Goal: Task Accomplishment & Management: Manage account settings

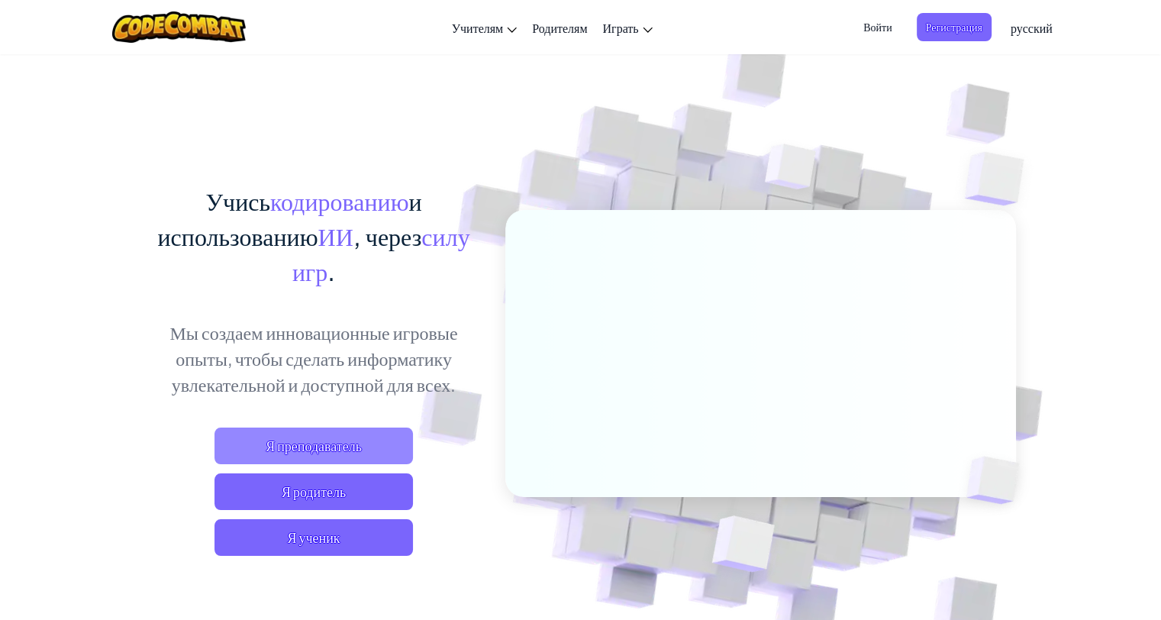
click at [331, 458] on span "Я преподаватель" at bounding box center [314, 446] width 198 height 37
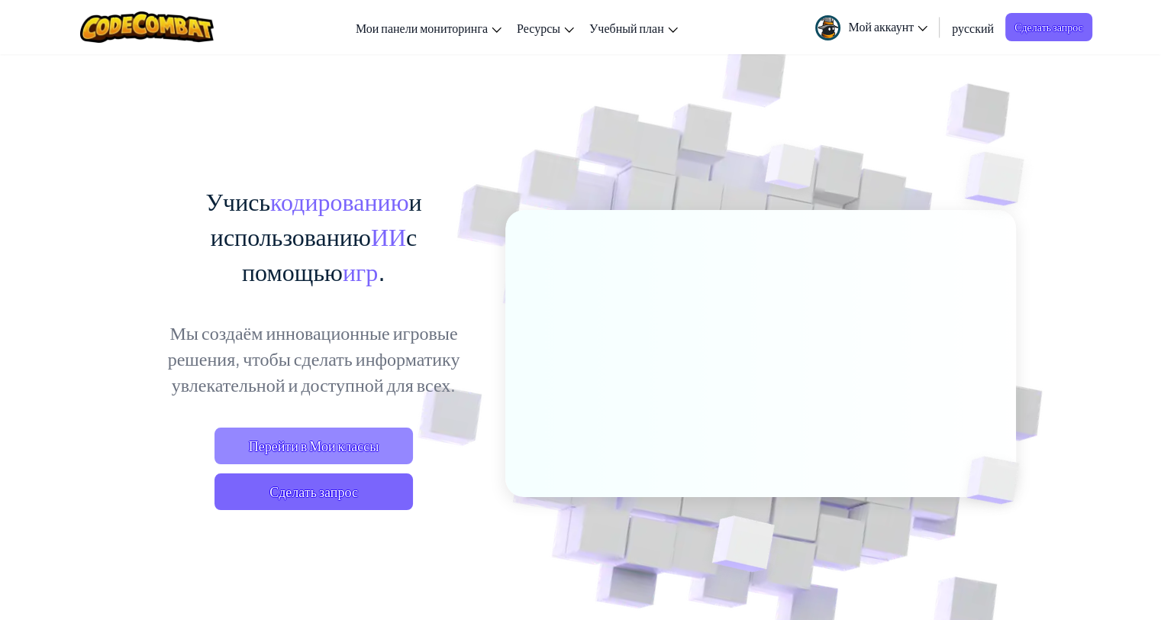
click at [353, 443] on ya-tr-span "Перейти в Мои классы" at bounding box center [314, 446] width 131 height 18
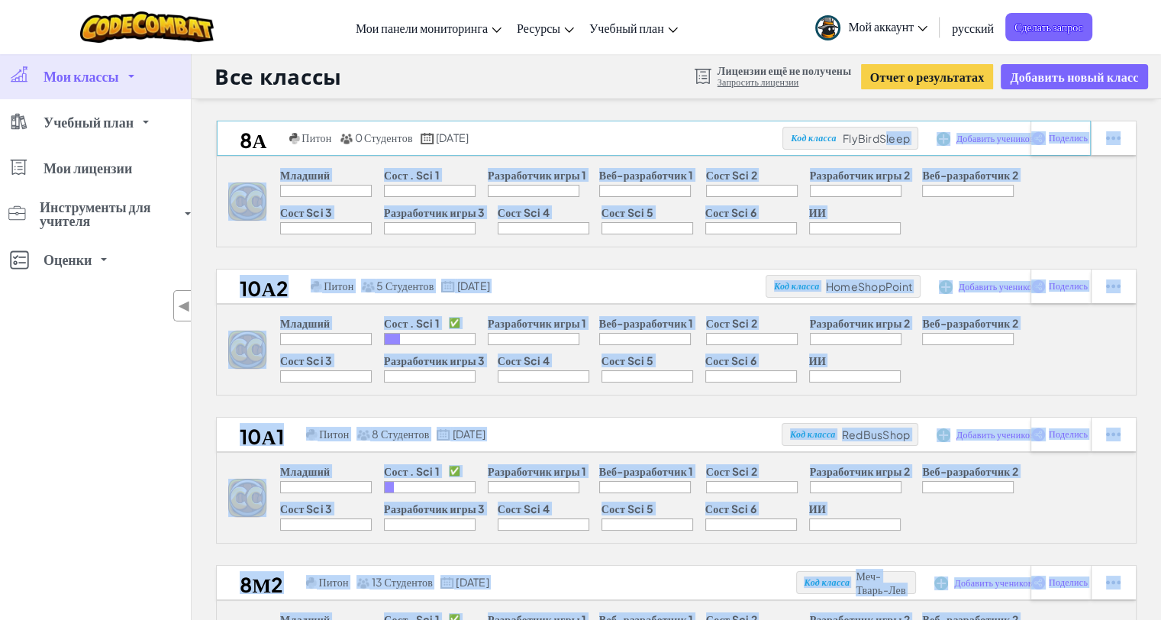
drag, startPoint x: 884, startPoint y: 144, endPoint x: 821, endPoint y: 133, distance: 63.5
click at [962, 201] on div "Младший Сост . Sci 1 Разработчик игры 1 Веб-разработчик 1 Сост Sci 2 Разработчи…" at bounding box center [701, 202] width 870 height 90
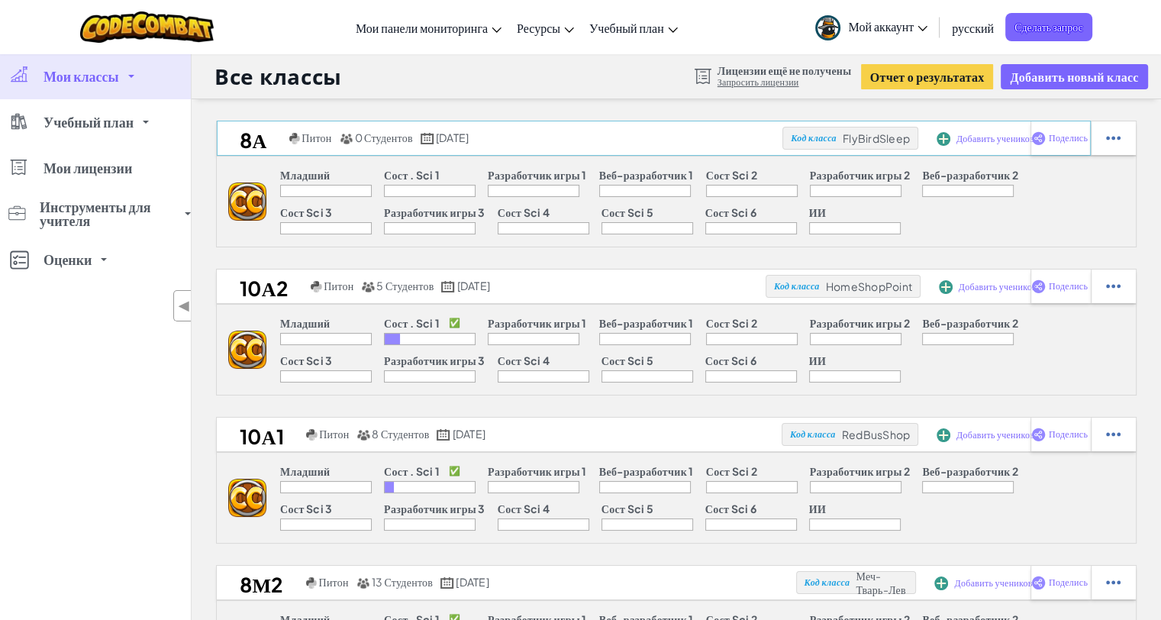
click at [895, 137] on ya-tr-span "FlyBirdSleep" at bounding box center [876, 138] width 67 height 14
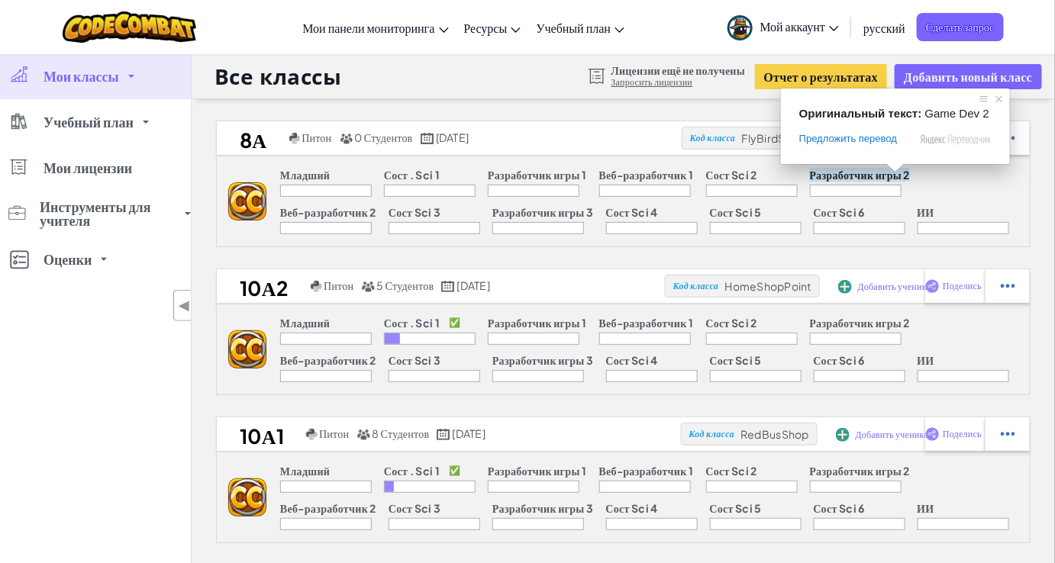
click at [930, 202] on div "Младший Сост . Sci 1 Разработчик игры 1 Веб-разработчик 1 Сост Sci 2 Разработчи…" at bounding box center [647, 202] width 763 height 90
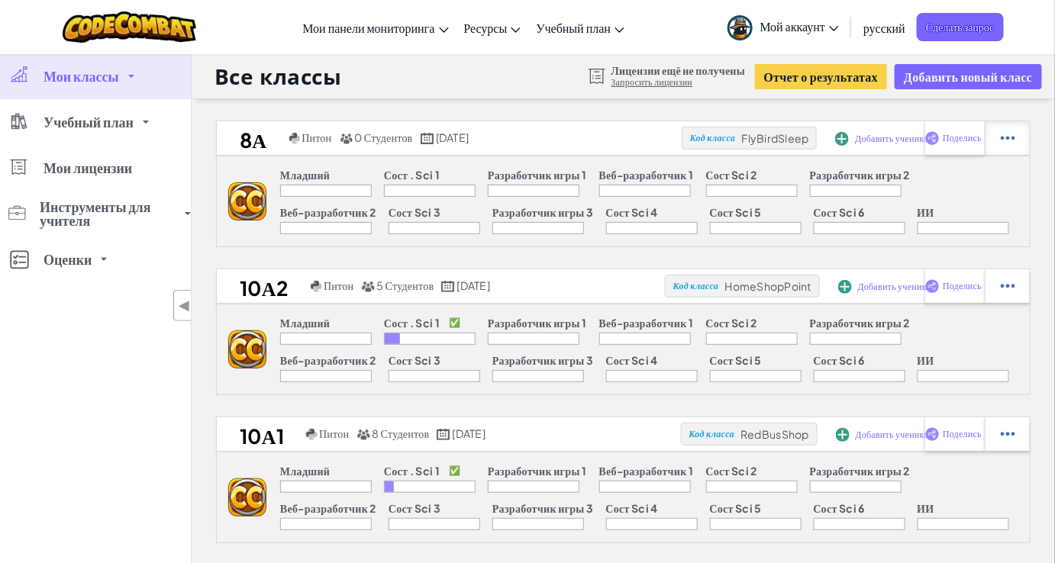
click at [1005, 142] on img at bounding box center [1008, 138] width 15 height 14
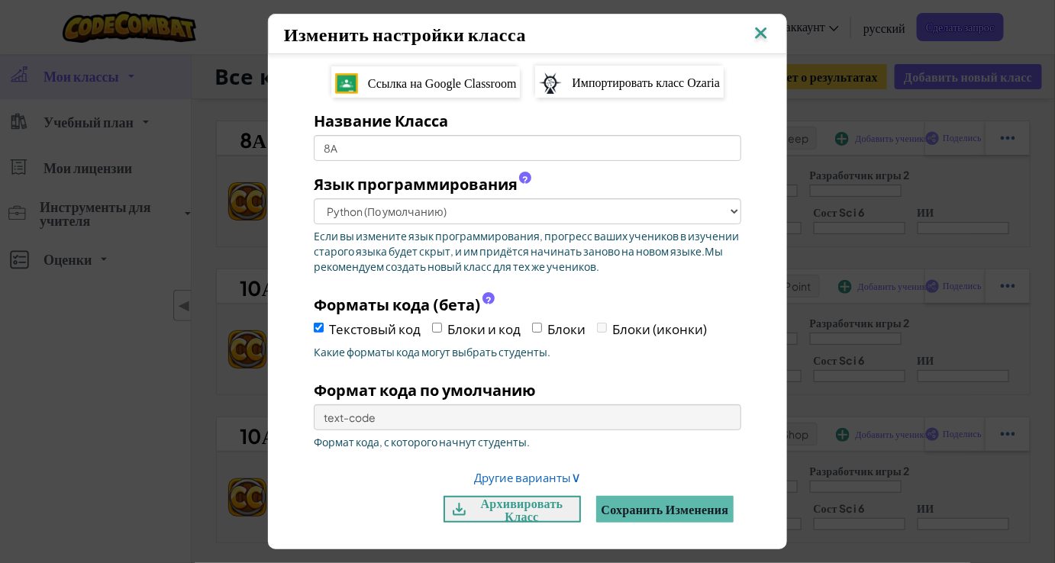
click at [768, 35] on img at bounding box center [761, 34] width 20 height 23
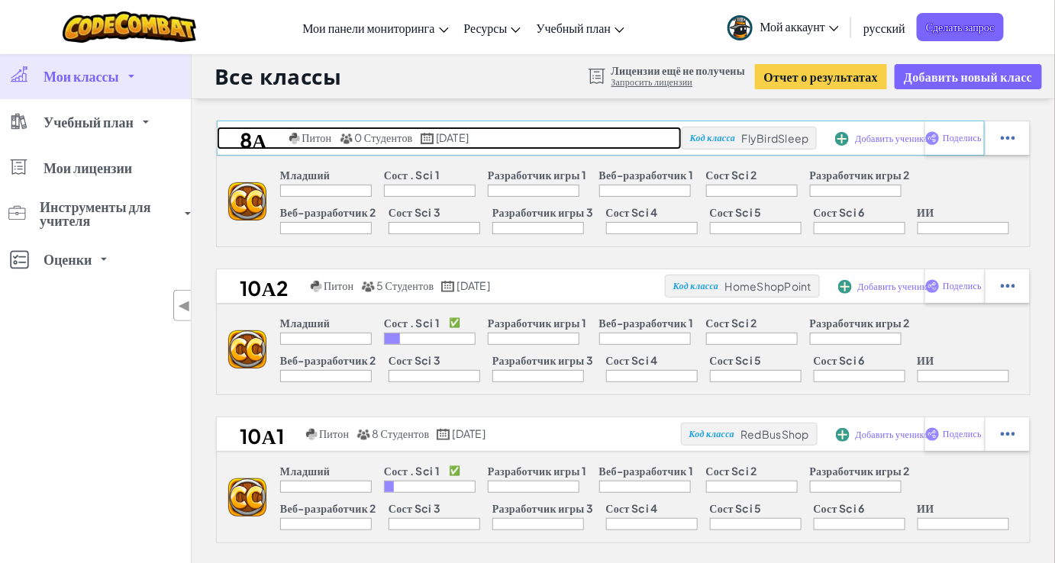
click at [469, 140] on ya-tr-span "30 сентября 2025 года" at bounding box center [452, 138] width 33 height 14
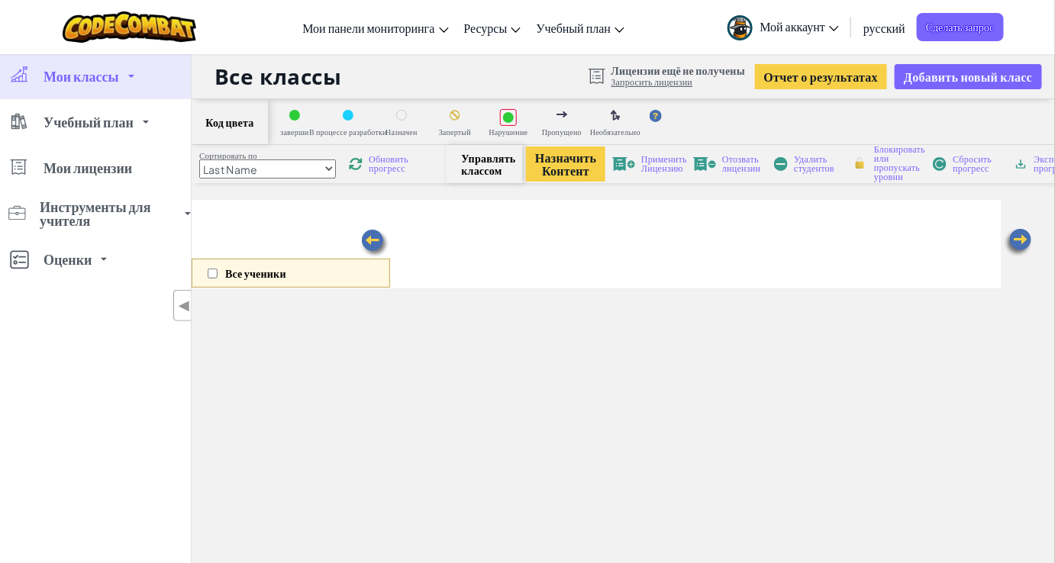
select select "560f1a9f22961295f9427742"
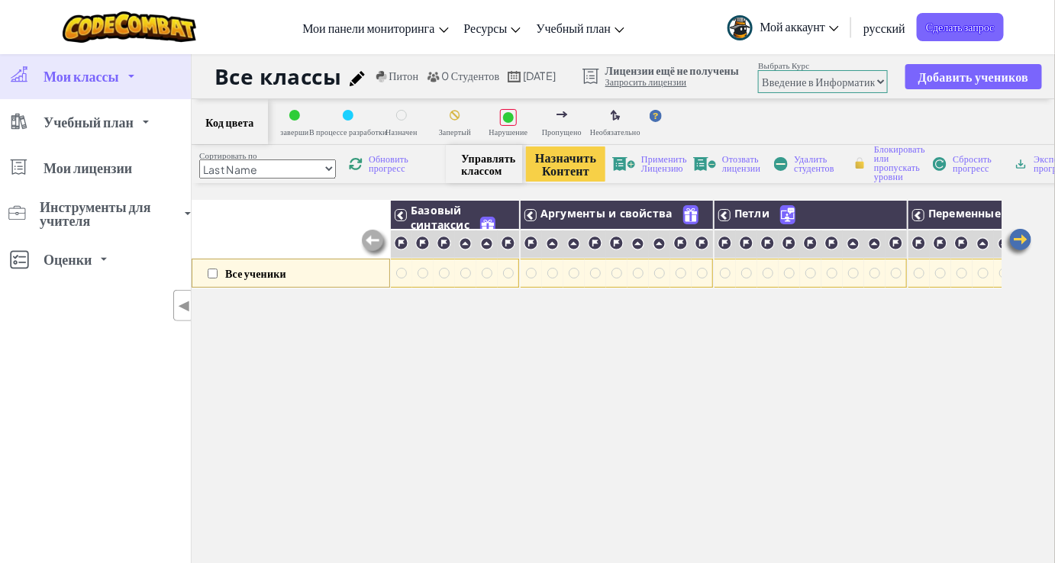
click at [282, 169] on select "Last Name first Name Progress (High to Low) Progress (Low to Hight)" at bounding box center [267, 169] width 137 height 19
click at [871, 80] on select "Юниор Введение в Информатику Разработка игр 1 Веб разработка 1 Информатика 2 Ра…" at bounding box center [823, 81] width 130 height 23
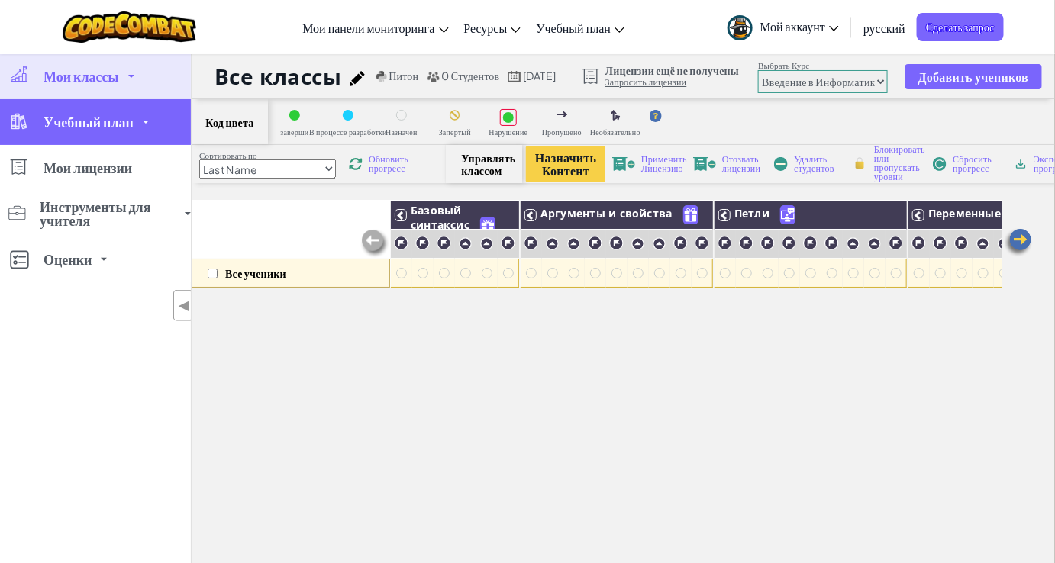
click at [82, 134] on link "Учебный план" at bounding box center [95, 122] width 191 height 46
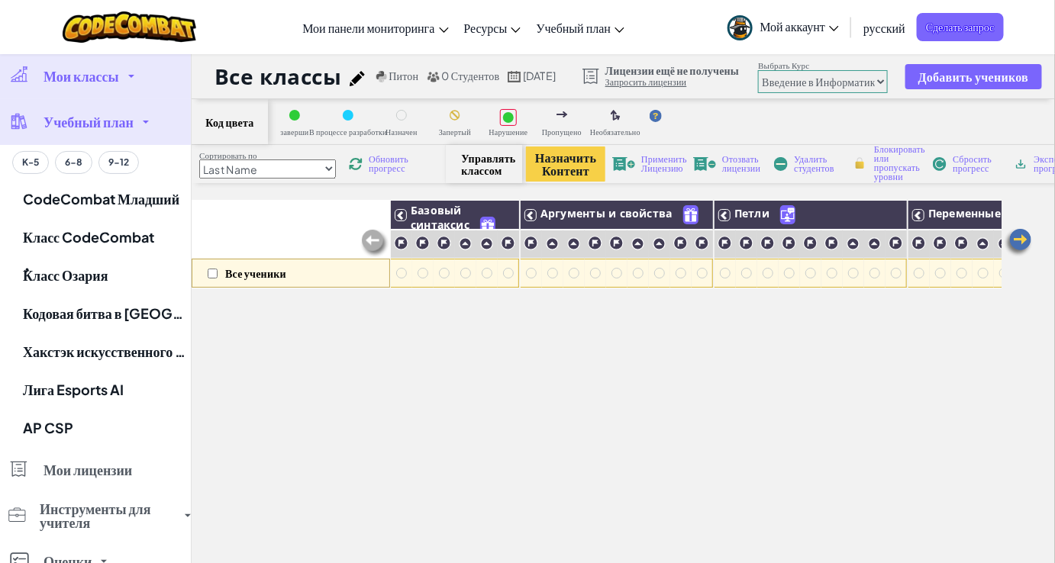
click at [93, 83] on ya-tr-span "Мои классы" at bounding box center [82, 76] width 76 height 18
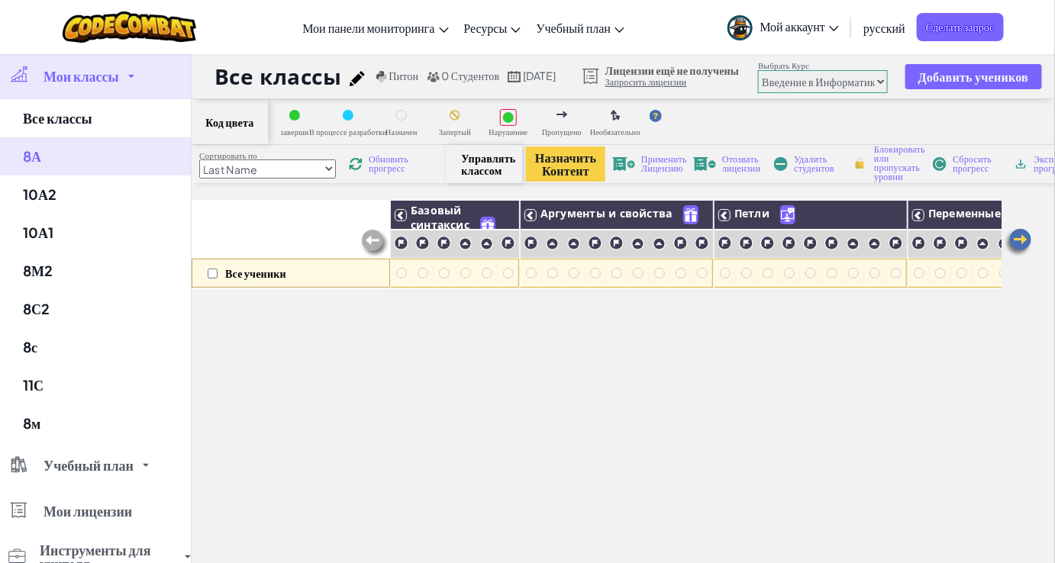
click at [93, 83] on ya-tr-span "Мои классы" at bounding box center [82, 76] width 76 height 18
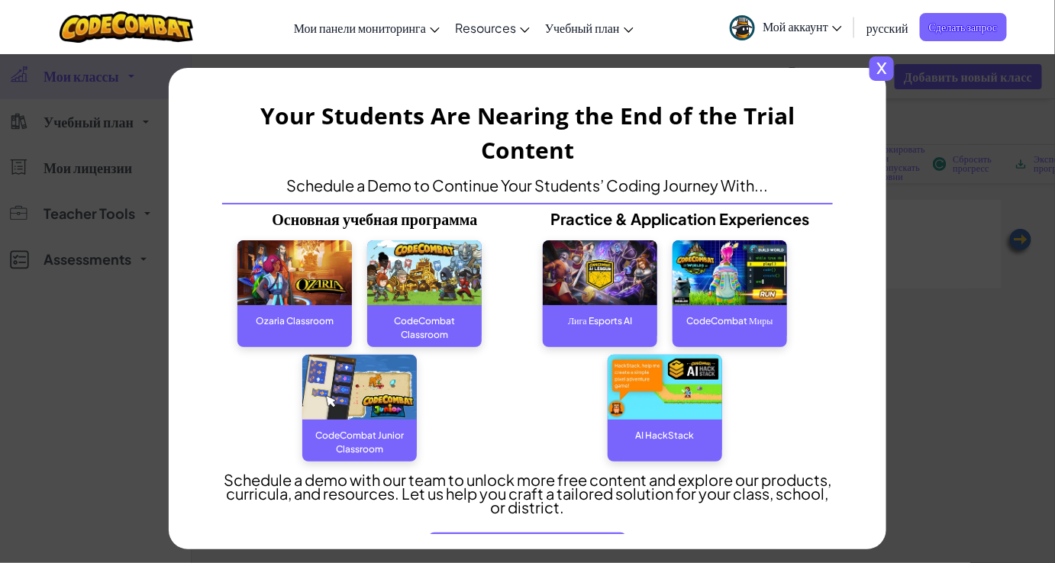
select select "560f1a9f22961295f9427742"
click at [886, 77] on div "x" at bounding box center [528, 75] width 718 height 15
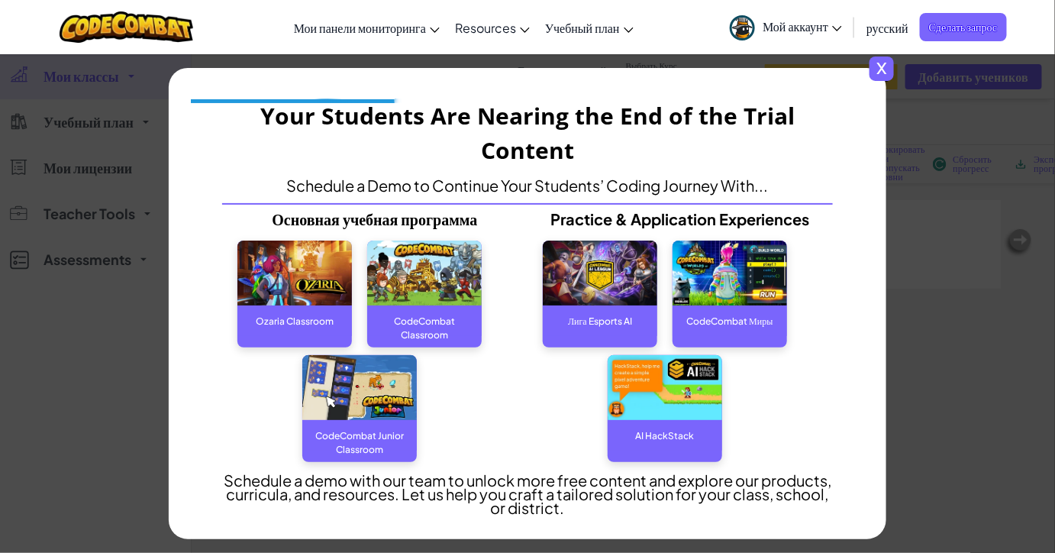
click at [886, 67] on span "x" at bounding box center [882, 68] width 24 height 24
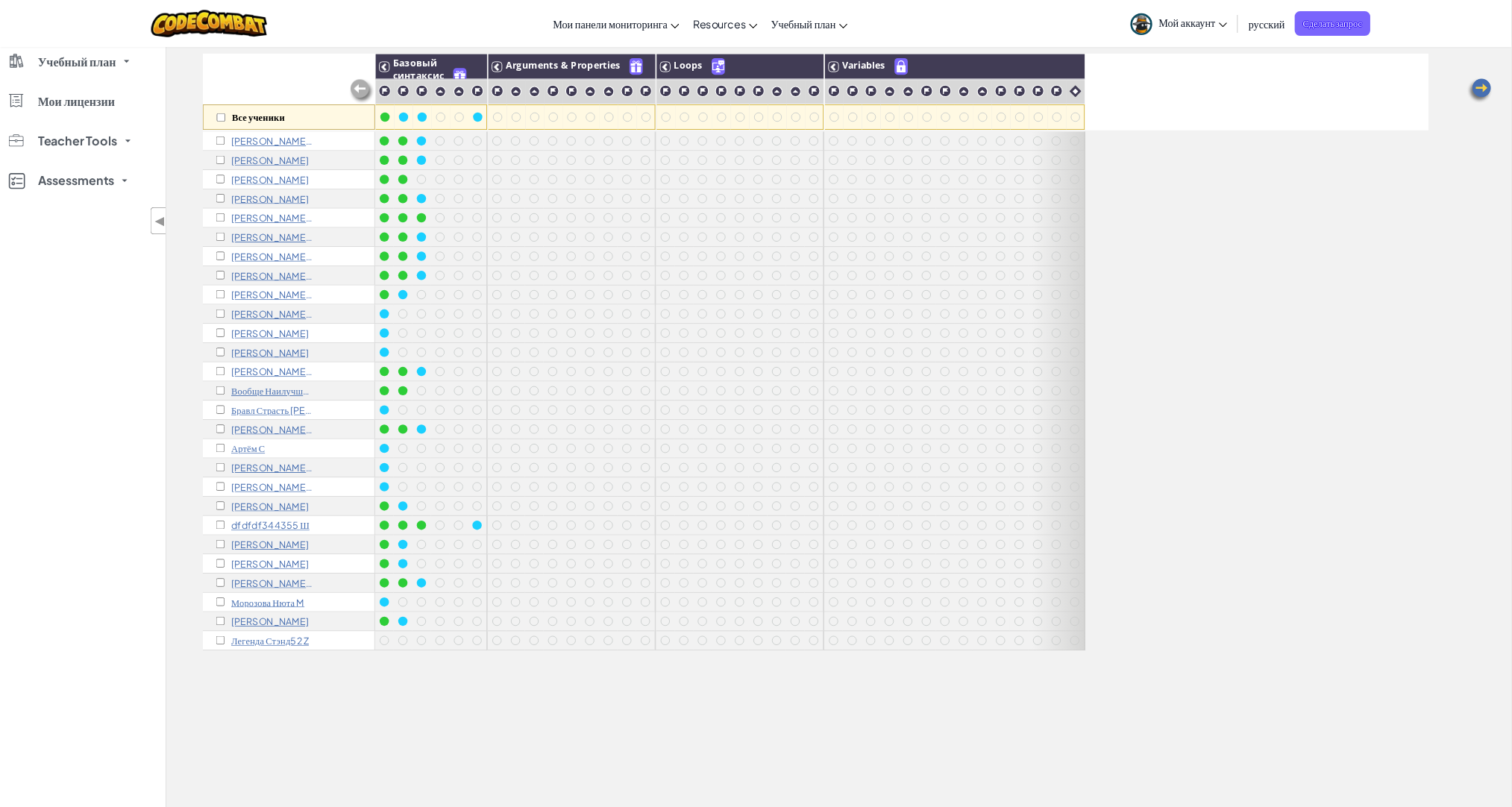
scroll to position [135, 0]
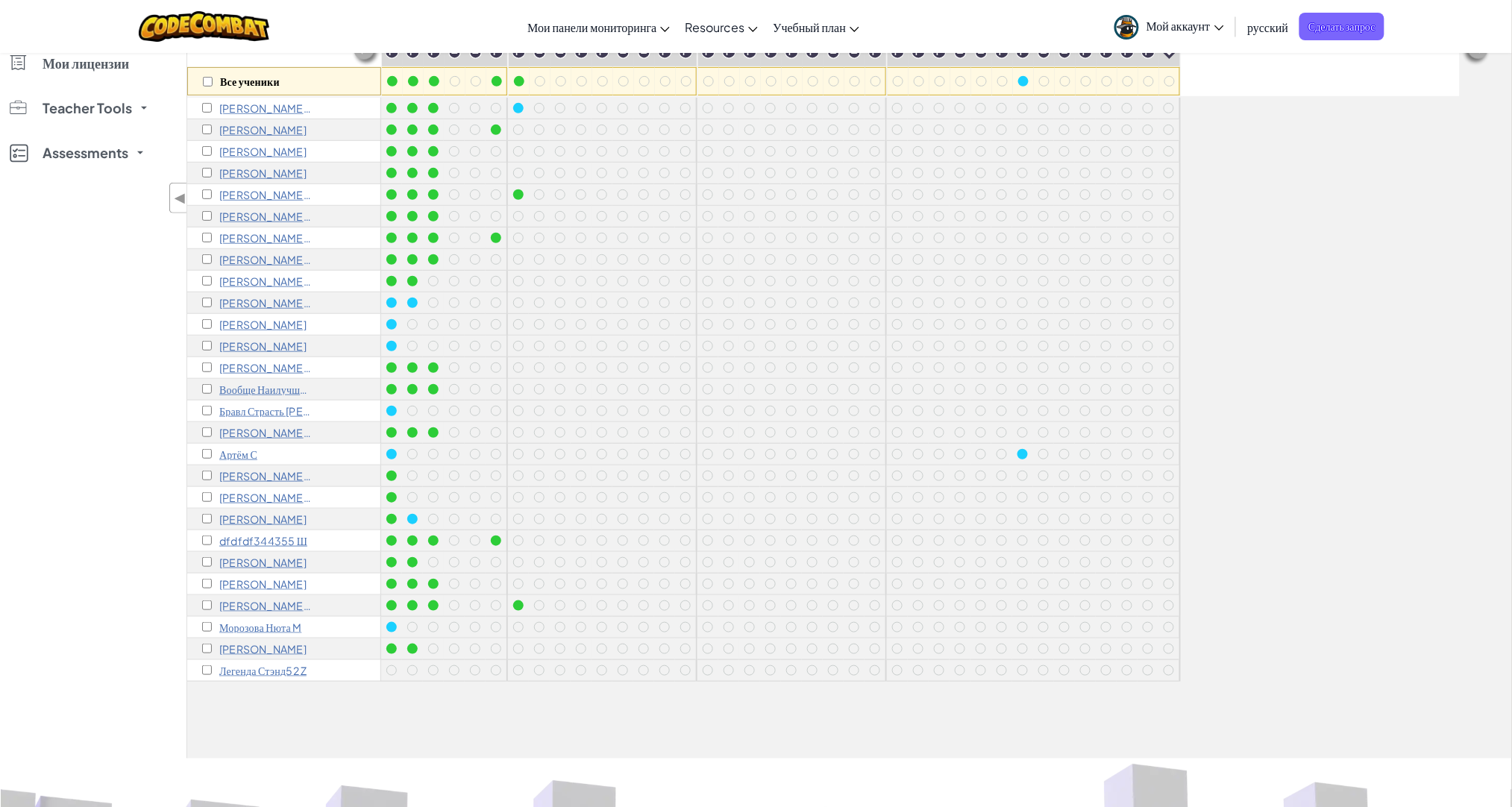
scroll to position [135, 0]
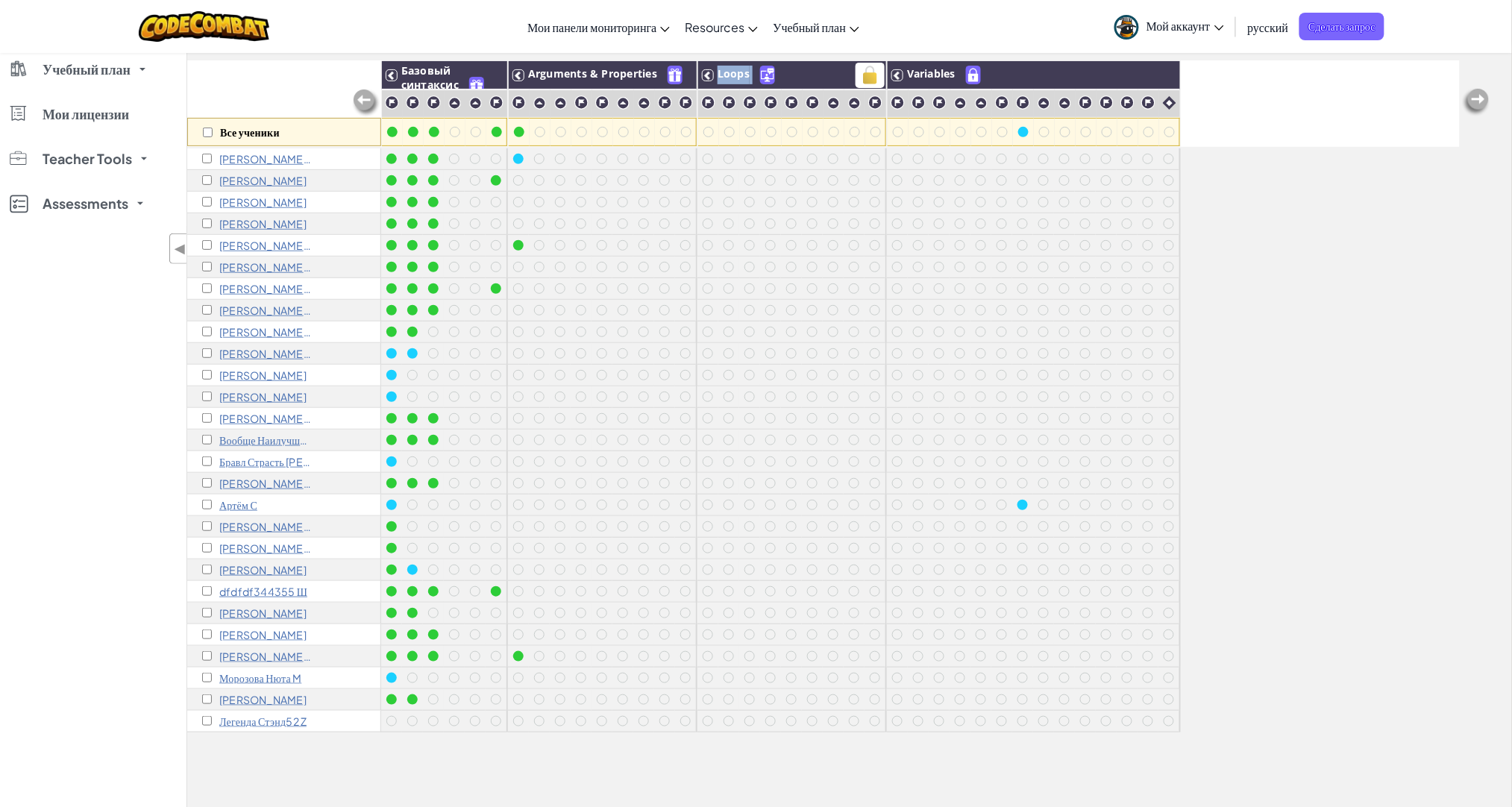
drag, startPoint x: 751, startPoint y: 71, endPoint x: 713, endPoint y: 71, distance: 38.0
click at [714, 71] on h3 "Loops" at bounding box center [800, 74] width 172 height 19
drag, startPoint x: 957, startPoint y: 68, endPoint x: 913, endPoint y: 75, distance: 44.6
click at [913, 75] on span "Variables" at bounding box center [931, 73] width 49 height 15
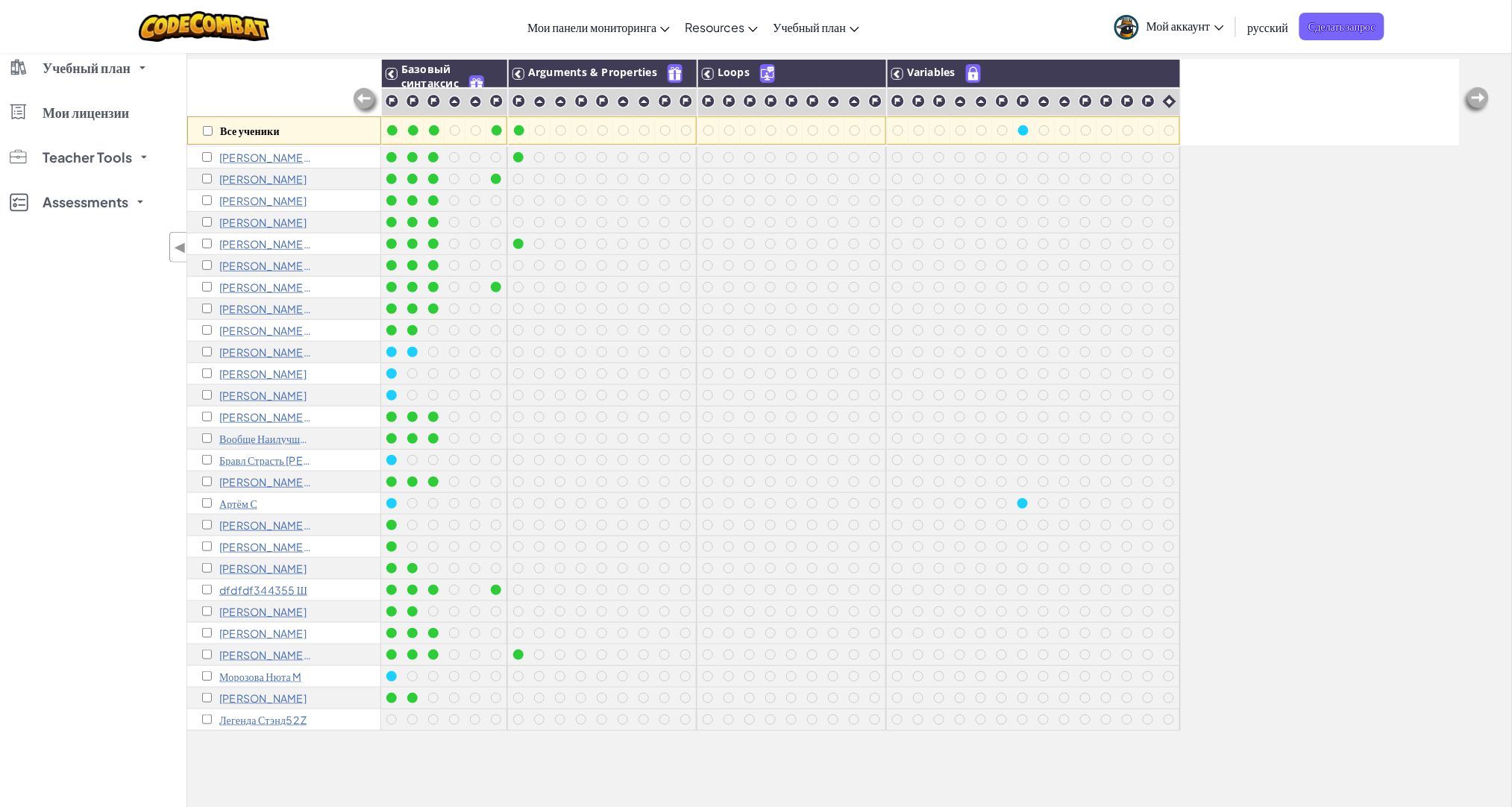
scroll to position [135, 0]
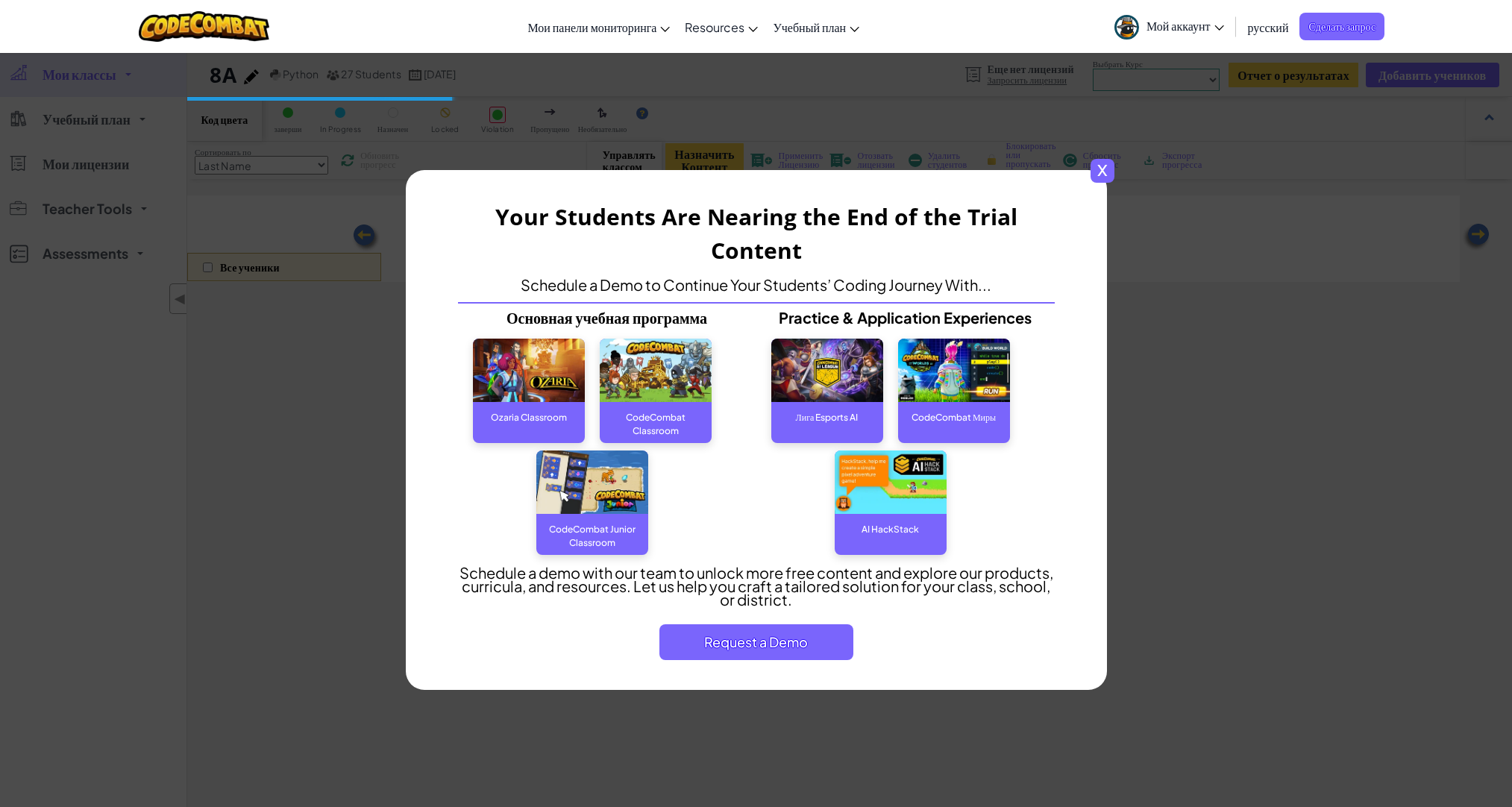
scroll to position [135, 0]
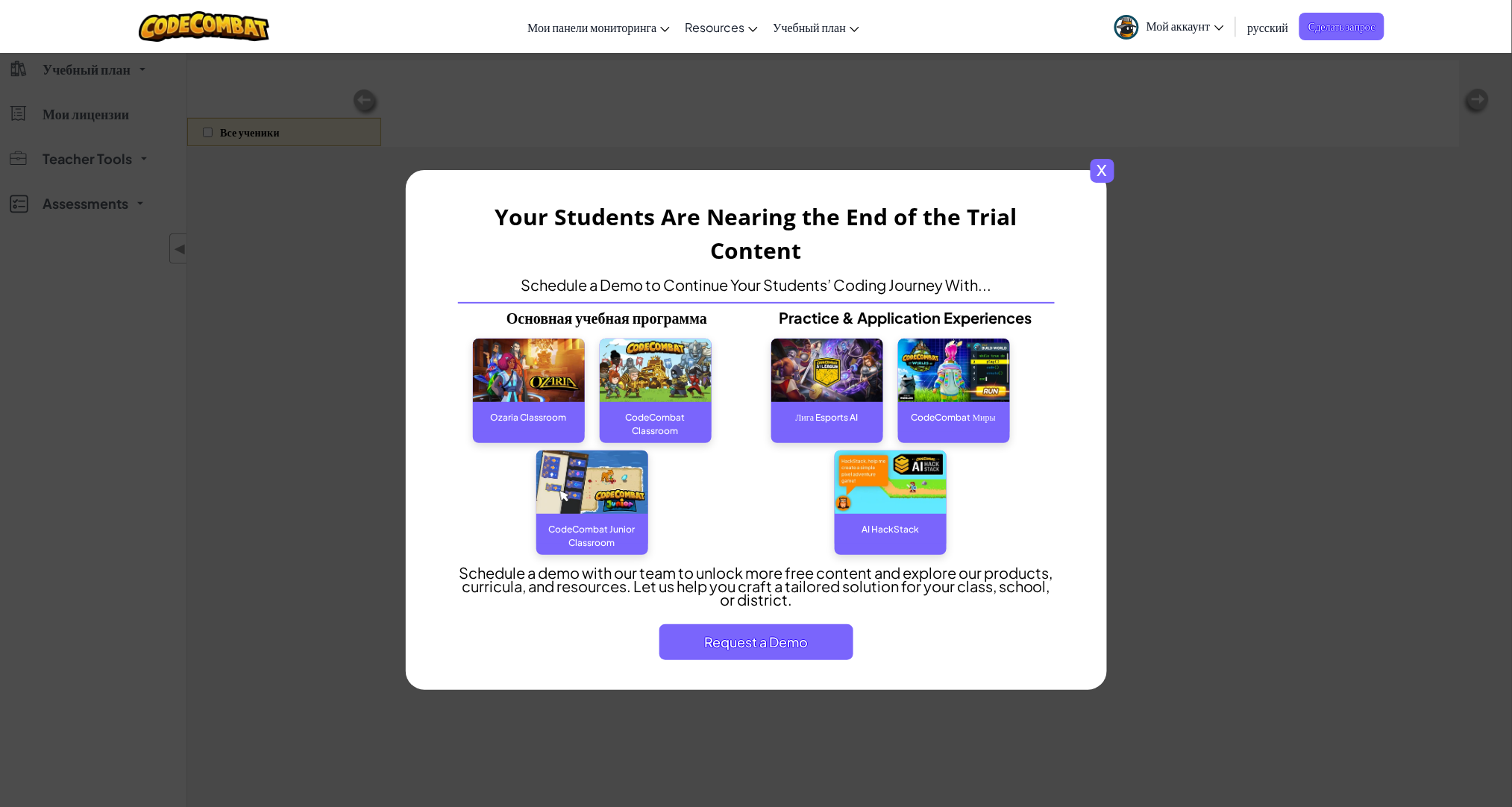
click at [1096, 169] on span "x" at bounding box center [1102, 171] width 23 height 23
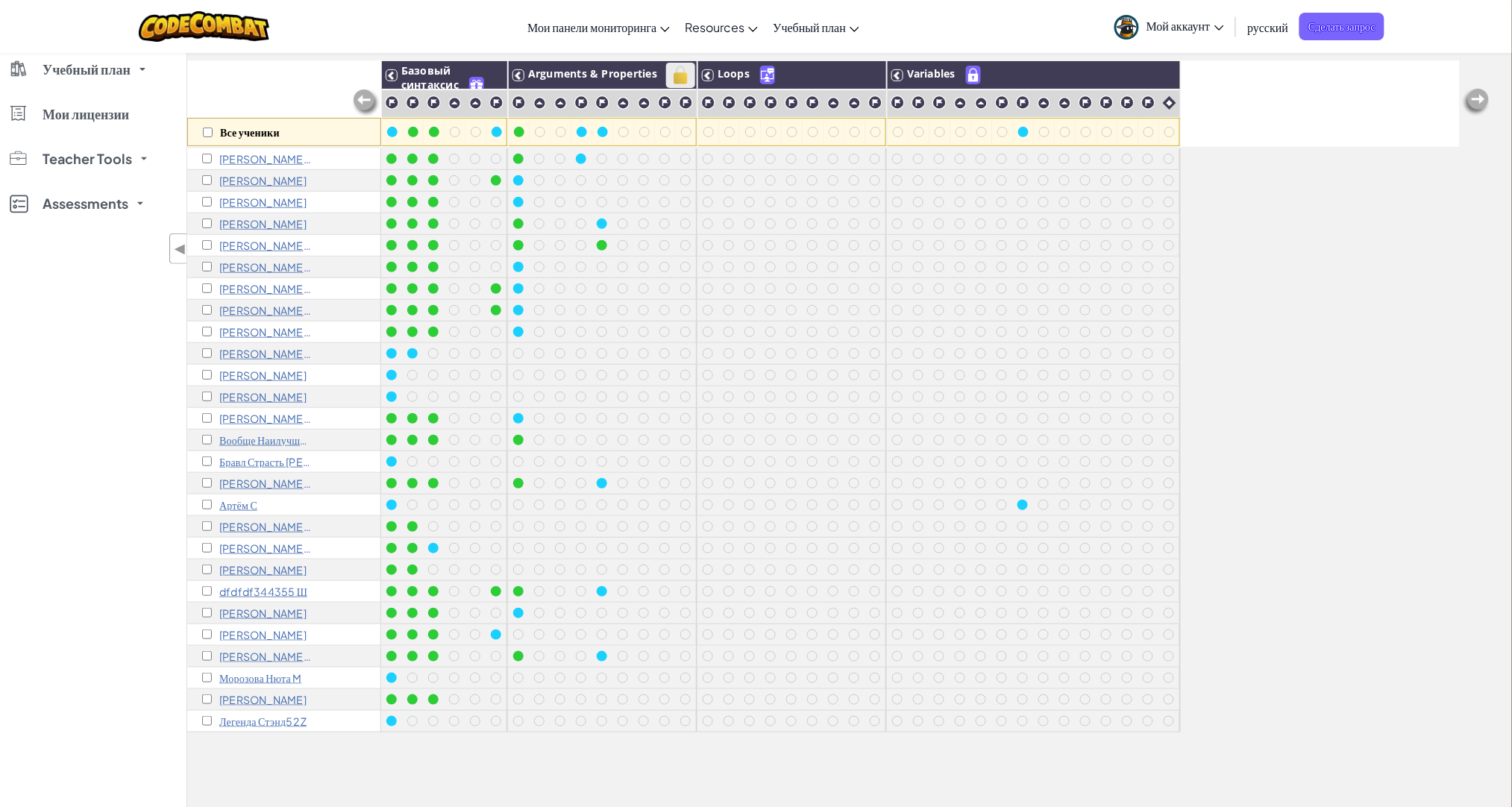
click at [676, 75] on img at bounding box center [680, 75] width 26 height 22
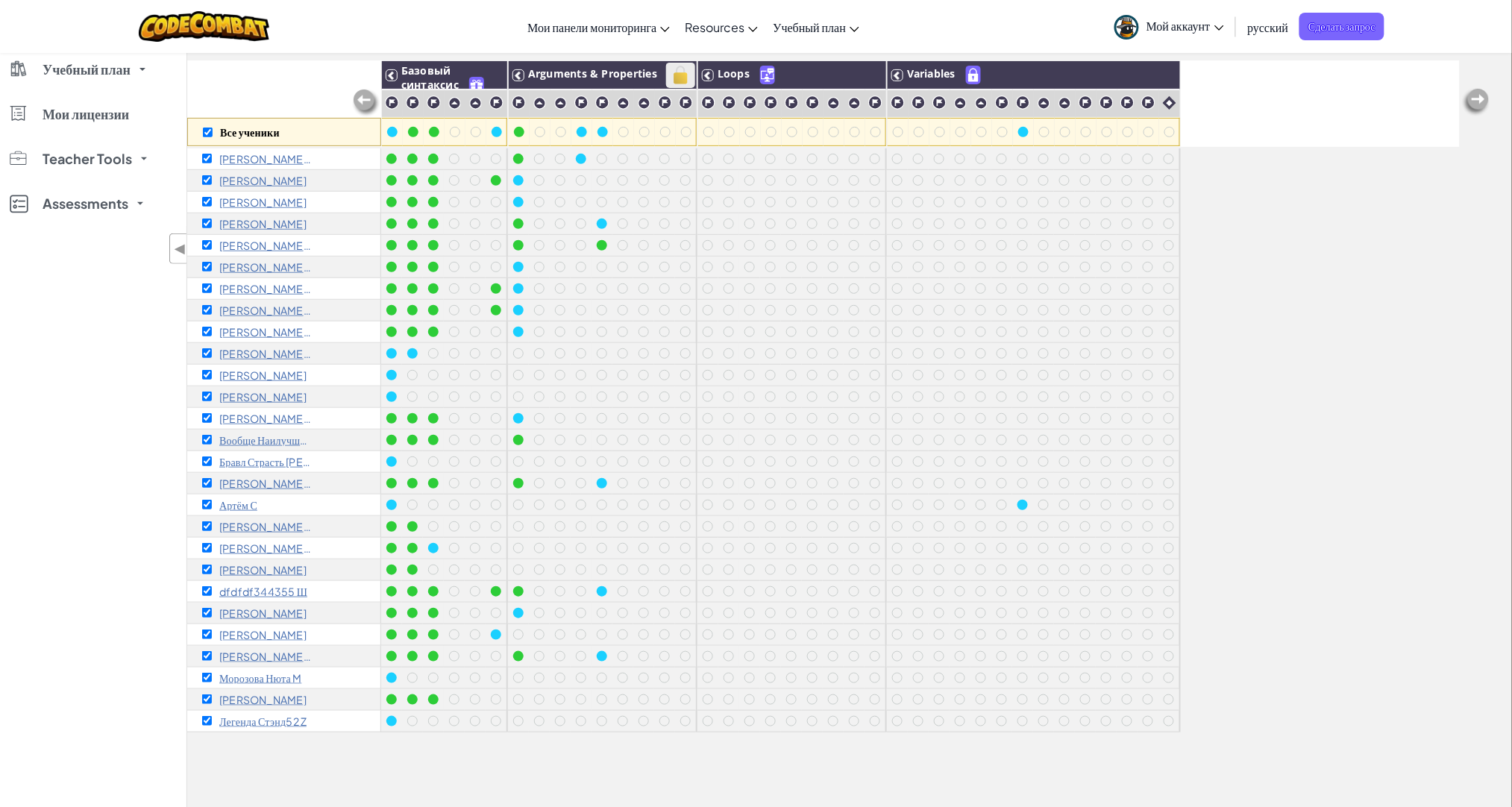
checkbox input "true"
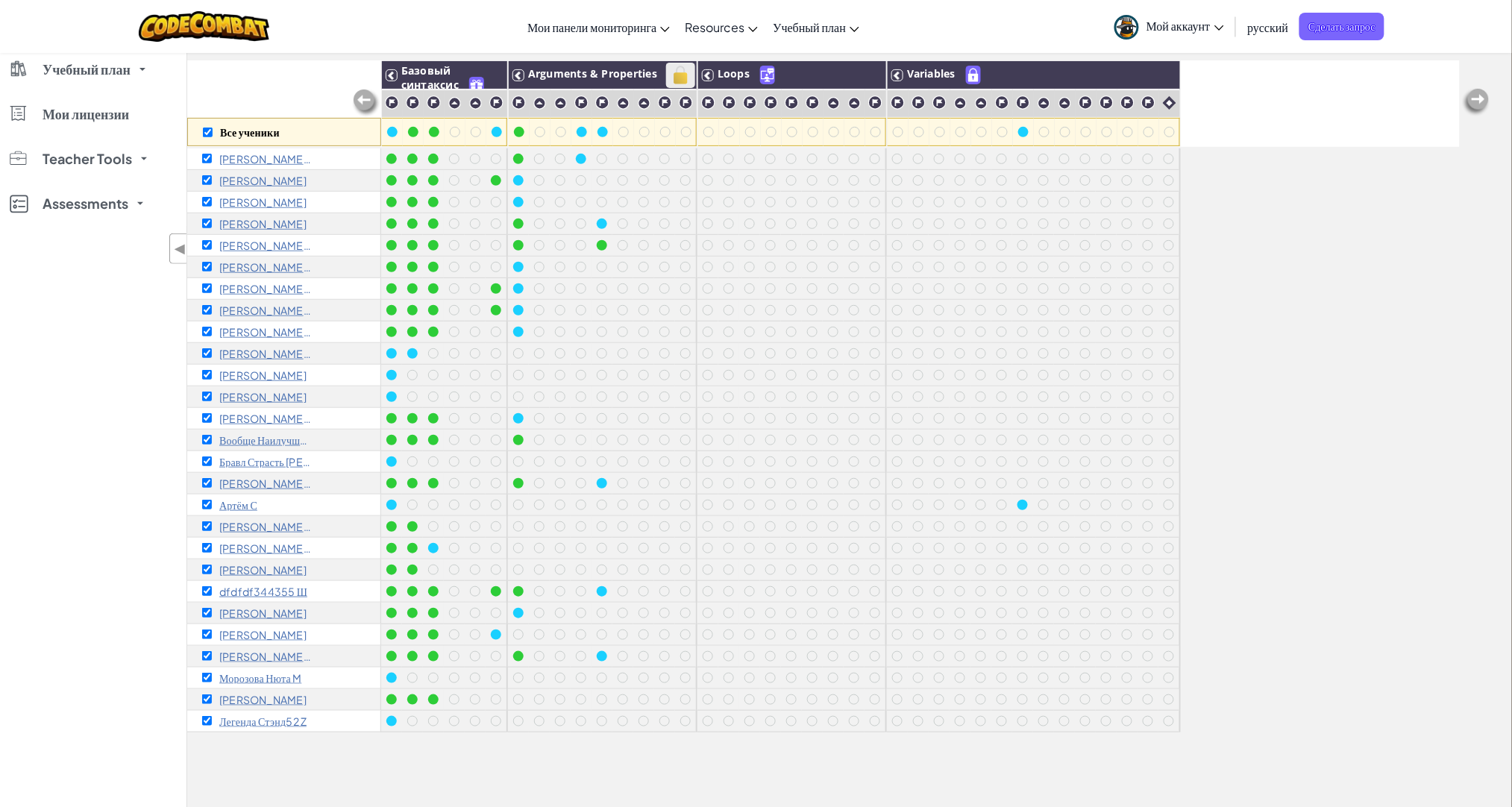
checkbox input "true"
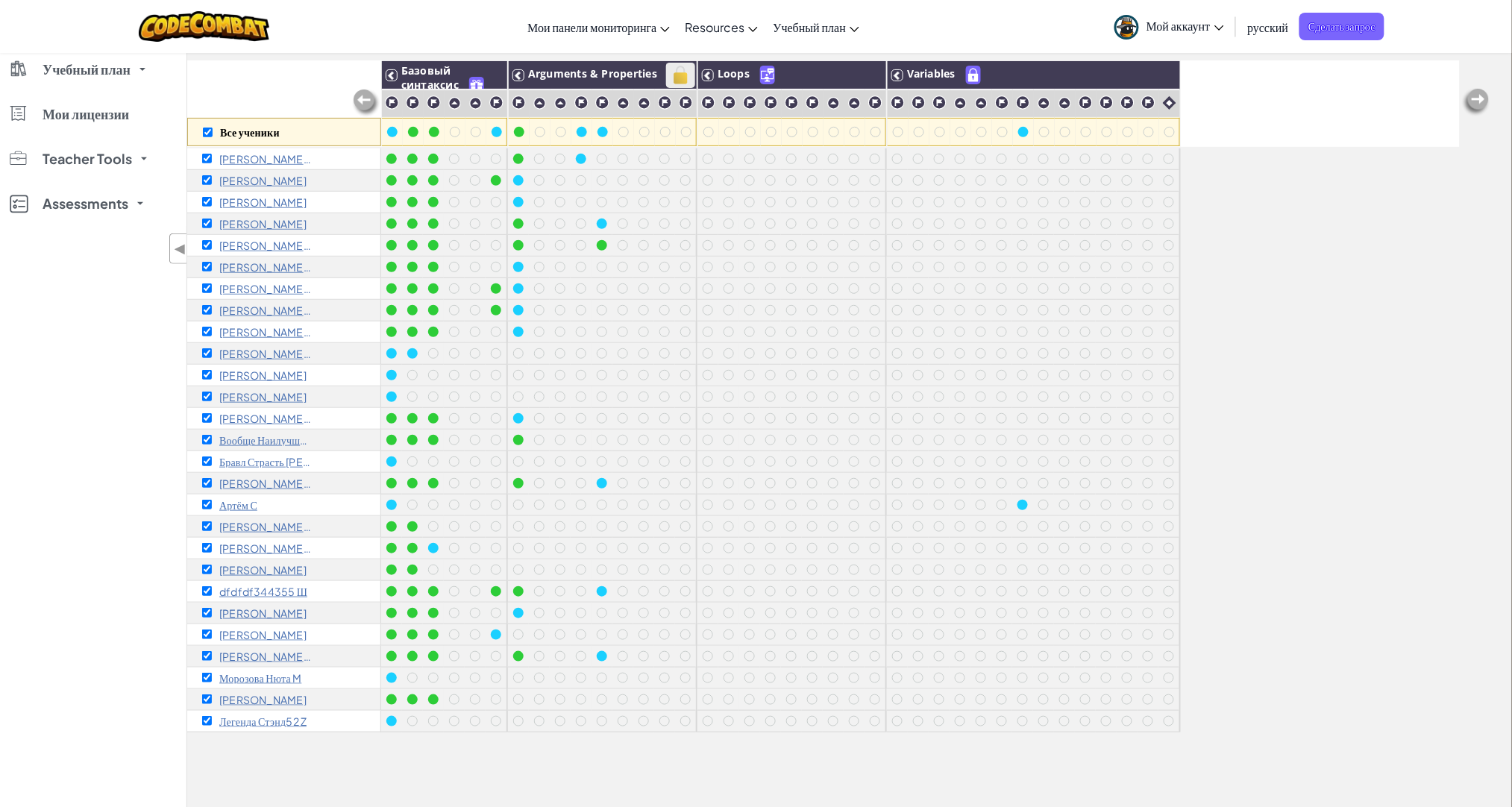
checkbox input "true"
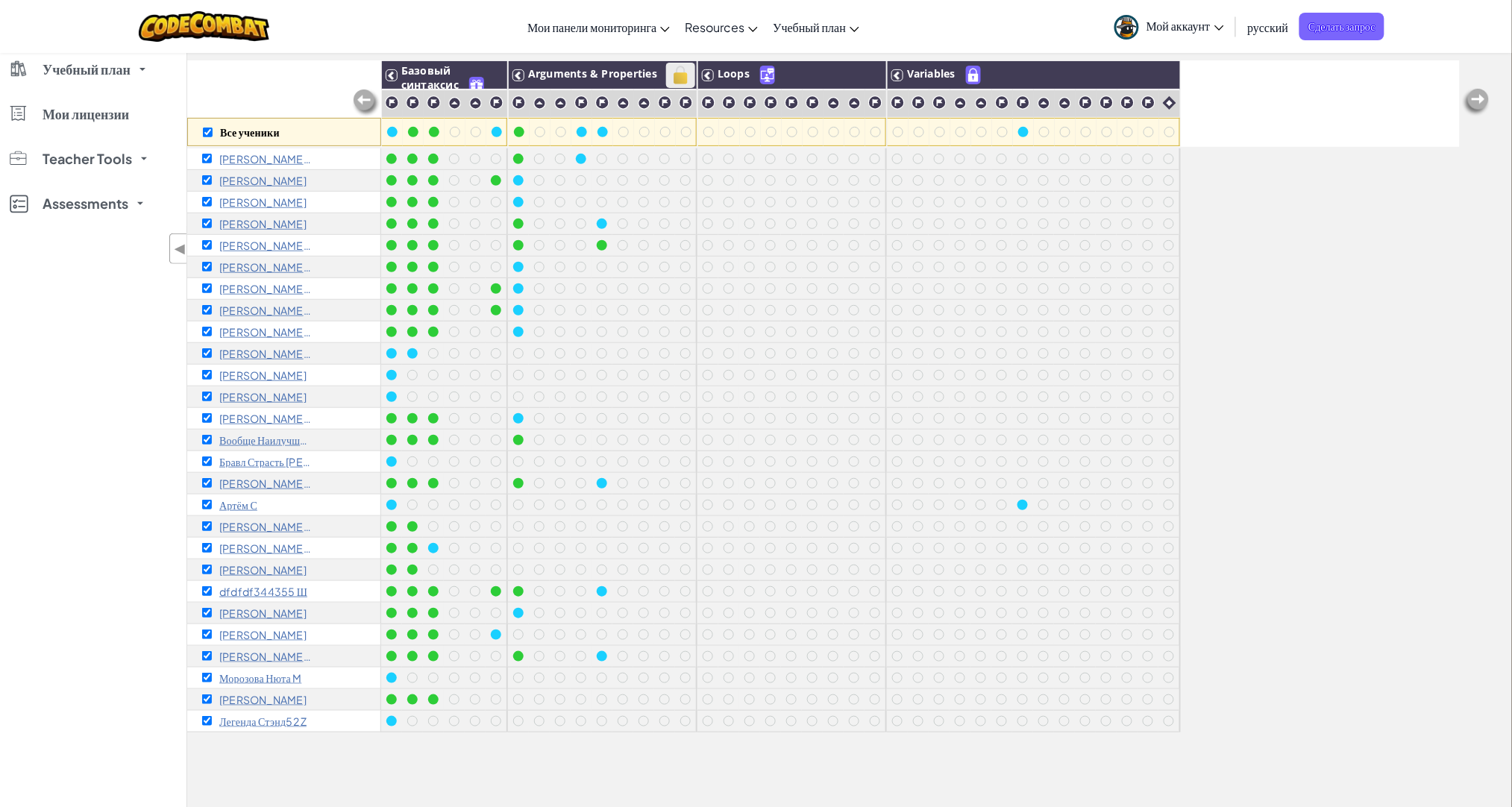
checkbox input "true"
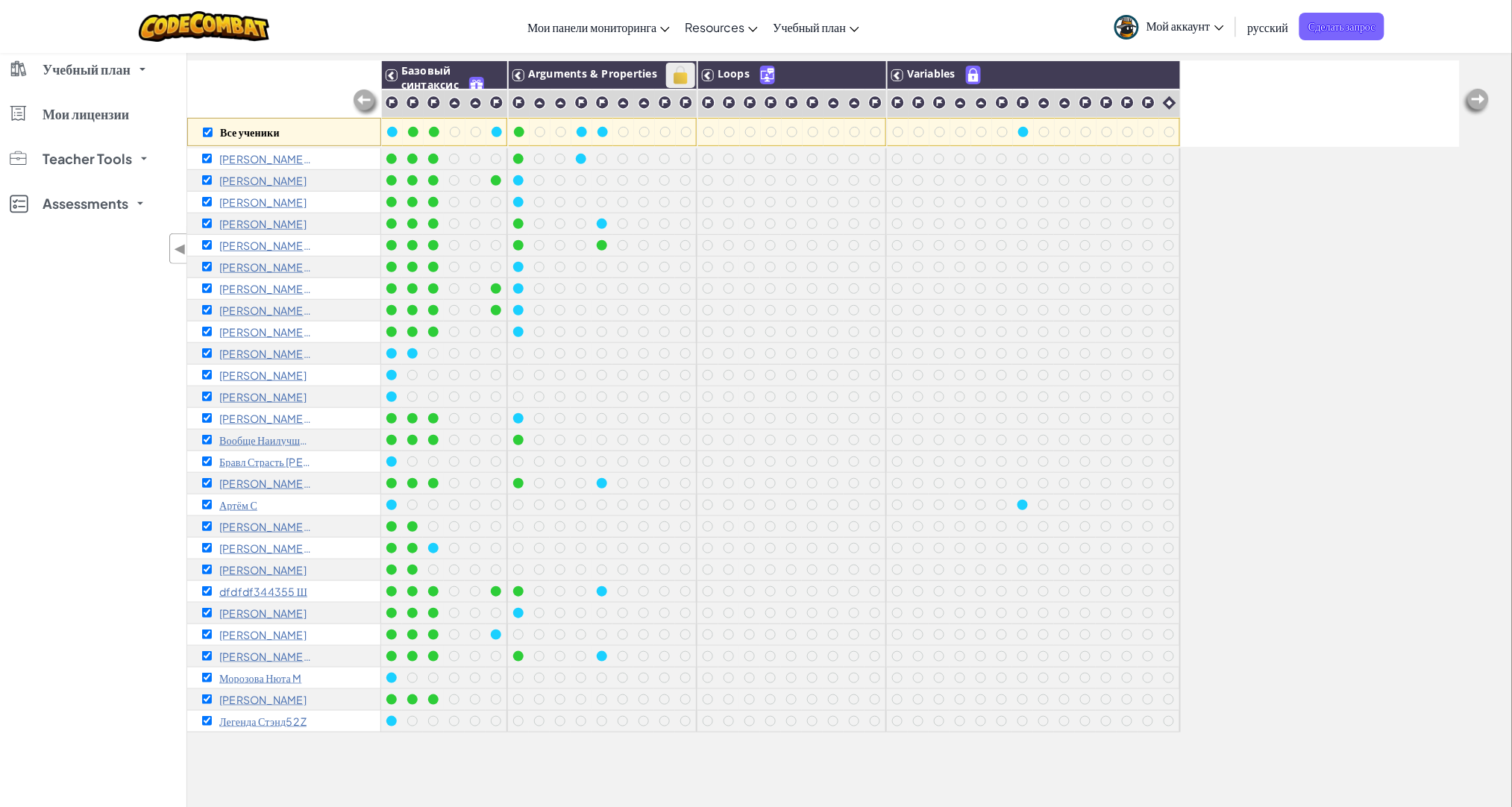
checkbox input "true"
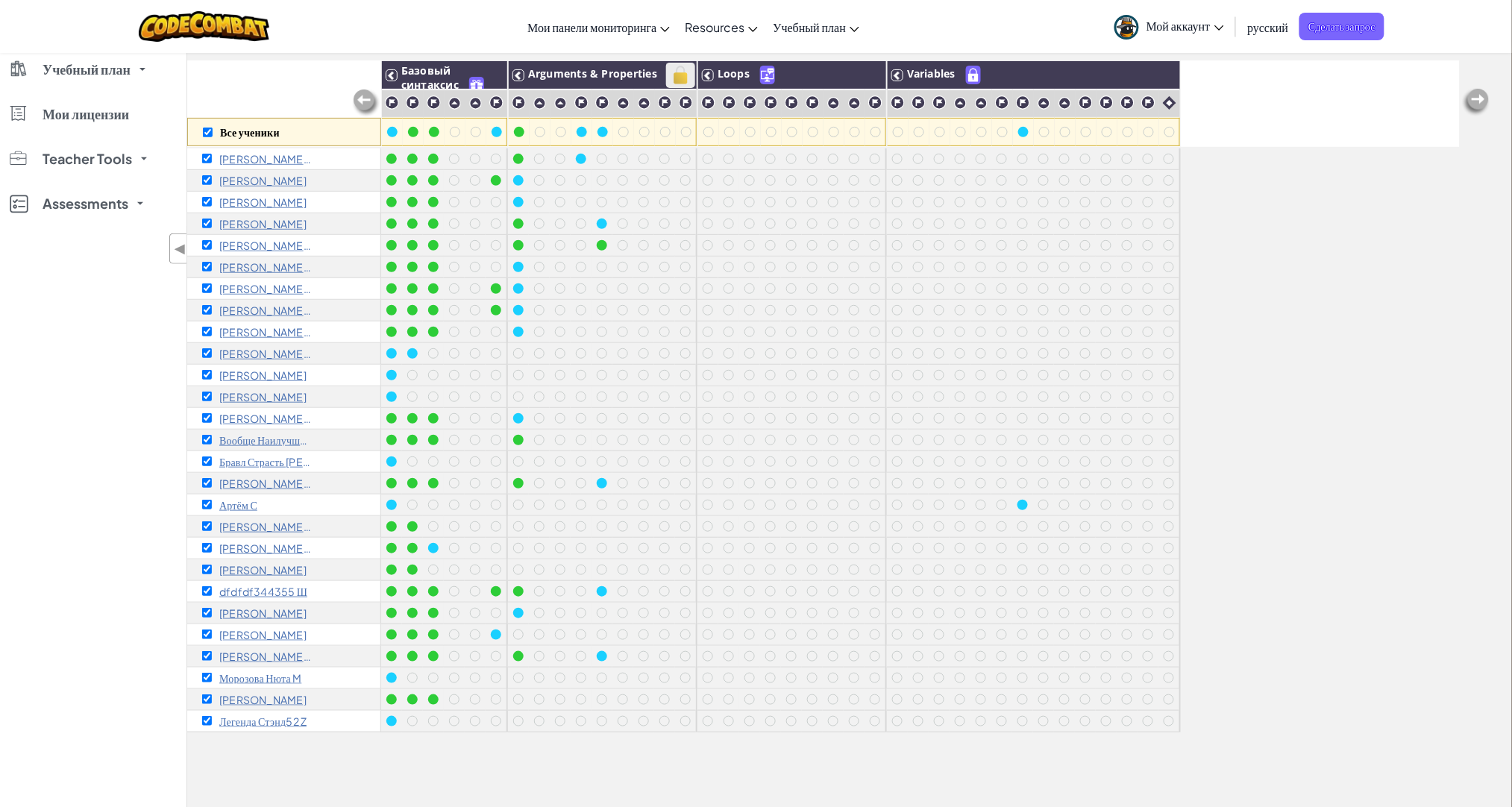
checkbox input "true"
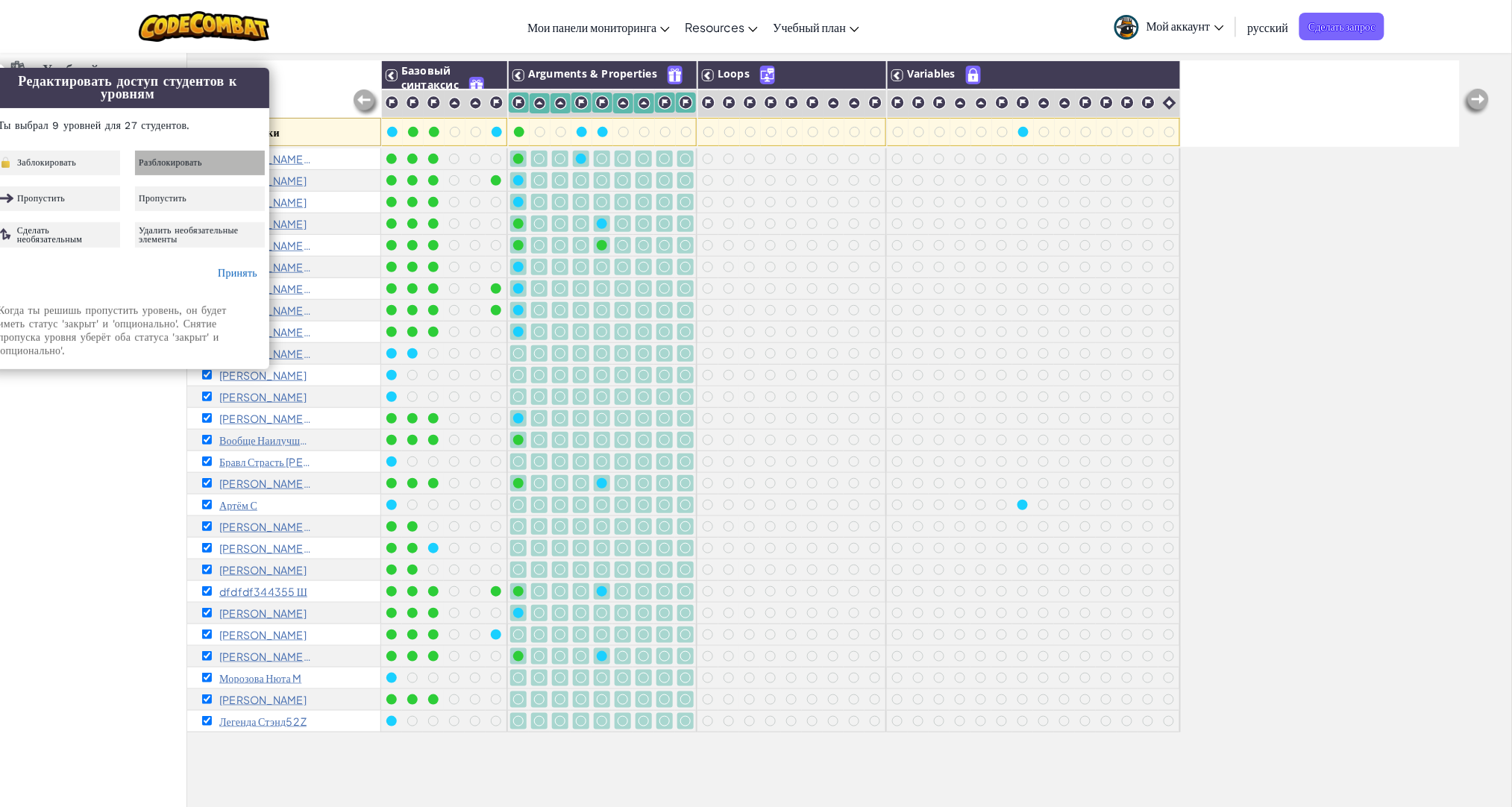
click at [158, 159] on span "Разблокировать" at bounding box center [170, 162] width 64 height 9
click at [232, 270] on link "Принять" at bounding box center [238, 273] width 39 height 12
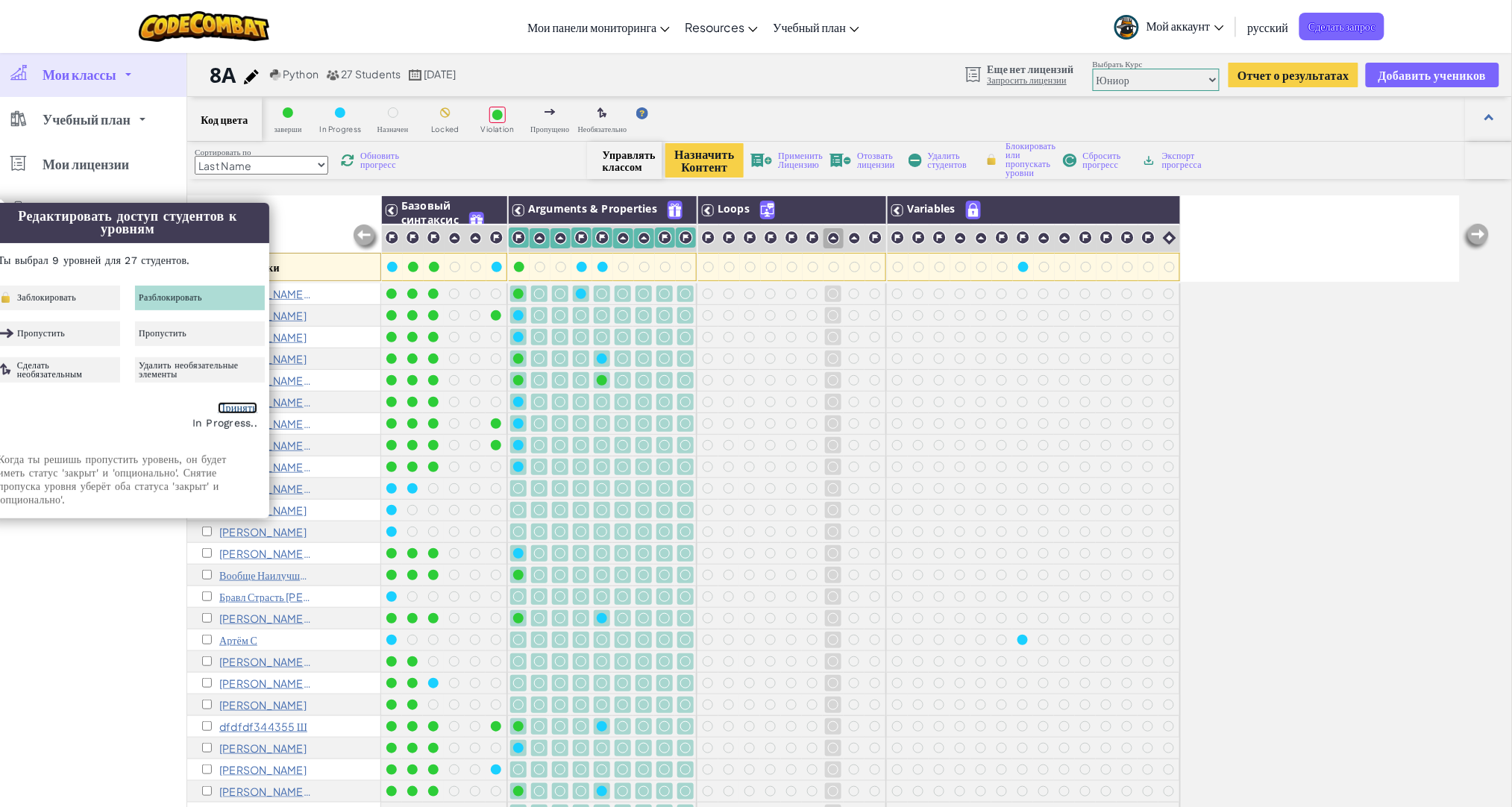
checkbox input "false"
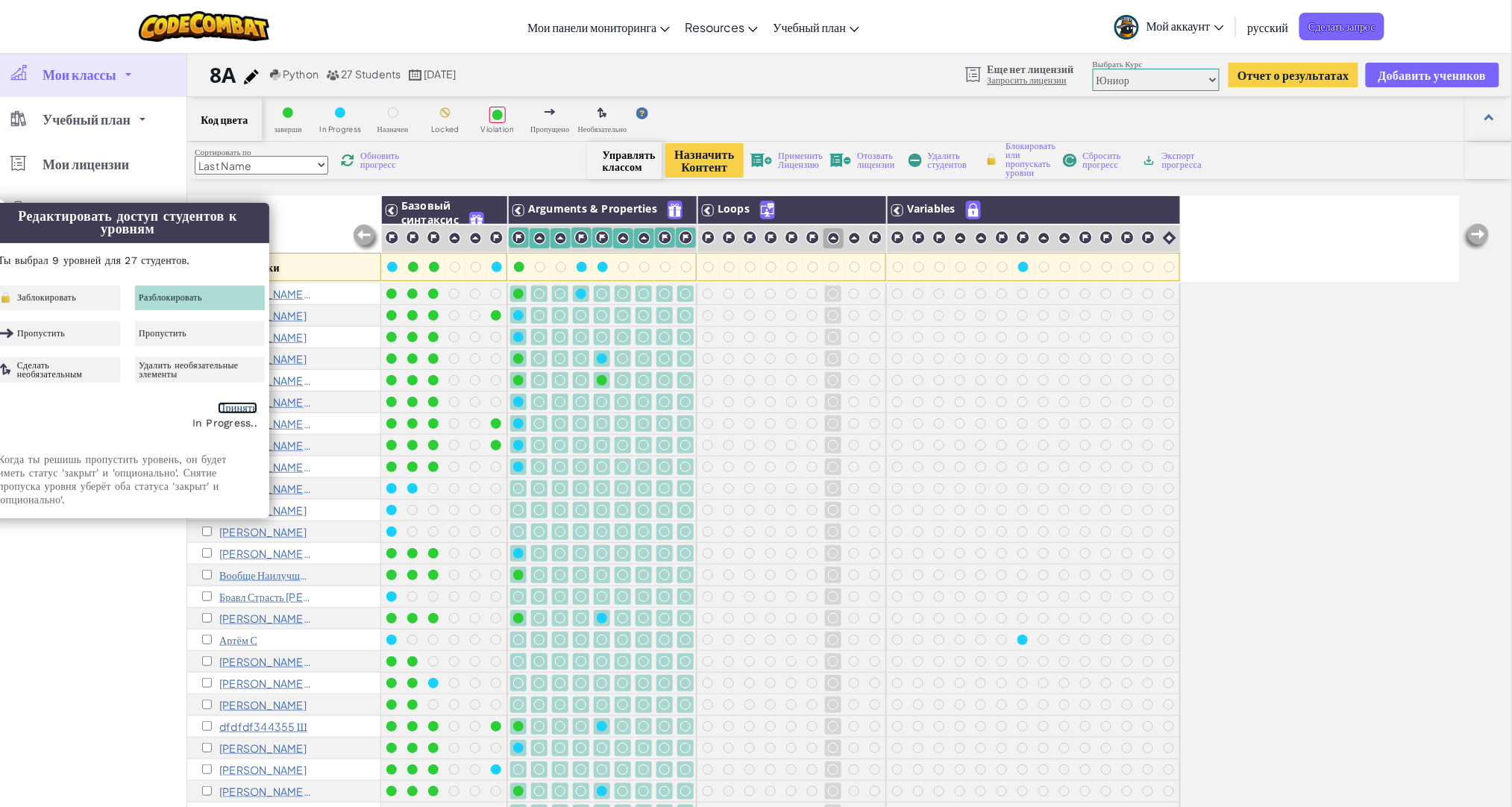
checkbox input "false"
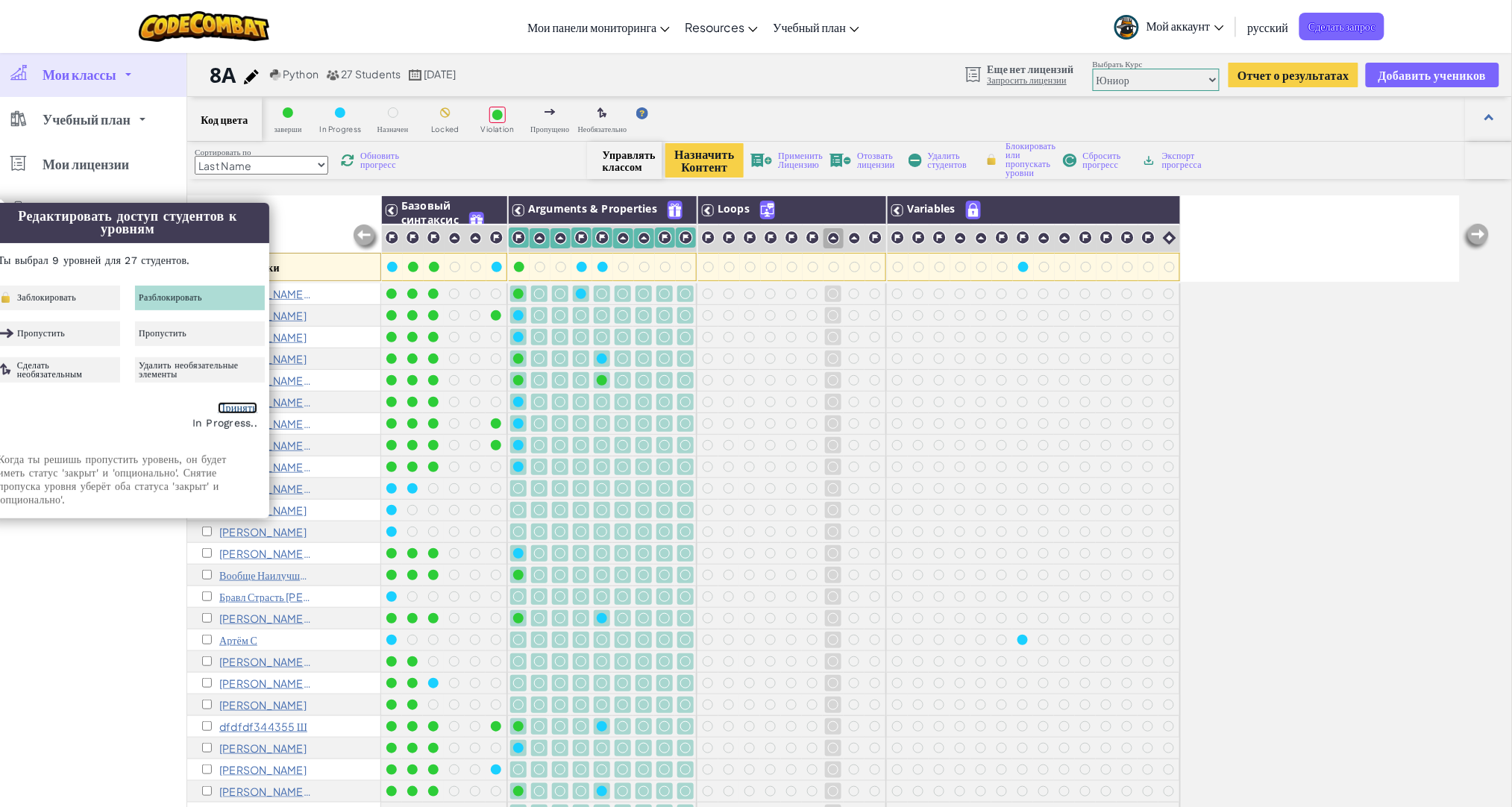
checkbox input "false"
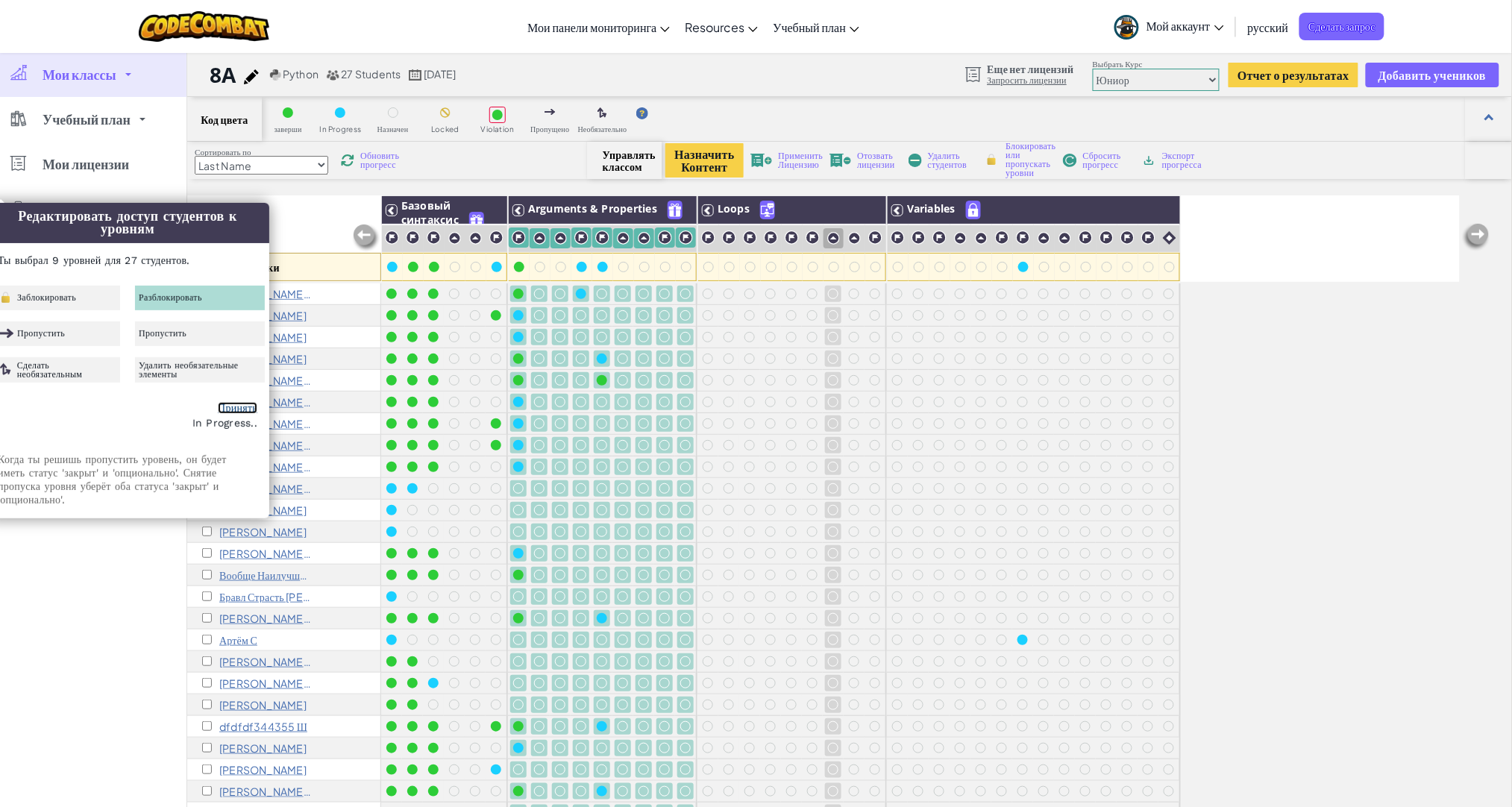
checkbox input "false"
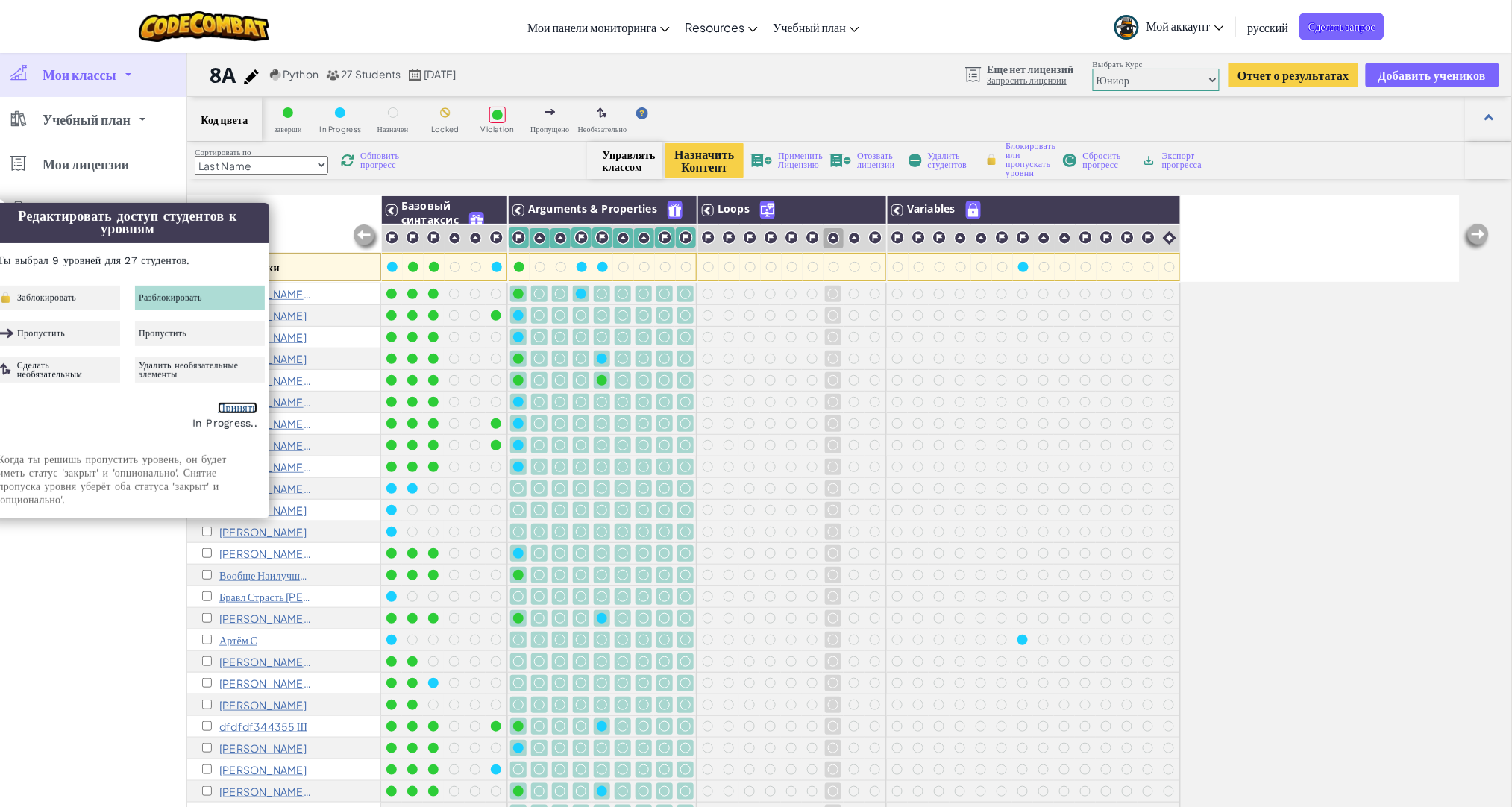
checkbox input "false"
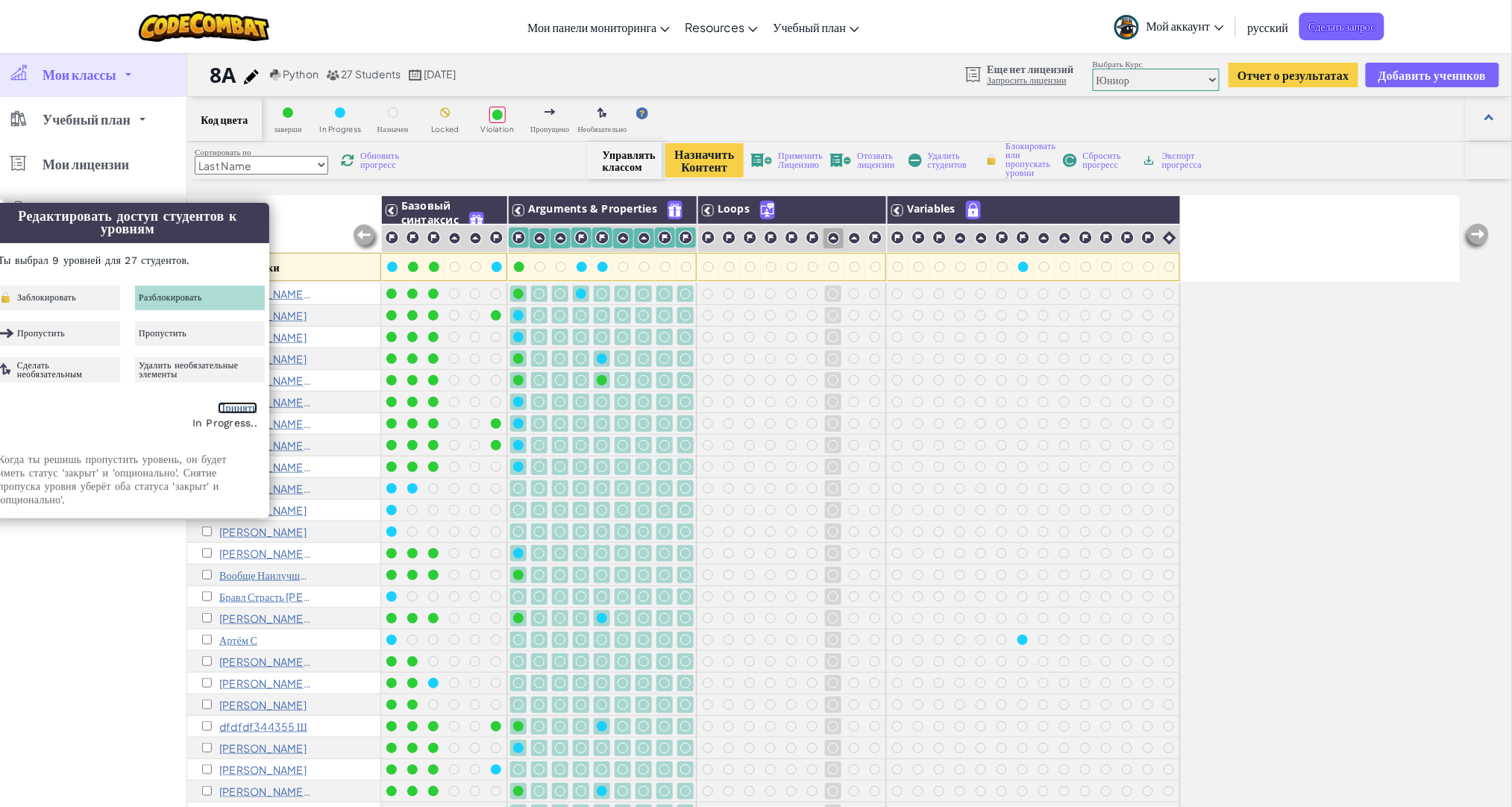
checkbox input "false"
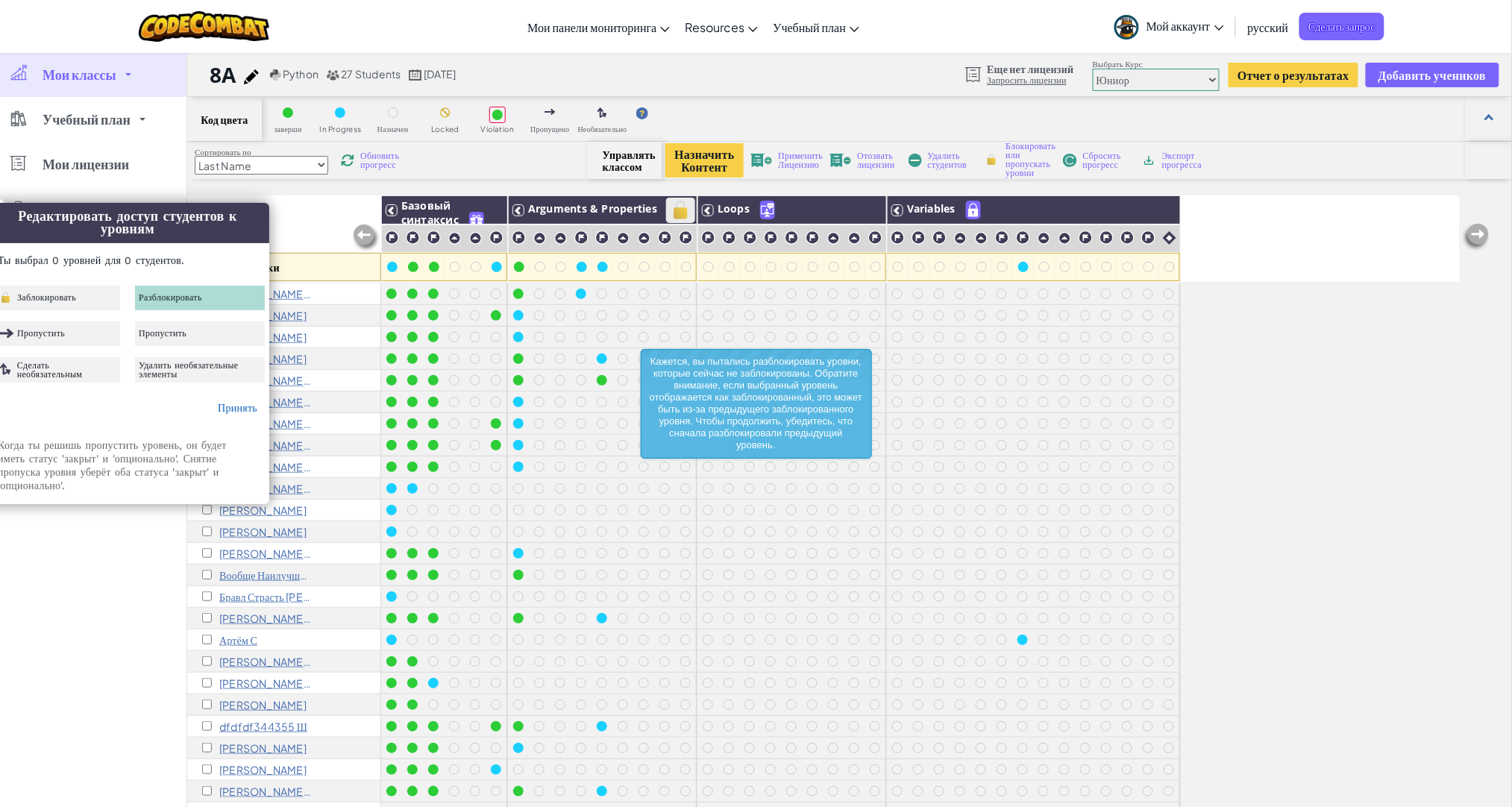
click at [670, 210] on img at bounding box center [680, 210] width 26 height 22
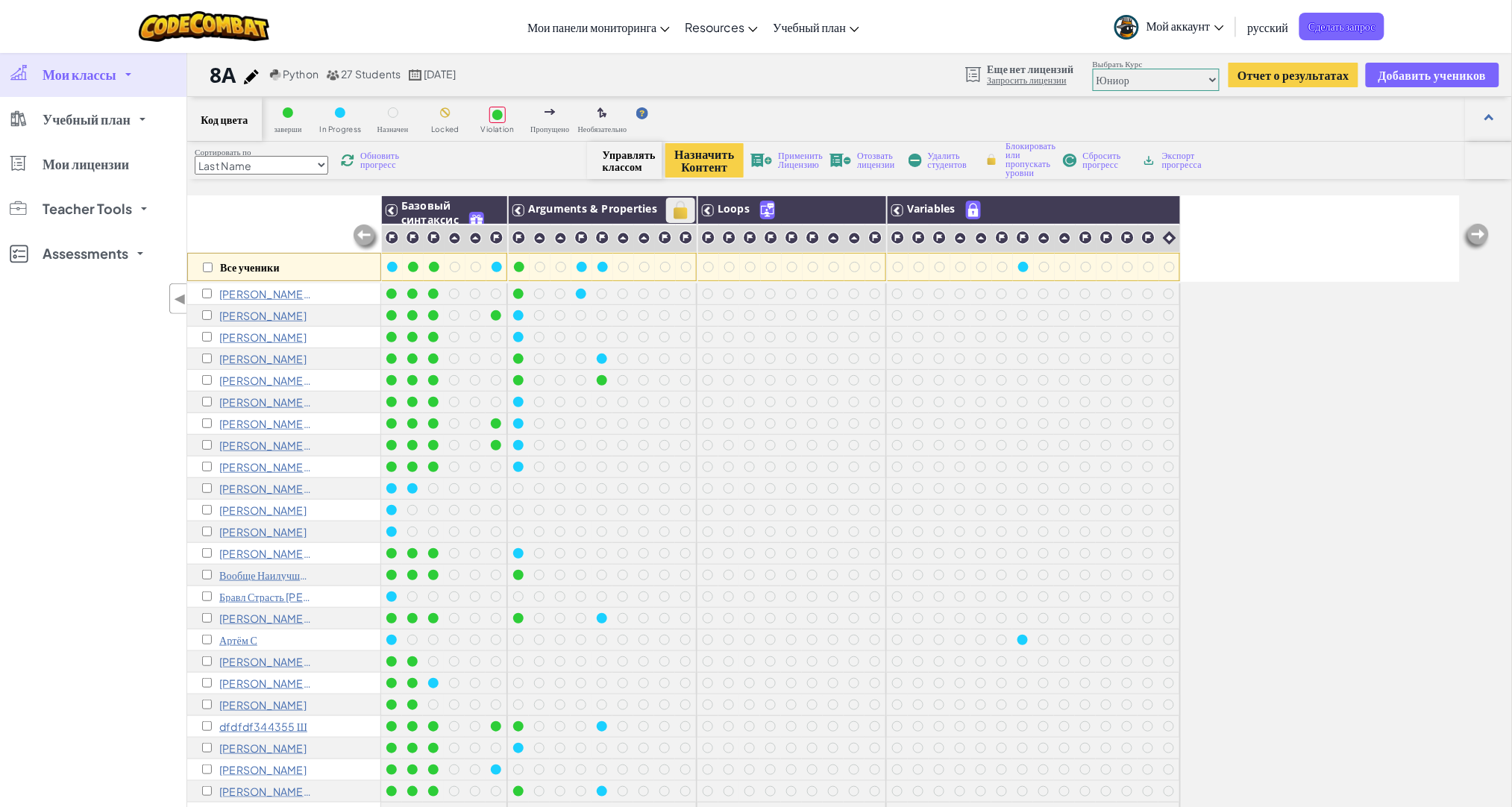
click at [685, 210] on img at bounding box center [680, 210] width 26 height 22
checkbox input "true"
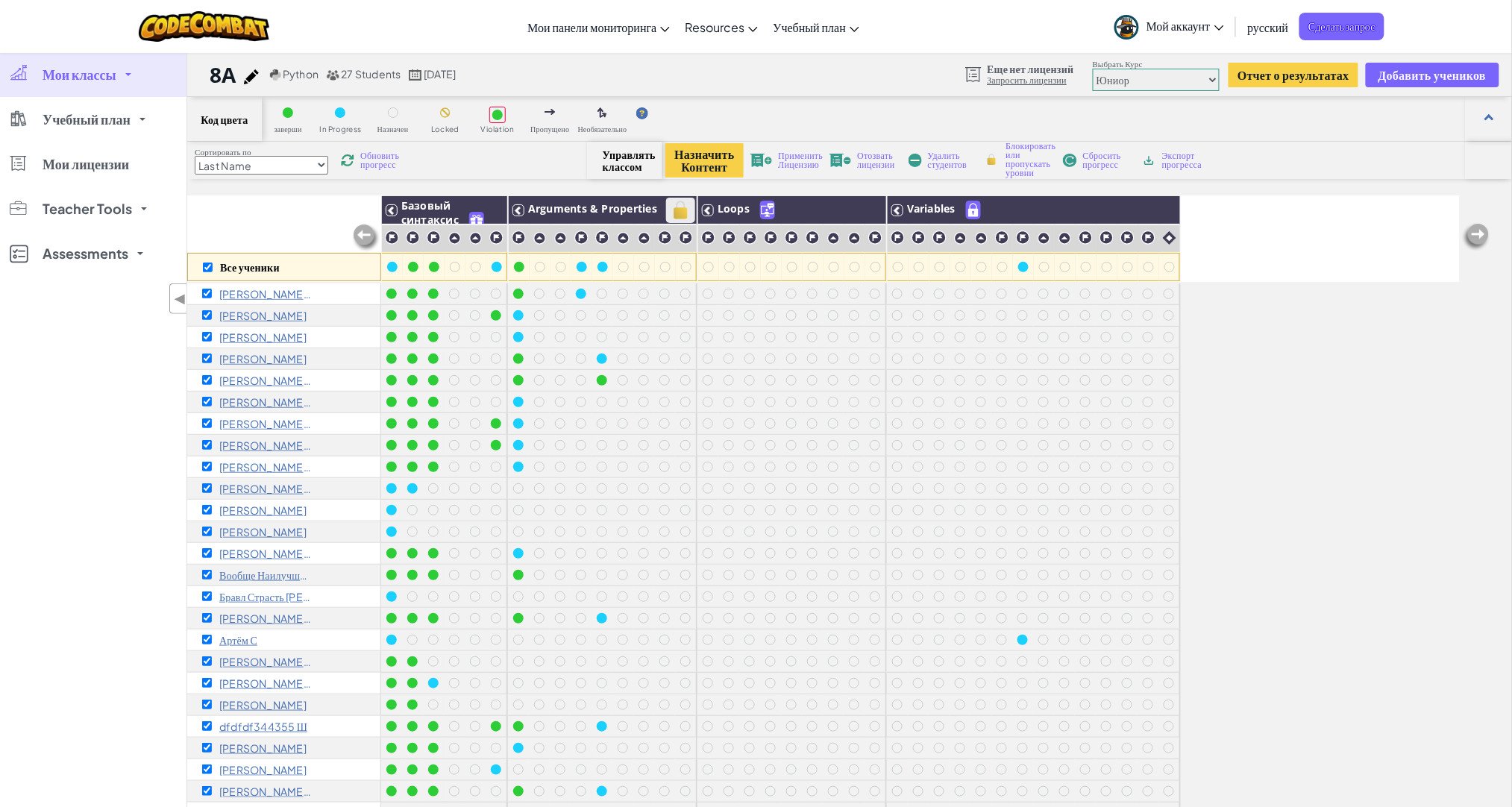
checkbox input "true"
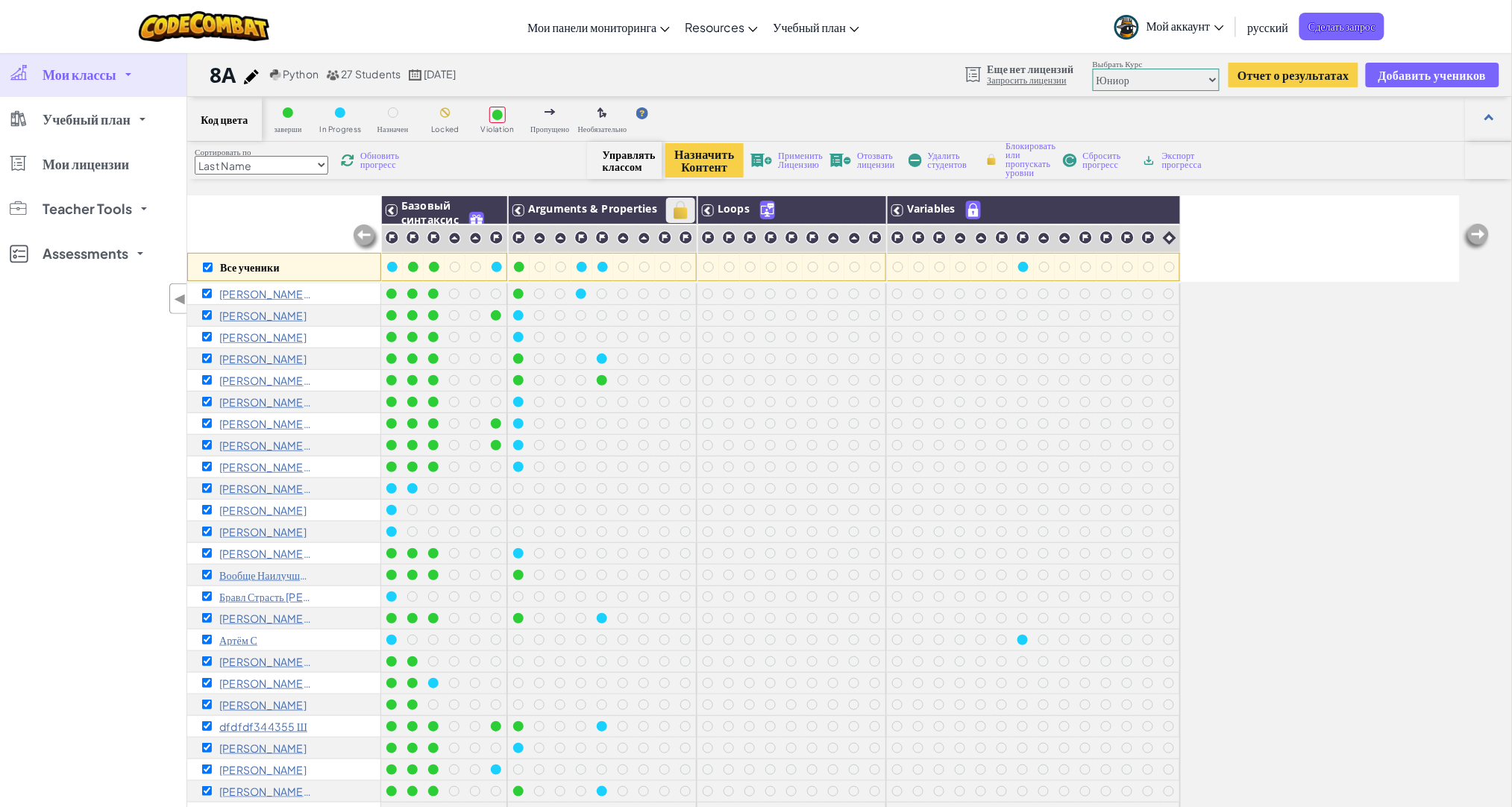
checkbox input "true"
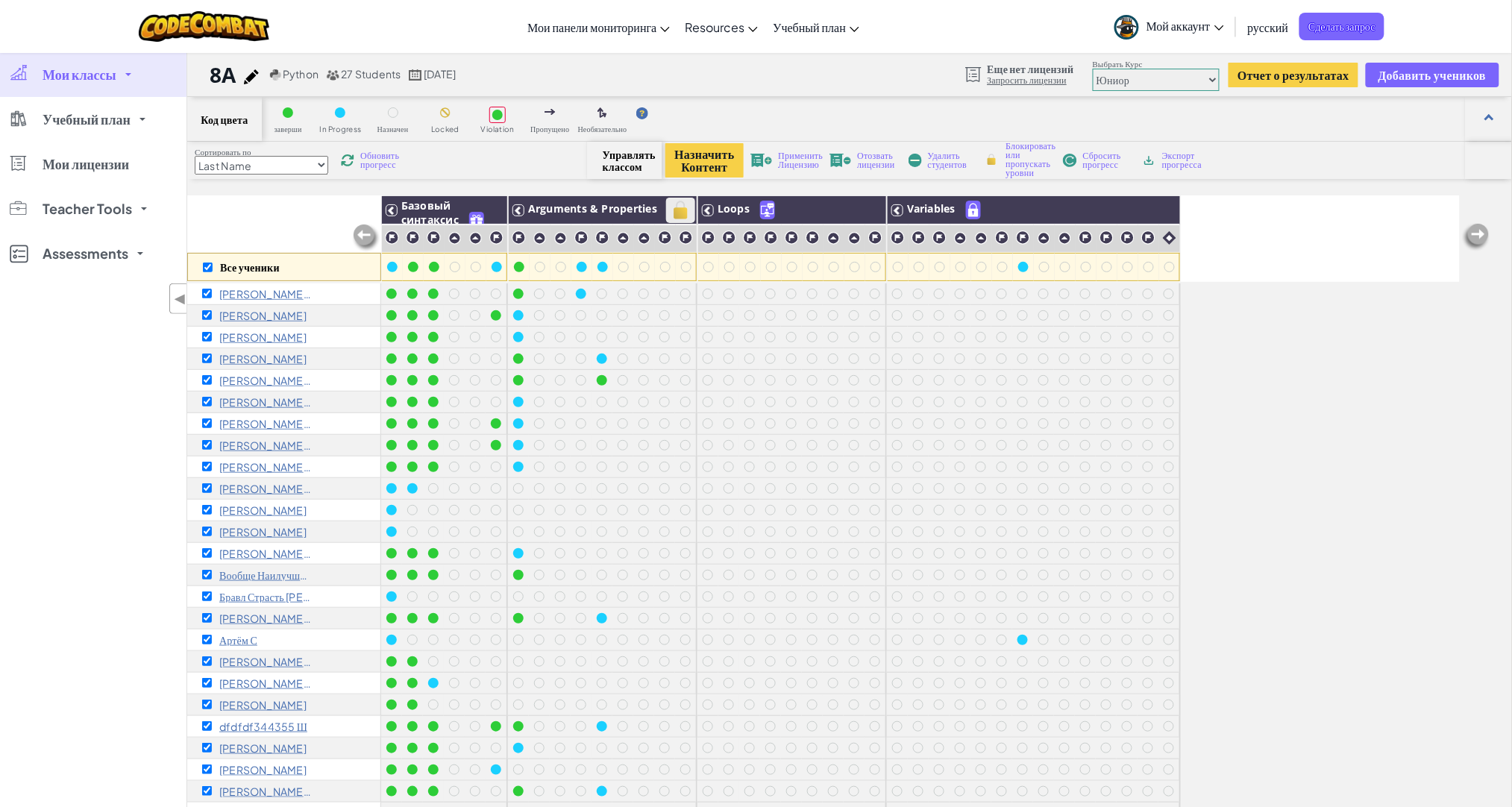
checkbox input "true"
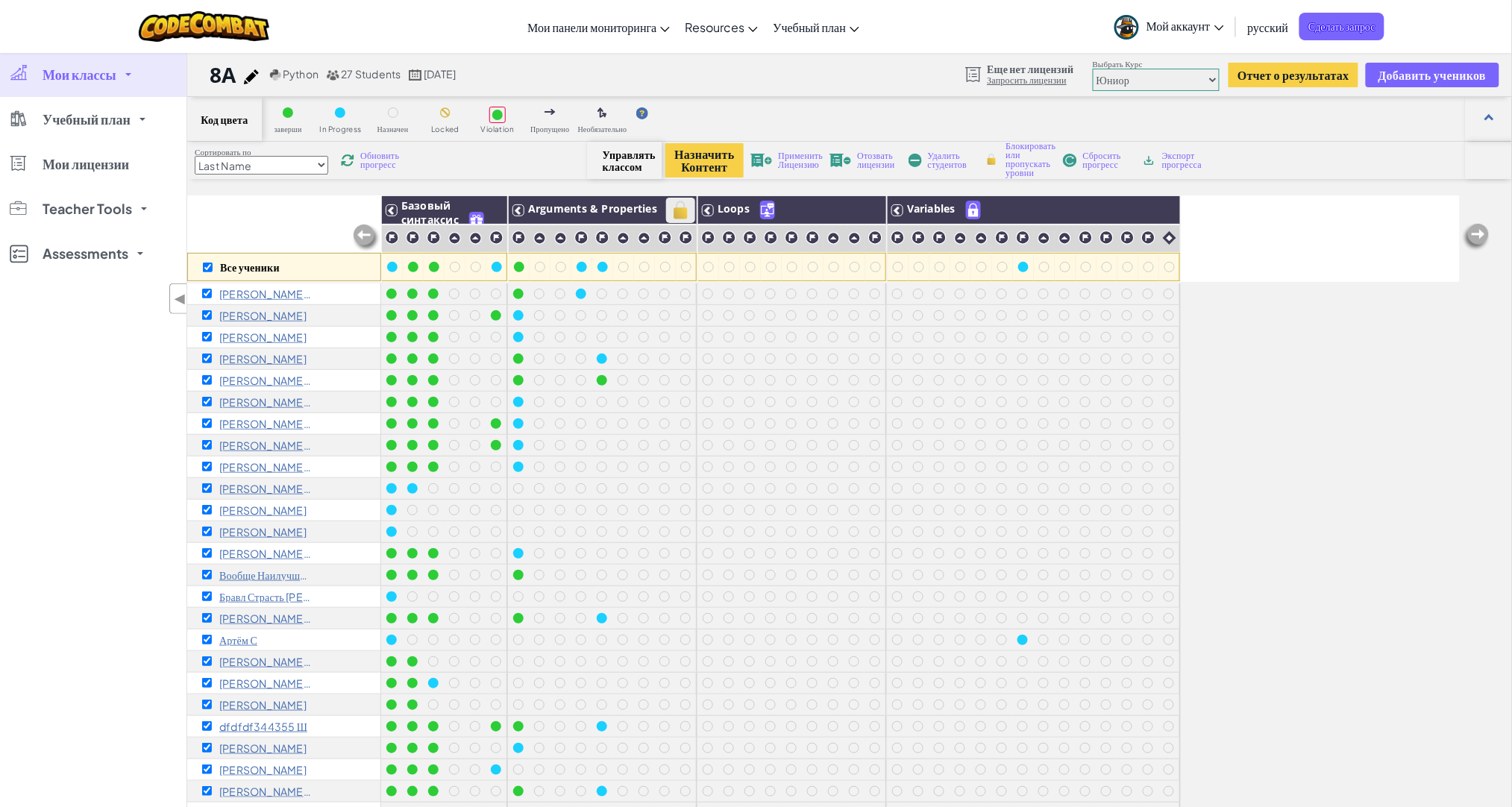
checkbox input "true"
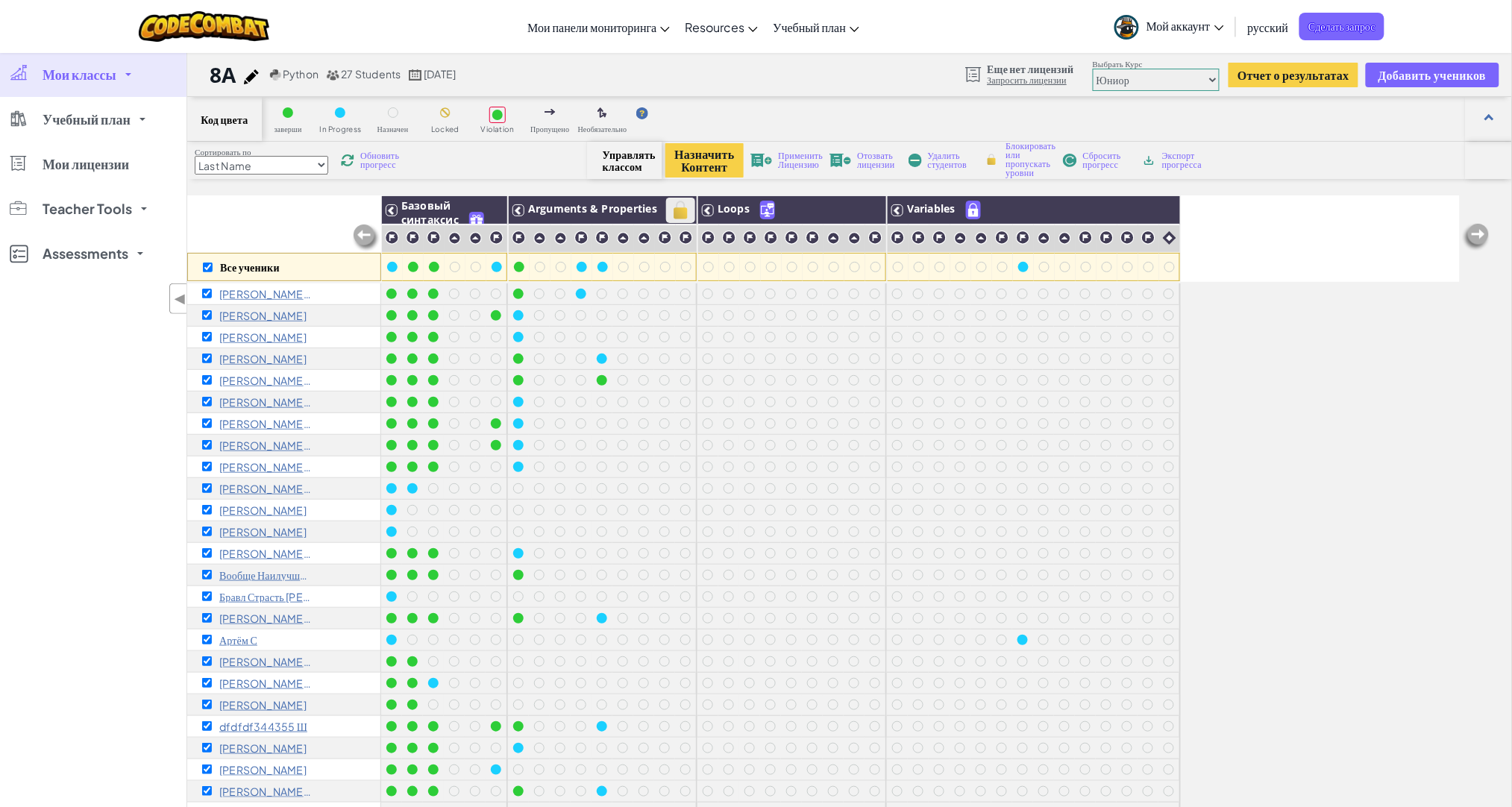
checkbox input "true"
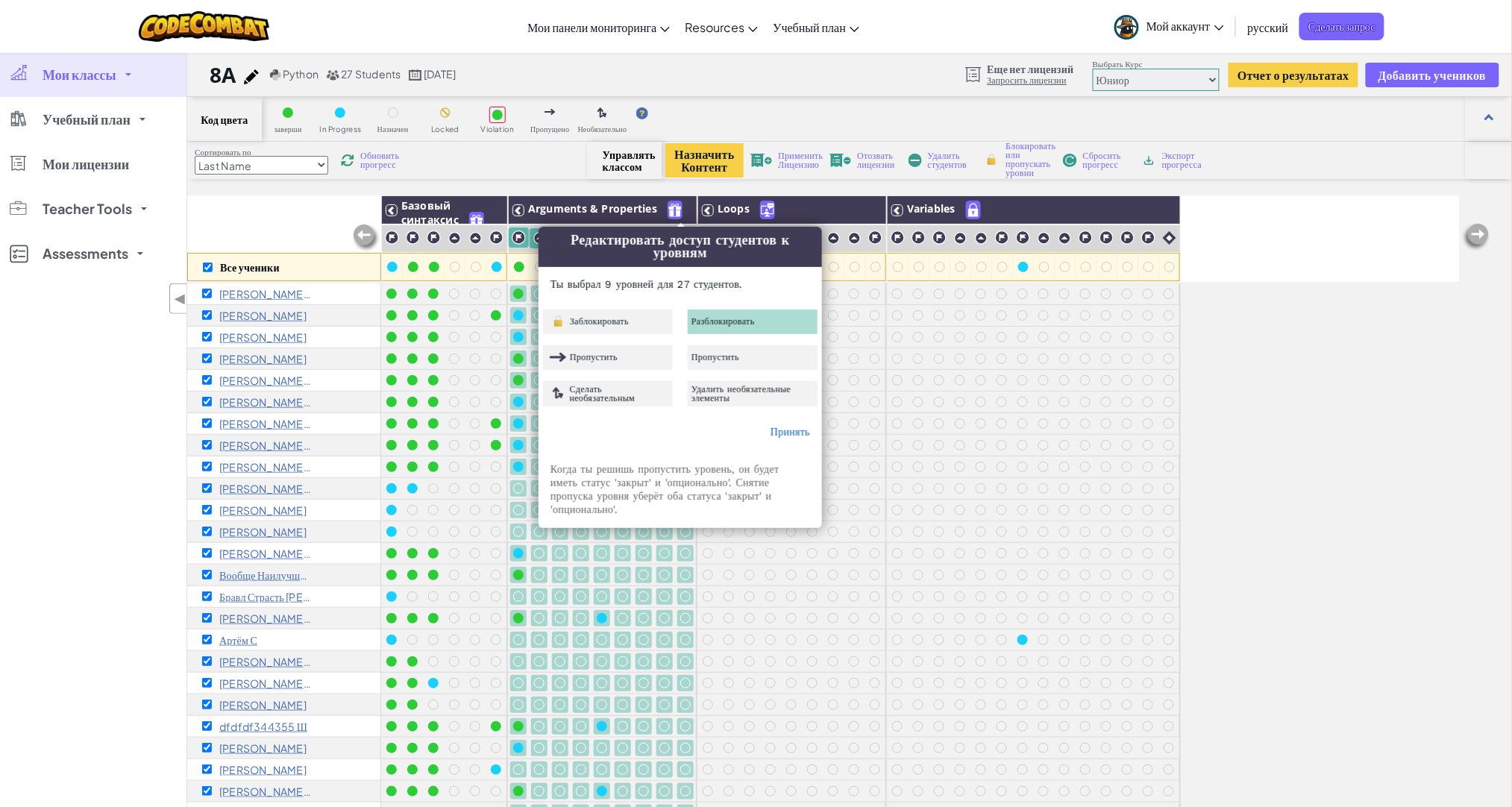
click at [725, 320] on span "Разблокировать" at bounding box center [723, 320] width 64 height 9
click at [787, 433] on link "Принять" at bounding box center [791, 432] width 39 height 12
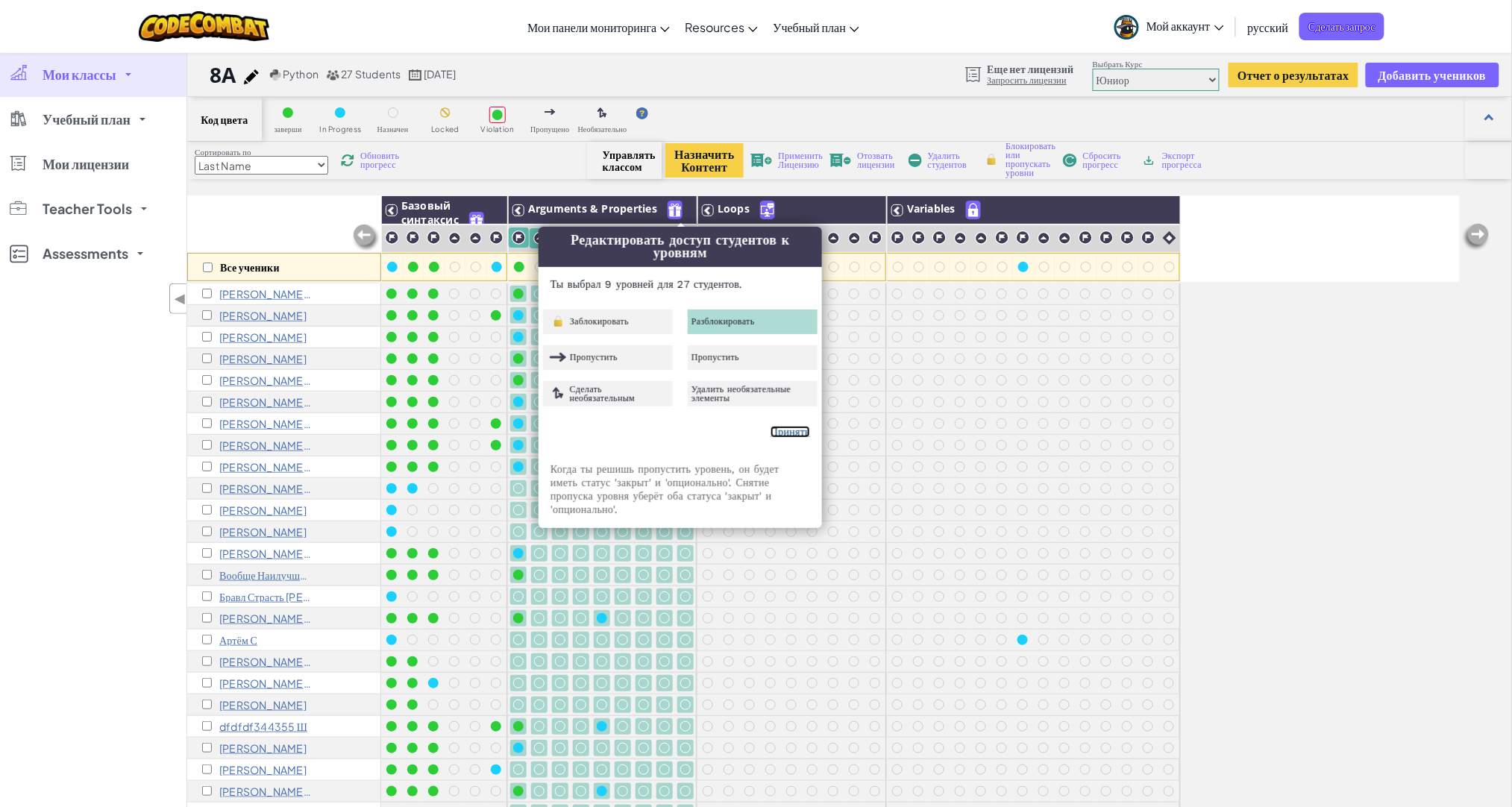
checkbox input "false"
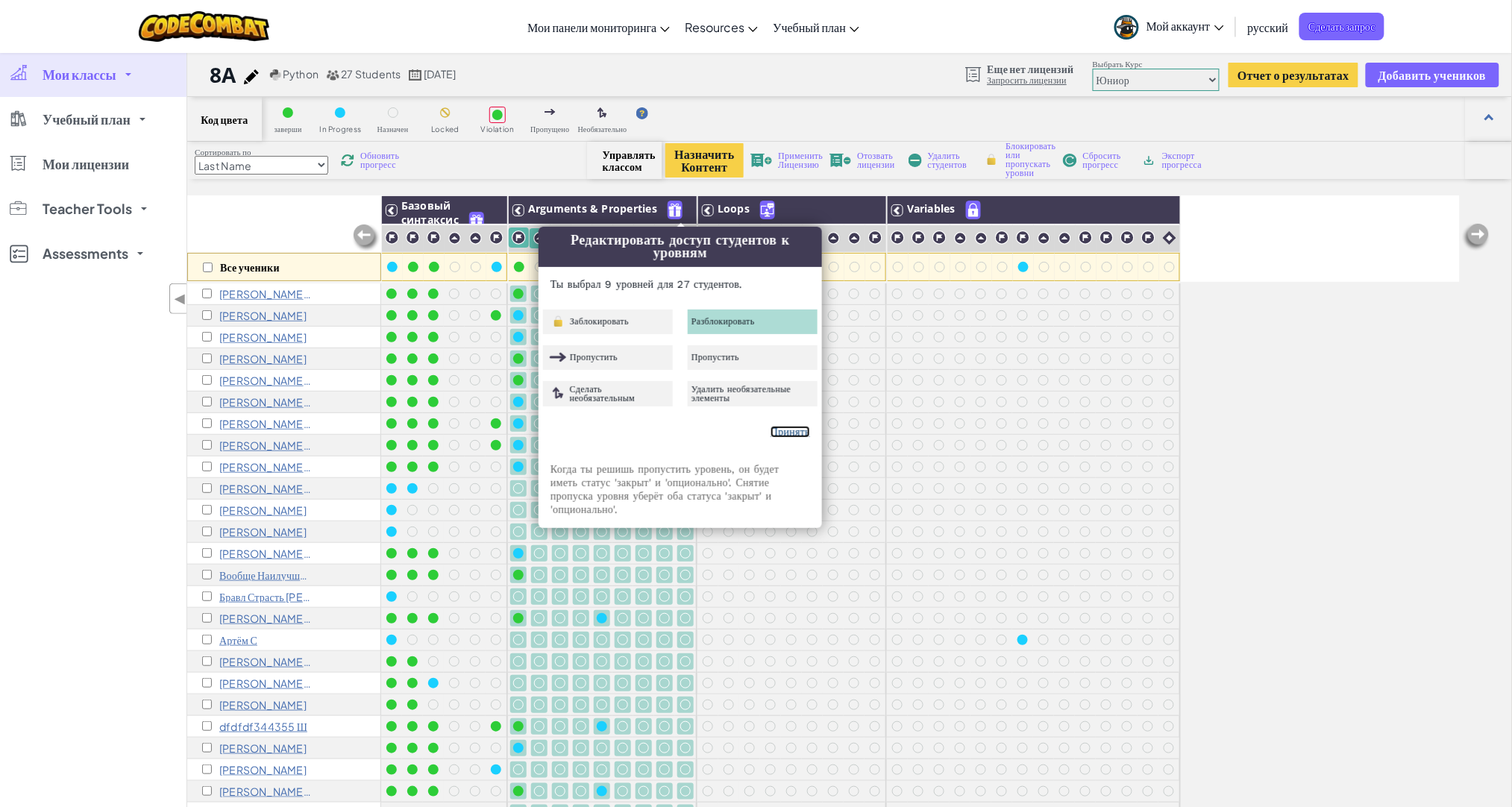
checkbox input "false"
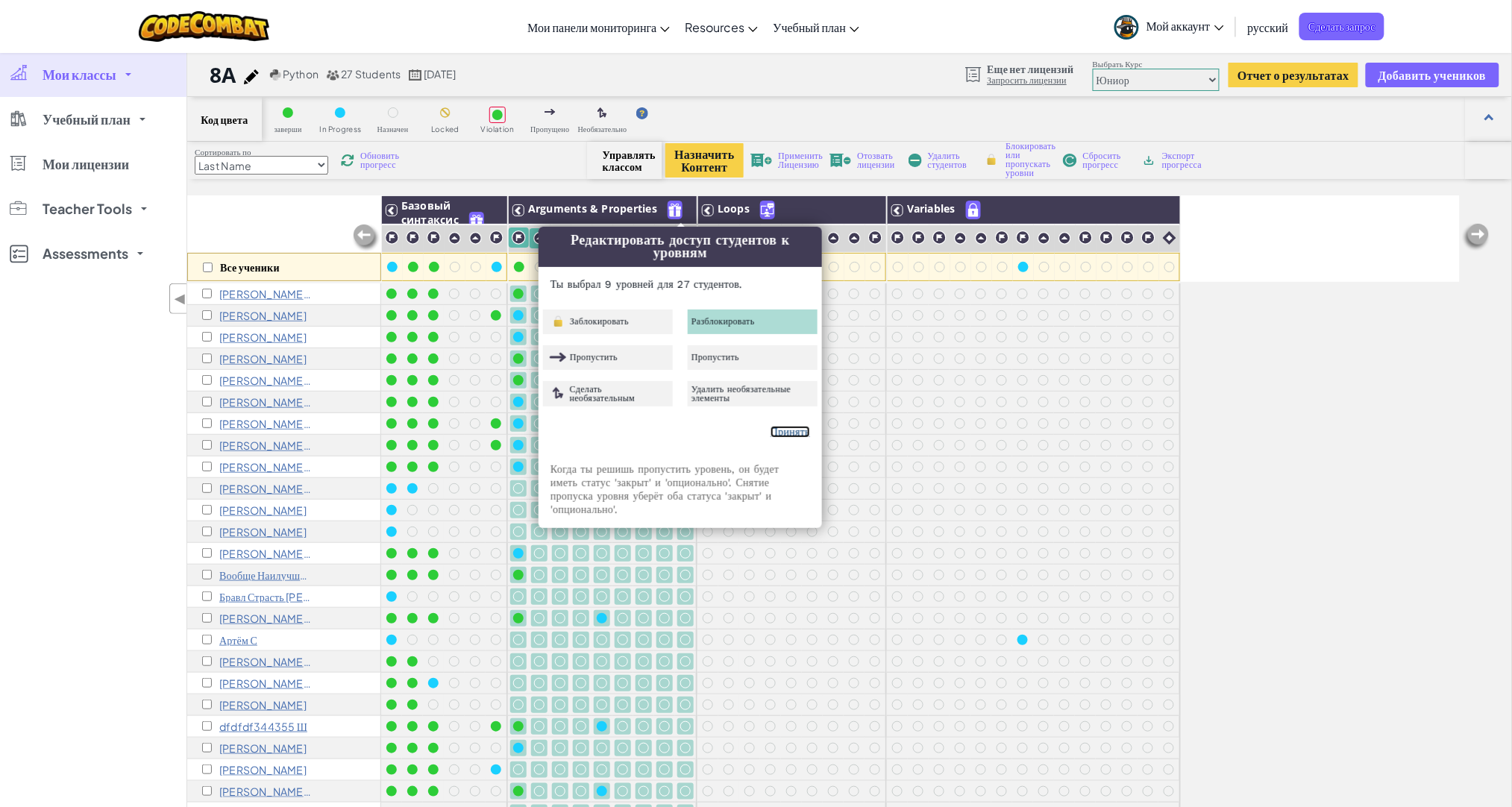
checkbox input "false"
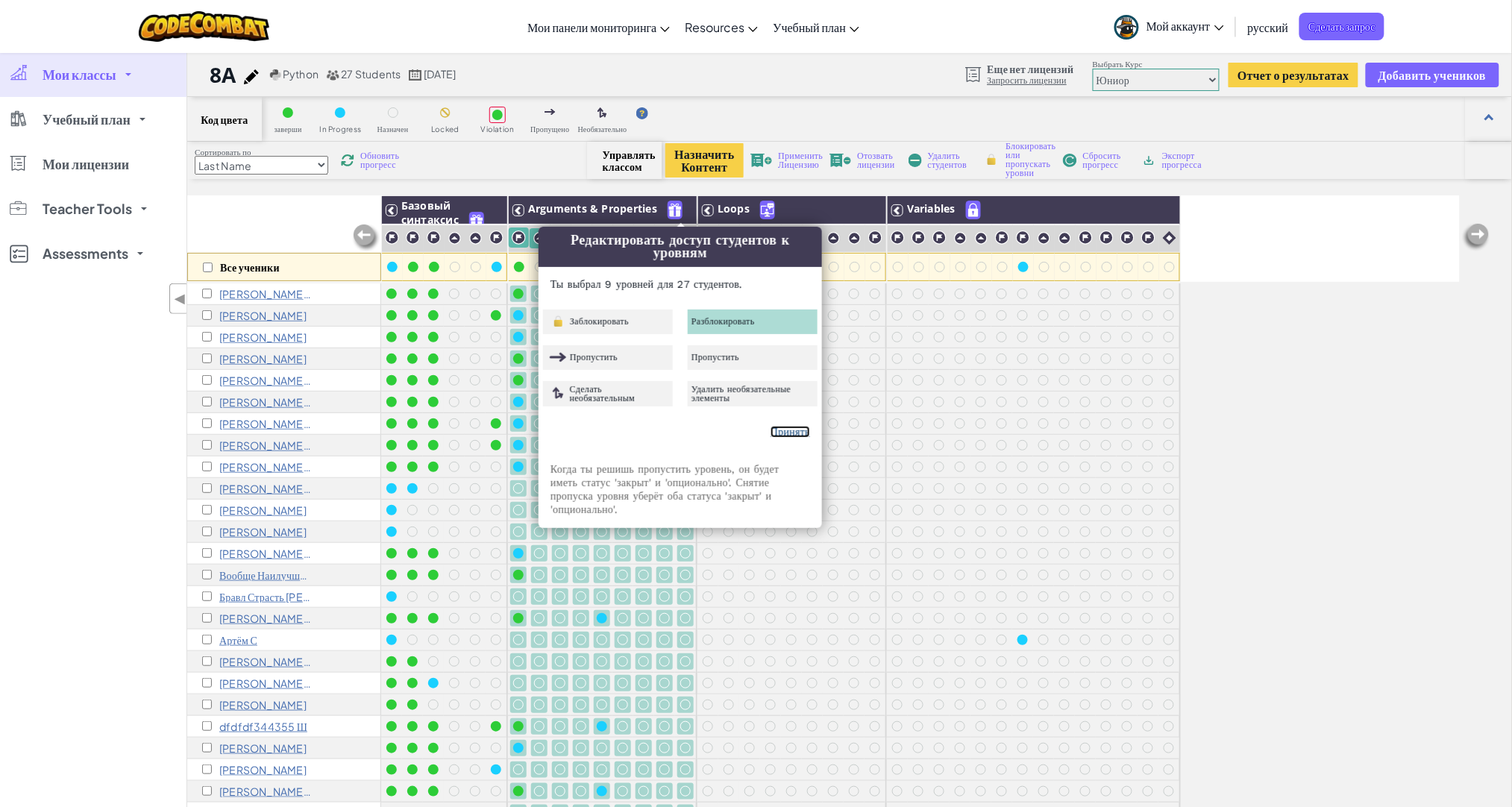
checkbox input "false"
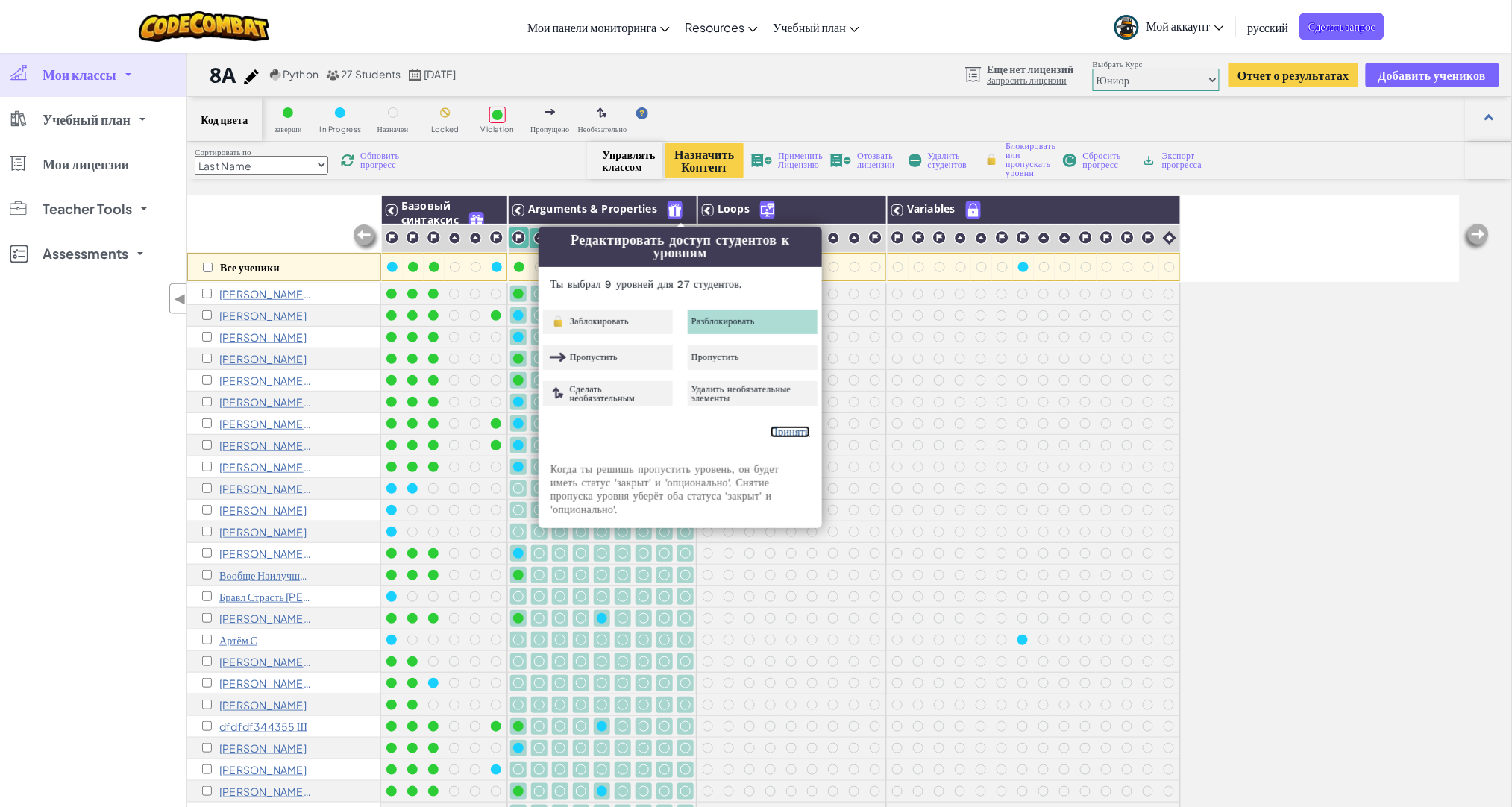
checkbox input "false"
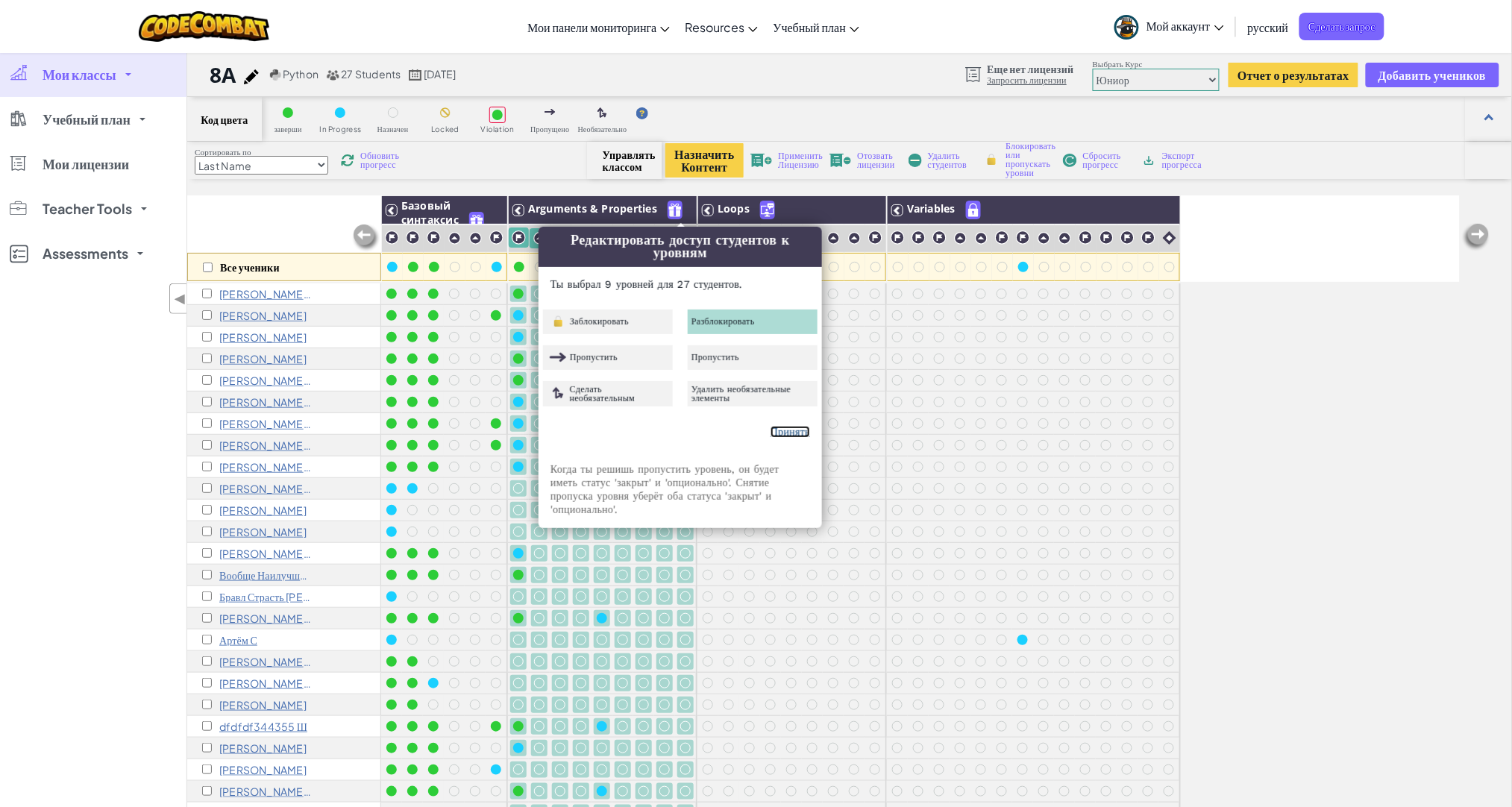
checkbox input "false"
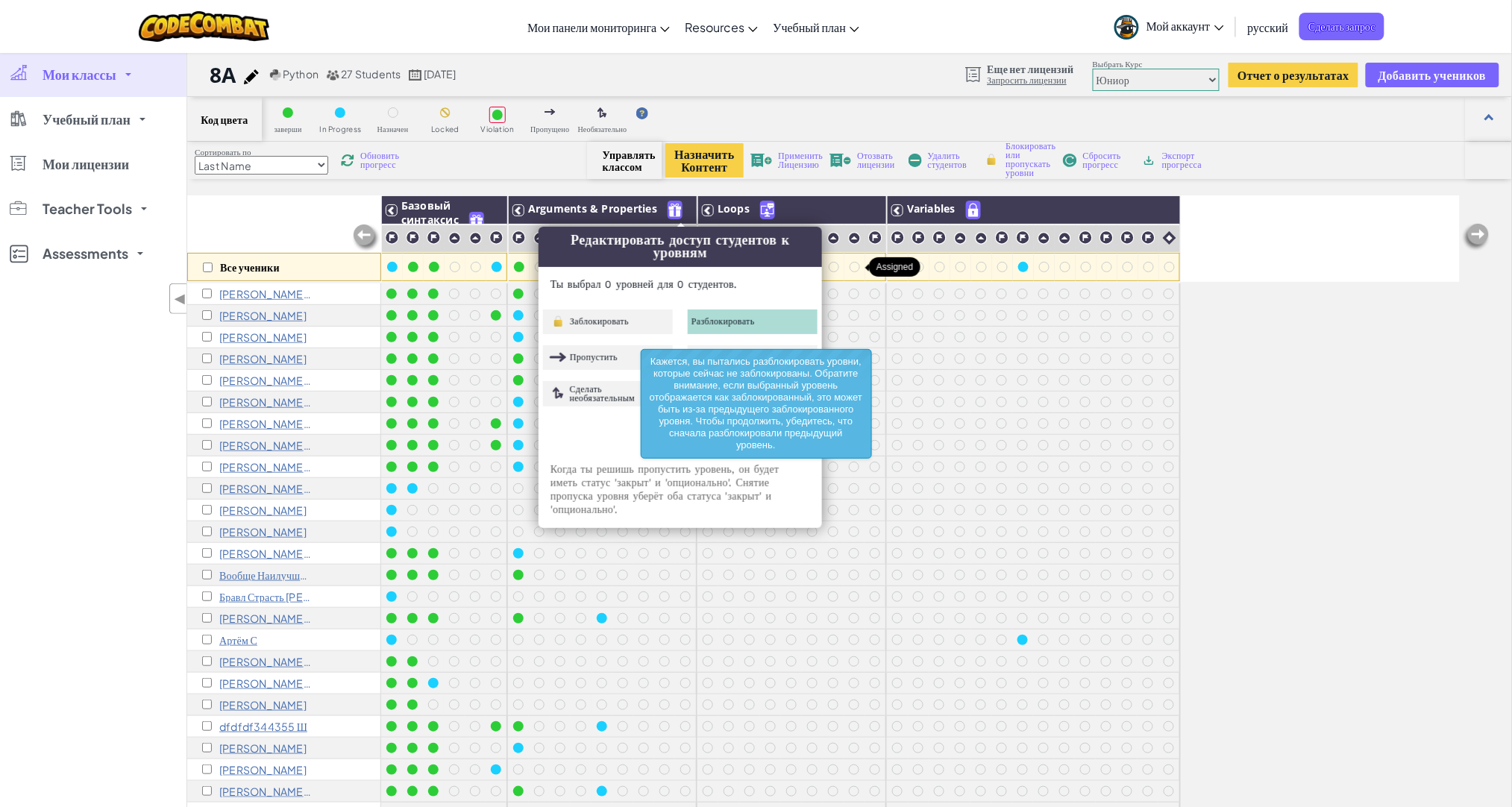
click at [847, 271] on div at bounding box center [854, 267] width 17 height 17
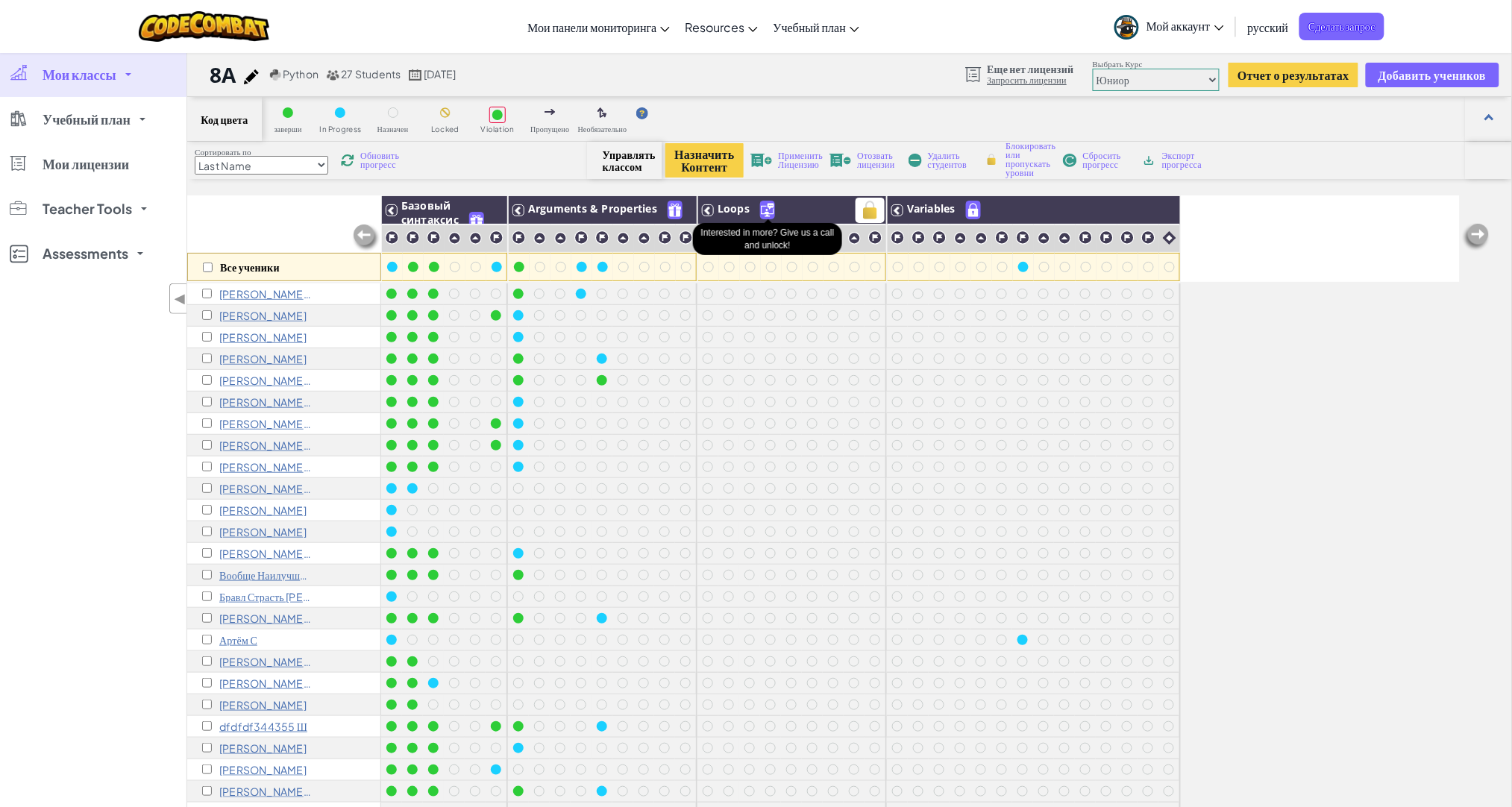
click at [765, 212] on img at bounding box center [768, 210] width 14 height 18
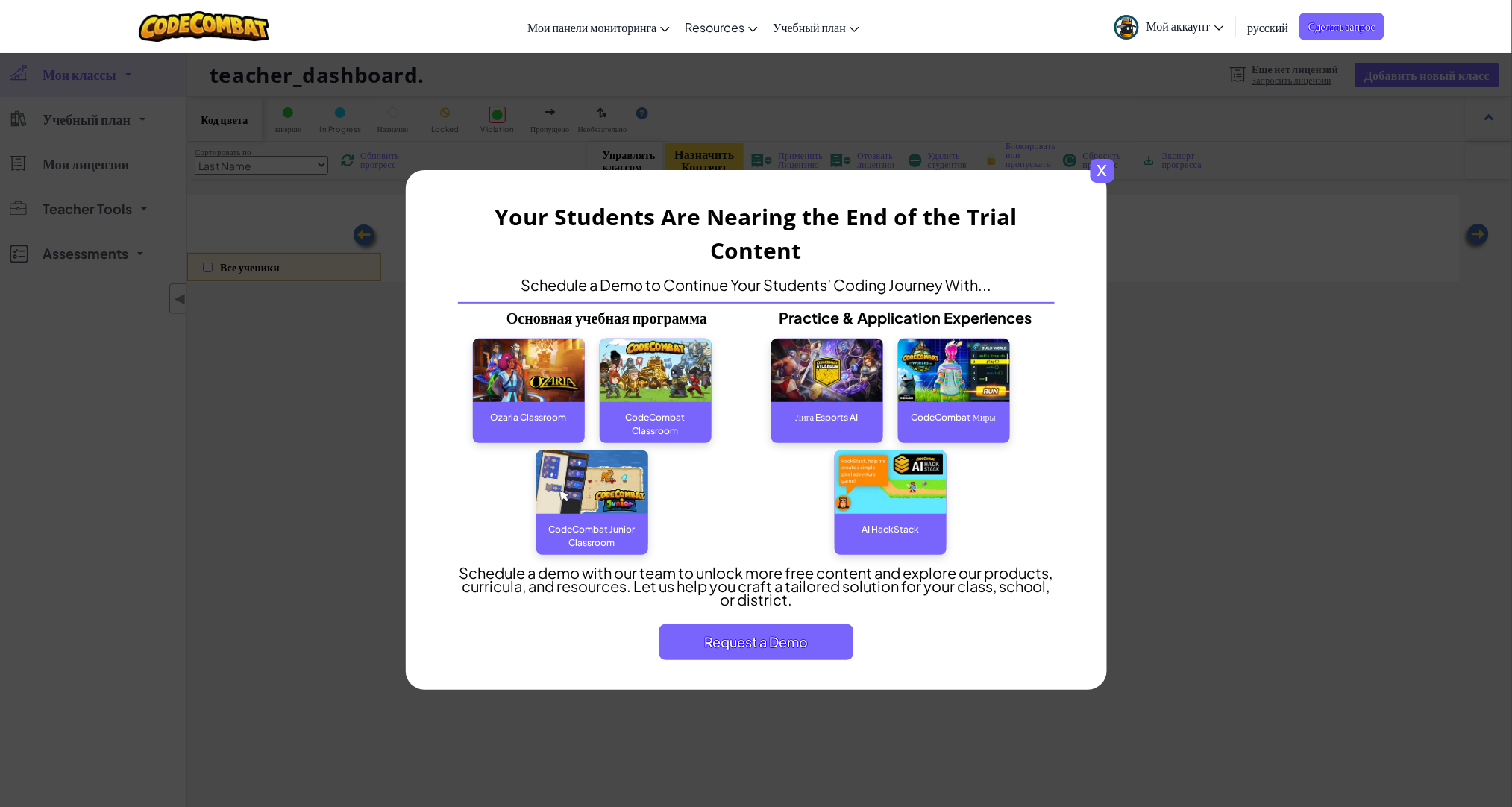
select select "560f1a9f22961295f9427742"
click at [1099, 167] on span "x" at bounding box center [1102, 171] width 23 height 23
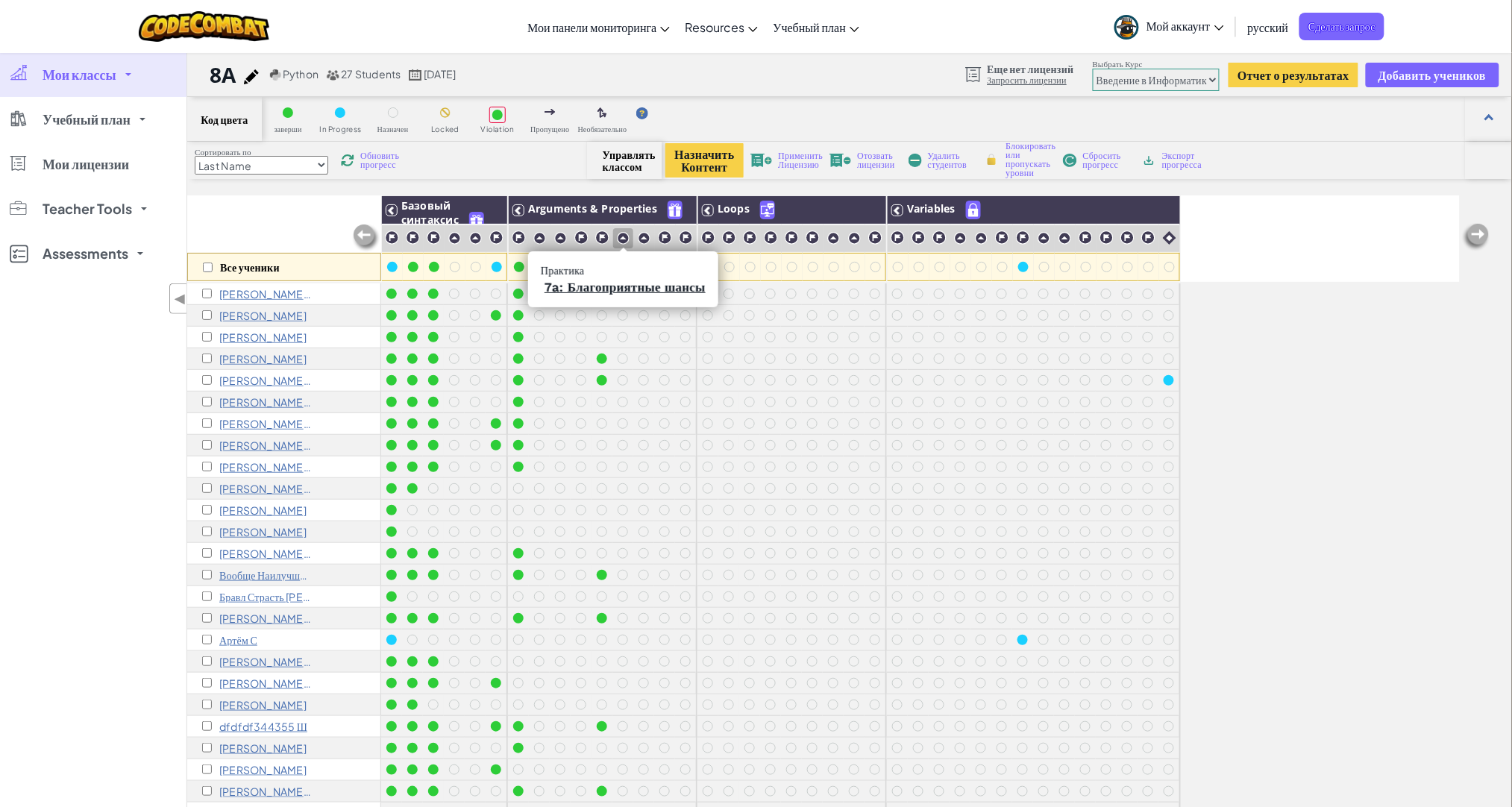
click at [623, 236] on img at bounding box center [623, 237] width 13 height 13
click at [685, 236] on img at bounding box center [686, 237] width 15 height 15
click at [670, 240] on img at bounding box center [665, 237] width 15 height 15
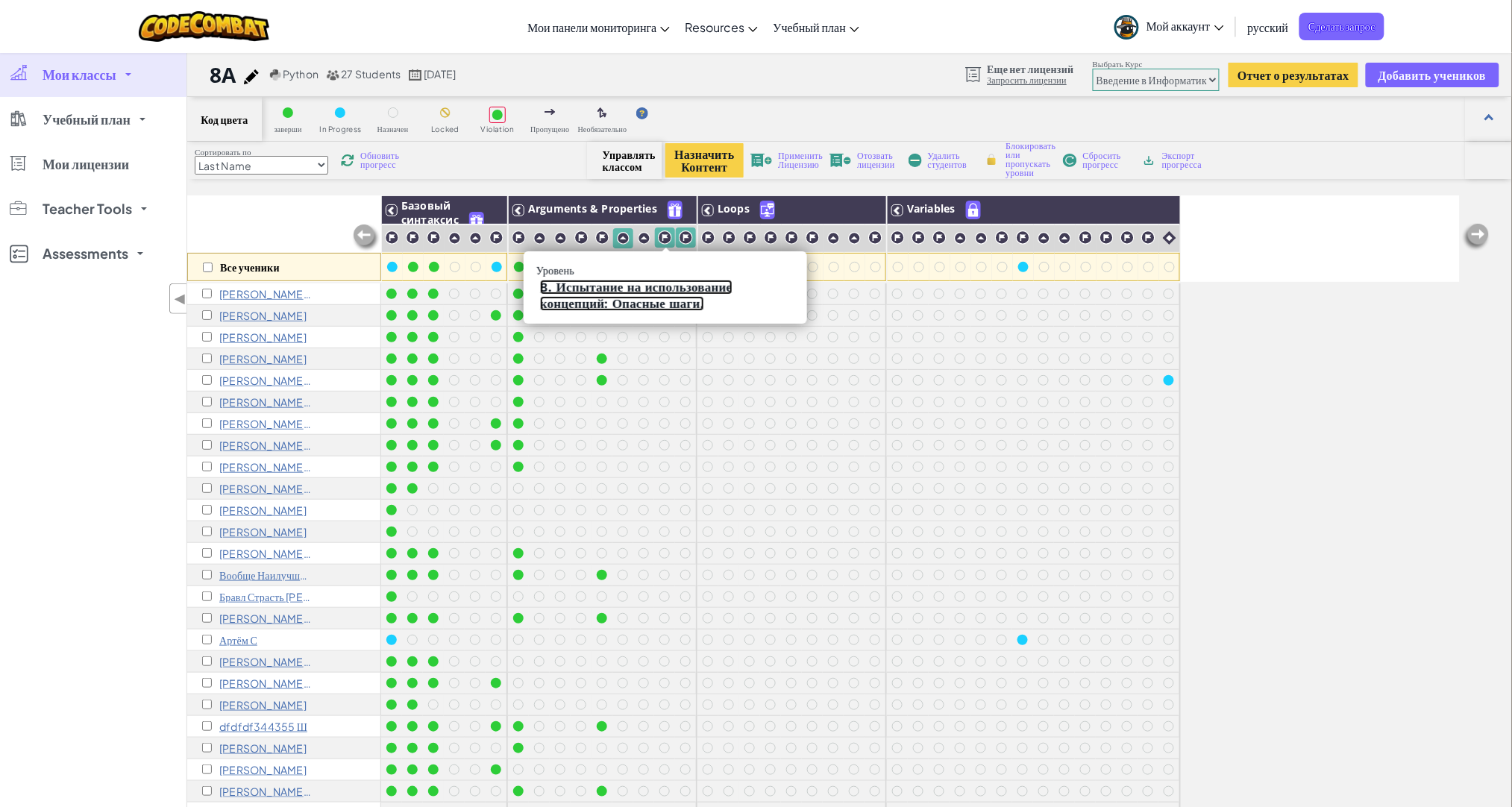
click at [667, 287] on link "8. Испытание на использование концепций: Опасные шаги." at bounding box center [636, 295] width 193 height 31
click at [687, 239] on img at bounding box center [686, 237] width 15 height 15
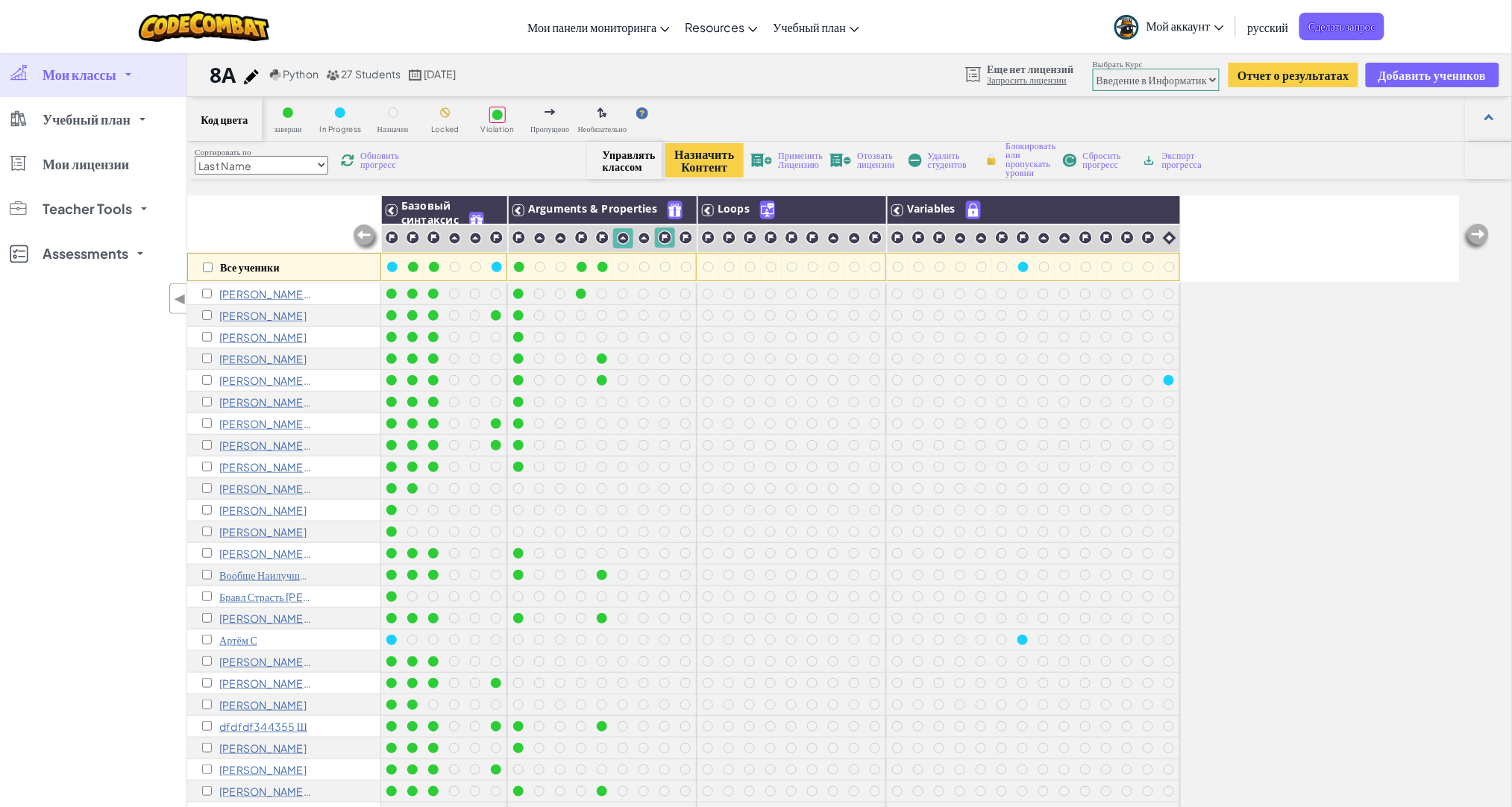
click at [687, 288] on div at bounding box center [685, 293] width 17 height 17
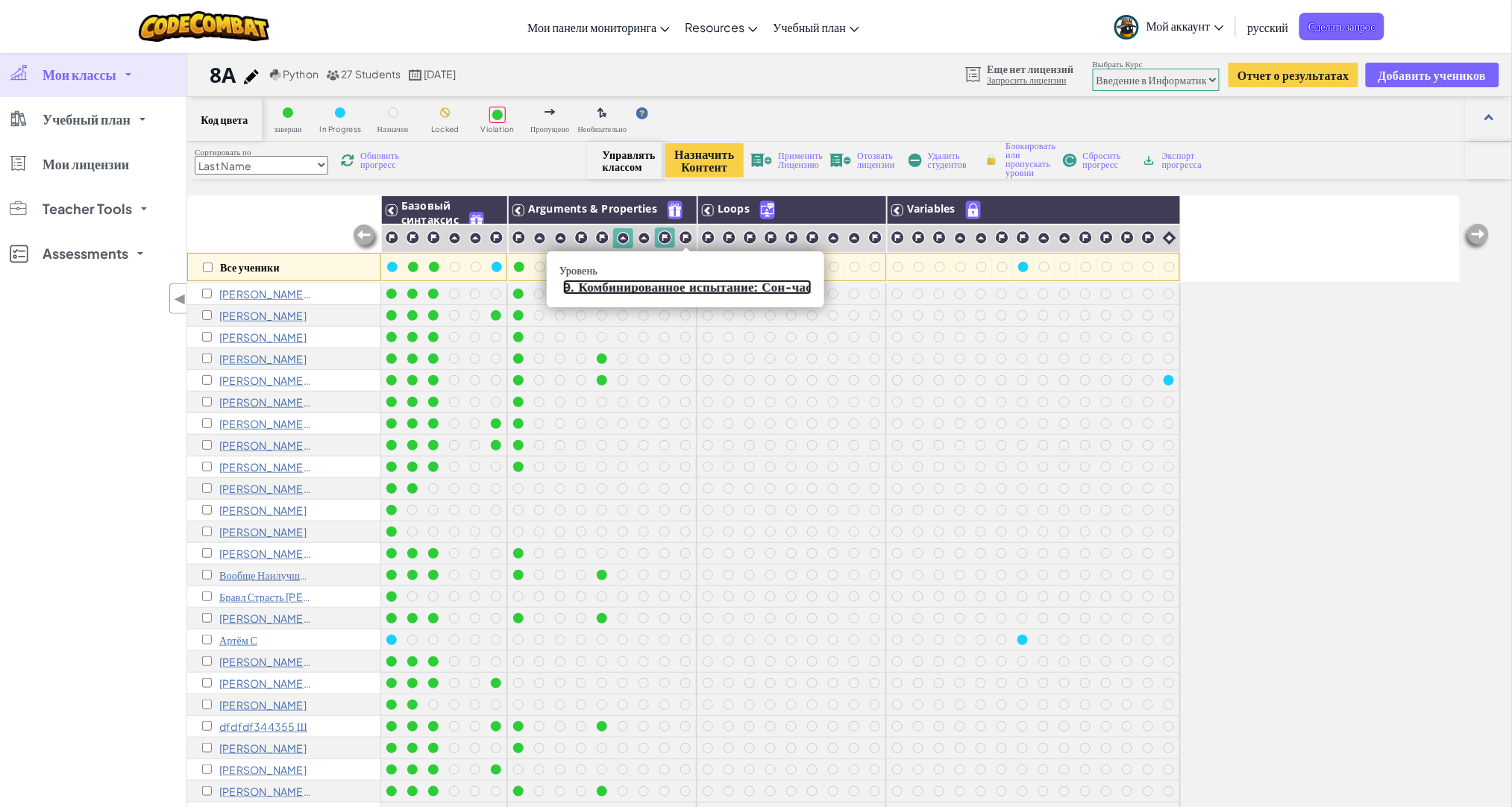
click at [687, 281] on link "9. Комбинированное испытание: Сон-час" at bounding box center [687, 286] width 248 height 15
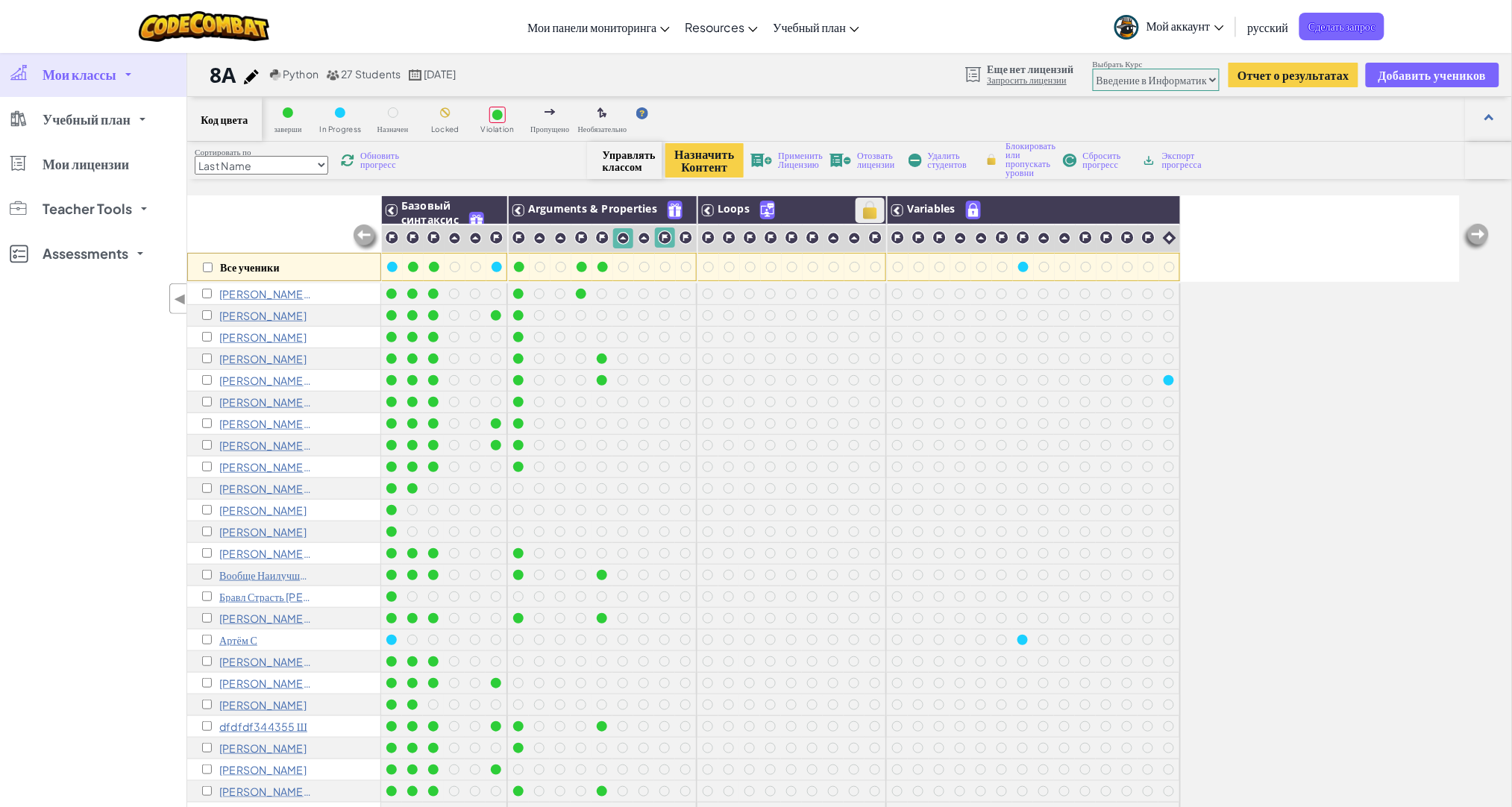
click at [867, 210] on img at bounding box center [870, 210] width 26 height 22
checkbox input "true"
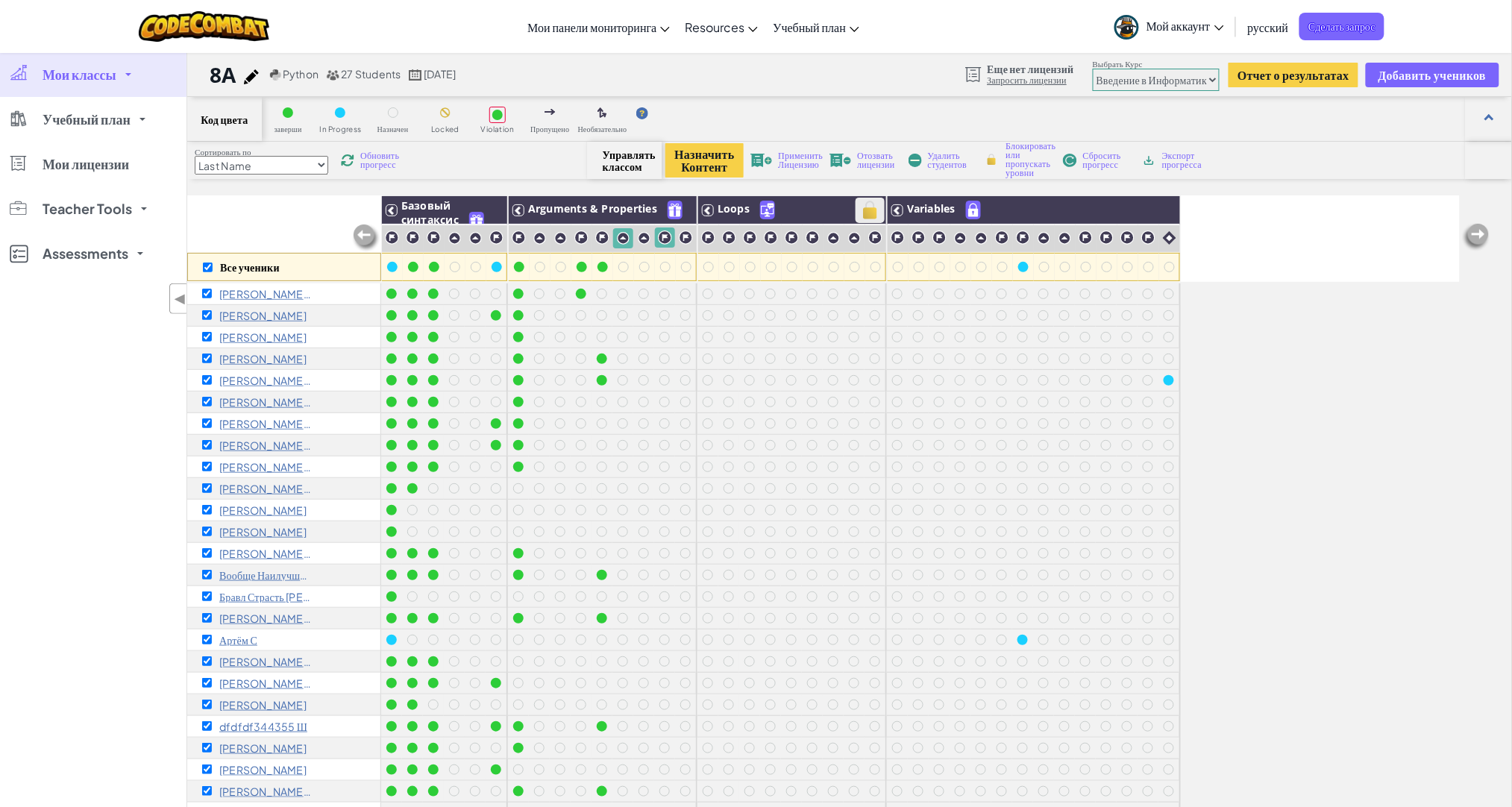
checkbox input "true"
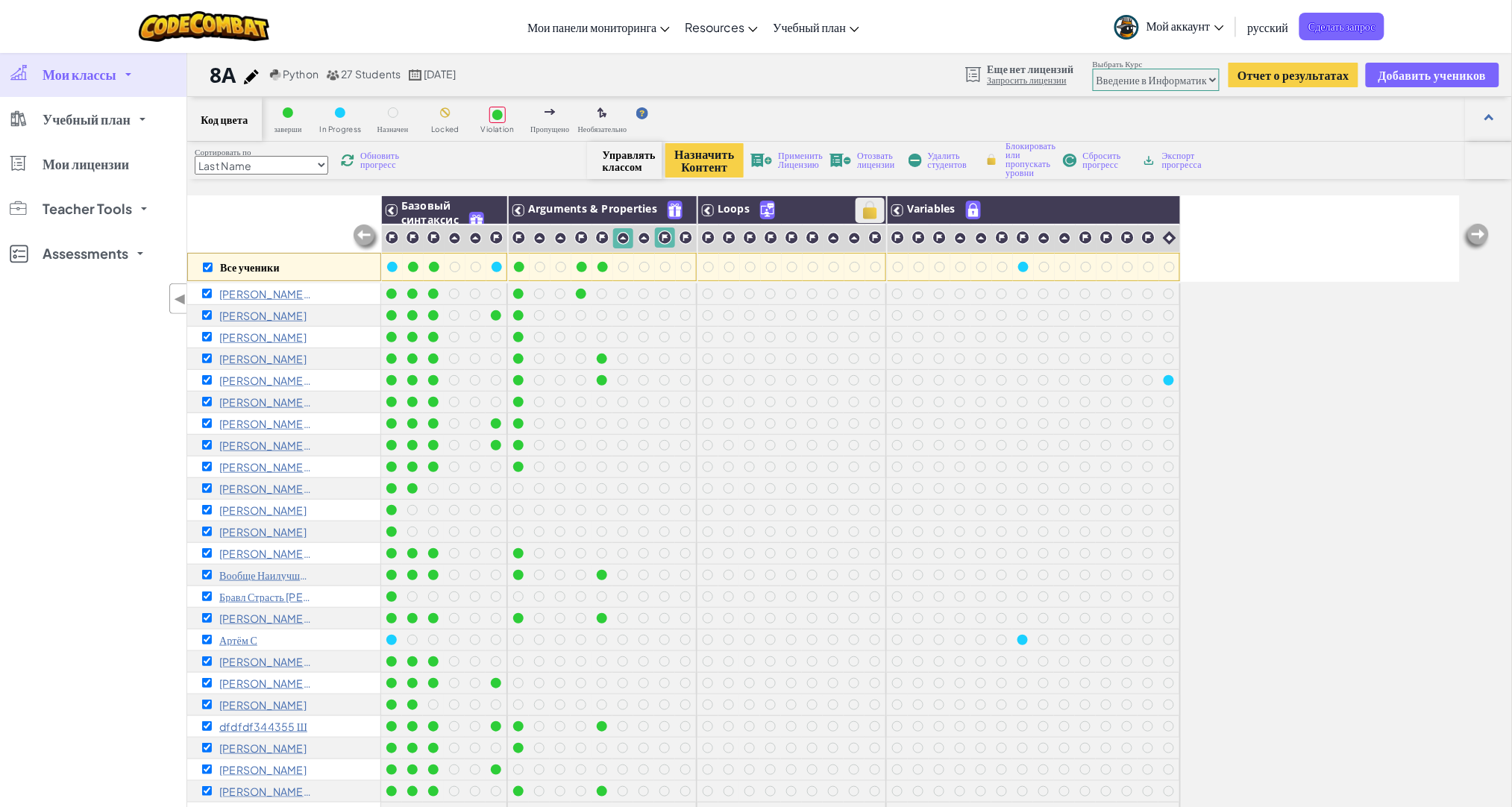
checkbox input "true"
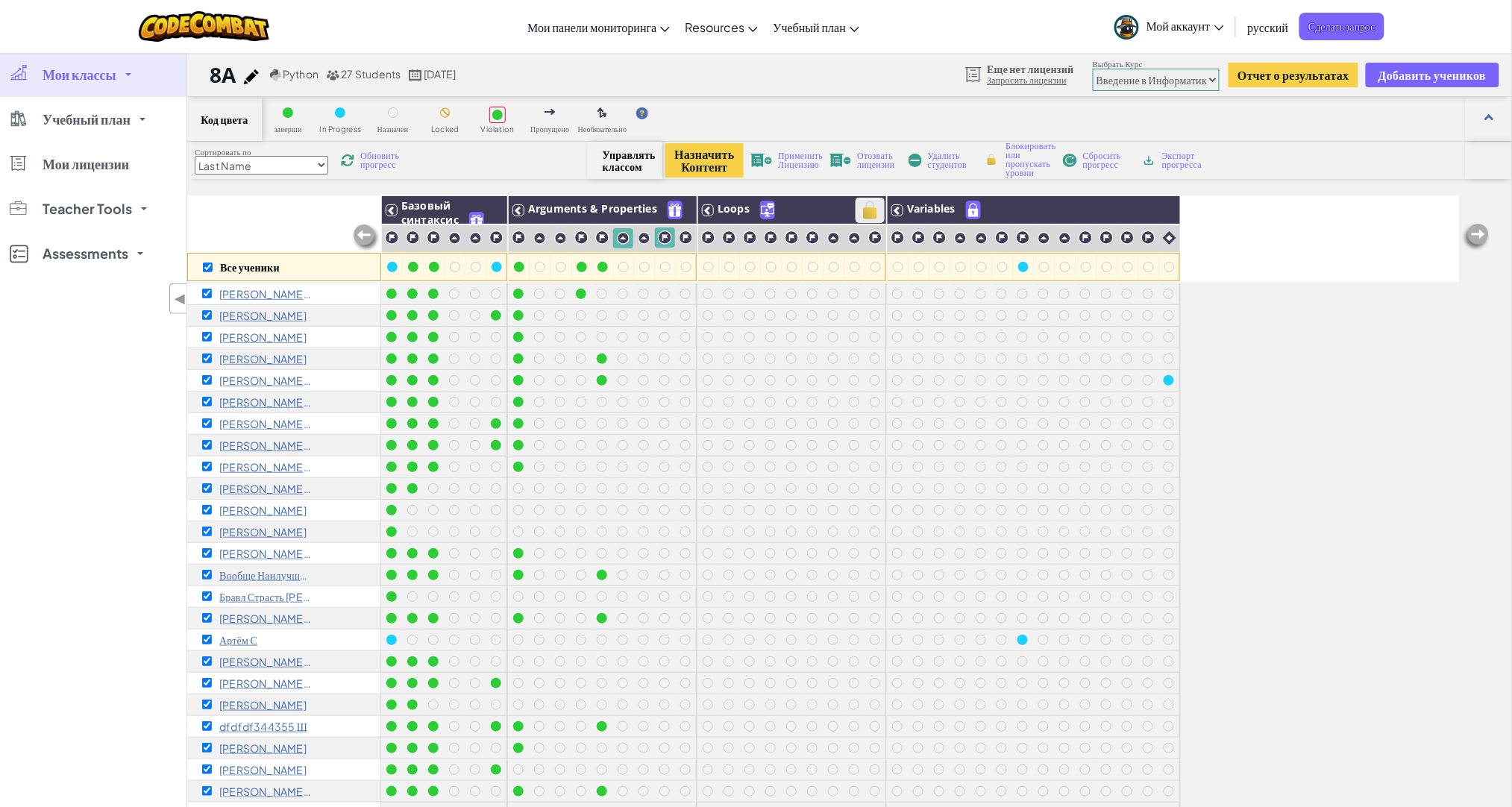
checkbox input "true"
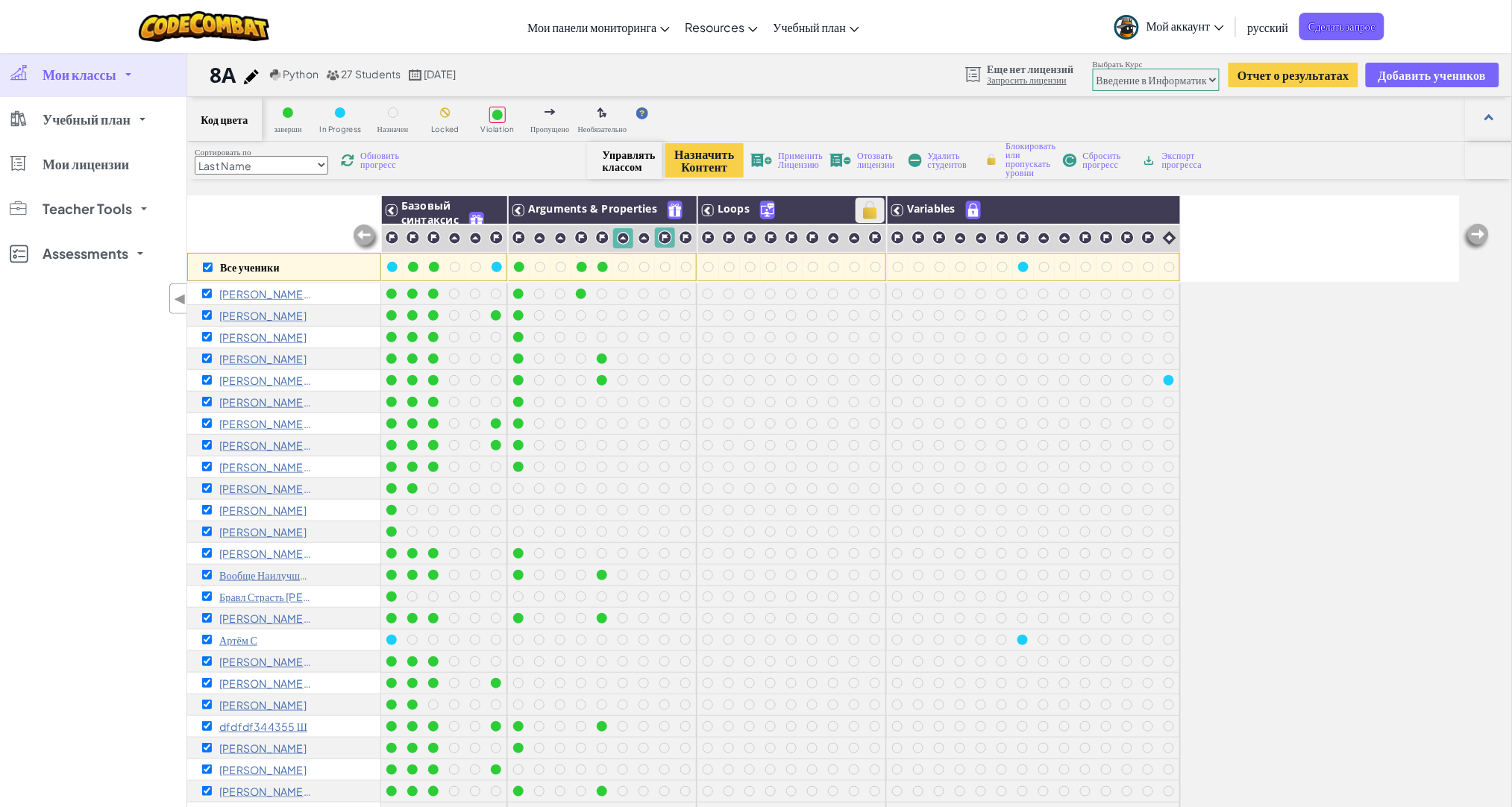
checkbox input "true"
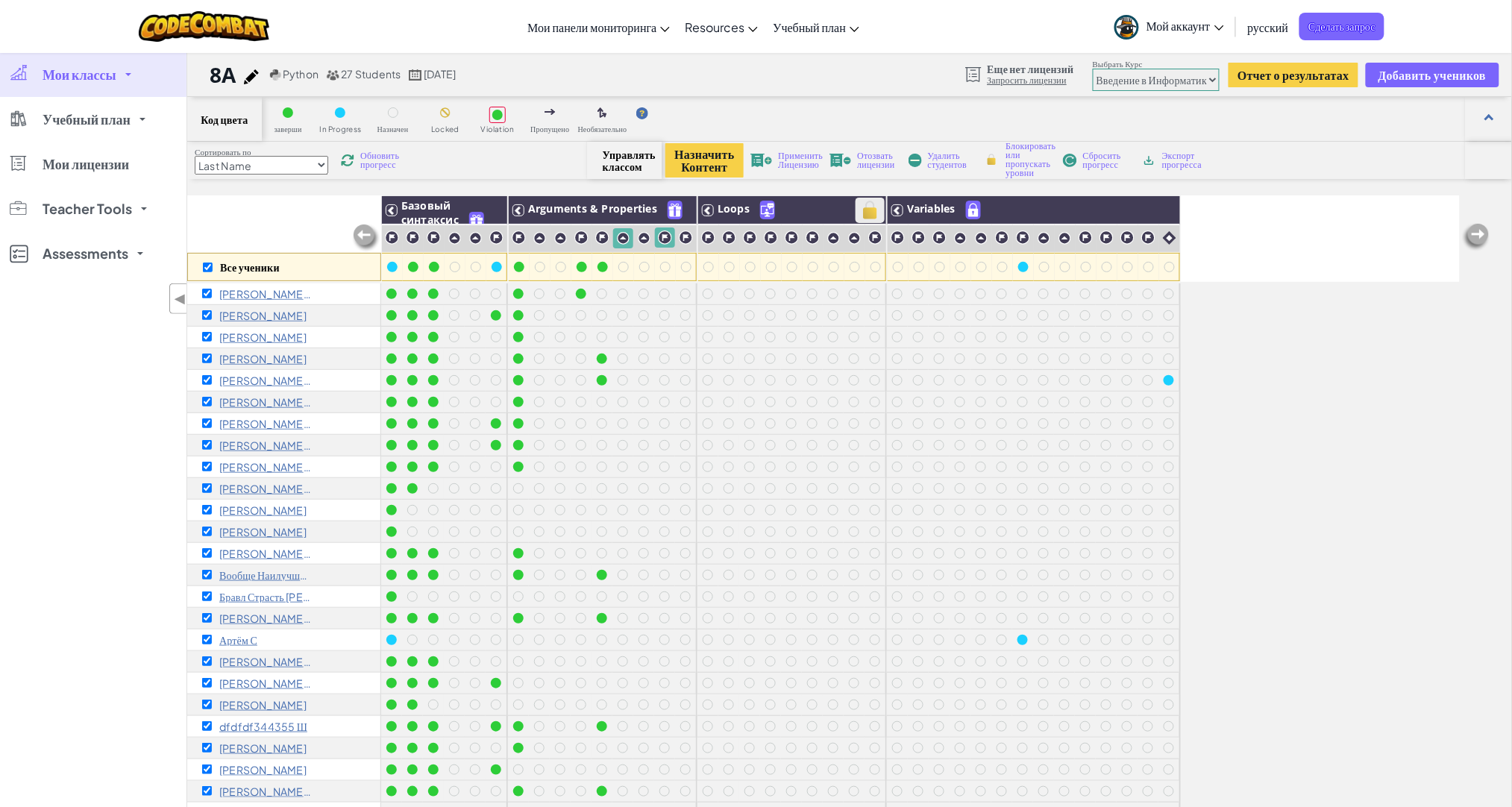
checkbox input "true"
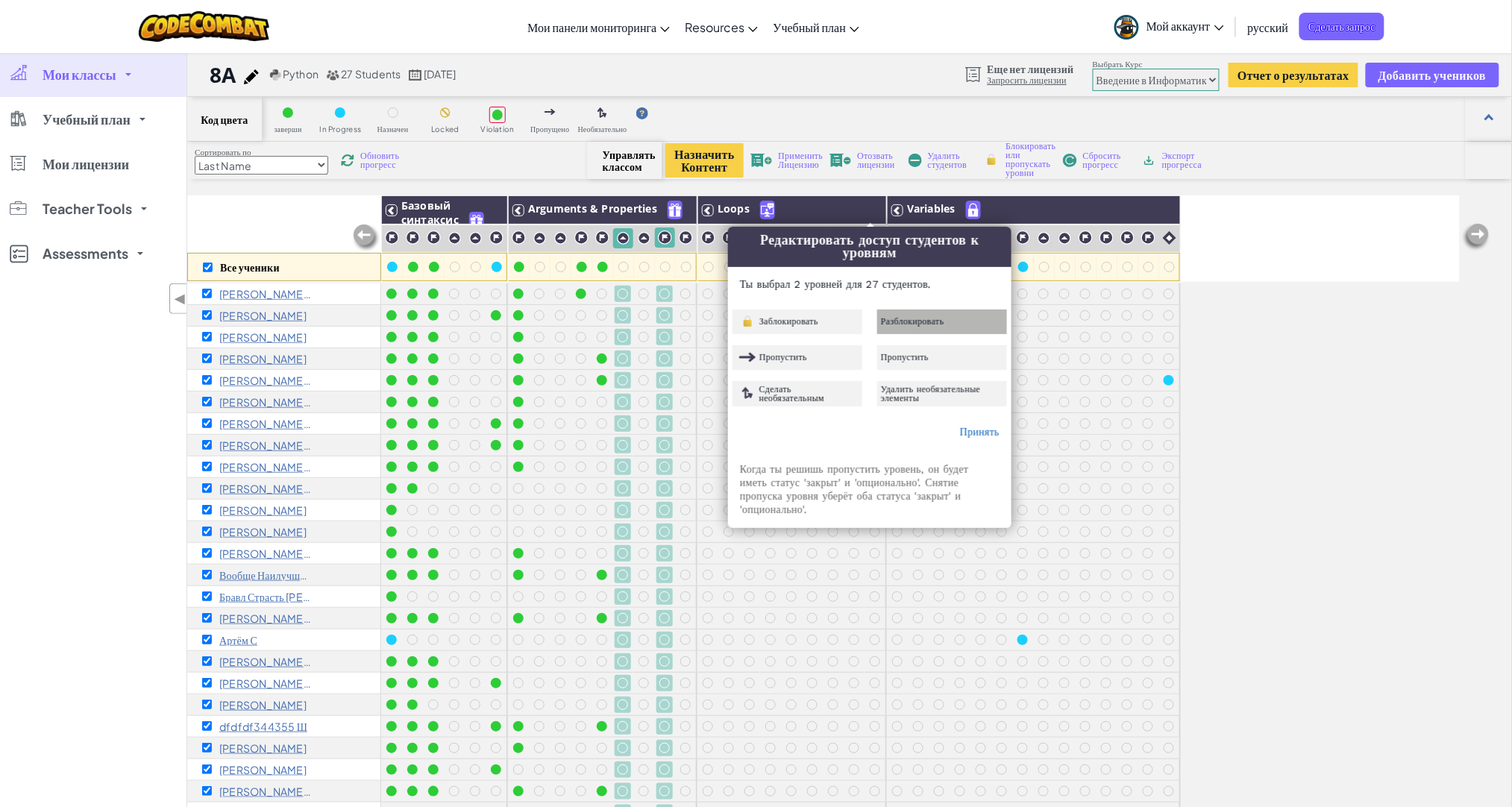
click at [923, 318] on span "Разблокировать" at bounding box center [913, 320] width 64 height 9
click at [993, 428] on link "Принять" at bounding box center [980, 432] width 39 height 12
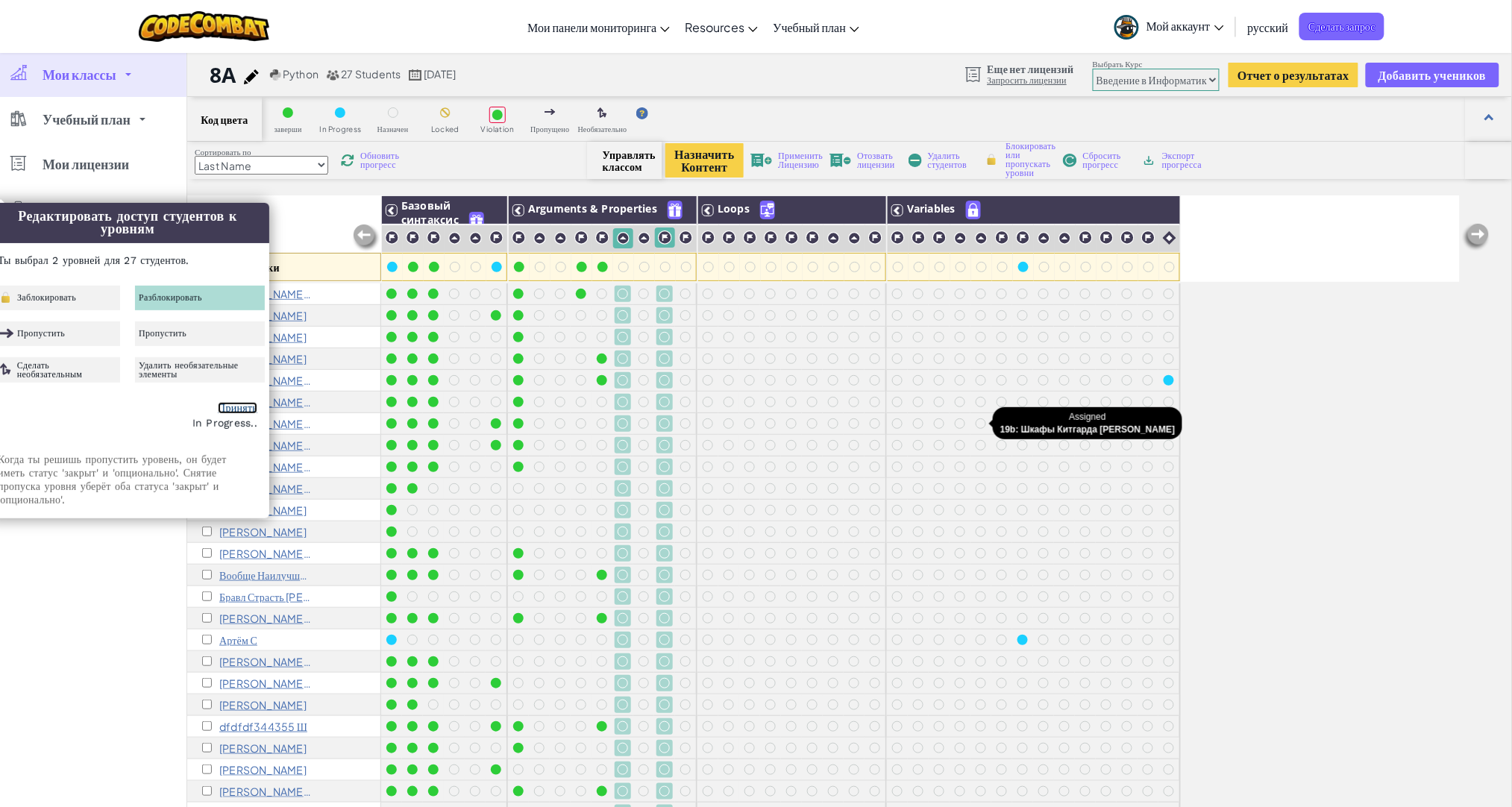
checkbox input "false"
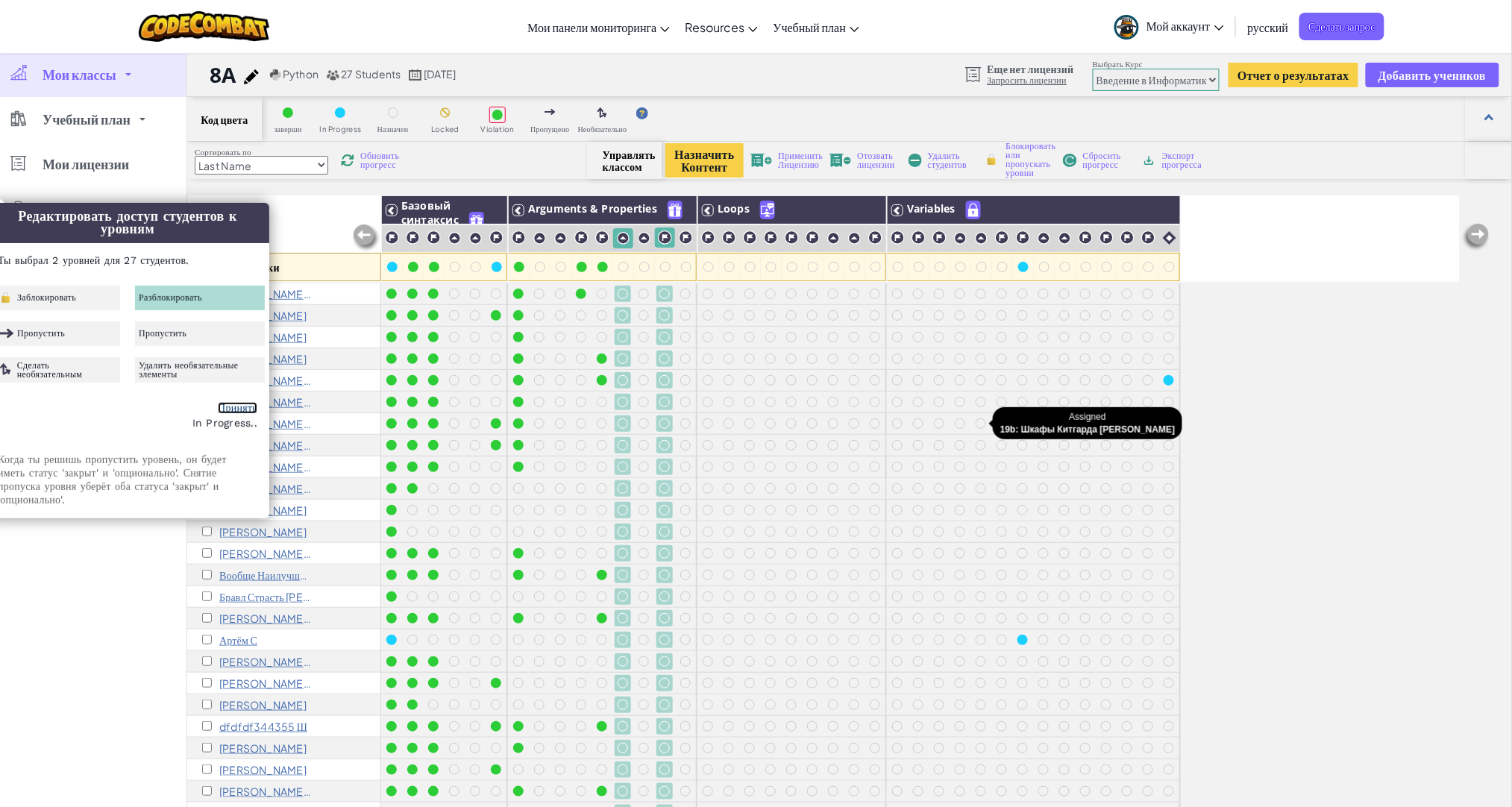
checkbox input "false"
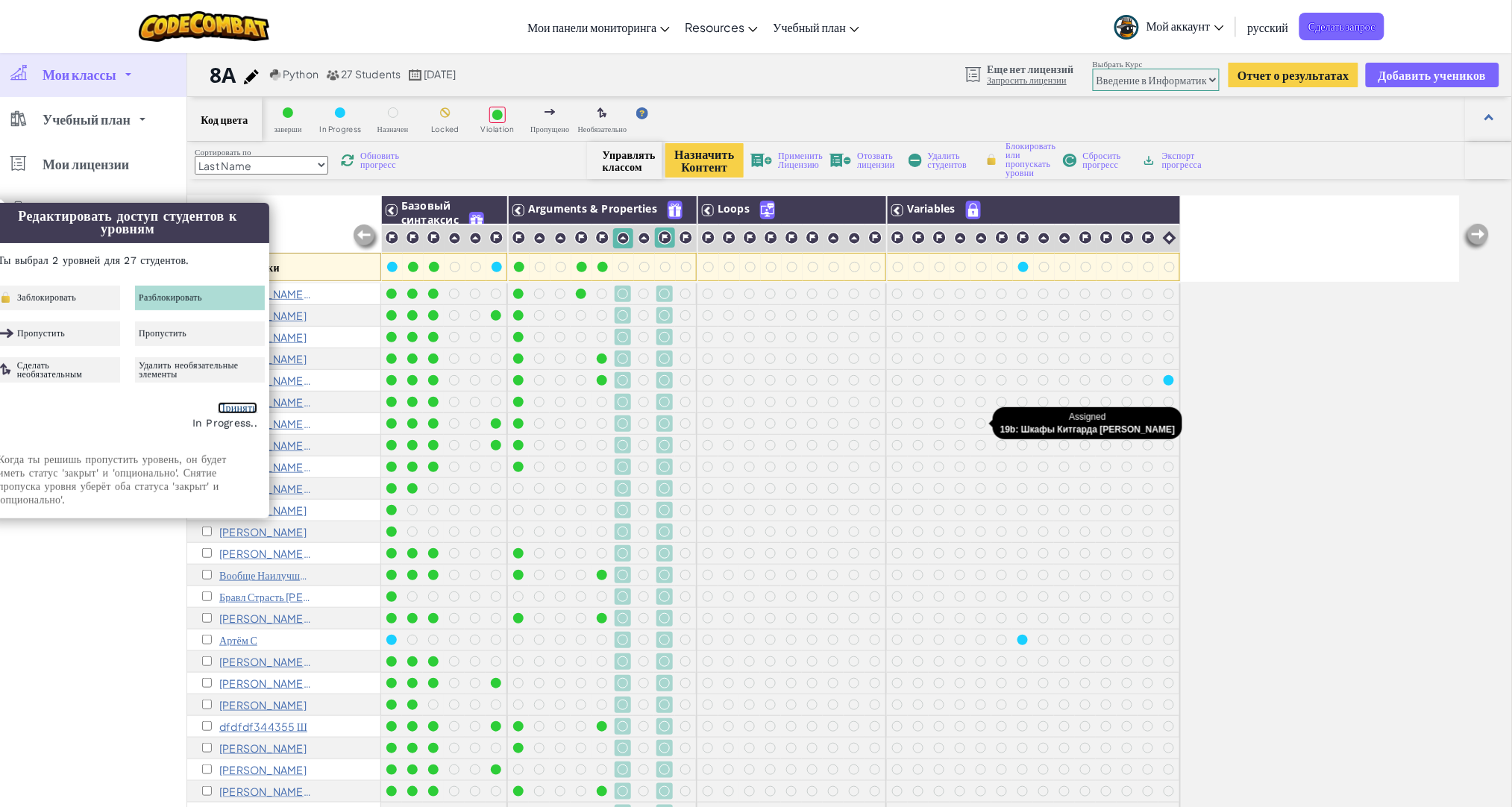
checkbox input "false"
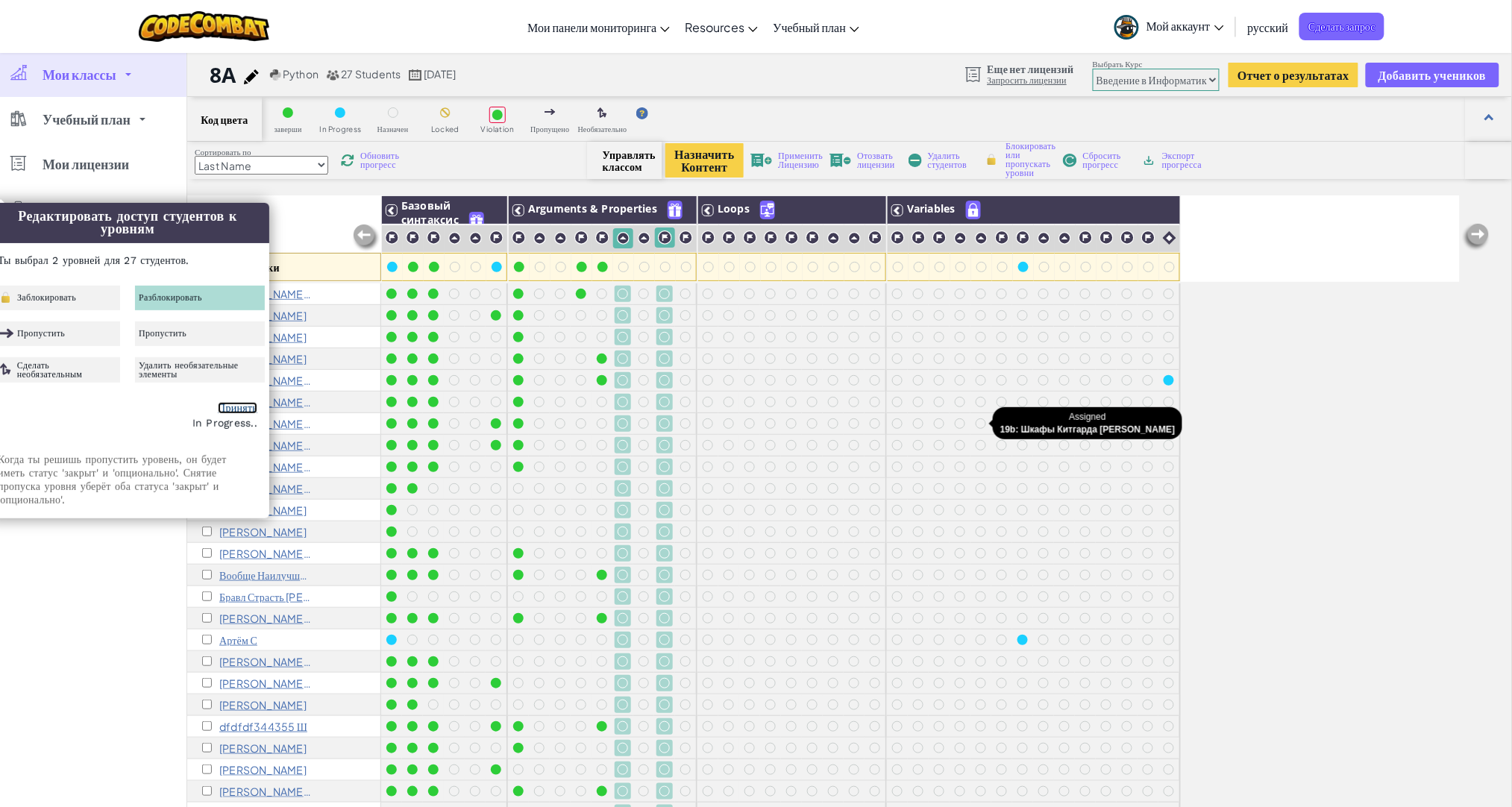
checkbox input "false"
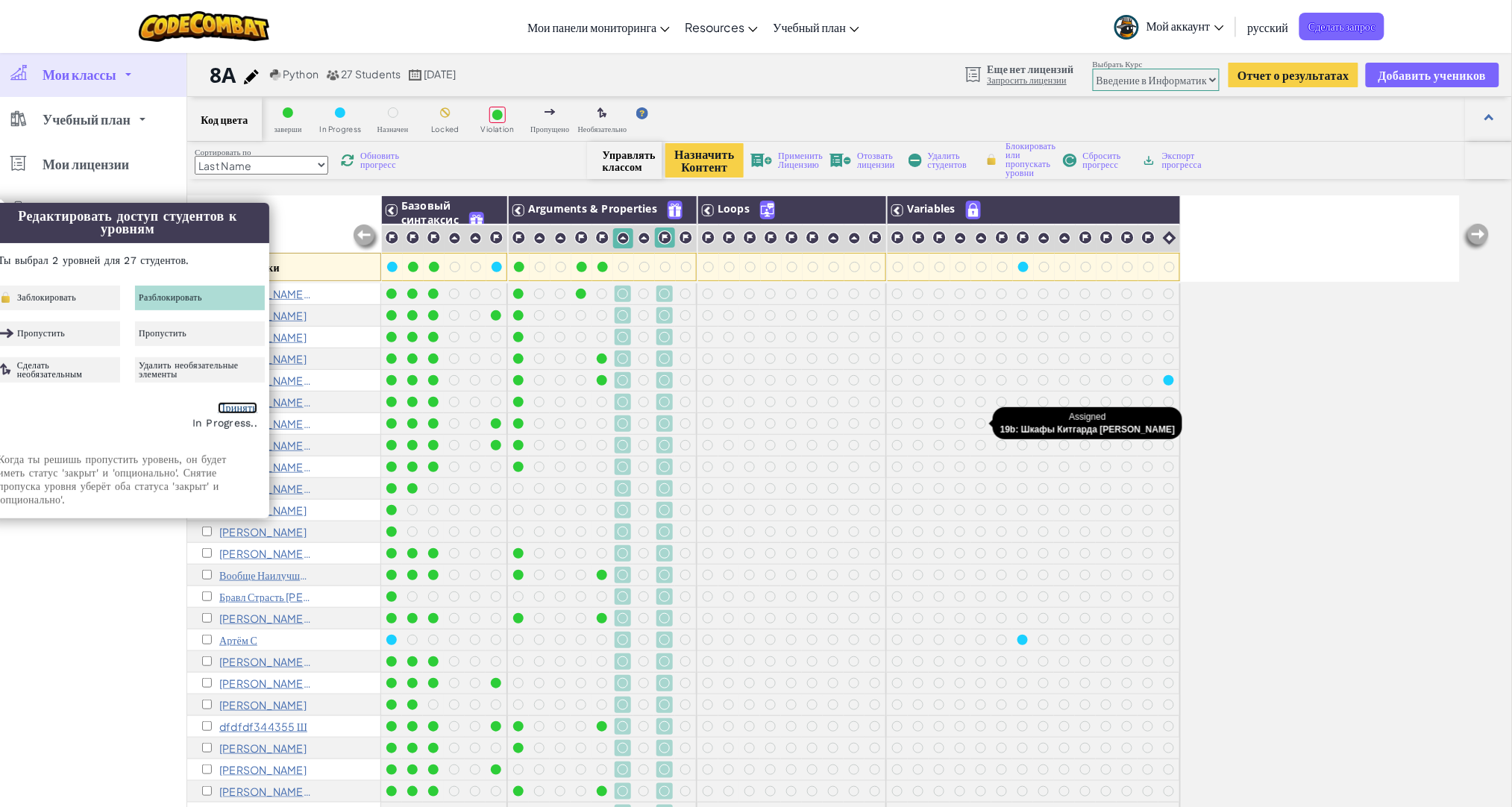
checkbox input "false"
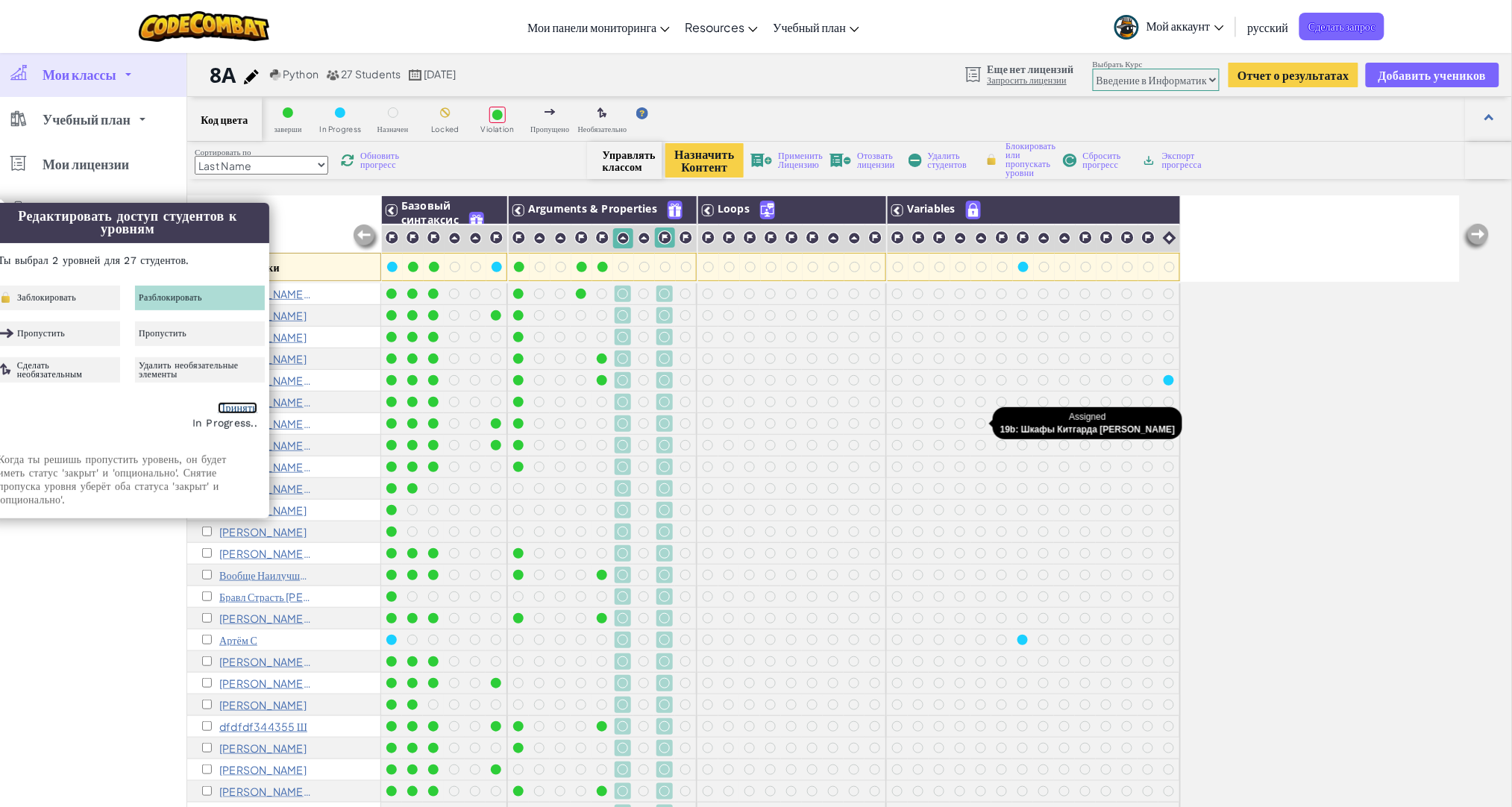
checkbox input "false"
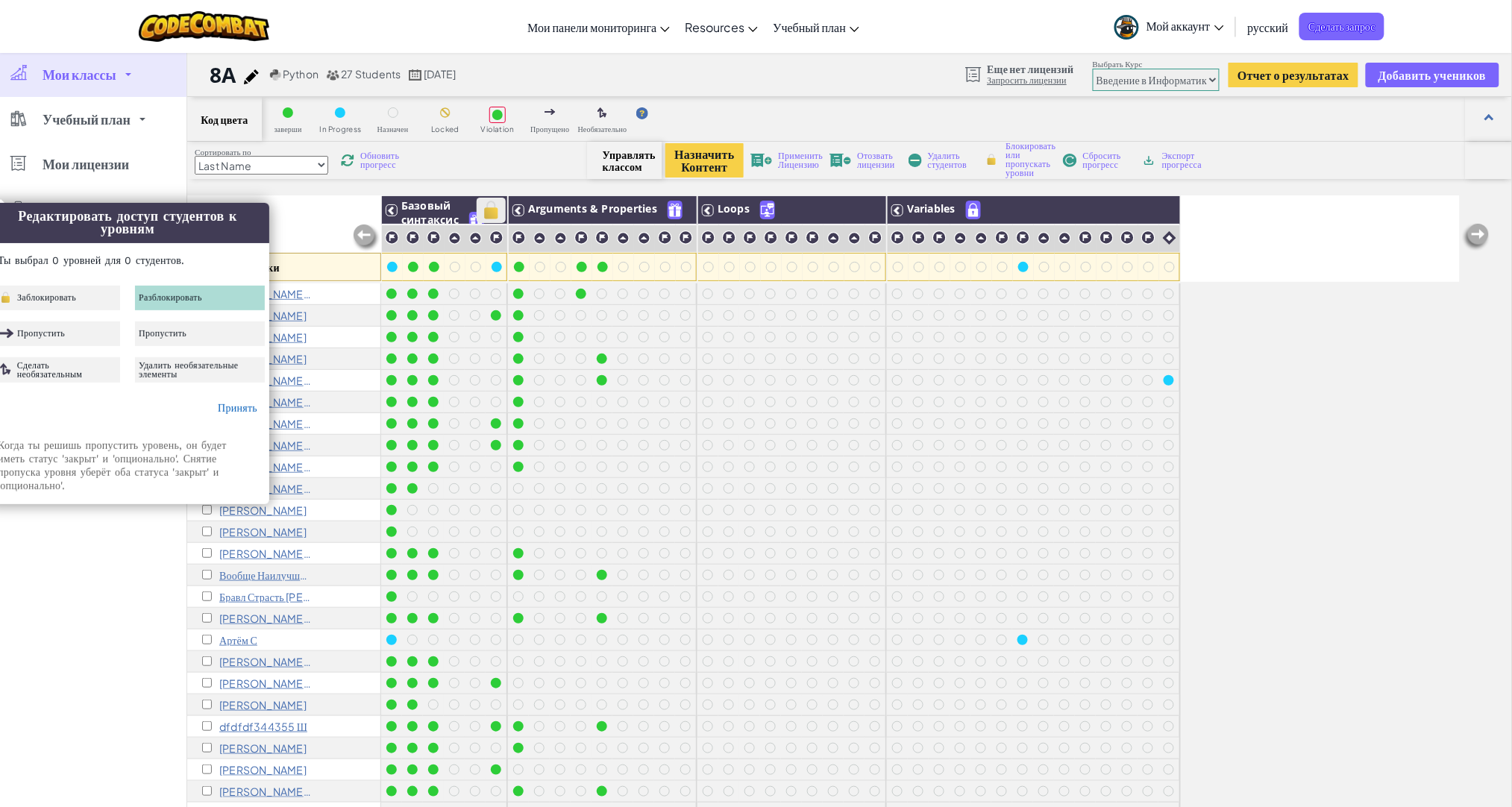
click at [491, 206] on img at bounding box center [491, 210] width 26 height 22
checkbox input "false"
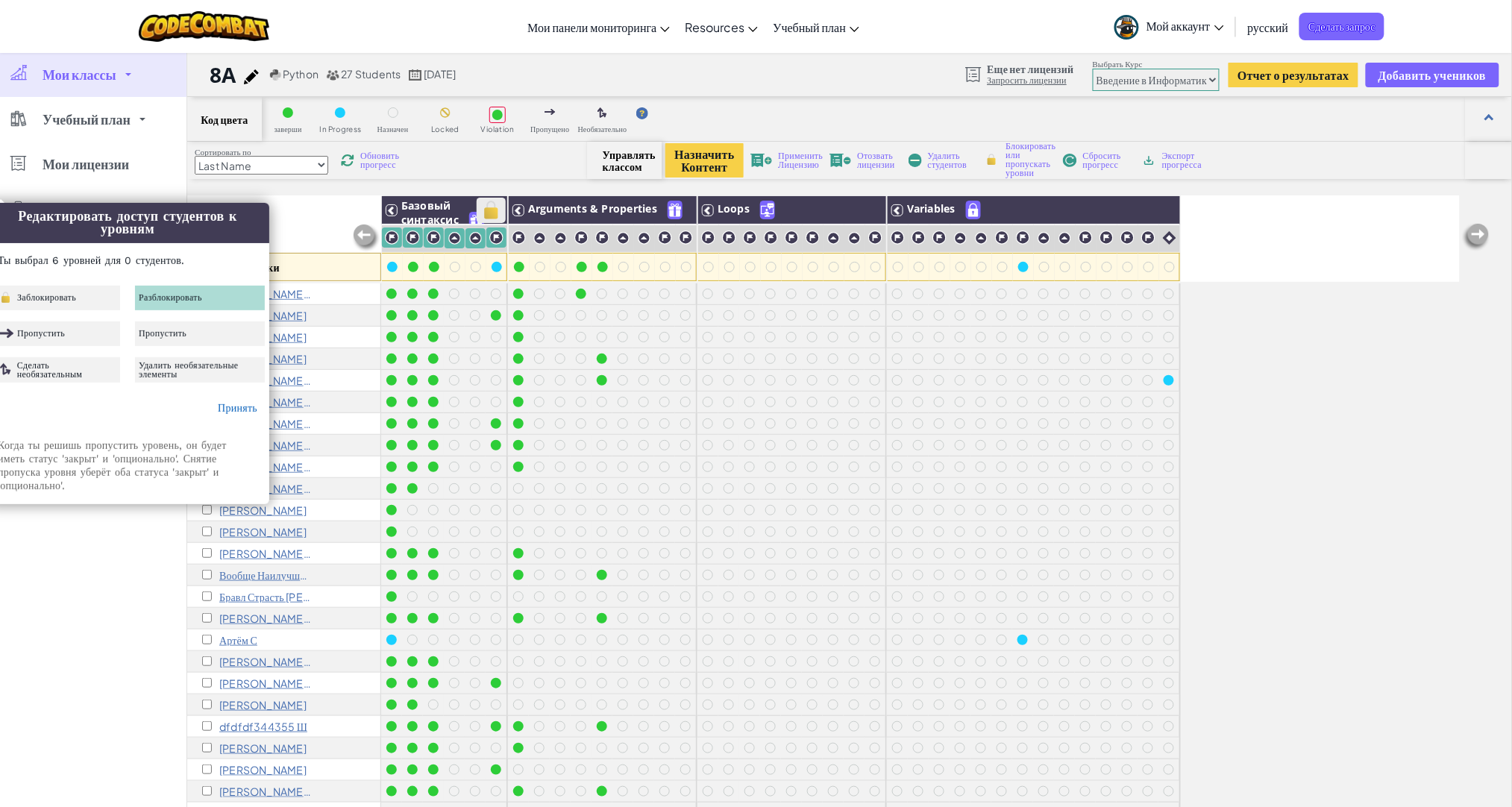
checkbox input "false"
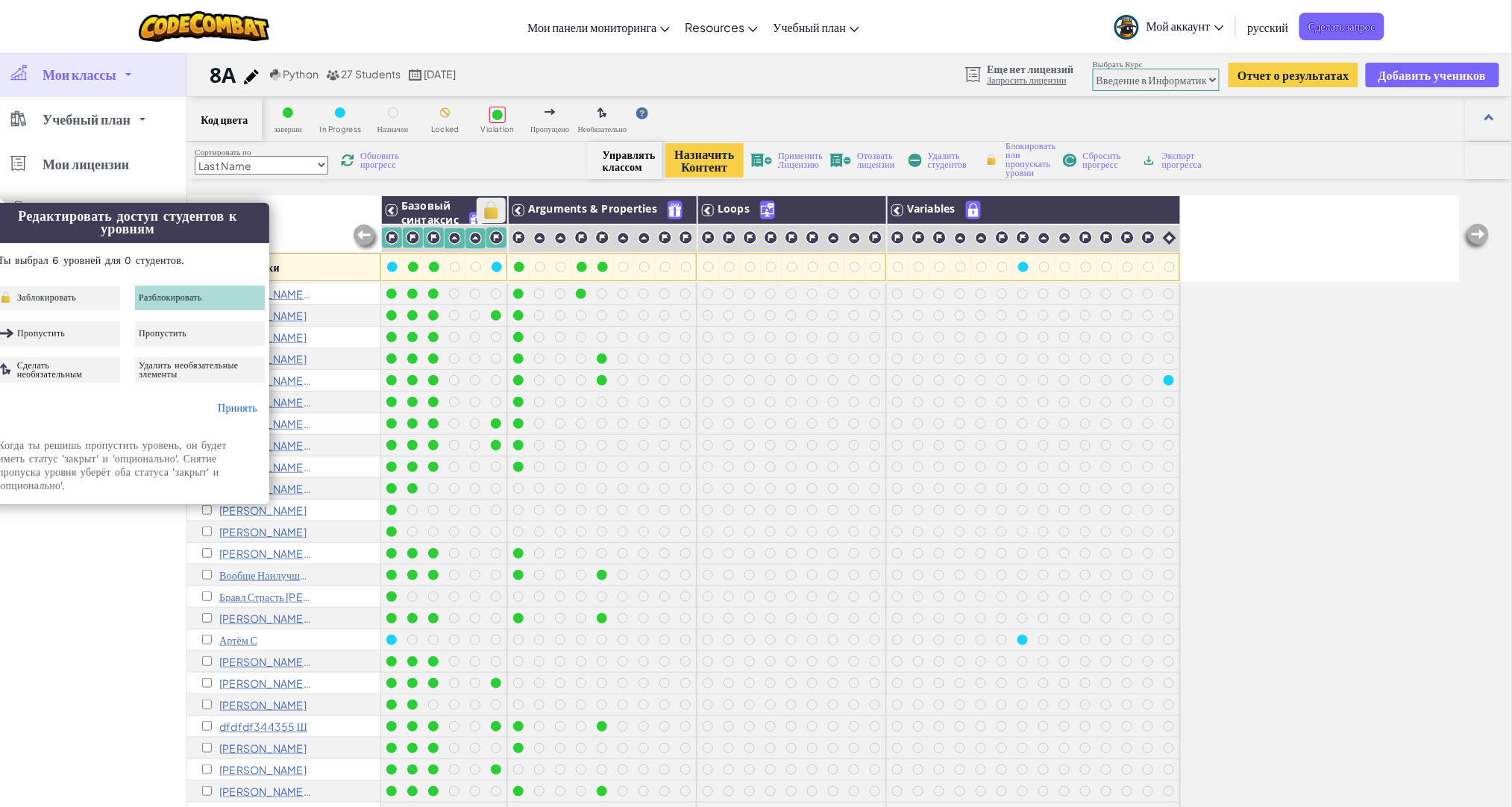
checkbox input "false"
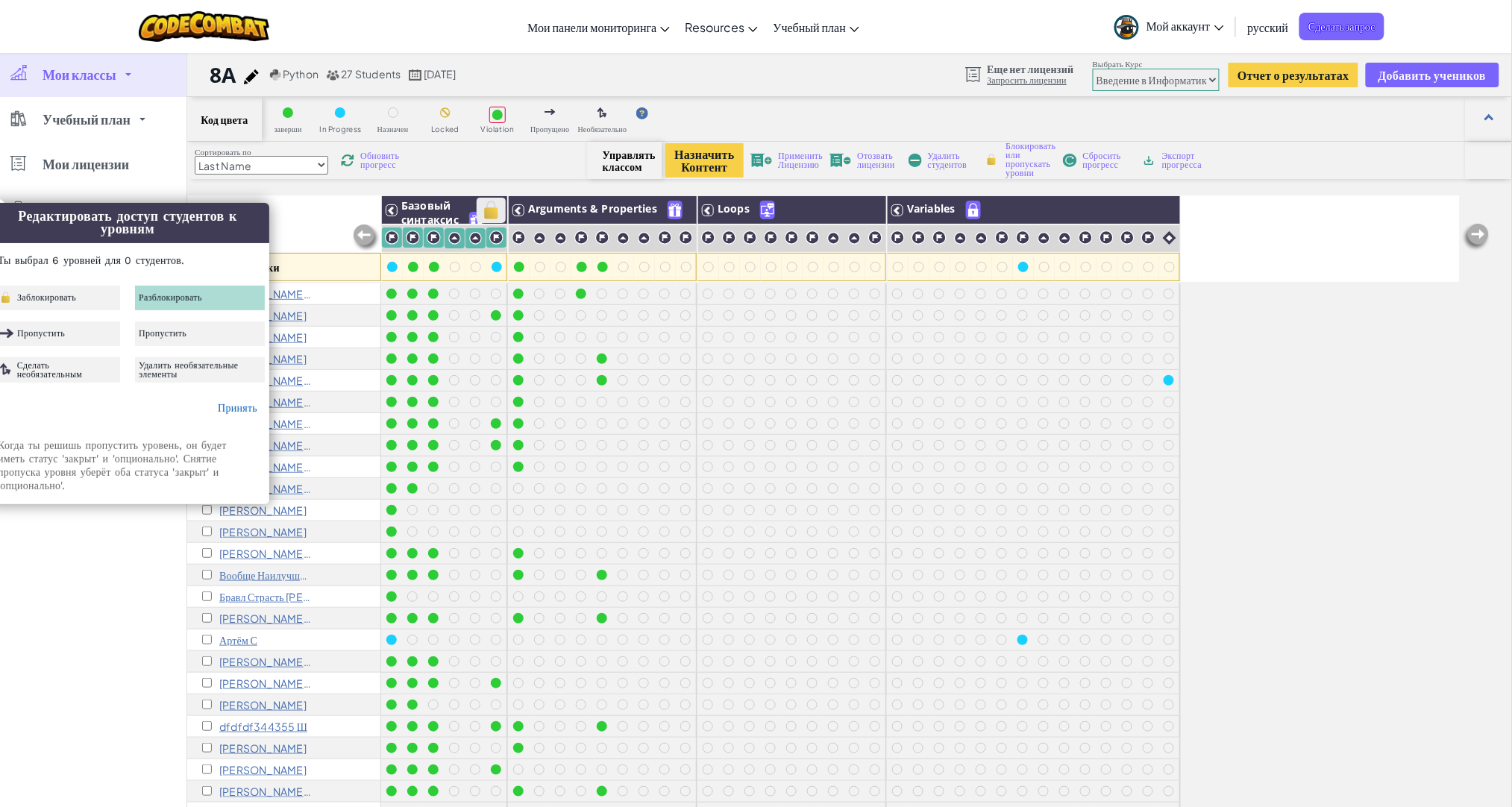
checkbox input "false"
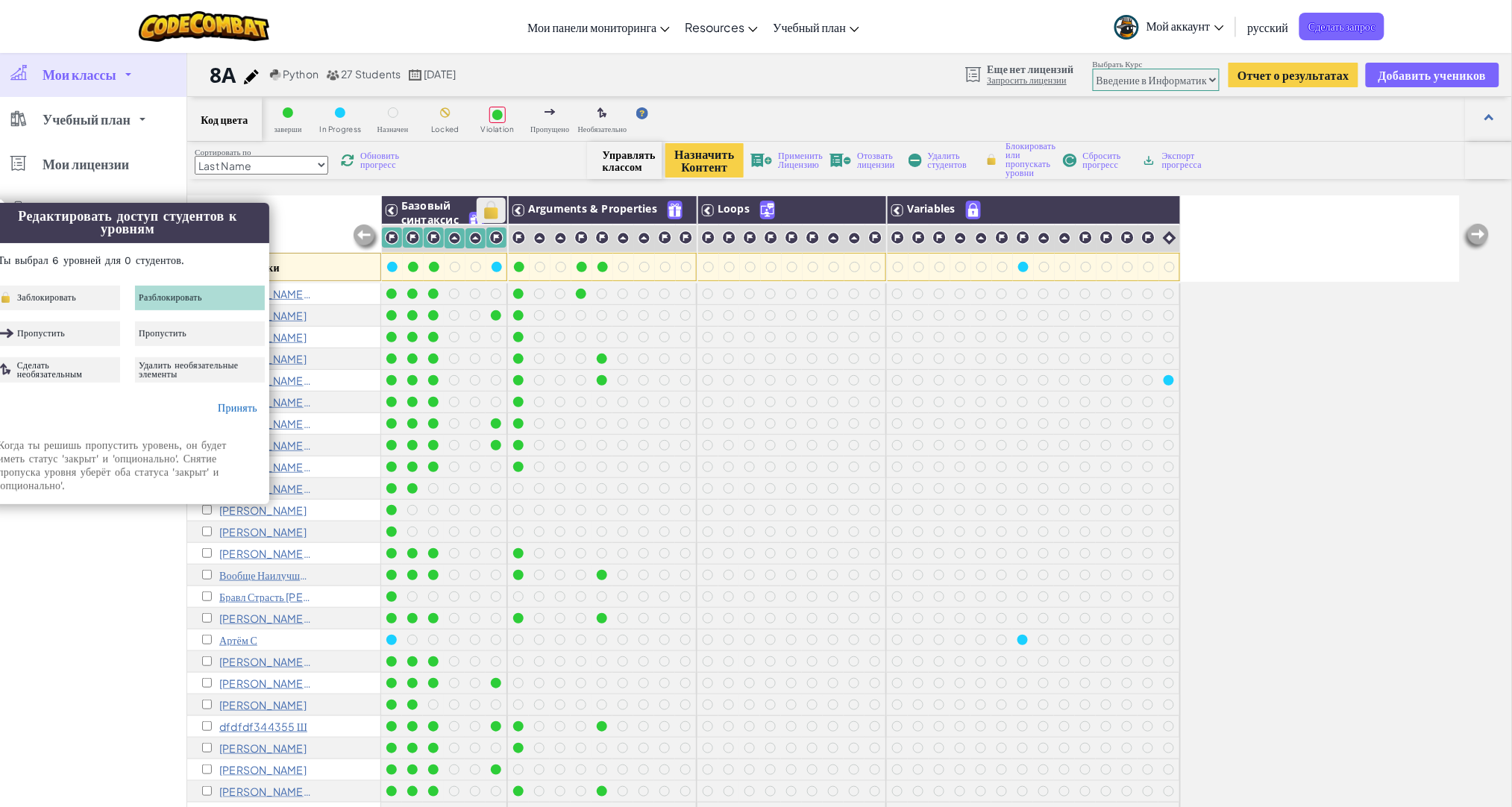
checkbox input "false"
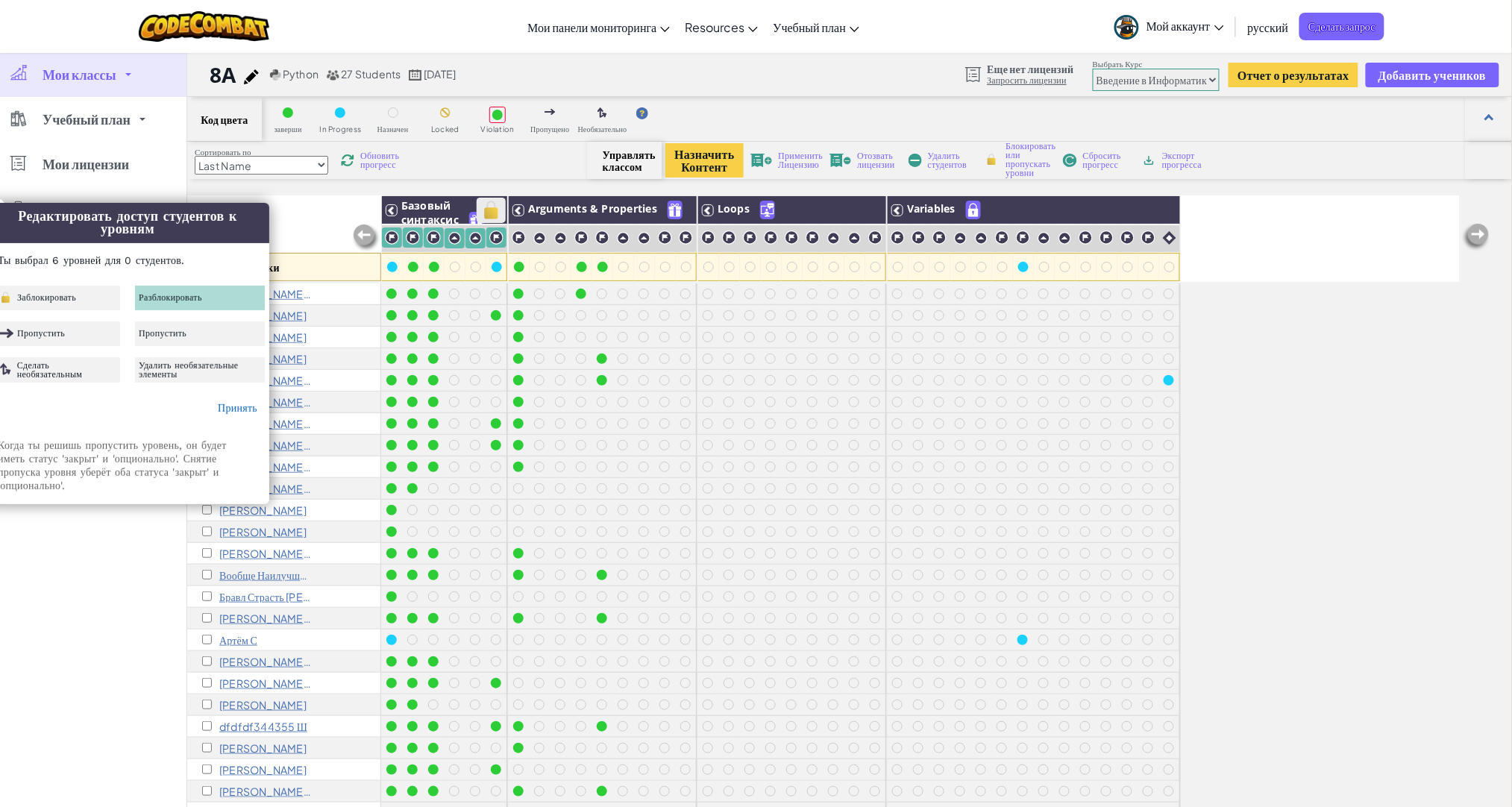
checkbox input "false"
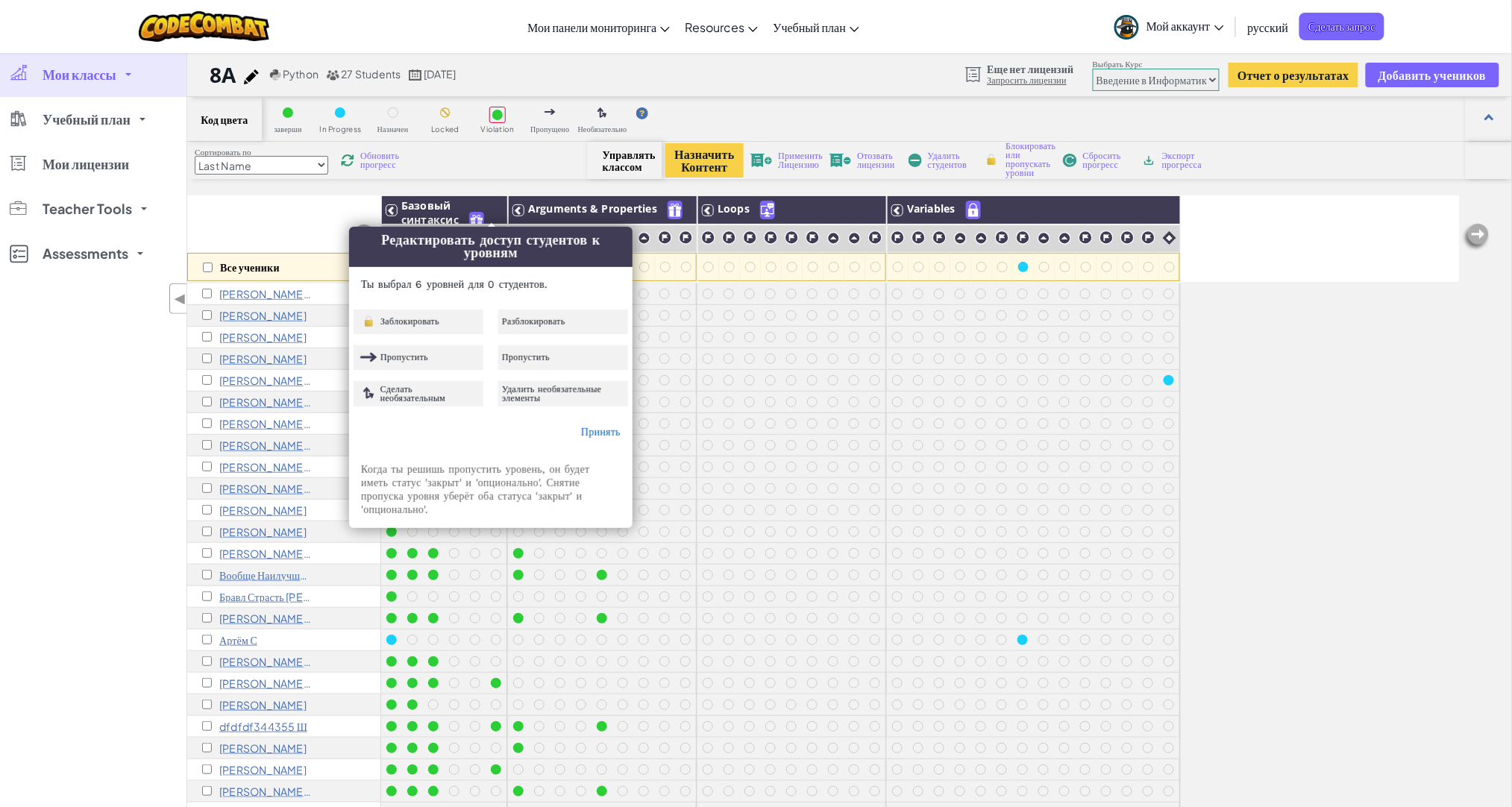
click at [554, 304] on div "Редактировать доступ студентов к уровням Ты выбрал 6 уровней для 0 студентов. З…" at bounding box center [491, 377] width 282 height 301
click at [555, 319] on span "Разблокировать" at bounding box center [534, 320] width 64 height 9
click at [610, 432] on link "Принять" at bounding box center [601, 432] width 39 height 12
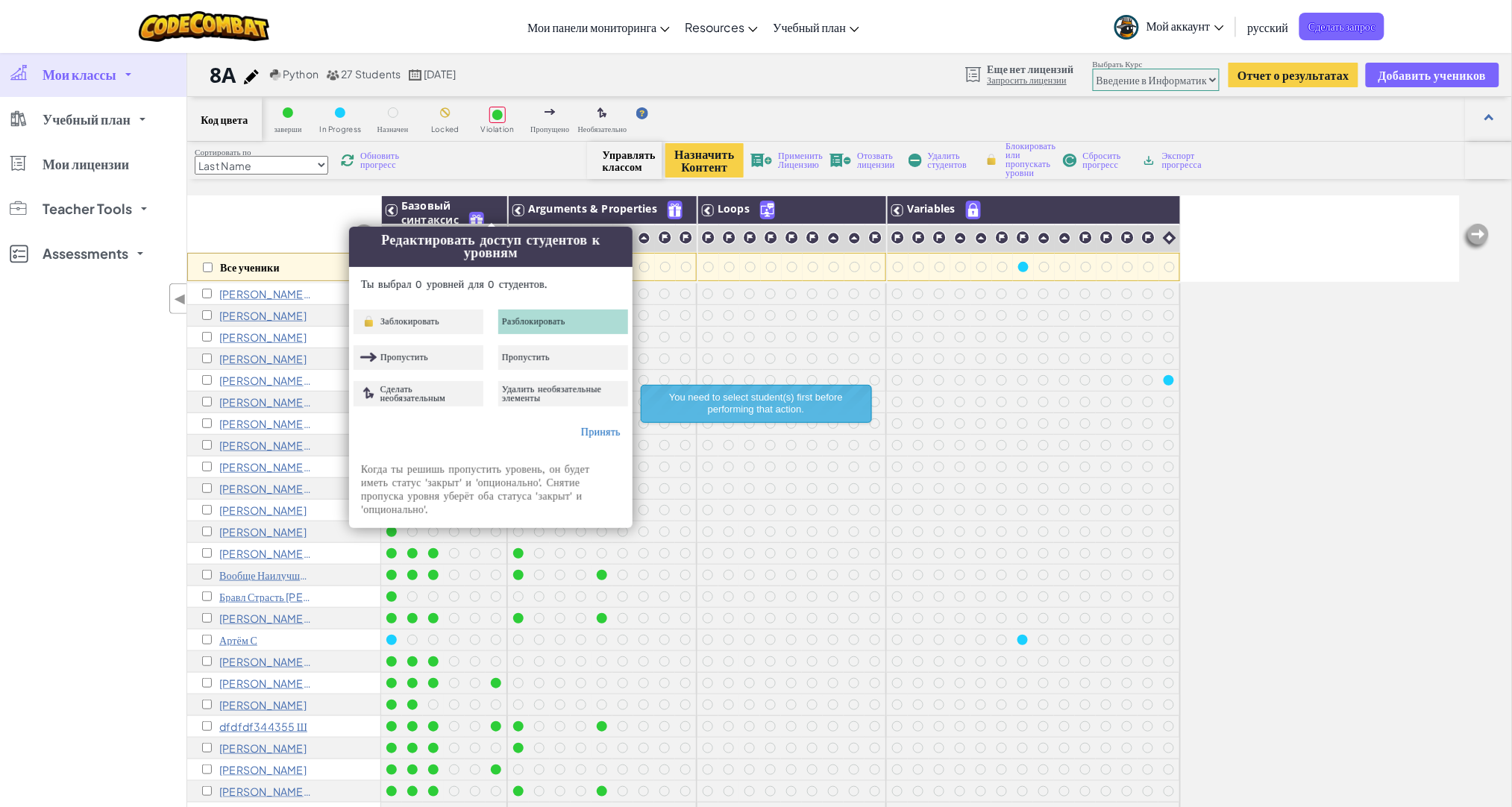
click at [1470, 394] on div "Все ученики Базовый синтаксис Arguments & Properties Loops Variables daniel 8 Д…" at bounding box center [850, 570] width 1325 height 748
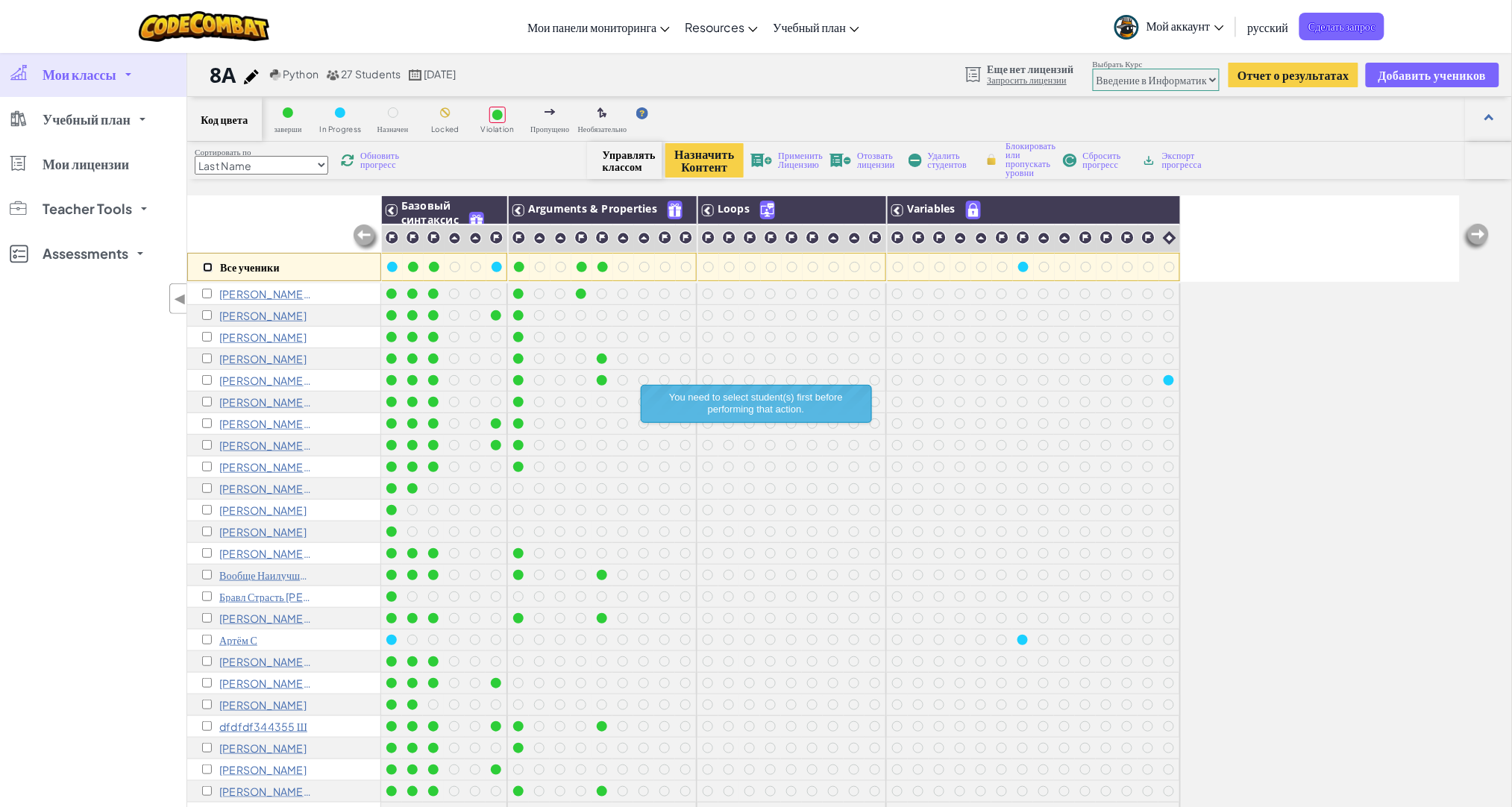
click at [203, 266] on input "checkbox" at bounding box center [208, 268] width 10 height 10
checkbox input "true"
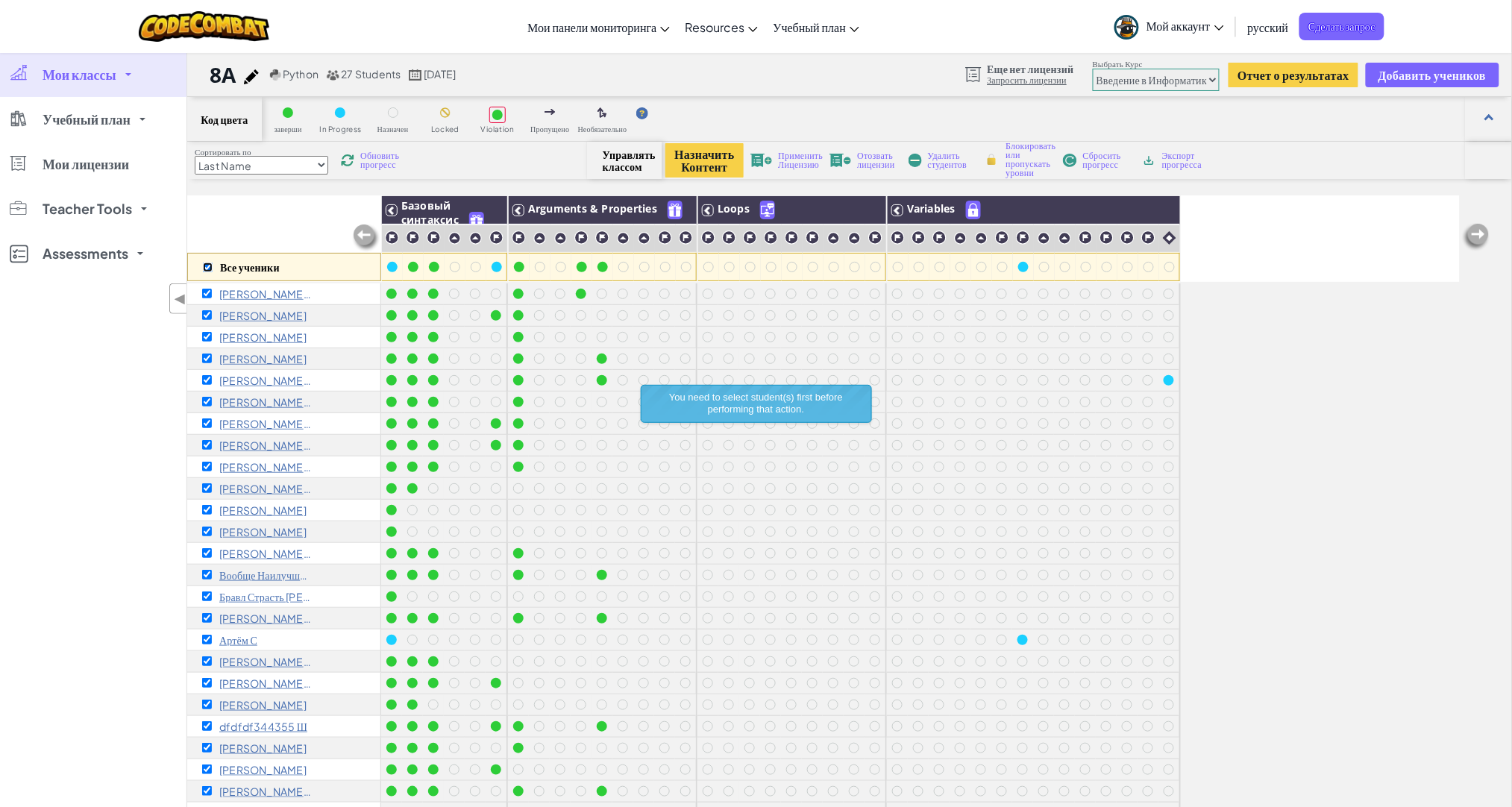
checkbox input "true"
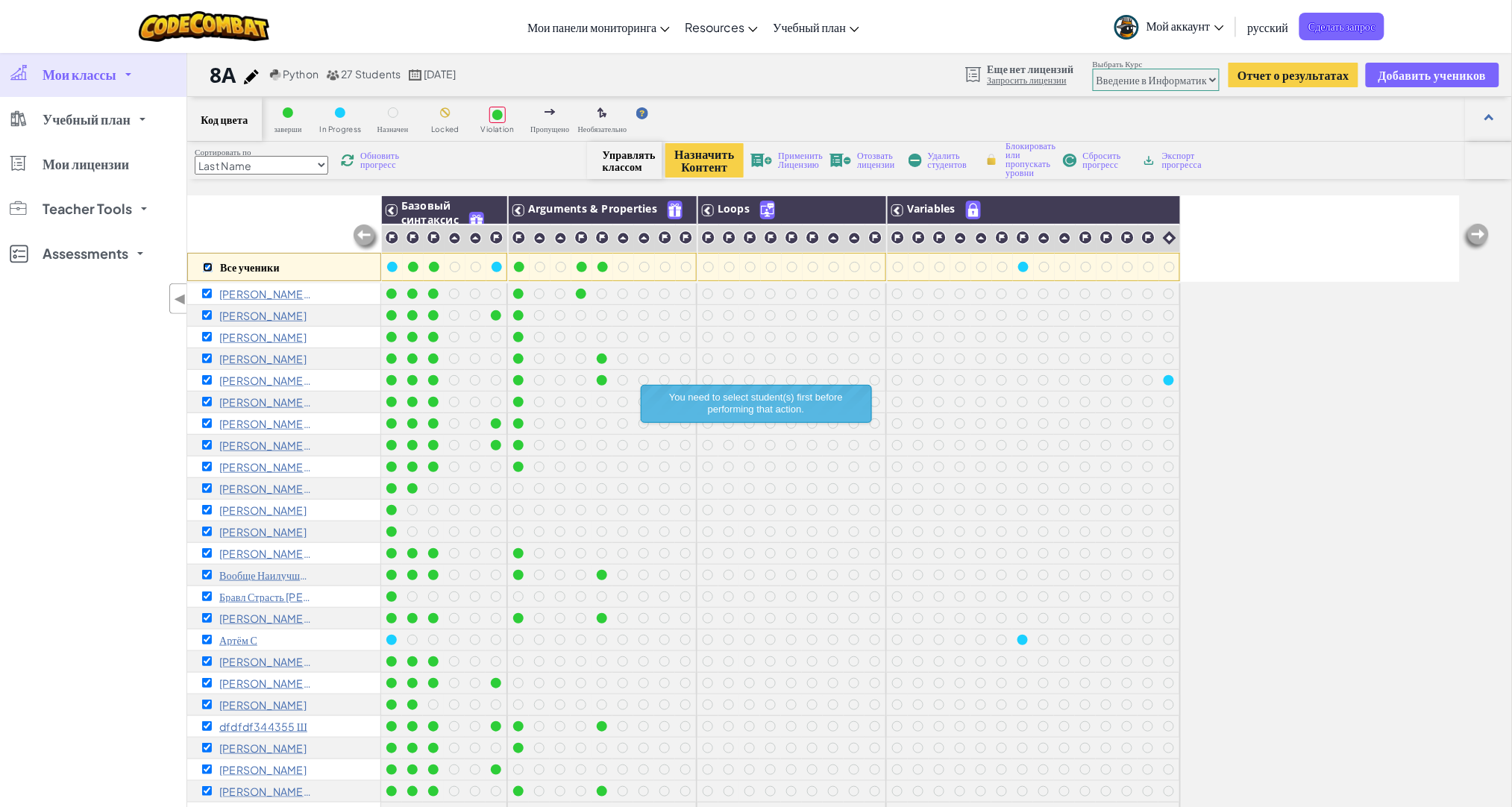
checkbox input "true"
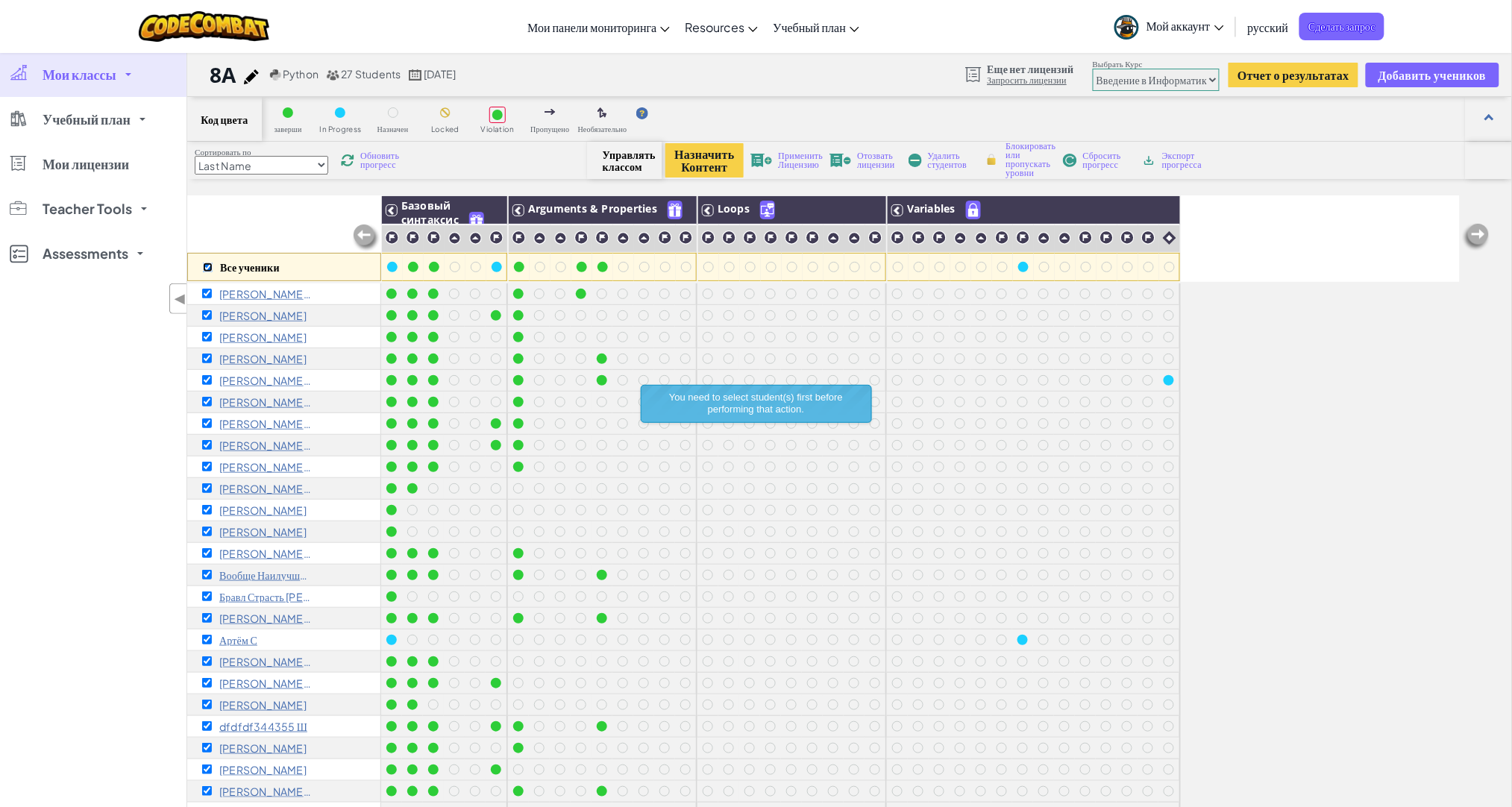
checkbox input "true"
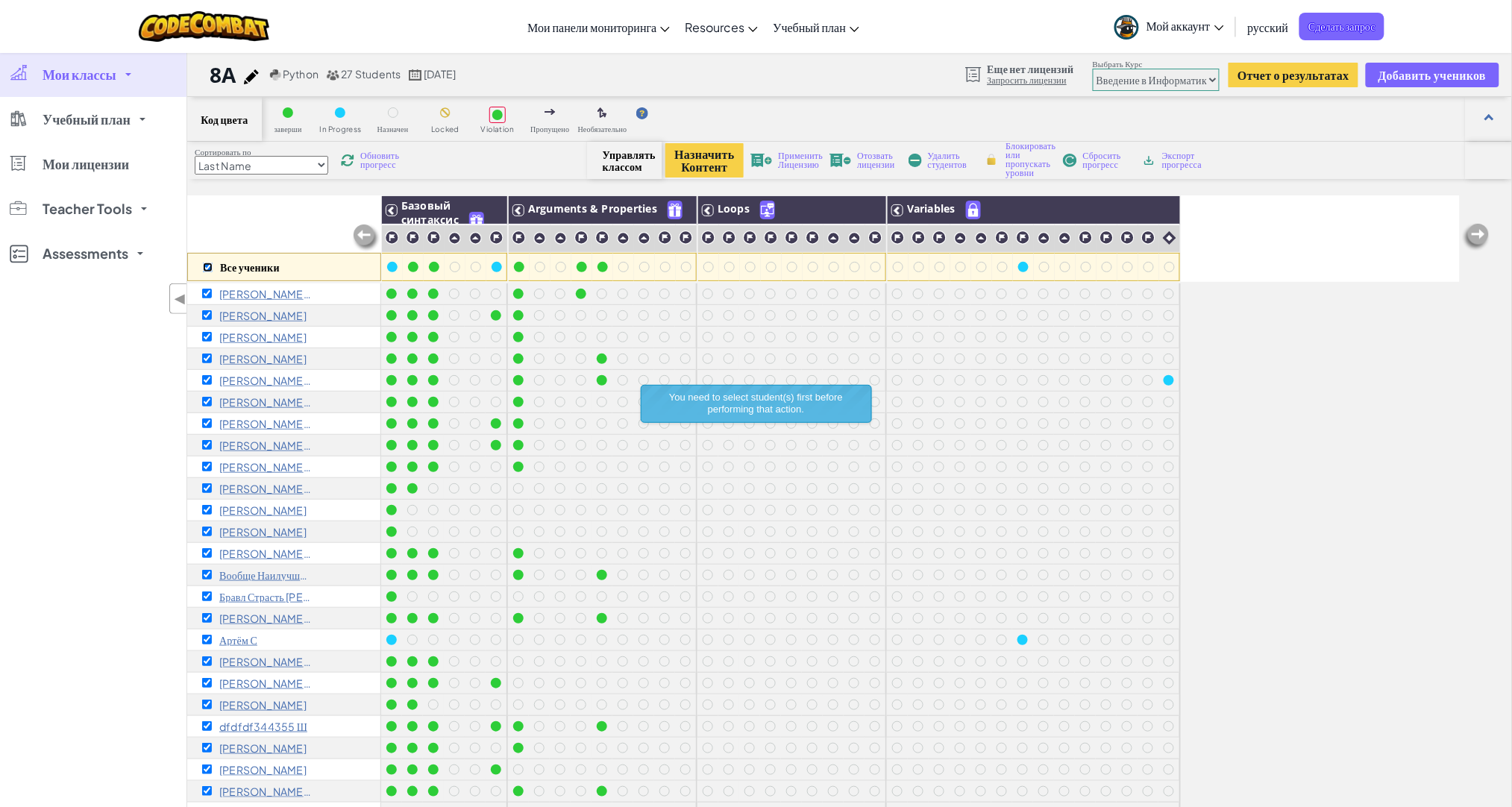
checkbox input "true"
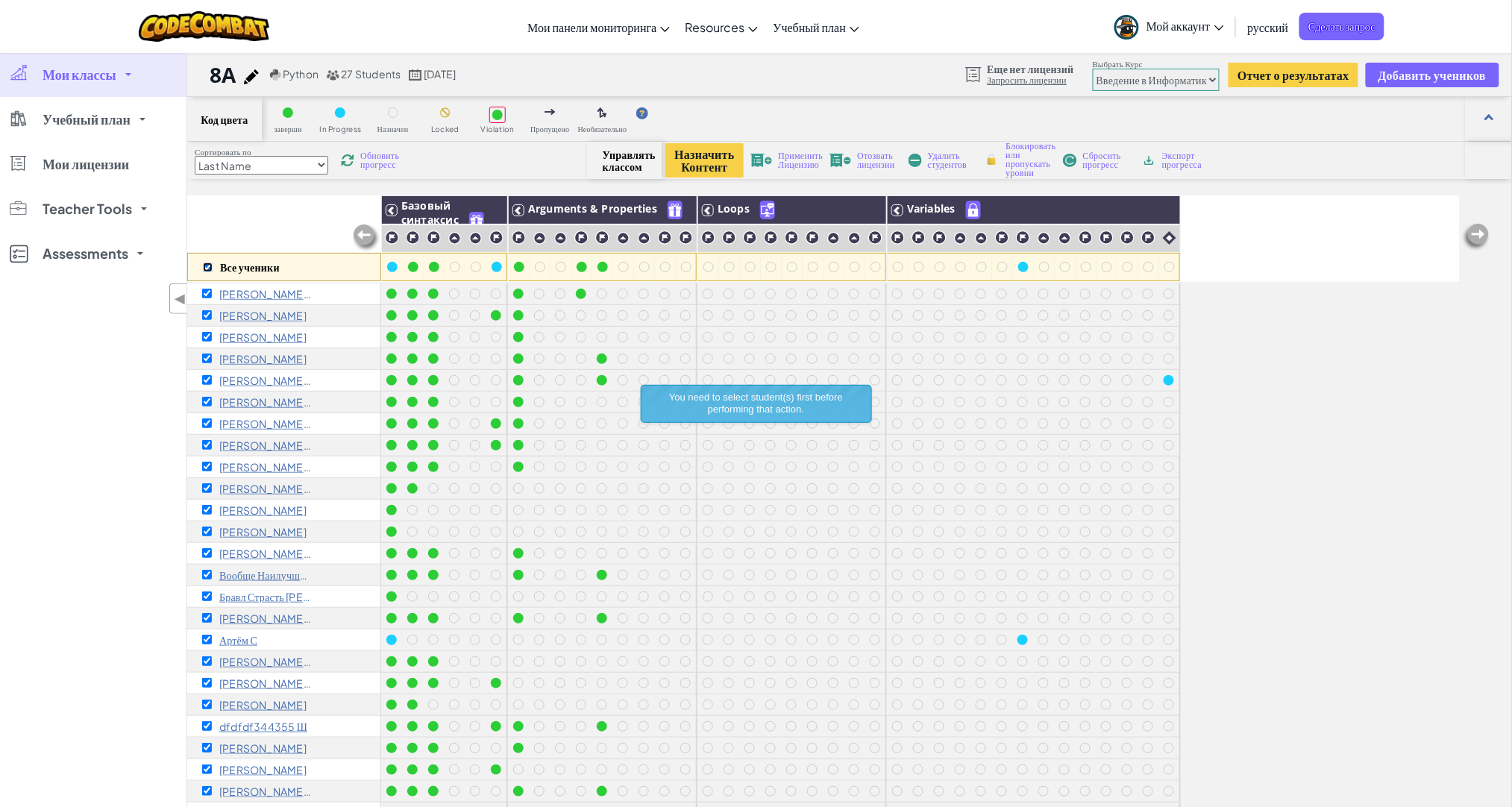
checkbox input "true"
click at [488, 207] on img at bounding box center [491, 210] width 26 height 22
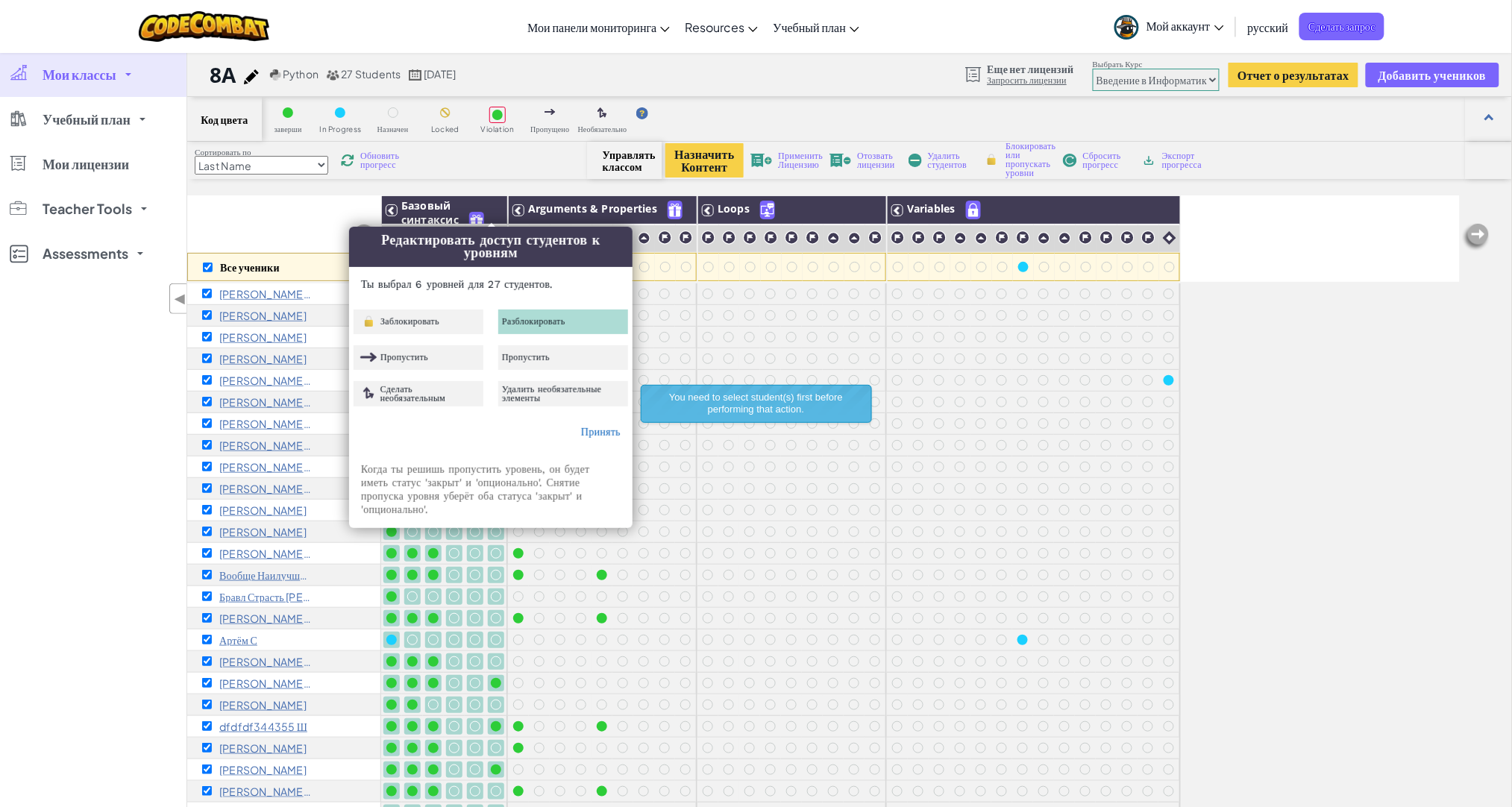
click at [545, 322] on span "Разблокировать" at bounding box center [534, 320] width 64 height 9
click at [683, 213] on img at bounding box center [680, 210] width 26 height 22
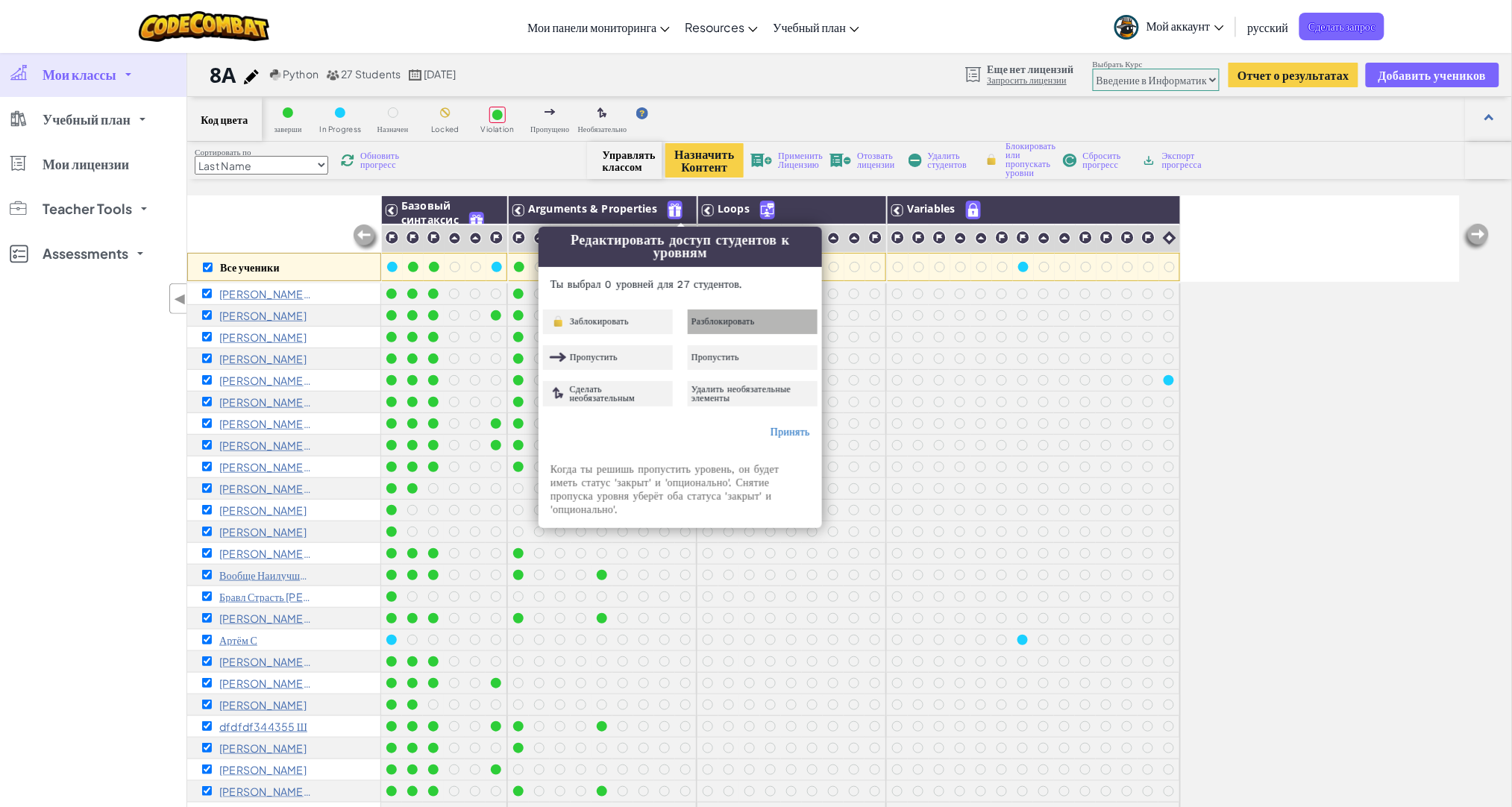
click at [718, 319] on span "Разблокировать" at bounding box center [723, 320] width 64 height 9
click at [799, 440] on div "Принять" at bounding box center [680, 433] width 282 height 37
click at [784, 431] on link "Принять" at bounding box center [791, 432] width 39 height 12
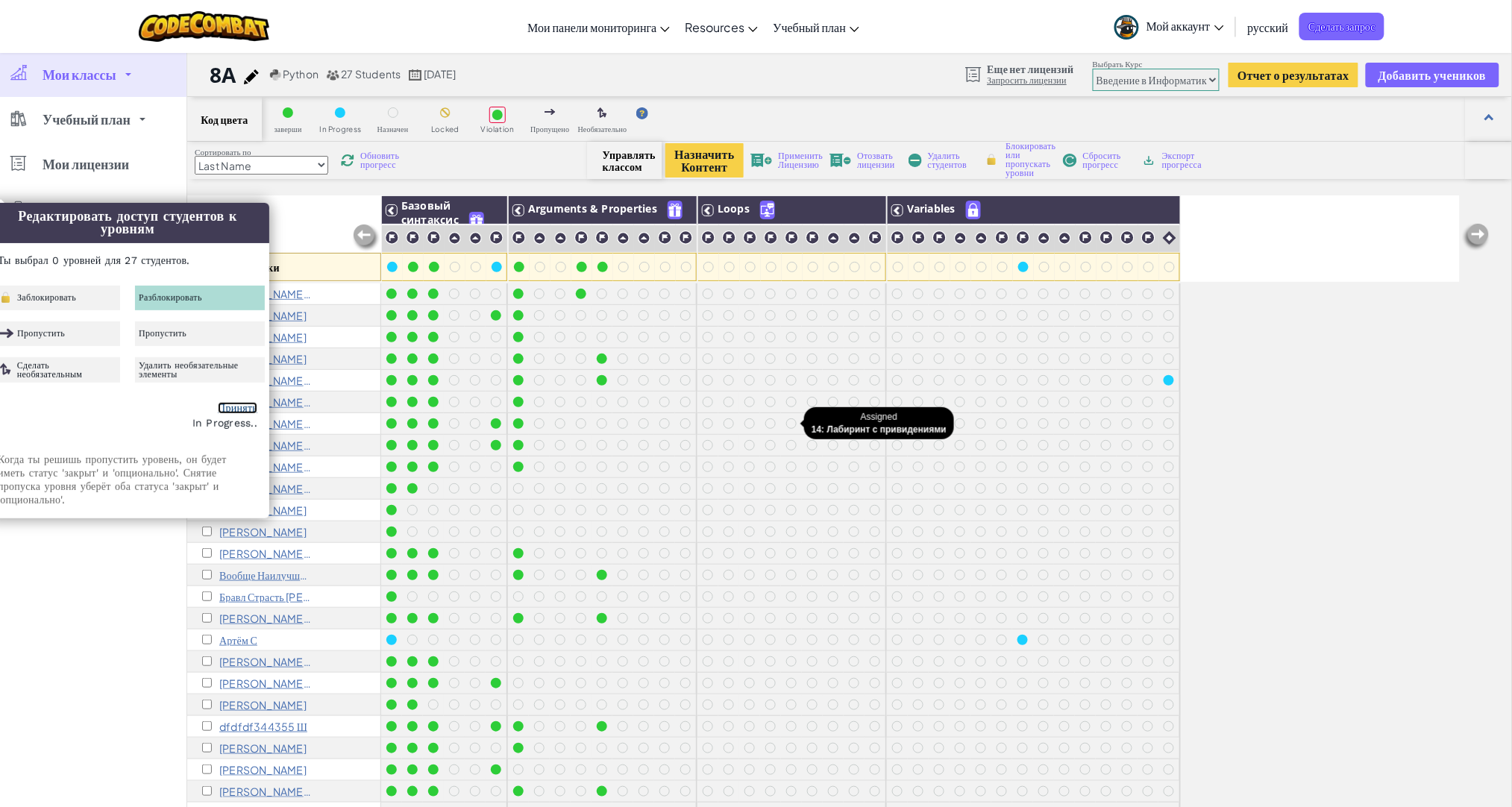
checkbox input "false"
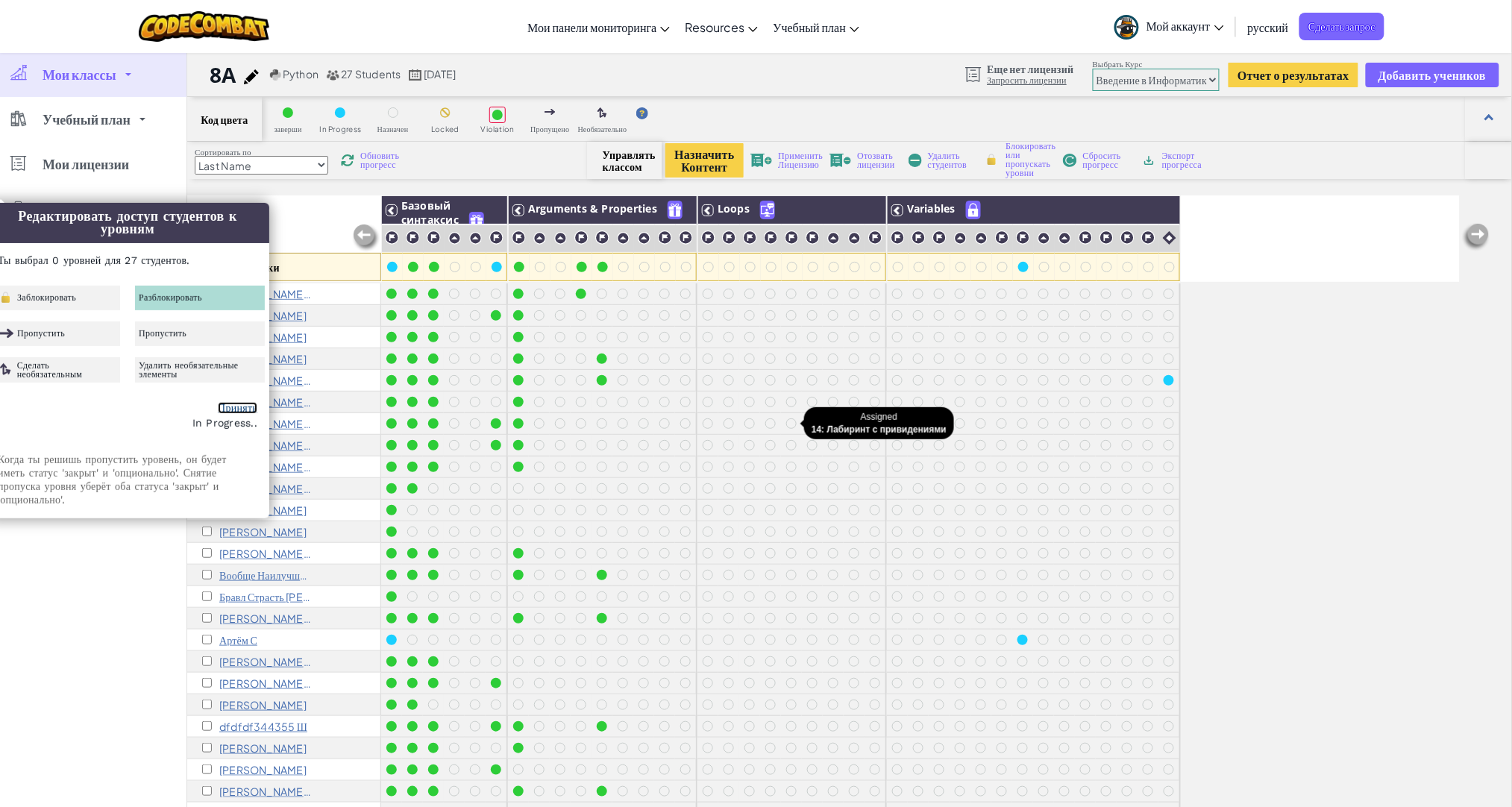
checkbox input "false"
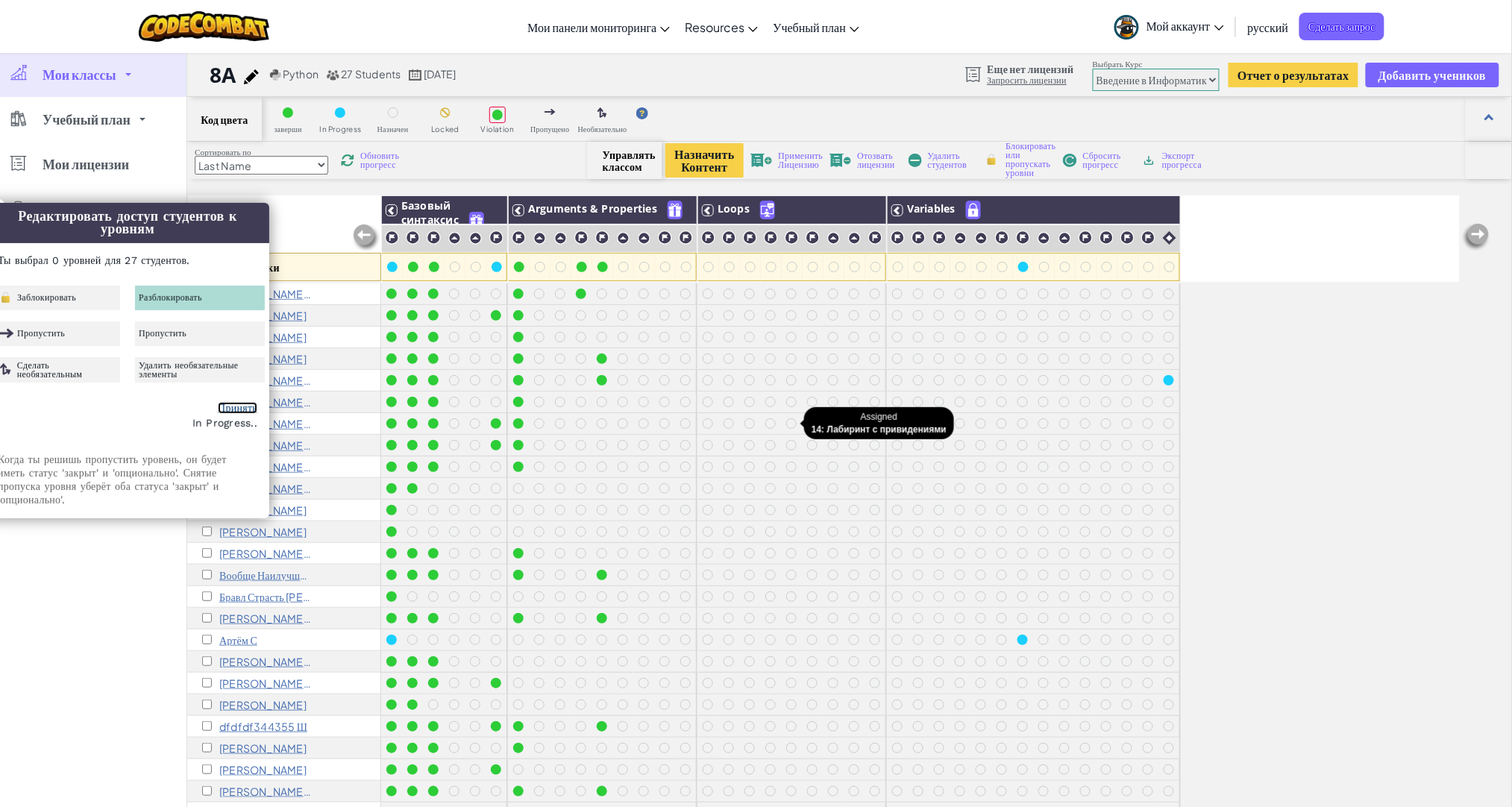
checkbox input "false"
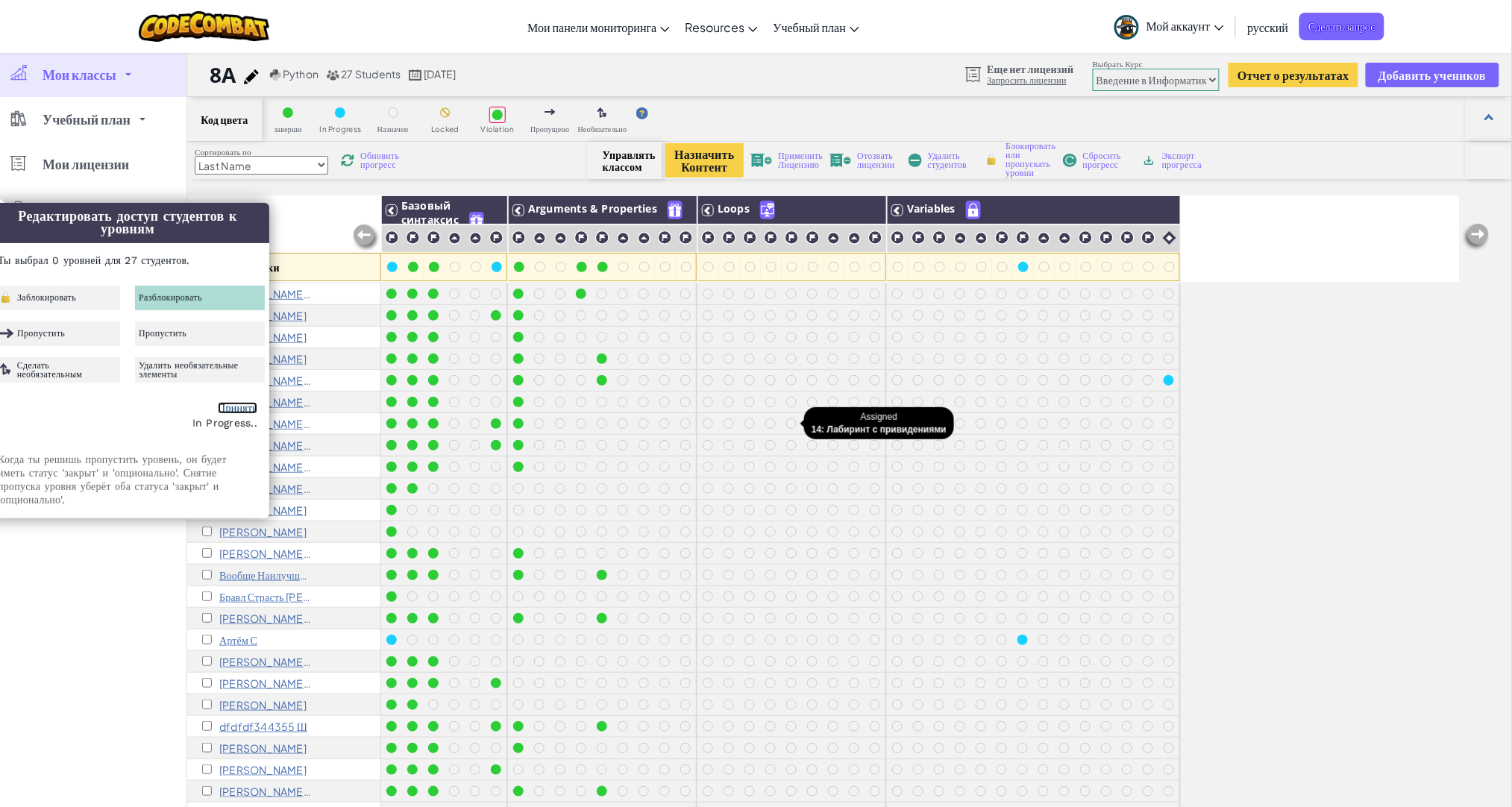
checkbox input "false"
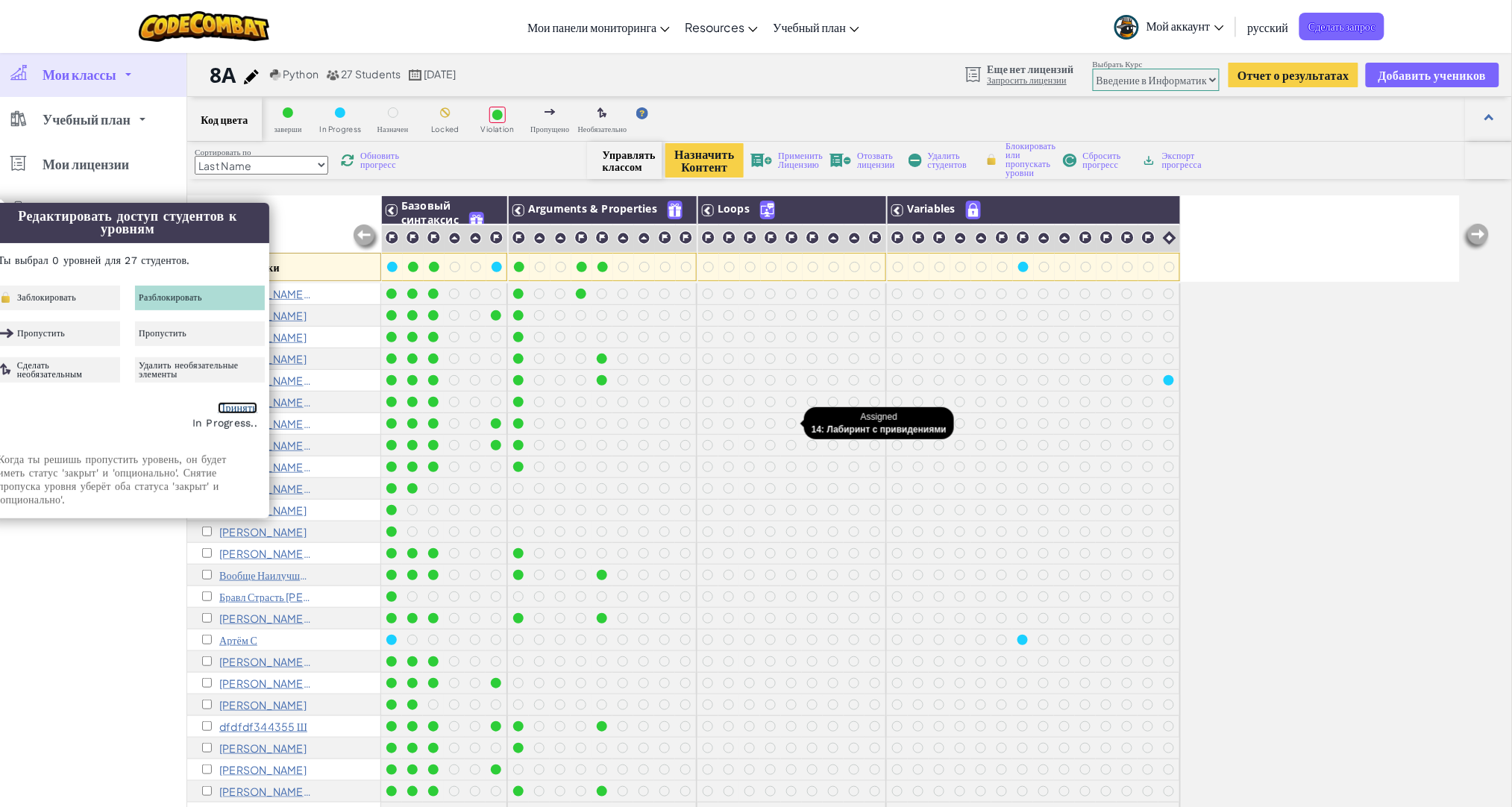
checkbox input "false"
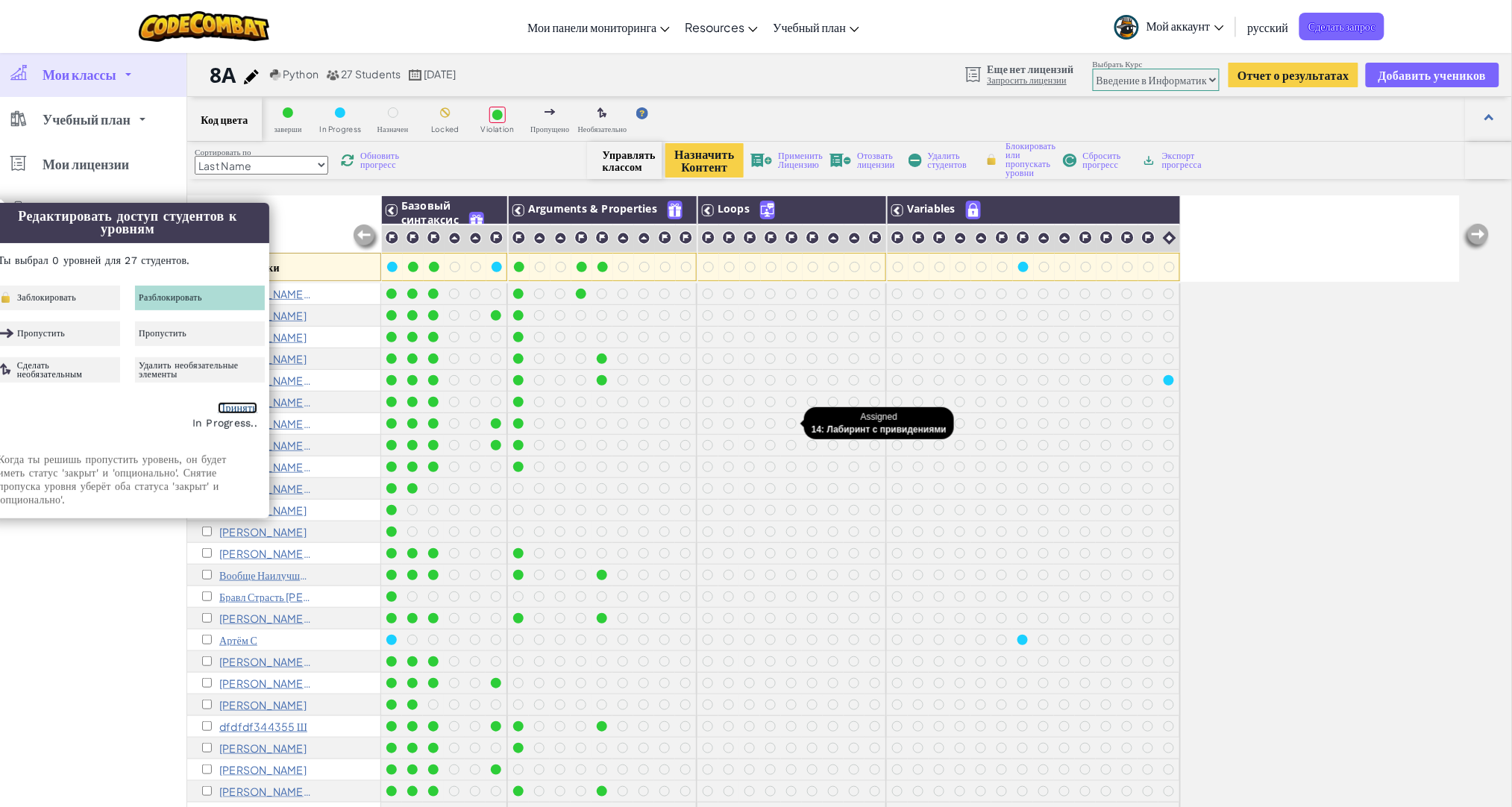
checkbox input "false"
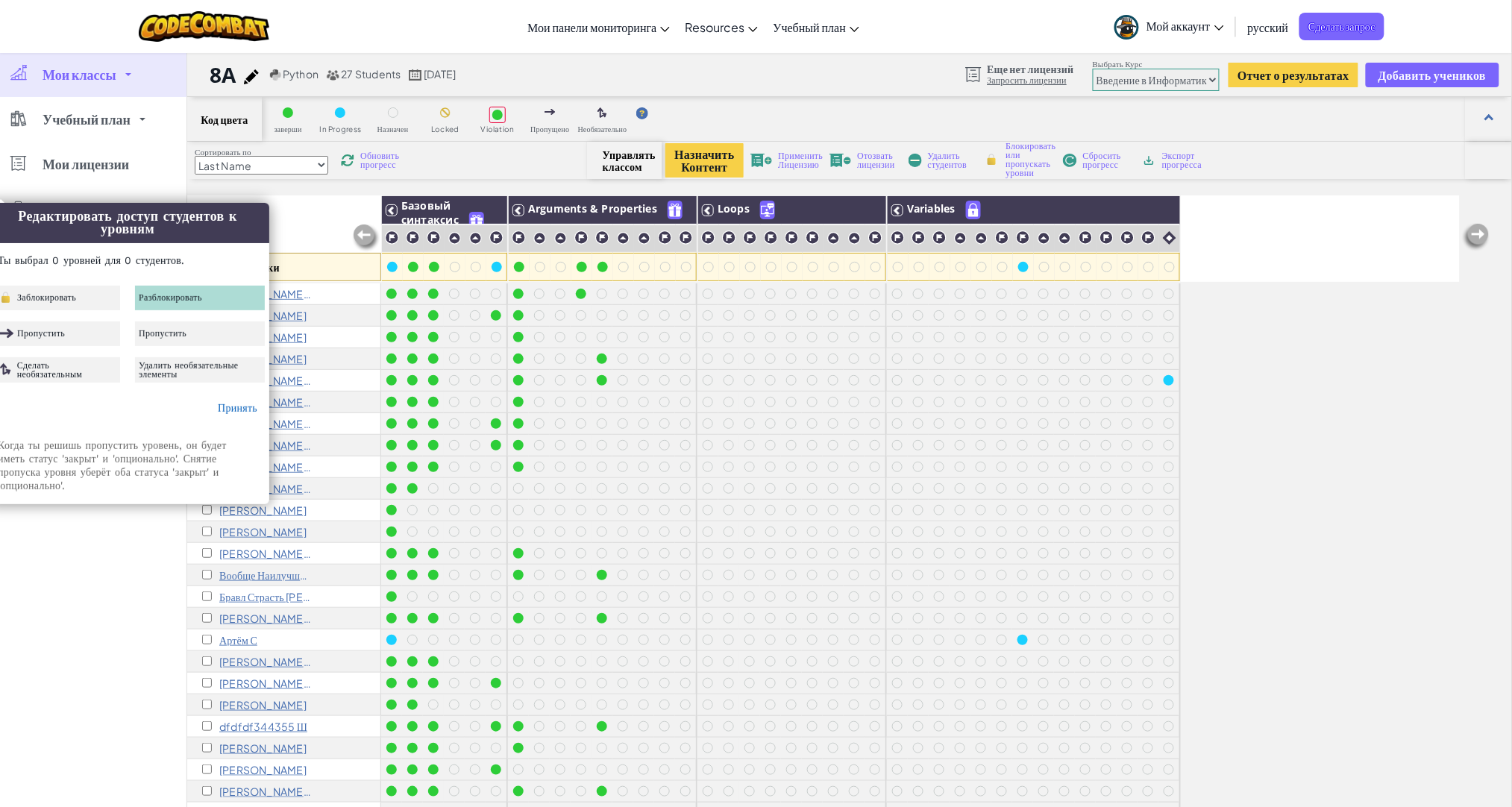
click at [290, 213] on div "Все ученики" at bounding box center [284, 238] width 194 height 87
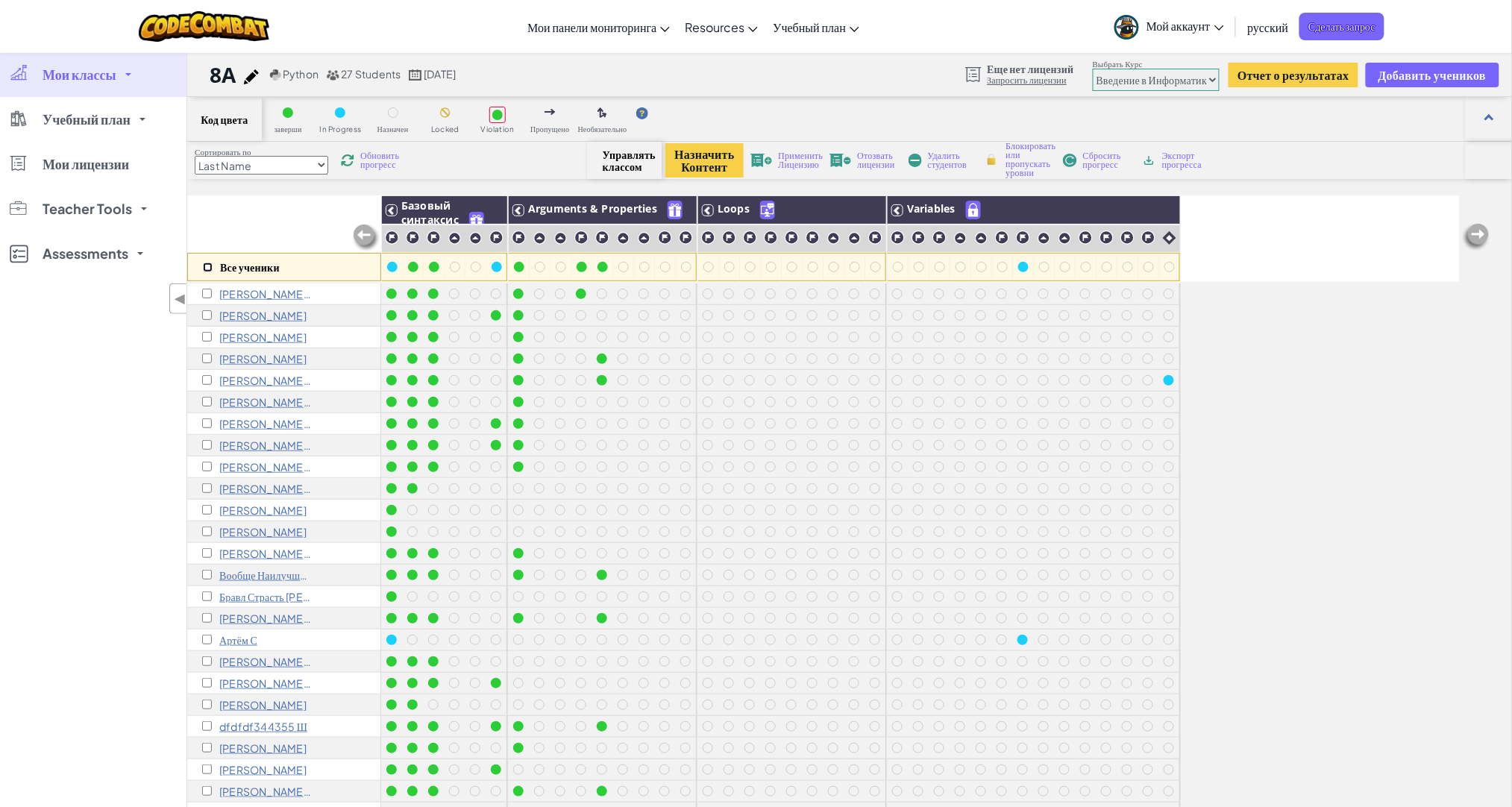
click at [207, 271] on input "checkbox" at bounding box center [208, 268] width 10 height 10
checkbox input "true"
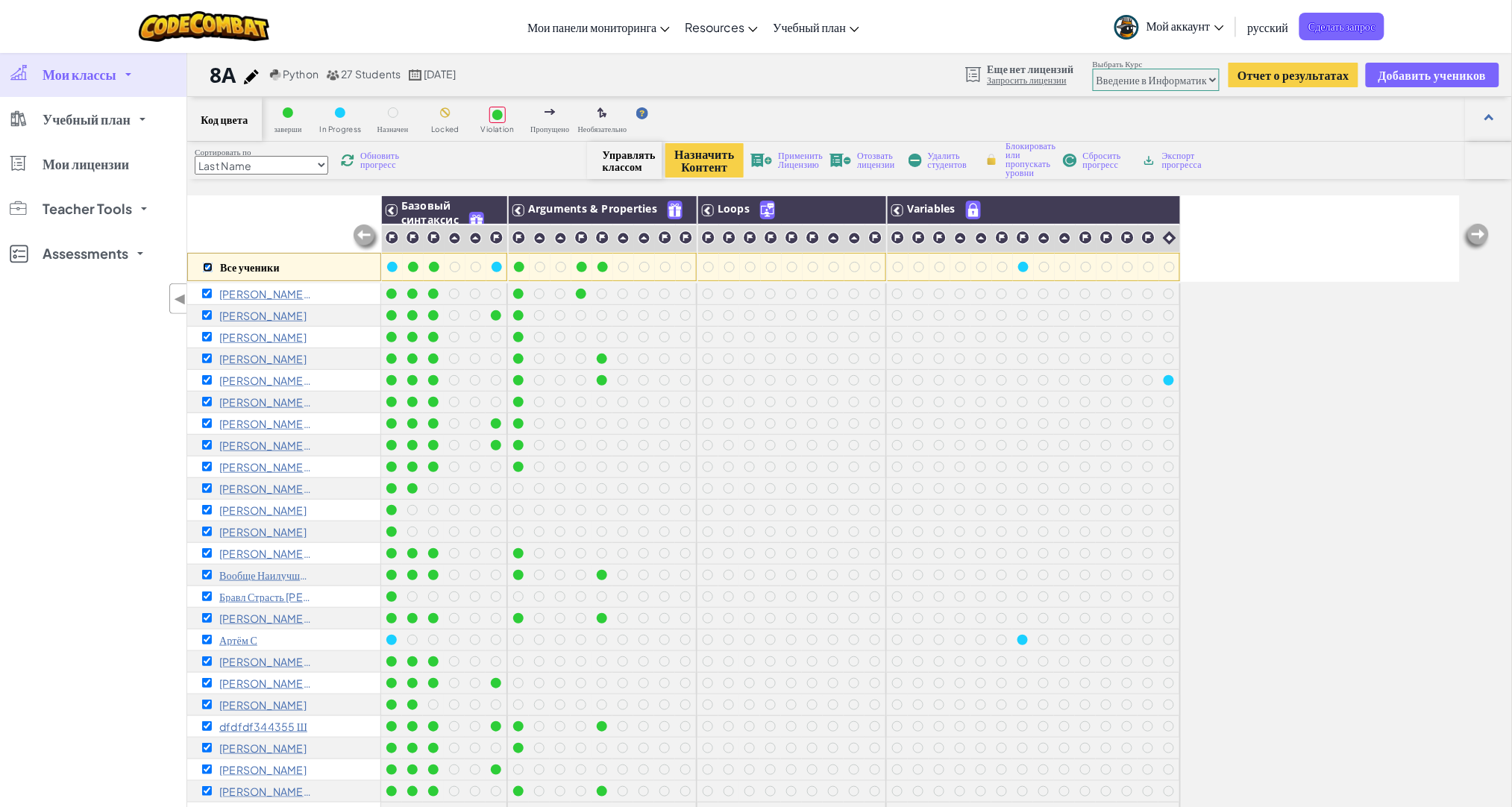
checkbox input "true"
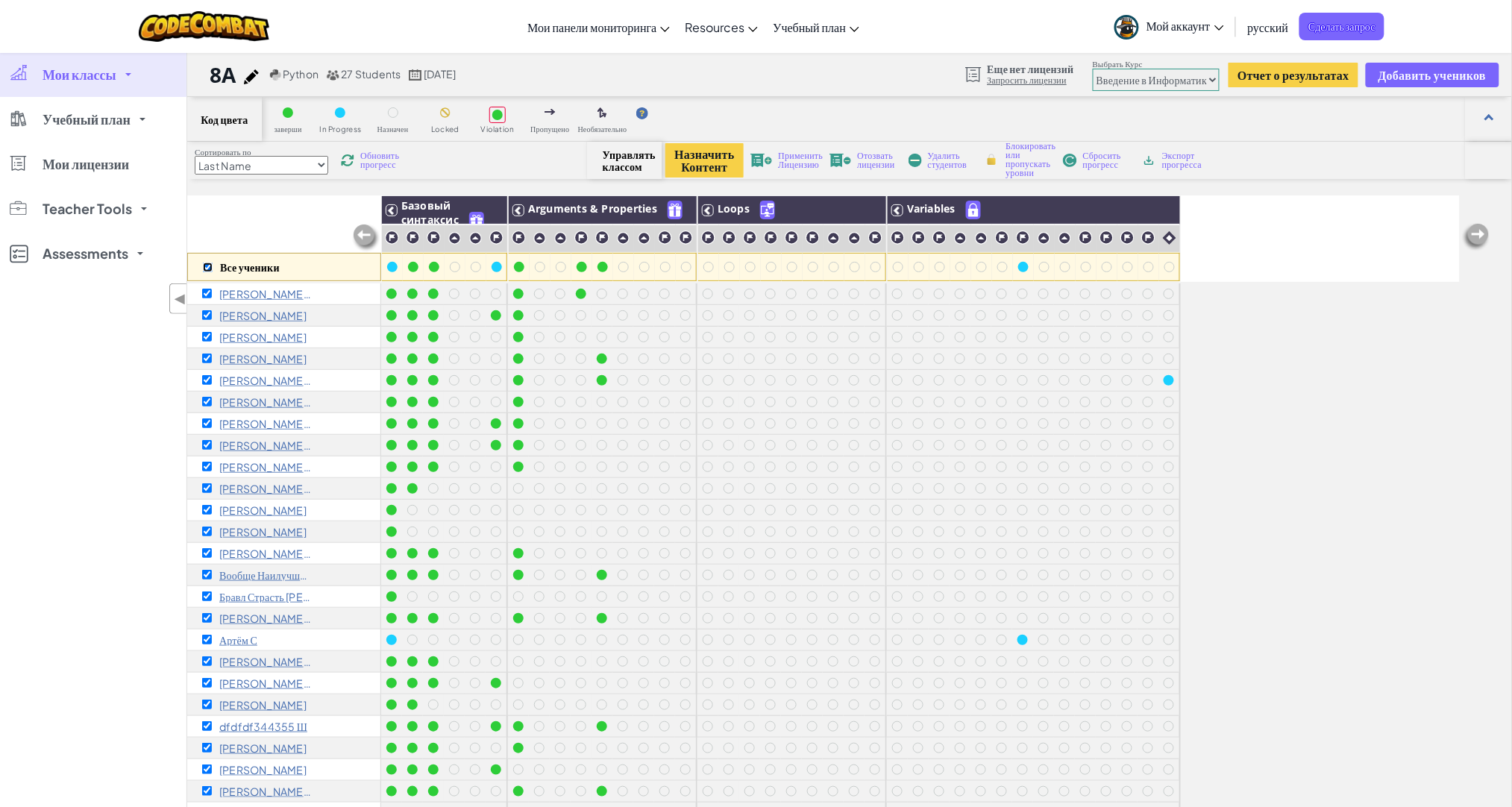
checkbox input "true"
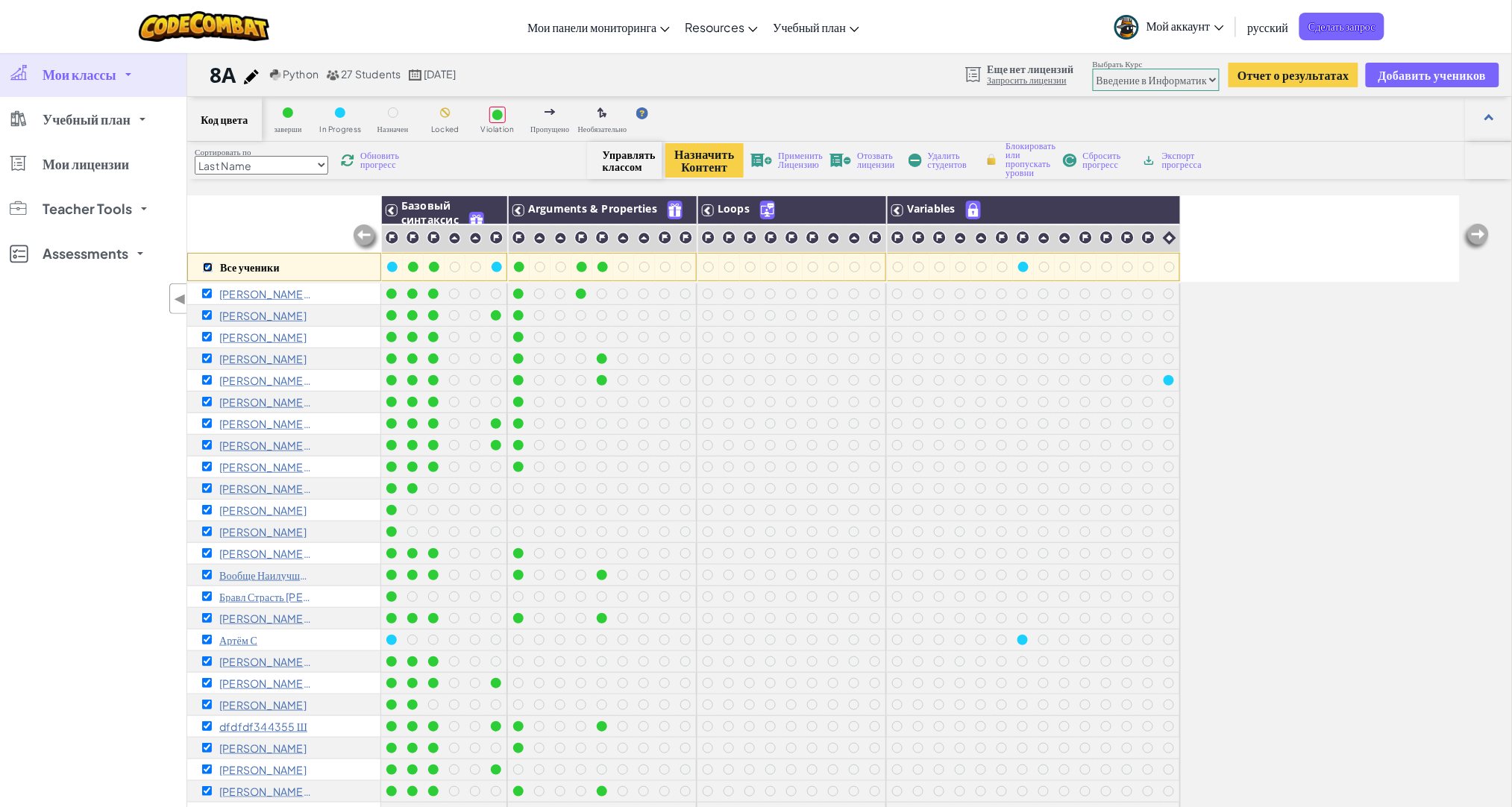
checkbox input "true"
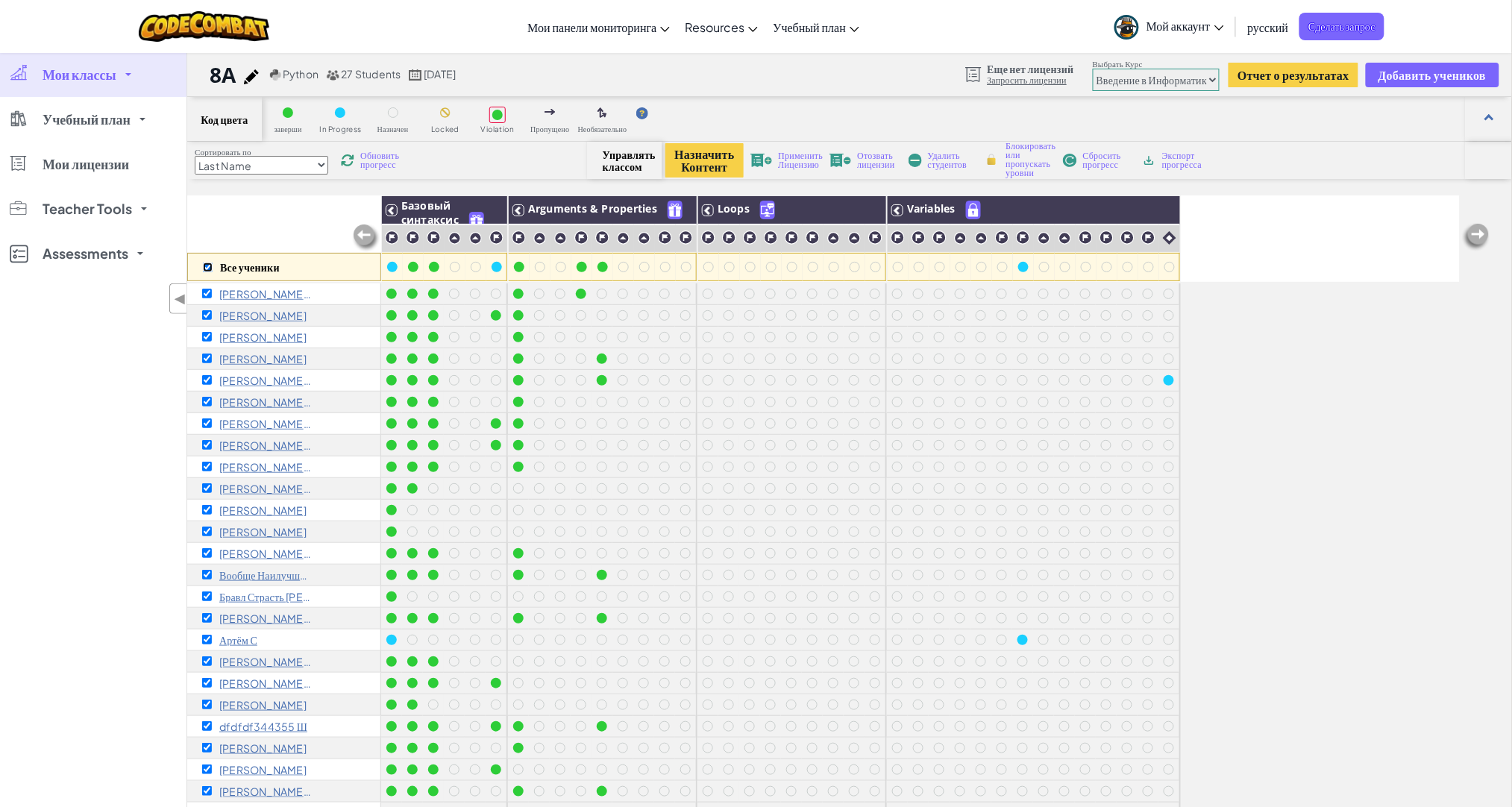
checkbox input "true"
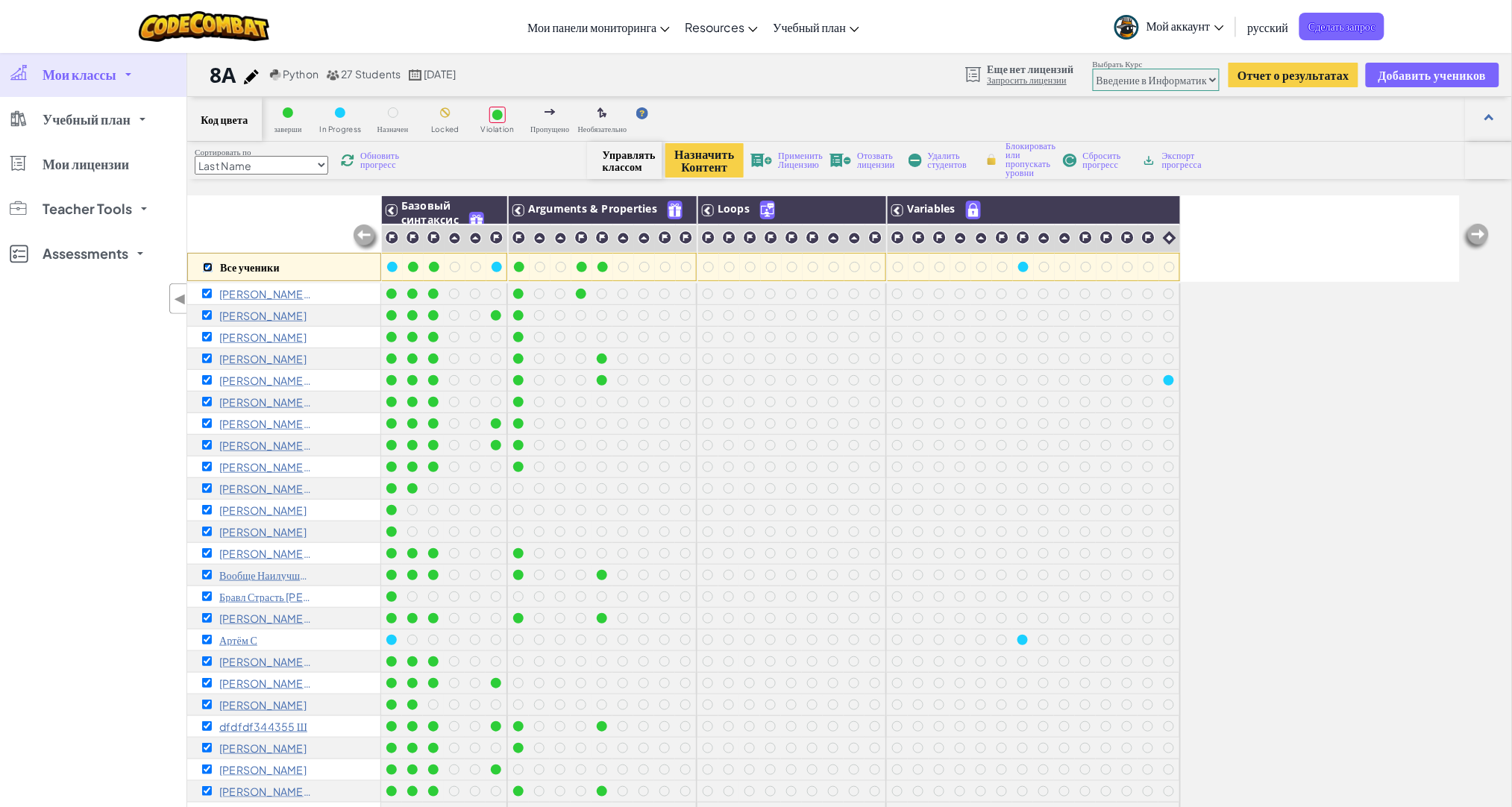
checkbox input "true"
click at [872, 212] on img at bounding box center [870, 210] width 26 height 22
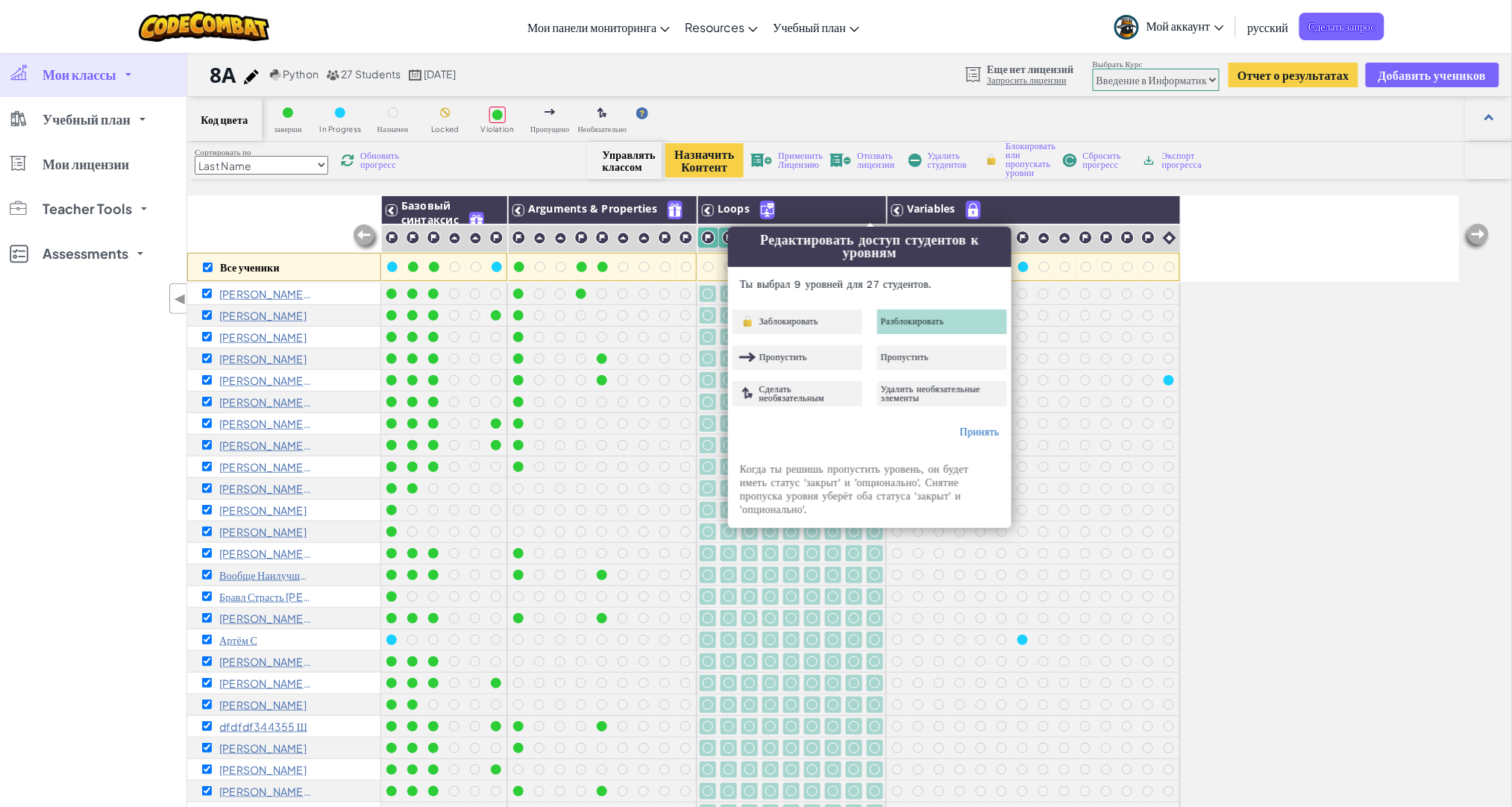
click at [938, 316] on div "Разблокировать" at bounding box center [942, 321] width 130 height 24
click at [982, 433] on link "Принять" at bounding box center [980, 432] width 39 height 12
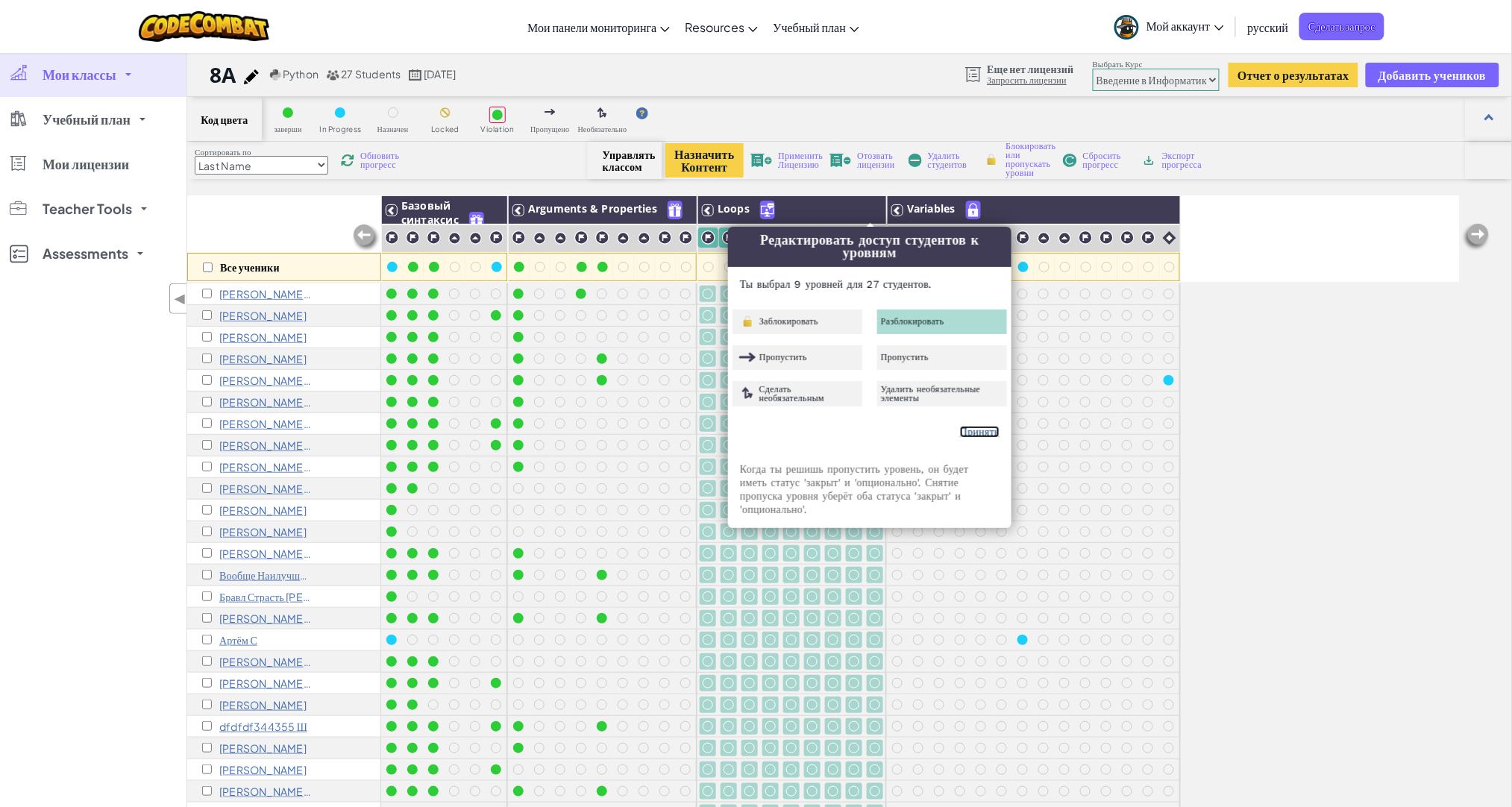
checkbox input "false"
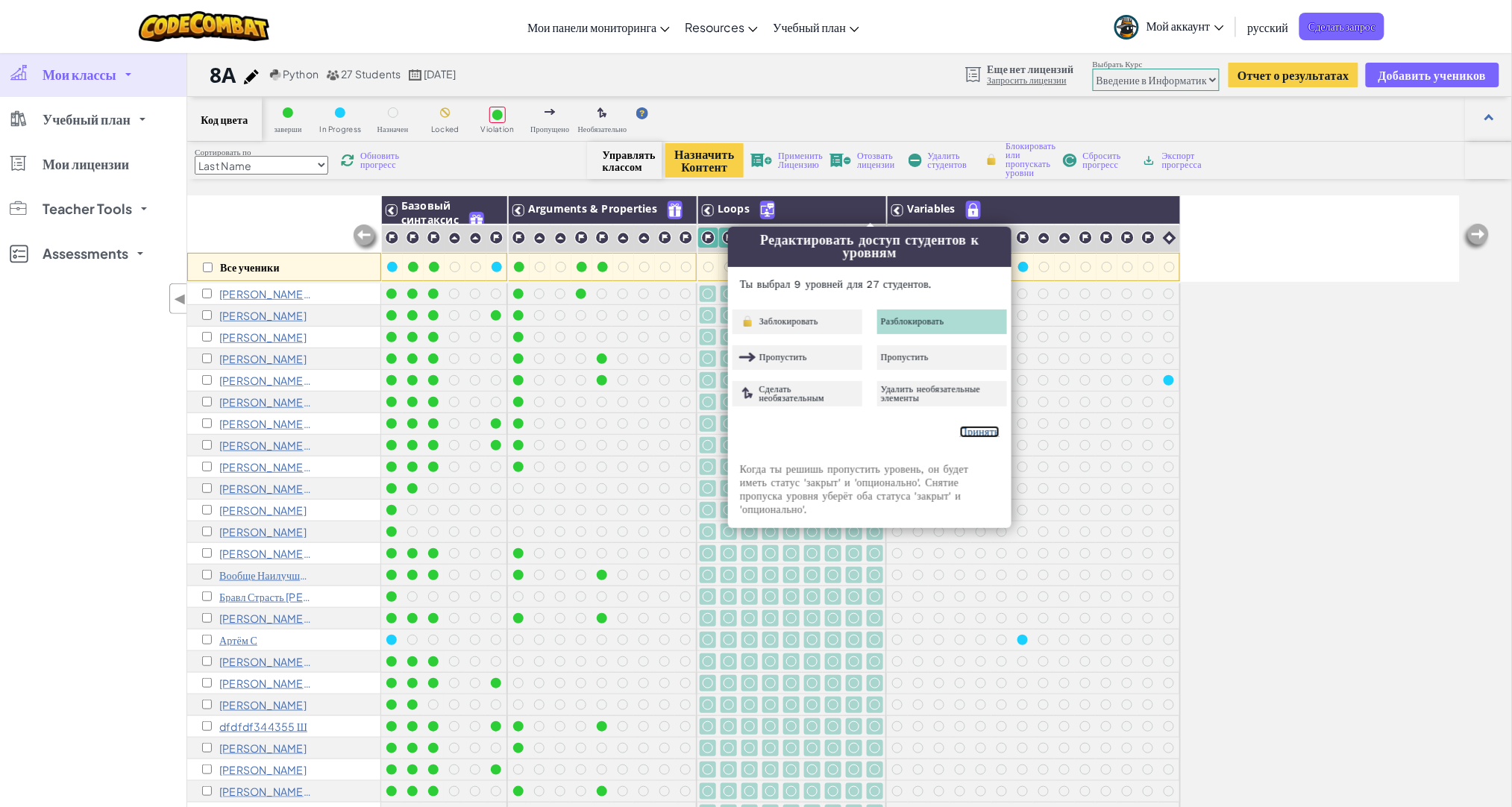
checkbox input "false"
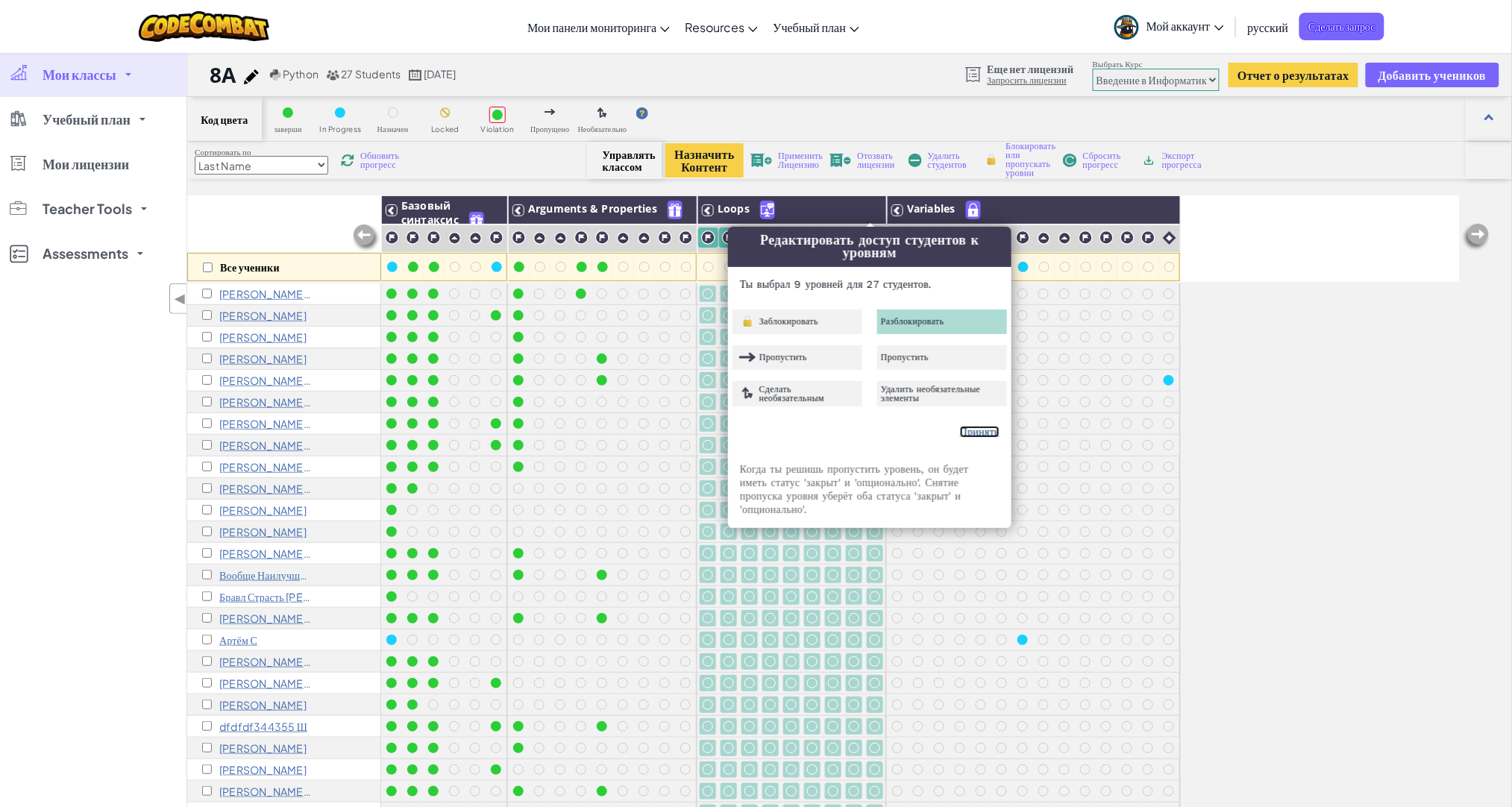
checkbox input "false"
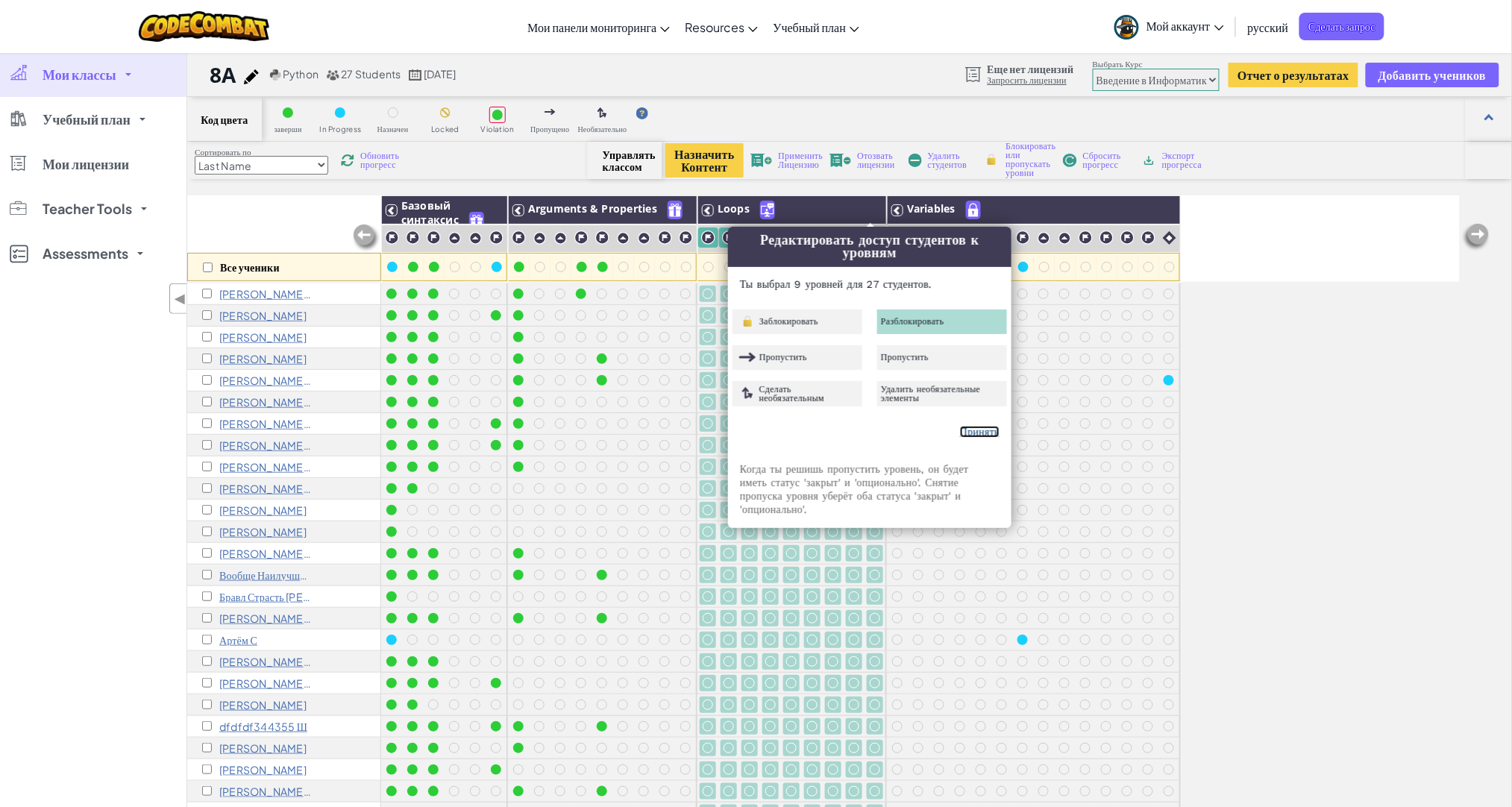
checkbox input "false"
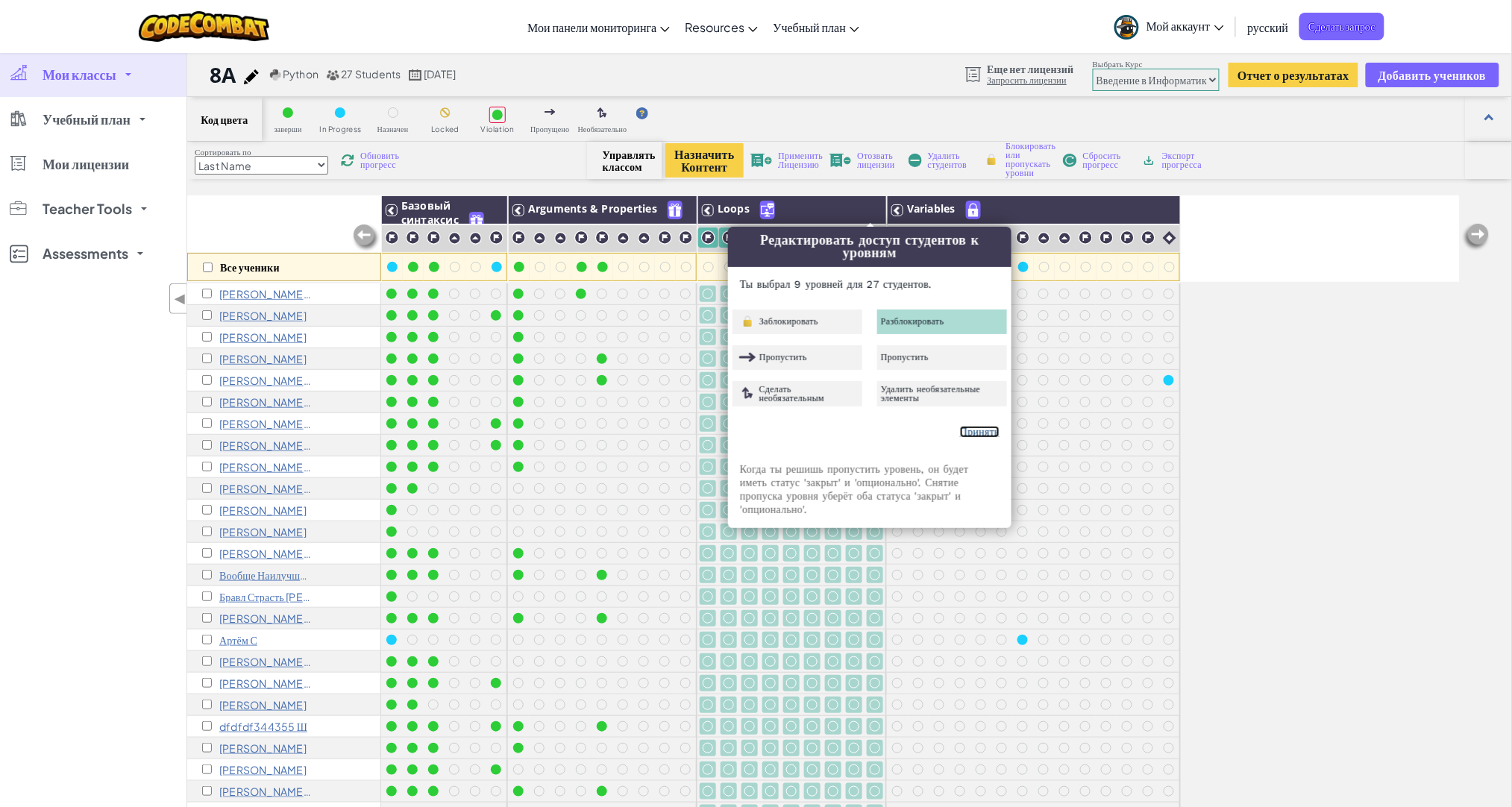
checkbox input "false"
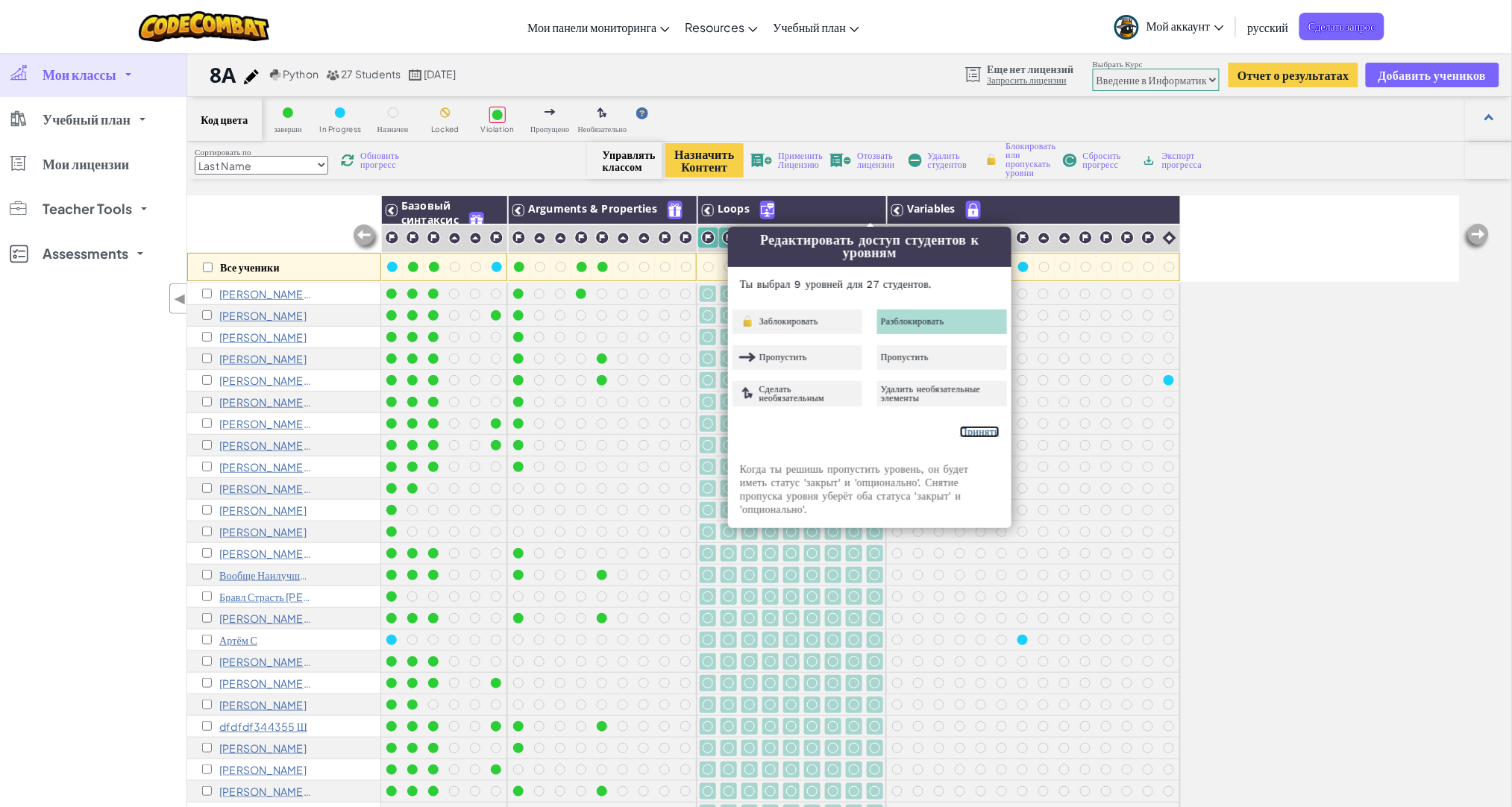
checkbox input "false"
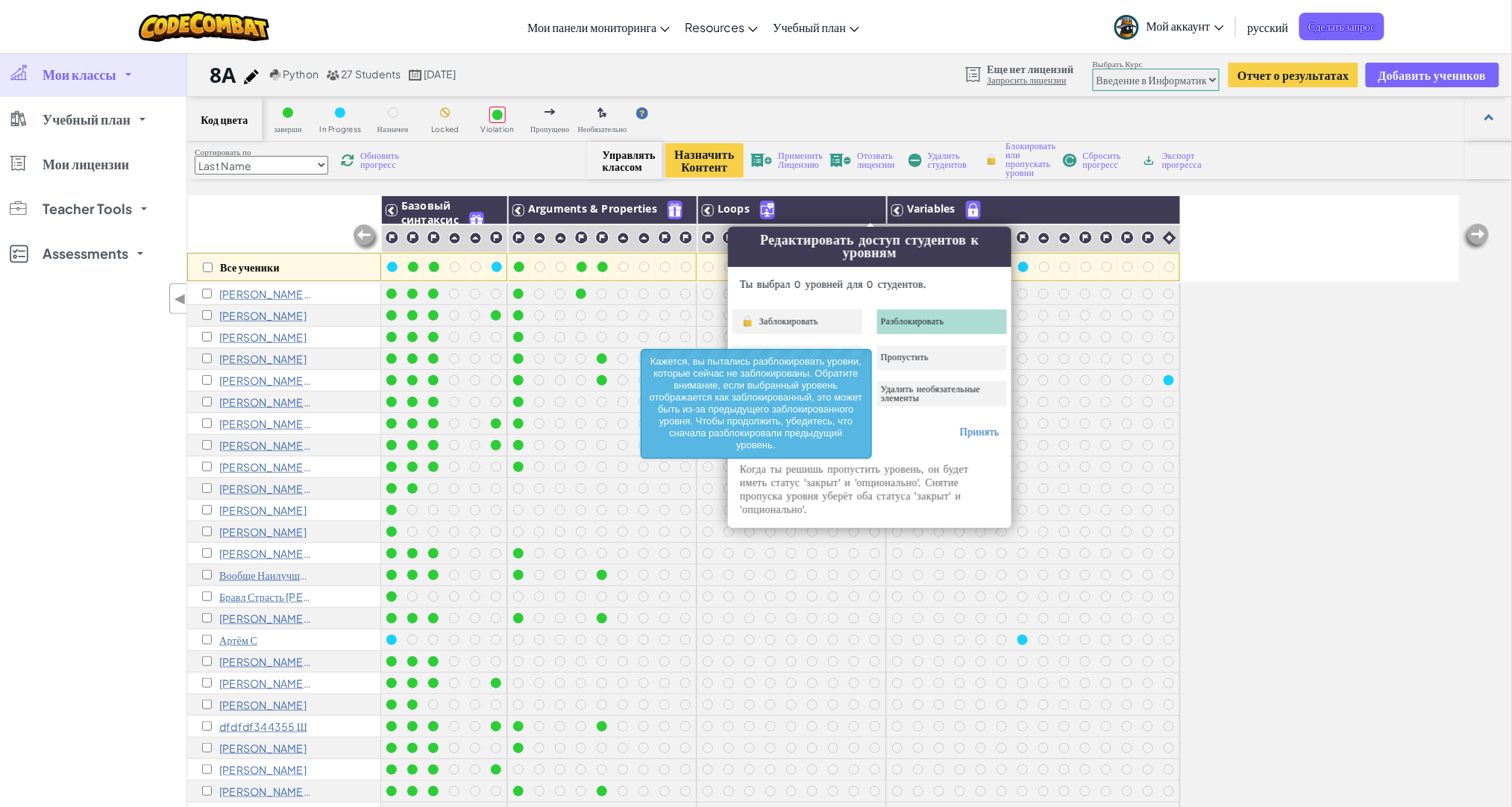
drag, startPoint x: 1373, startPoint y: 462, endPoint x: 1221, endPoint y: 416, distance: 158.8
click at [1373, 462] on div "Все ученики Базовый синтаксис Arguments & Properties Loops Variables daniel 8 Д…" at bounding box center [824, 562] width 1273 height 733
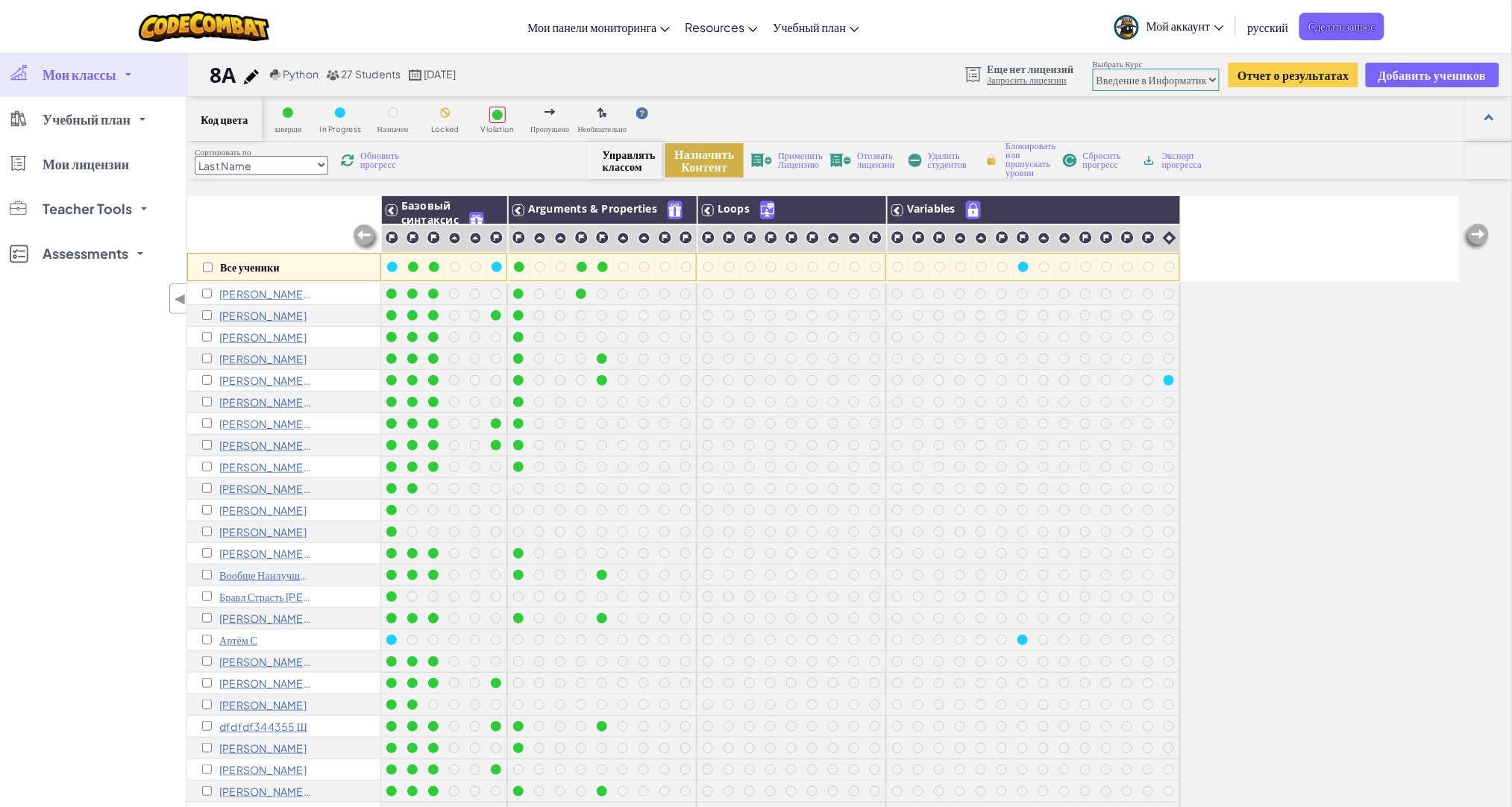
click at [713, 162] on button "Назначить Контент" at bounding box center [704, 160] width 77 height 34
click at [680, 210] on img at bounding box center [680, 210] width 26 height 22
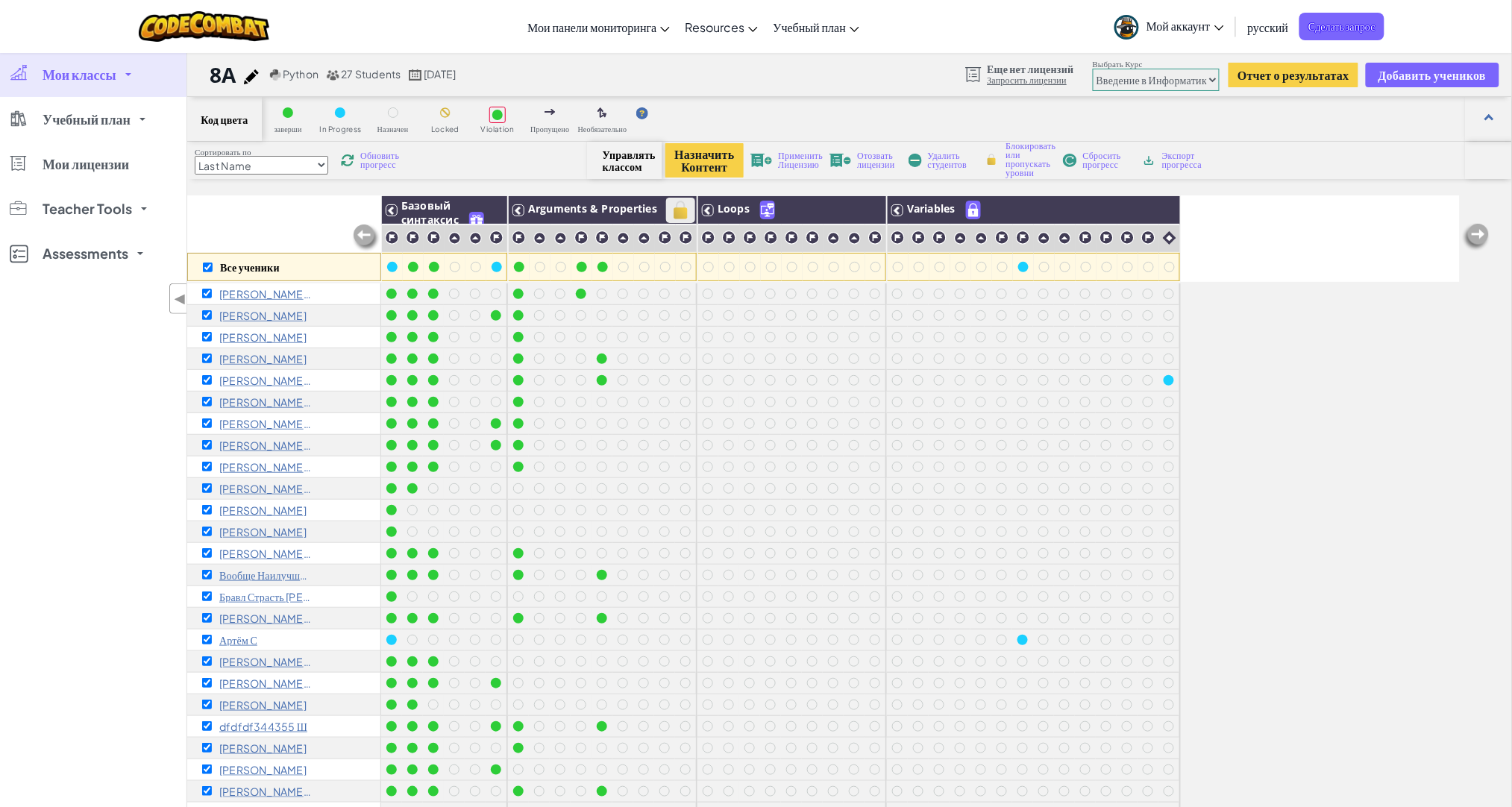
checkbox input "true"
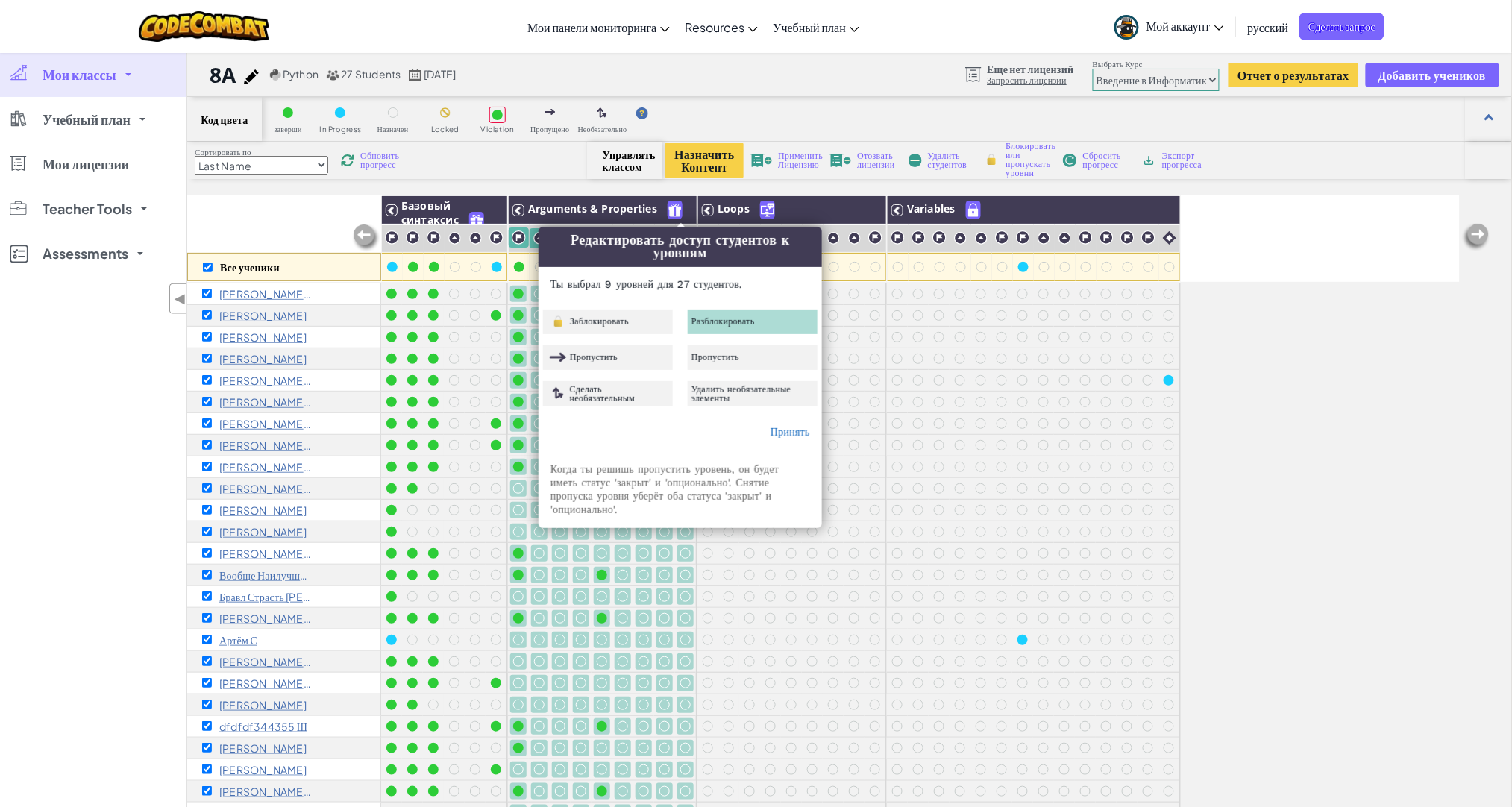
click at [727, 320] on span "Разблокировать" at bounding box center [723, 320] width 64 height 9
click at [797, 436] on link "Принять" at bounding box center [791, 432] width 39 height 12
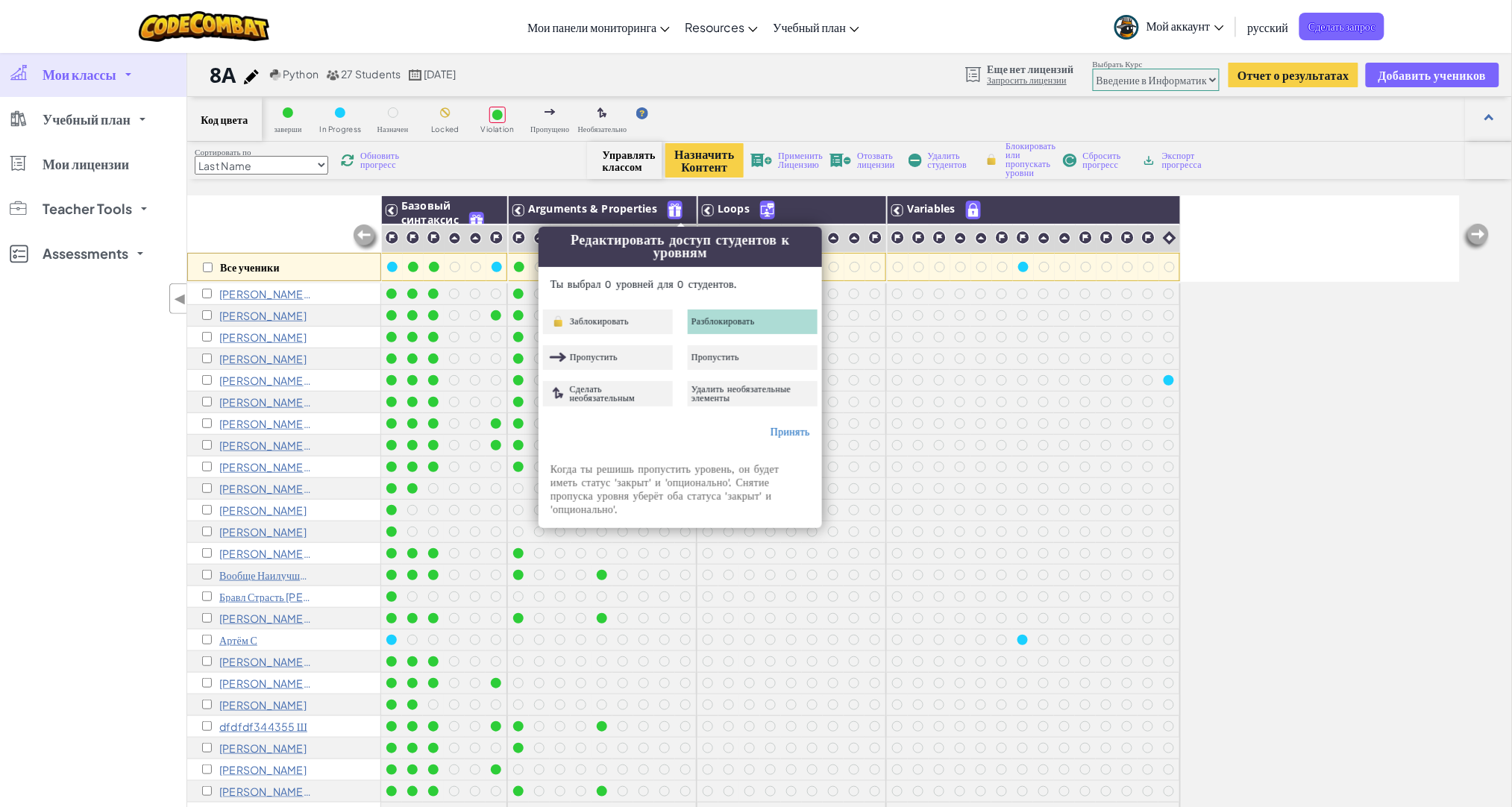
click at [1368, 338] on div "Все ученики Базовый синтаксис Arguments & Properties Loops Variables daniel 8 Д…" at bounding box center [824, 562] width 1273 height 733
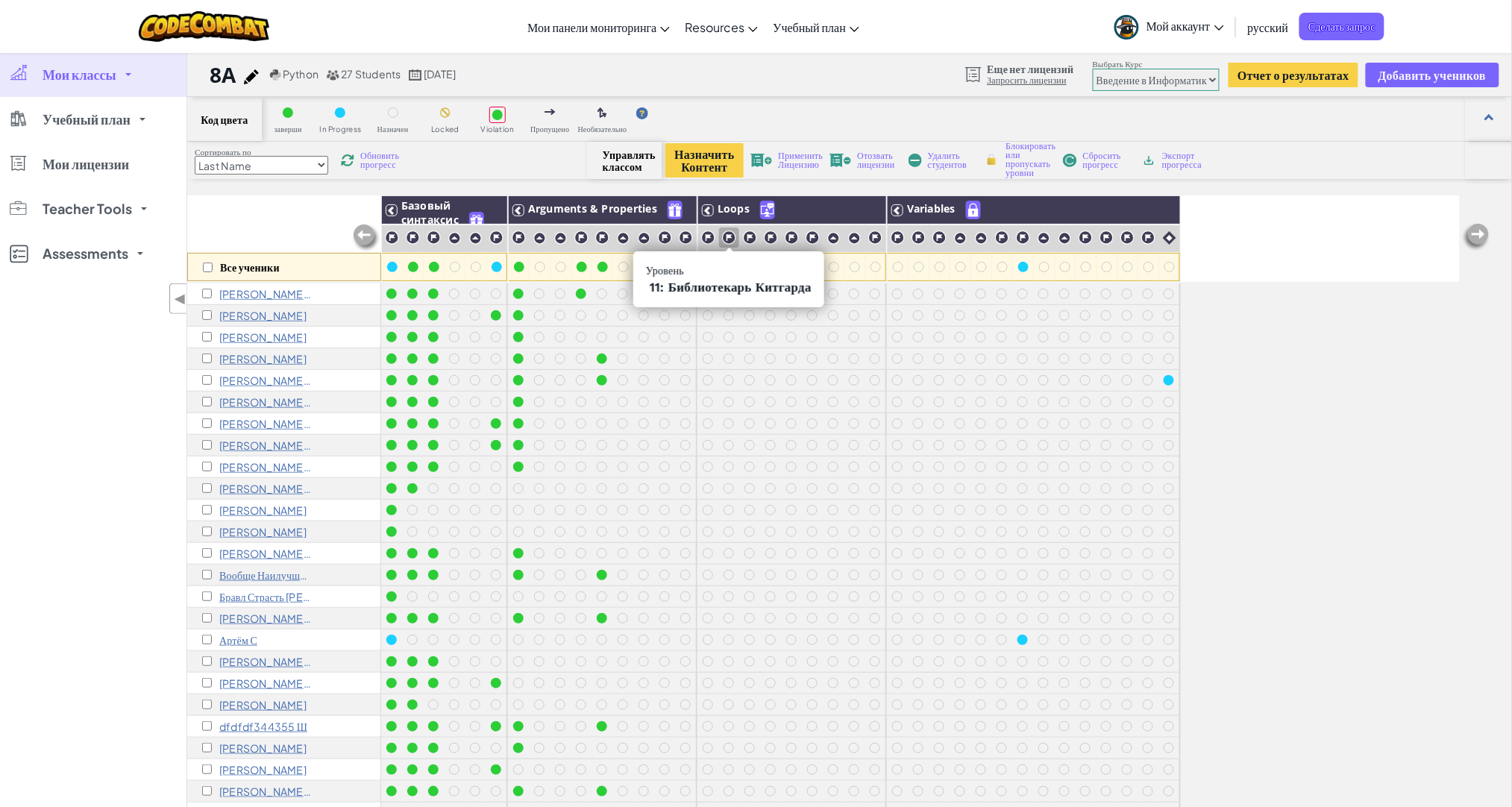
click at [731, 232] on img at bounding box center [729, 237] width 15 height 15
click at [731, 235] on img at bounding box center [729, 237] width 15 height 15
click at [724, 241] on img at bounding box center [729, 237] width 15 height 15
click at [727, 232] on img at bounding box center [729, 237] width 15 height 15
click at [729, 235] on img at bounding box center [729, 237] width 15 height 15
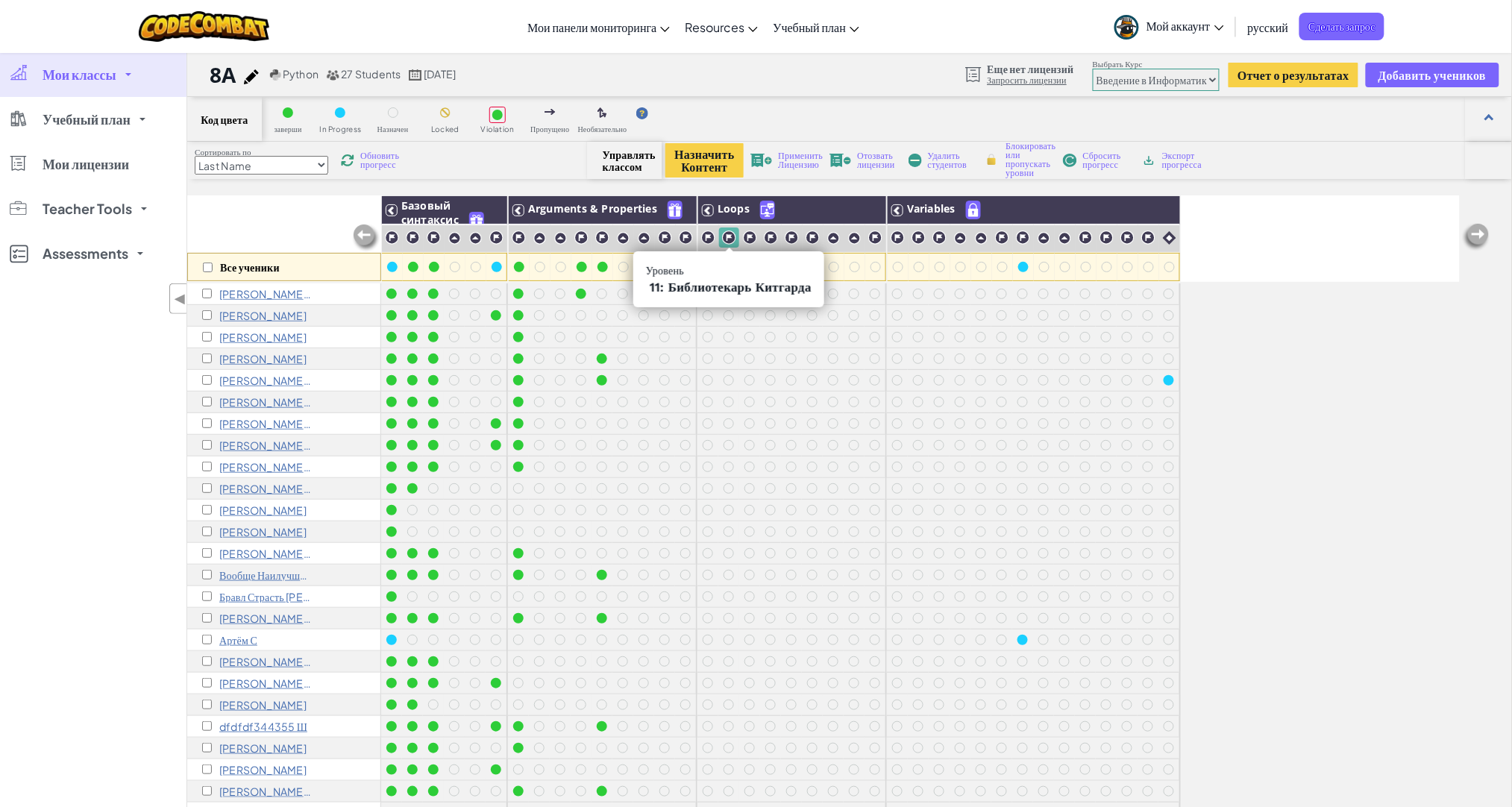
click at [731, 289] on span "11: Библиотекарь Китгарда" at bounding box center [731, 286] width 162 height 15
click at [699, 234] on div at bounding box center [709, 237] width 21 height 21
click at [733, 237] on img at bounding box center [729, 237] width 15 height 15
click at [706, 234] on img at bounding box center [709, 237] width 15 height 15
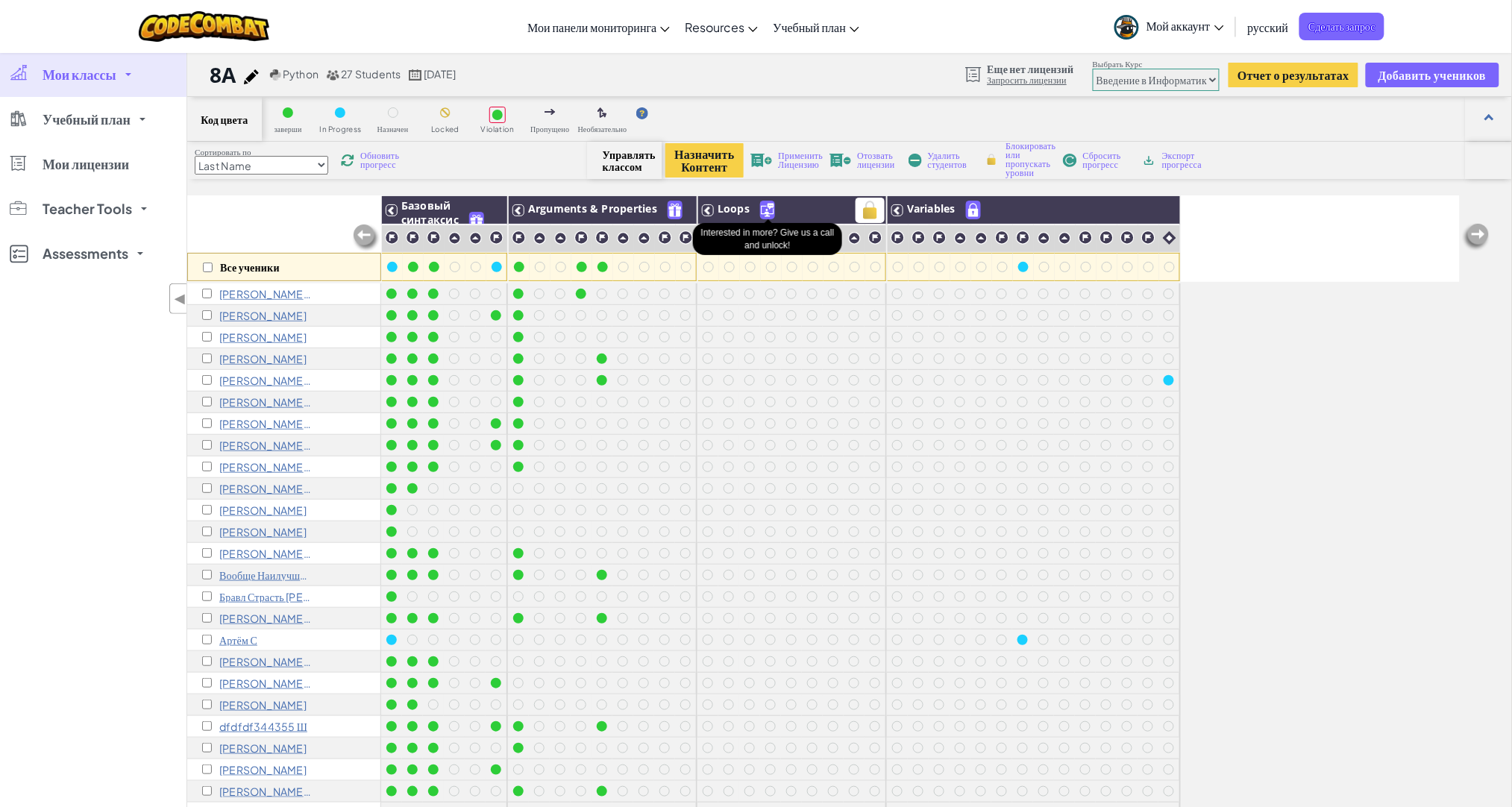
click at [771, 213] on img at bounding box center [768, 210] width 14 height 18
click at [1156, 213] on img at bounding box center [1164, 210] width 26 height 22
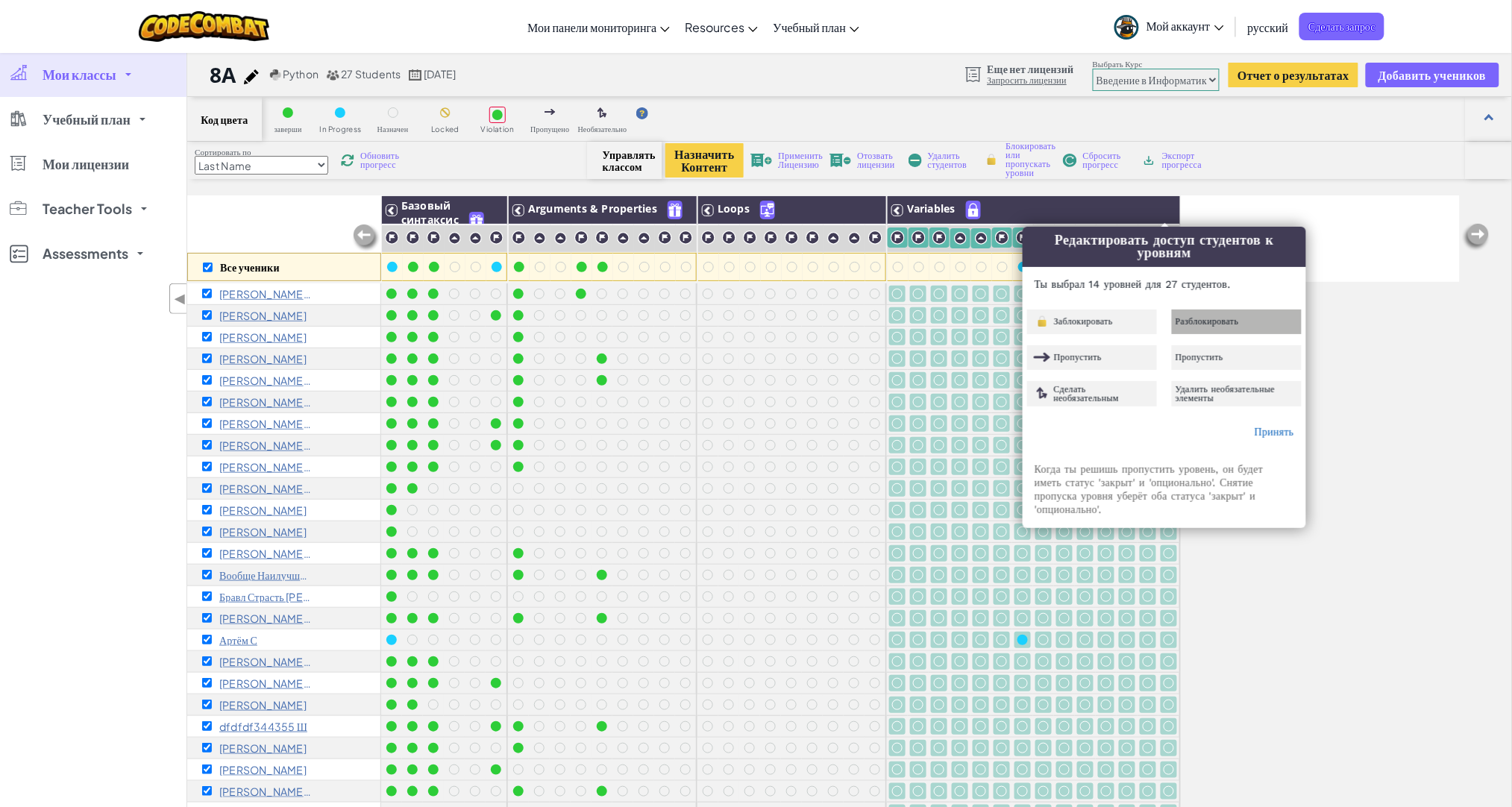
click at [1200, 324] on span "Разблокировать" at bounding box center [1207, 320] width 64 height 9
click at [1285, 437] on link "Принять" at bounding box center [1274, 432] width 39 height 12
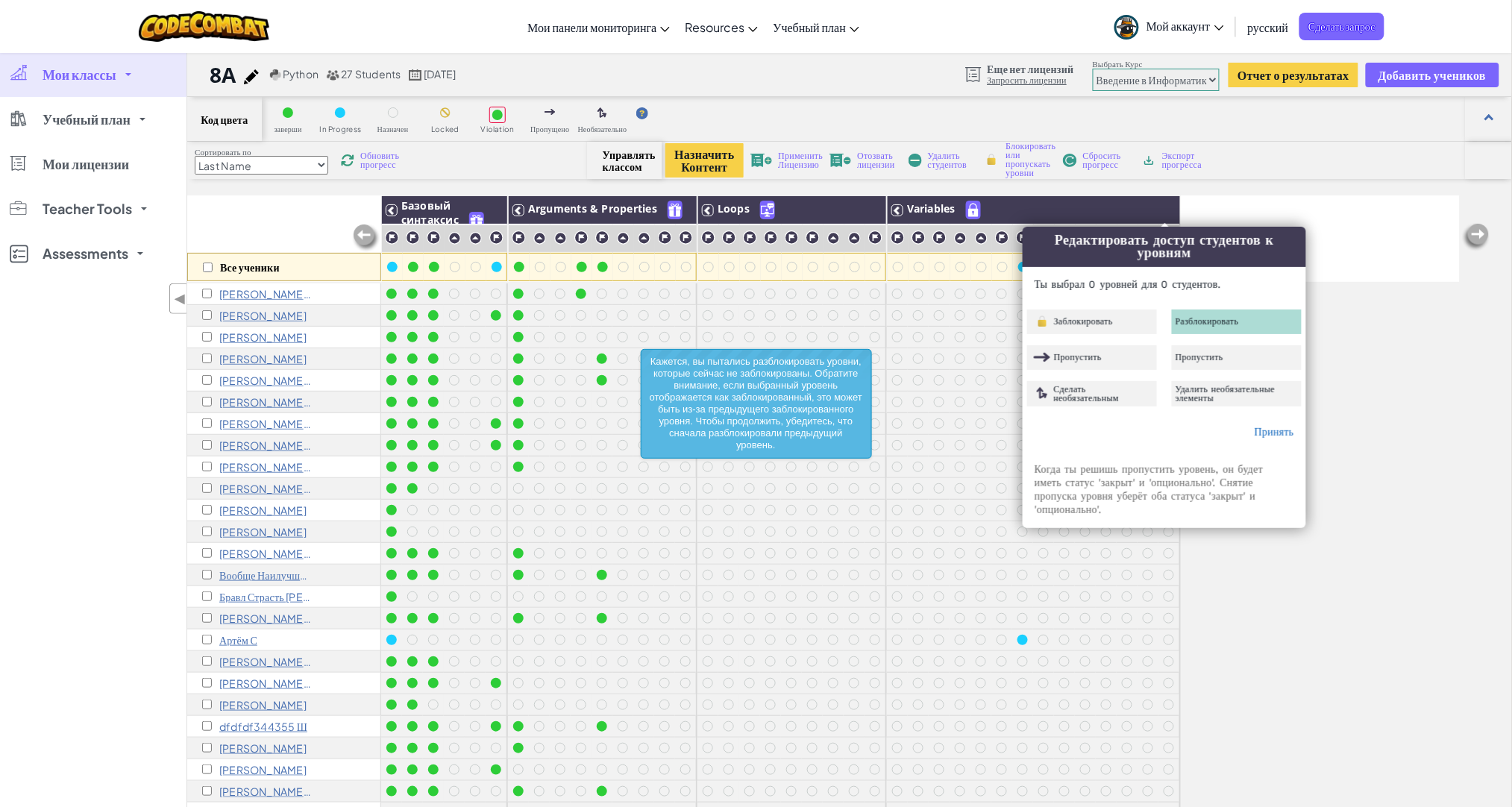
click at [1363, 362] on div "Все ученики Базовый синтаксис Arguments & Properties Loops Variables daniel 8 Д…" at bounding box center [824, 562] width 1273 height 733
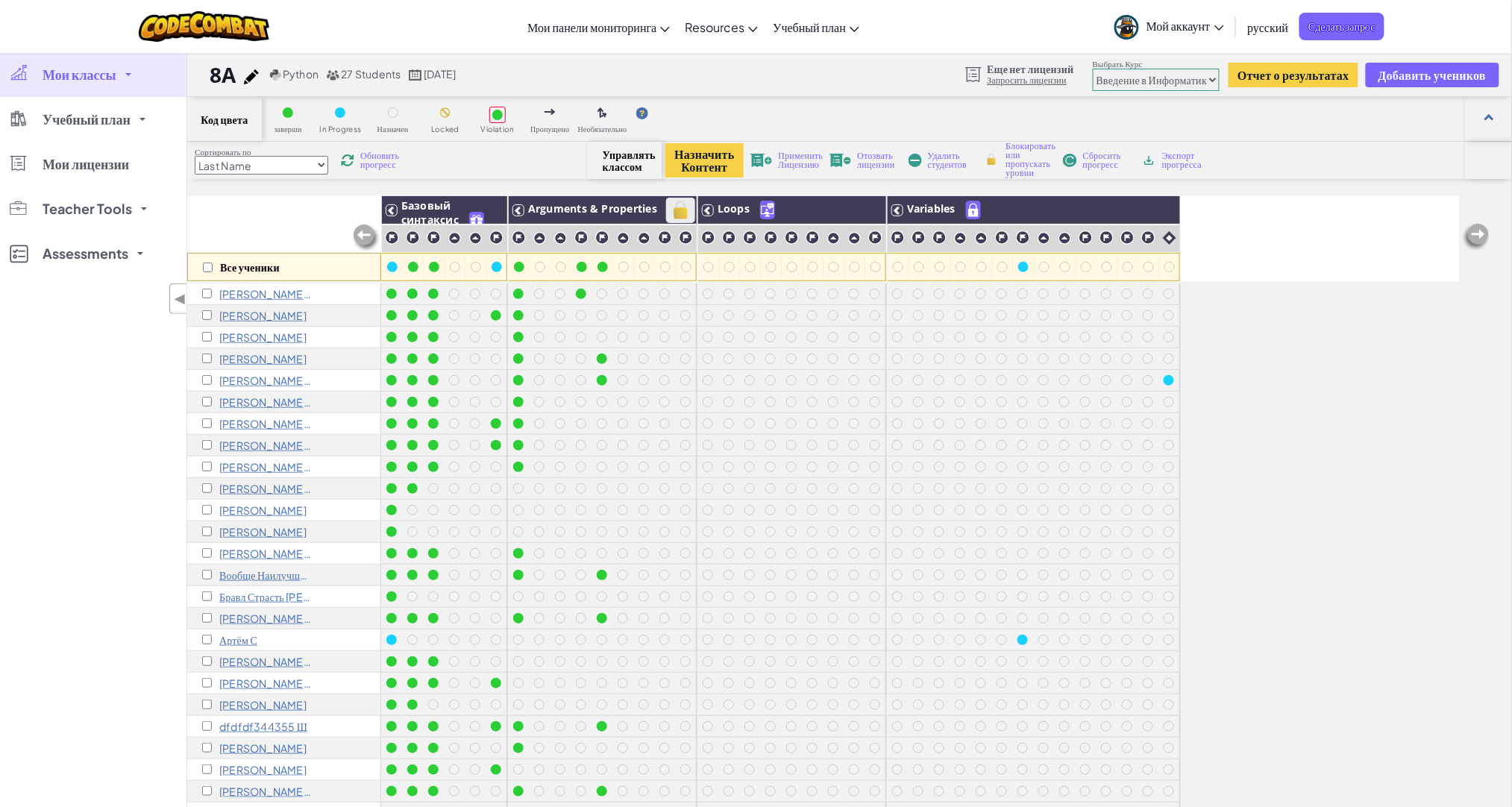
click at [683, 210] on img at bounding box center [680, 210] width 26 height 22
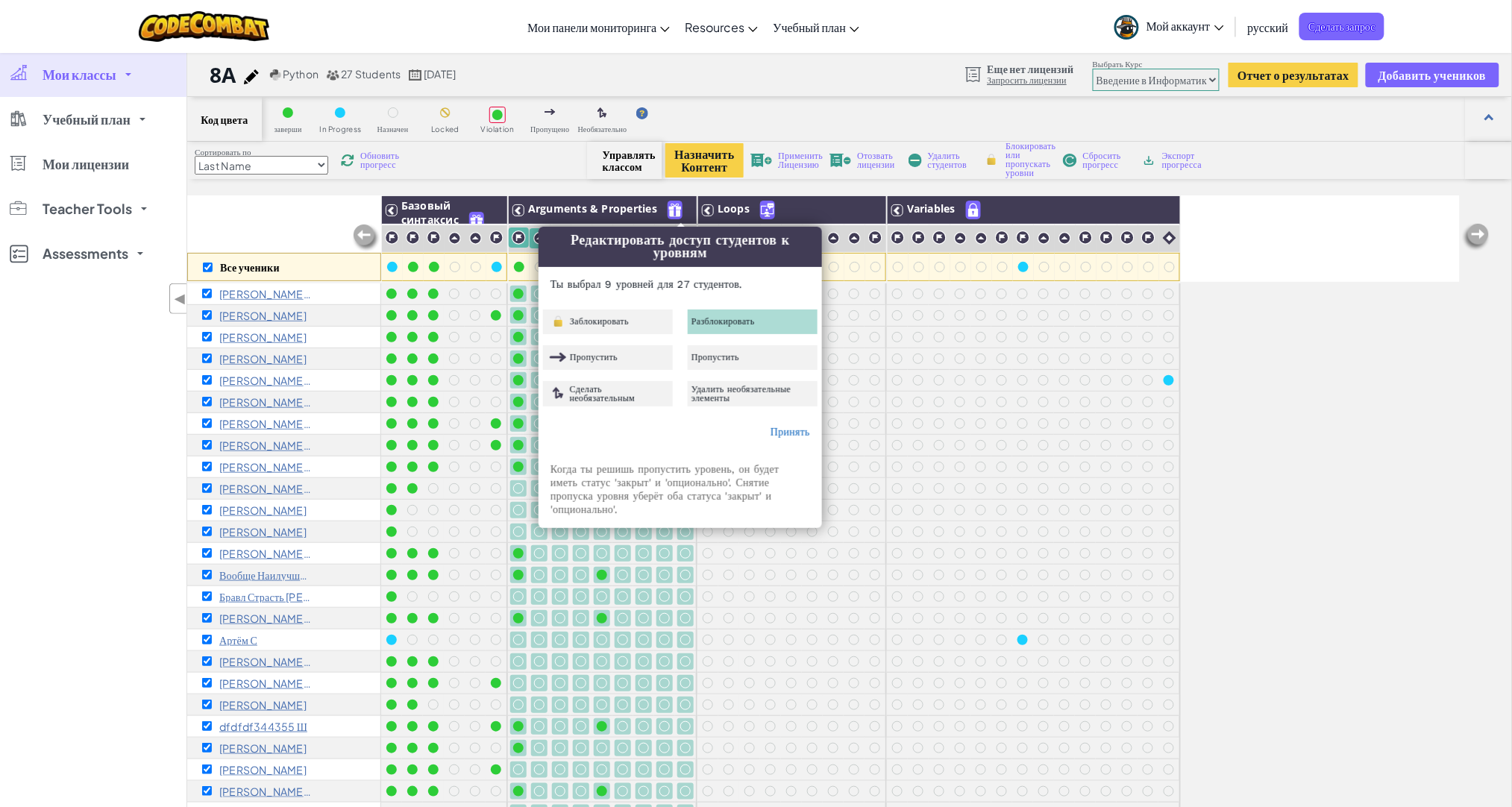
click at [754, 329] on div "Разблокировать" at bounding box center [753, 321] width 130 height 24
click at [786, 435] on link "Принять" at bounding box center [791, 432] width 39 height 12
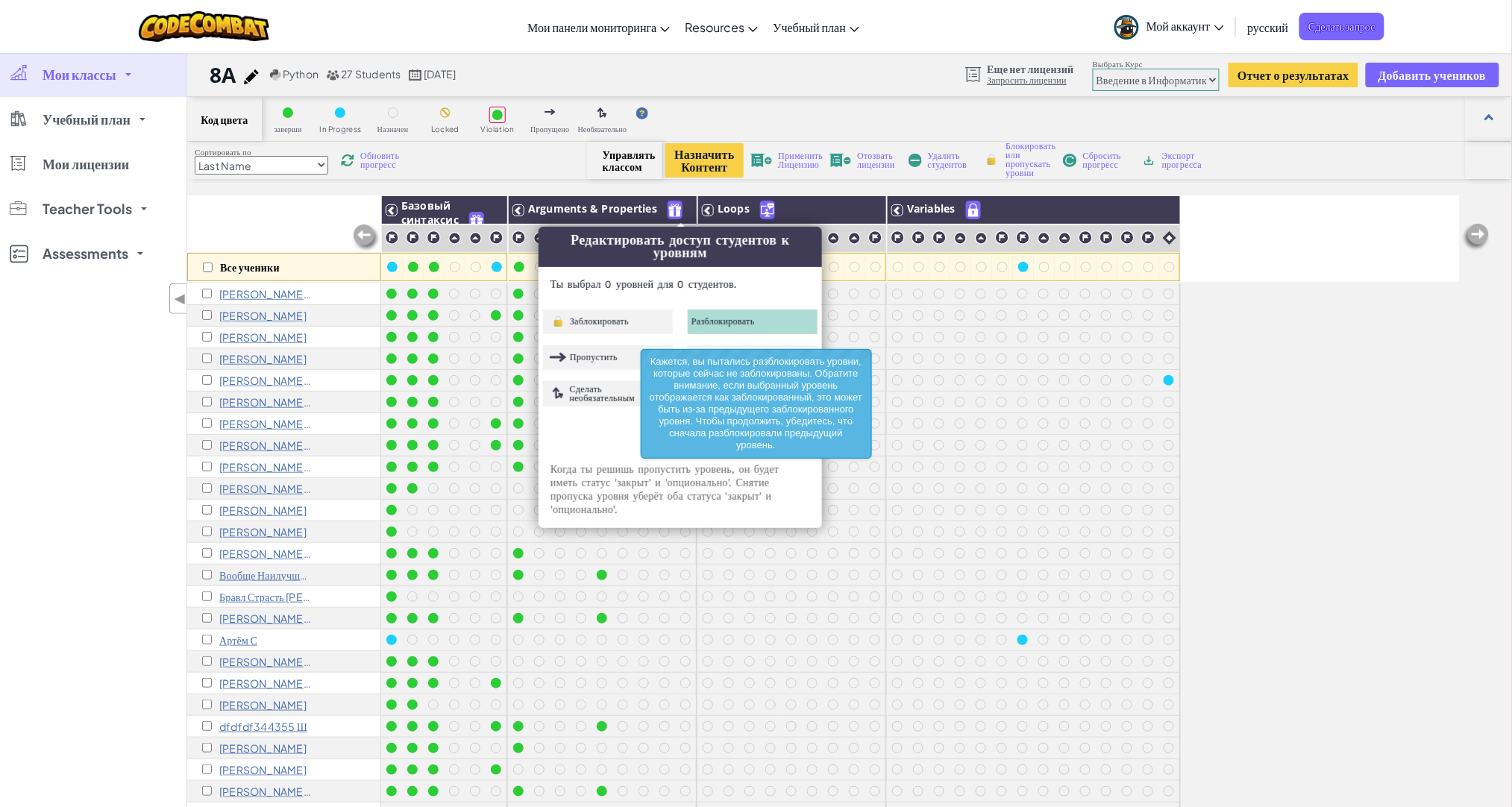
click at [699, 192] on div "Код цвета заверши In Progress Назначен Locked Violation Пропущено Необязательно…" at bounding box center [850, 520] width 1325 height 847
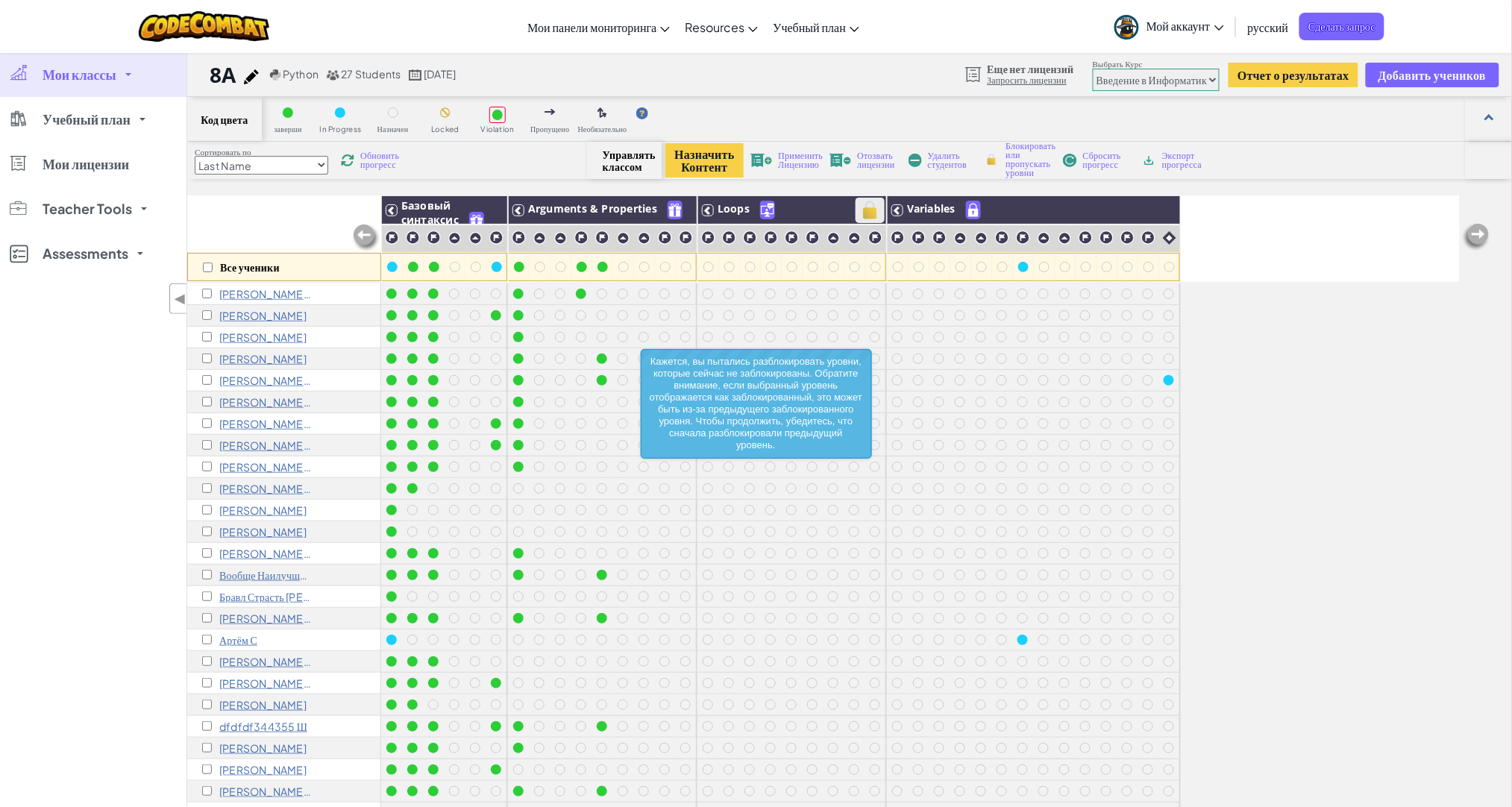
click at [875, 204] on img at bounding box center [870, 210] width 26 height 22
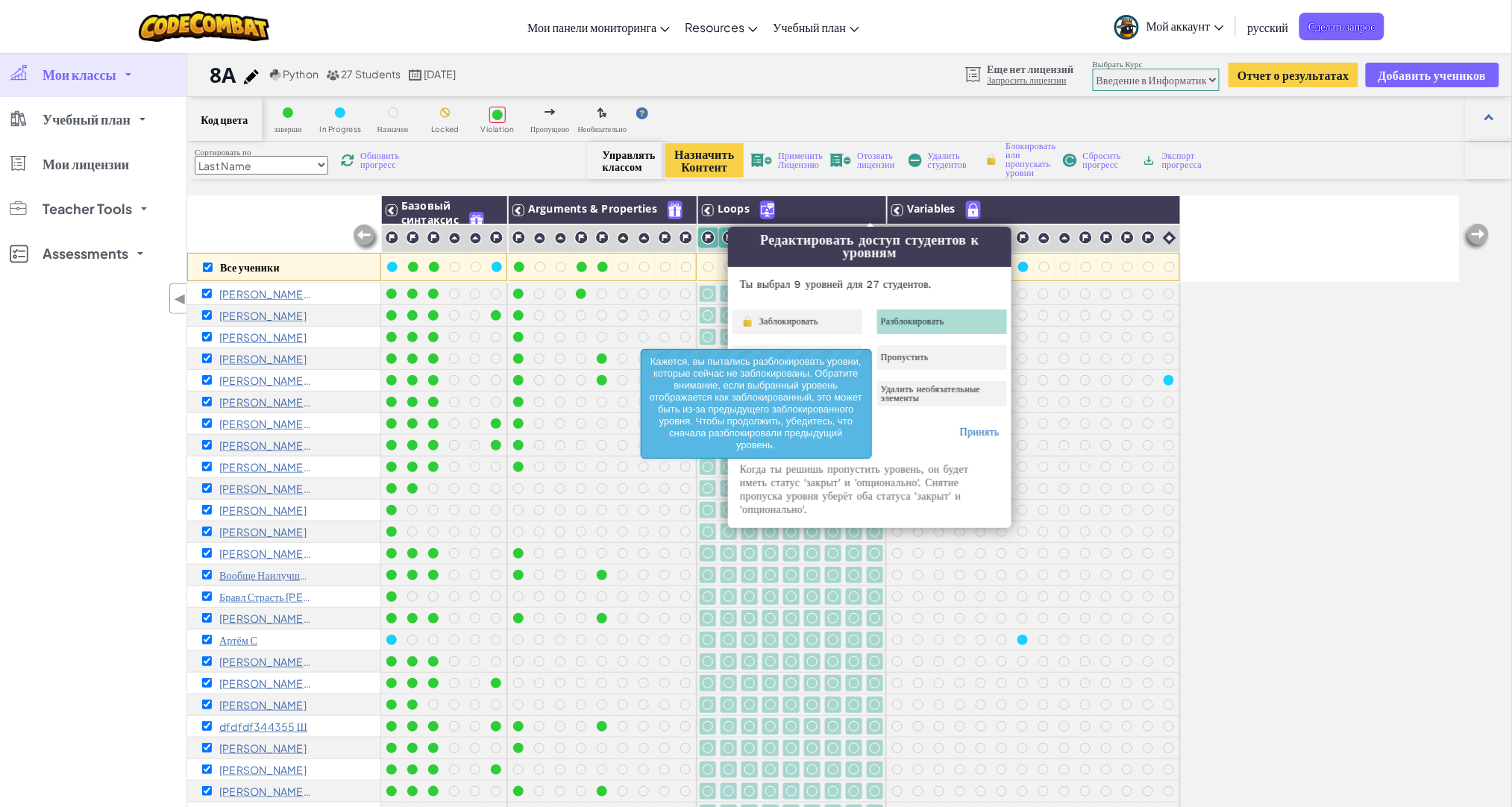
click at [900, 327] on div "Разблокировать" at bounding box center [942, 321] width 130 height 24
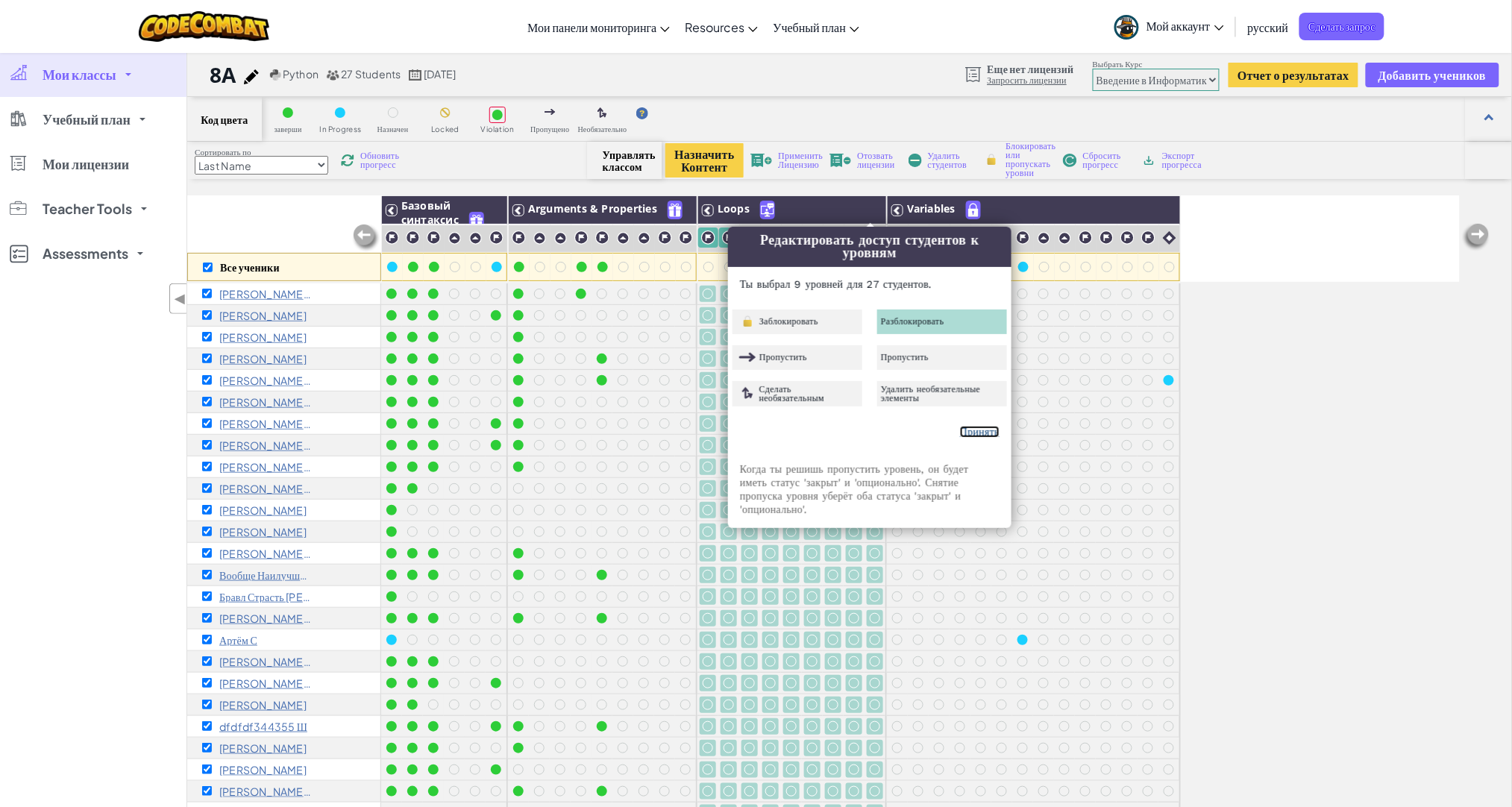
click at [974, 433] on link "Принять" at bounding box center [980, 432] width 39 height 12
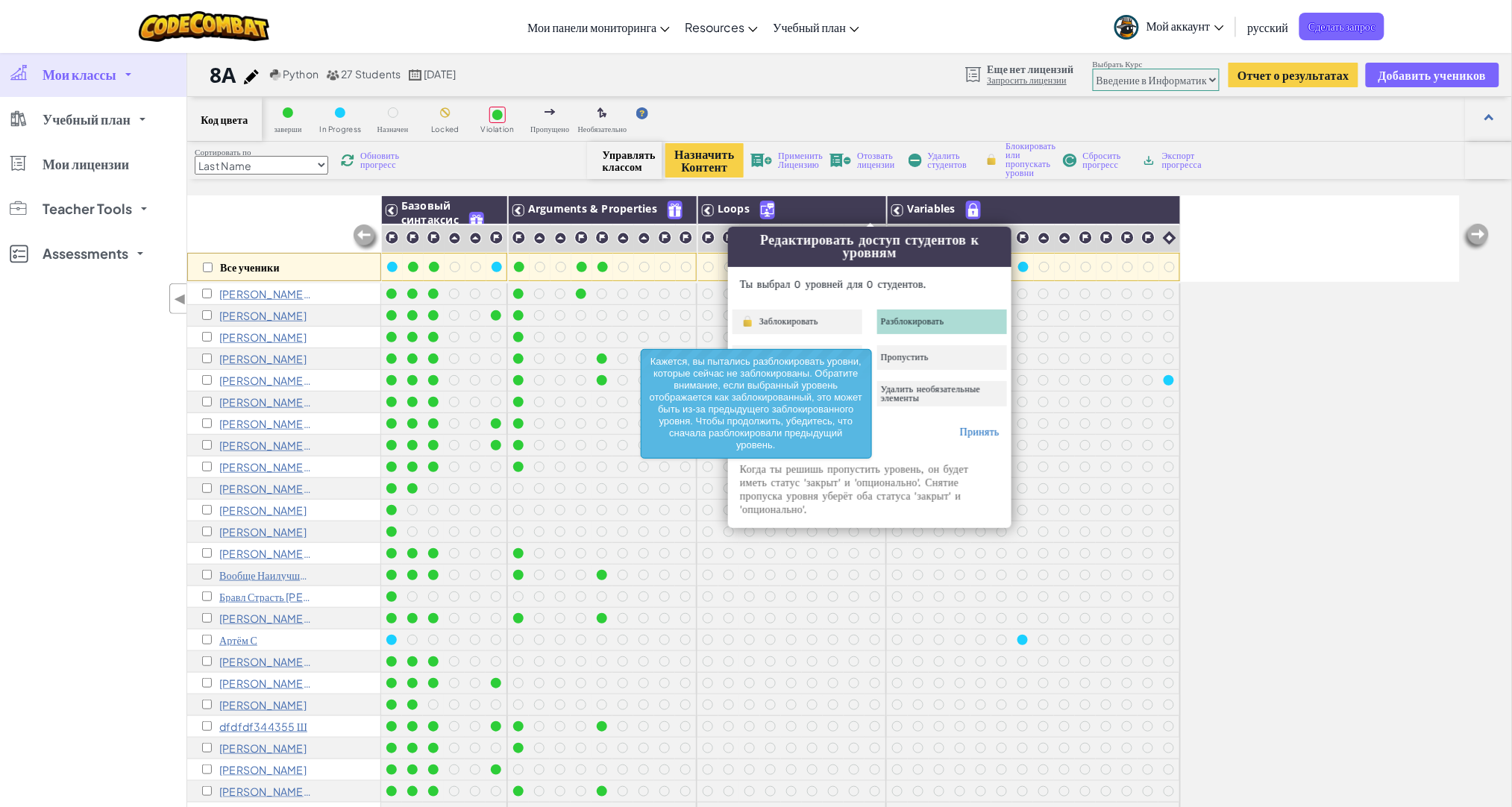
click at [676, 185] on div "Код цвета заверши In Progress Назначен Locked Violation Пропущено Необязательно…" at bounding box center [850, 520] width 1325 height 847
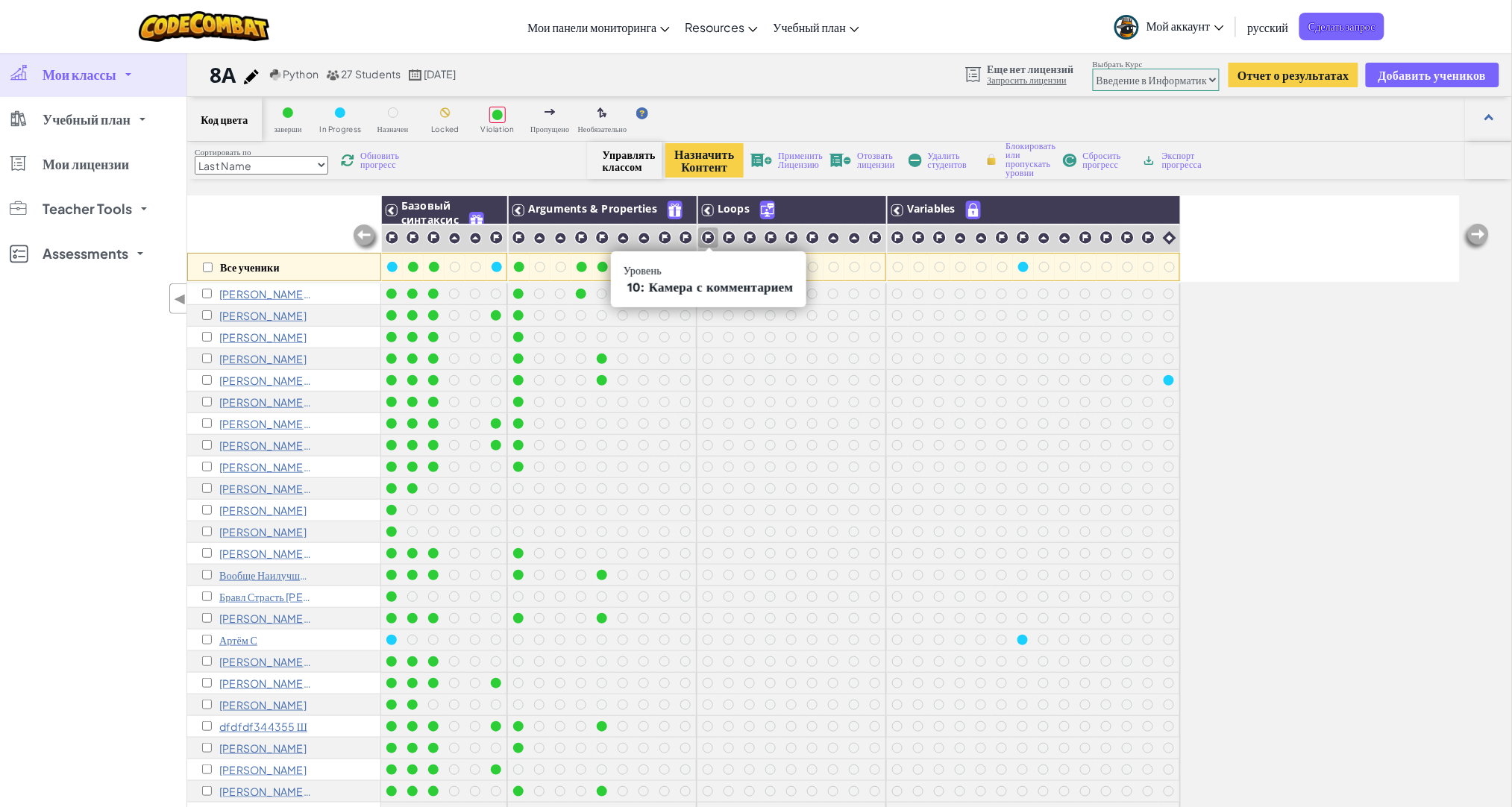
click at [705, 235] on img at bounding box center [709, 237] width 15 height 15
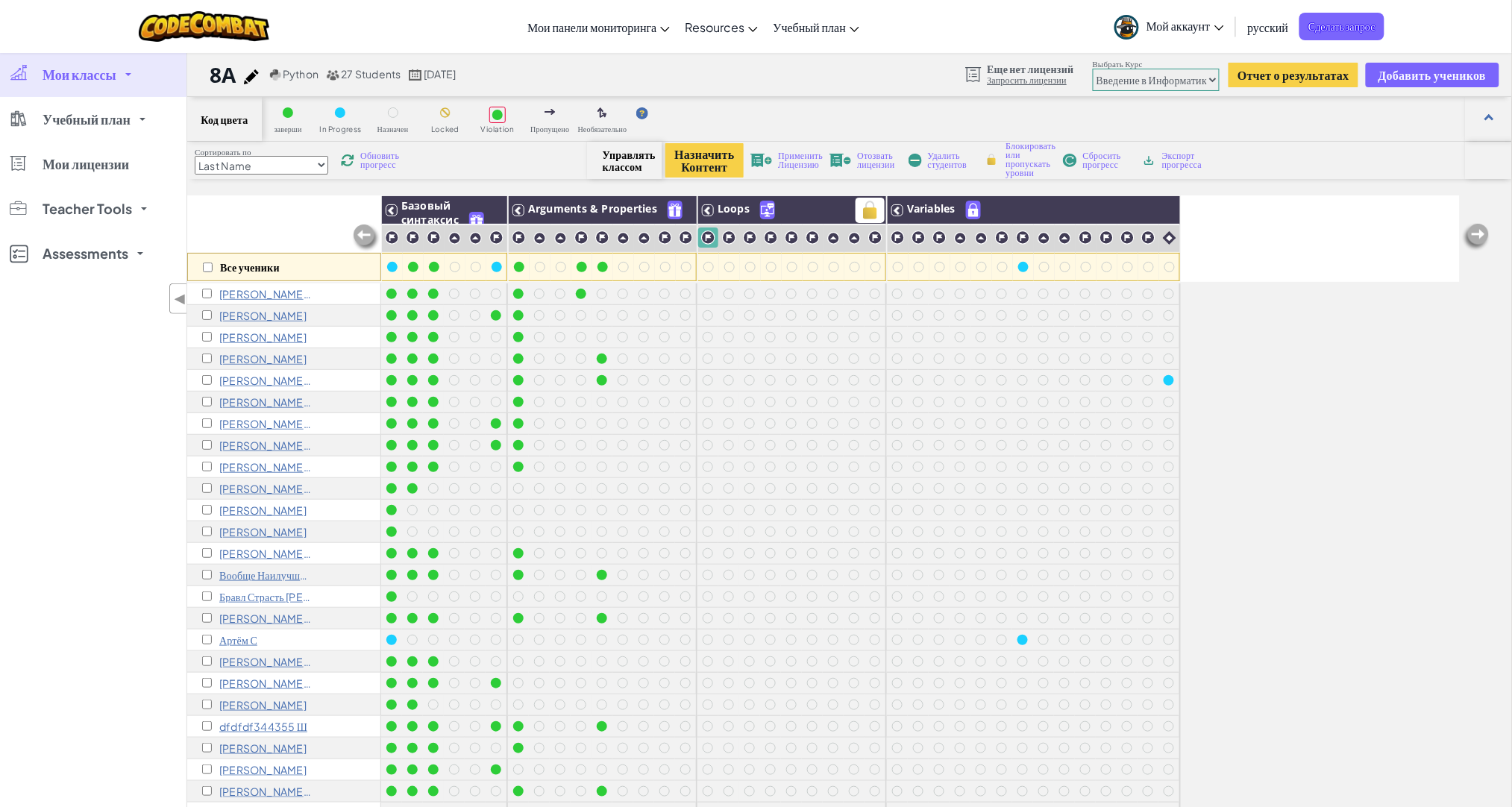
click at [714, 210] on h3 "Loops" at bounding box center [800, 209] width 172 height 19
click at [870, 206] on img at bounding box center [870, 210] width 26 height 22
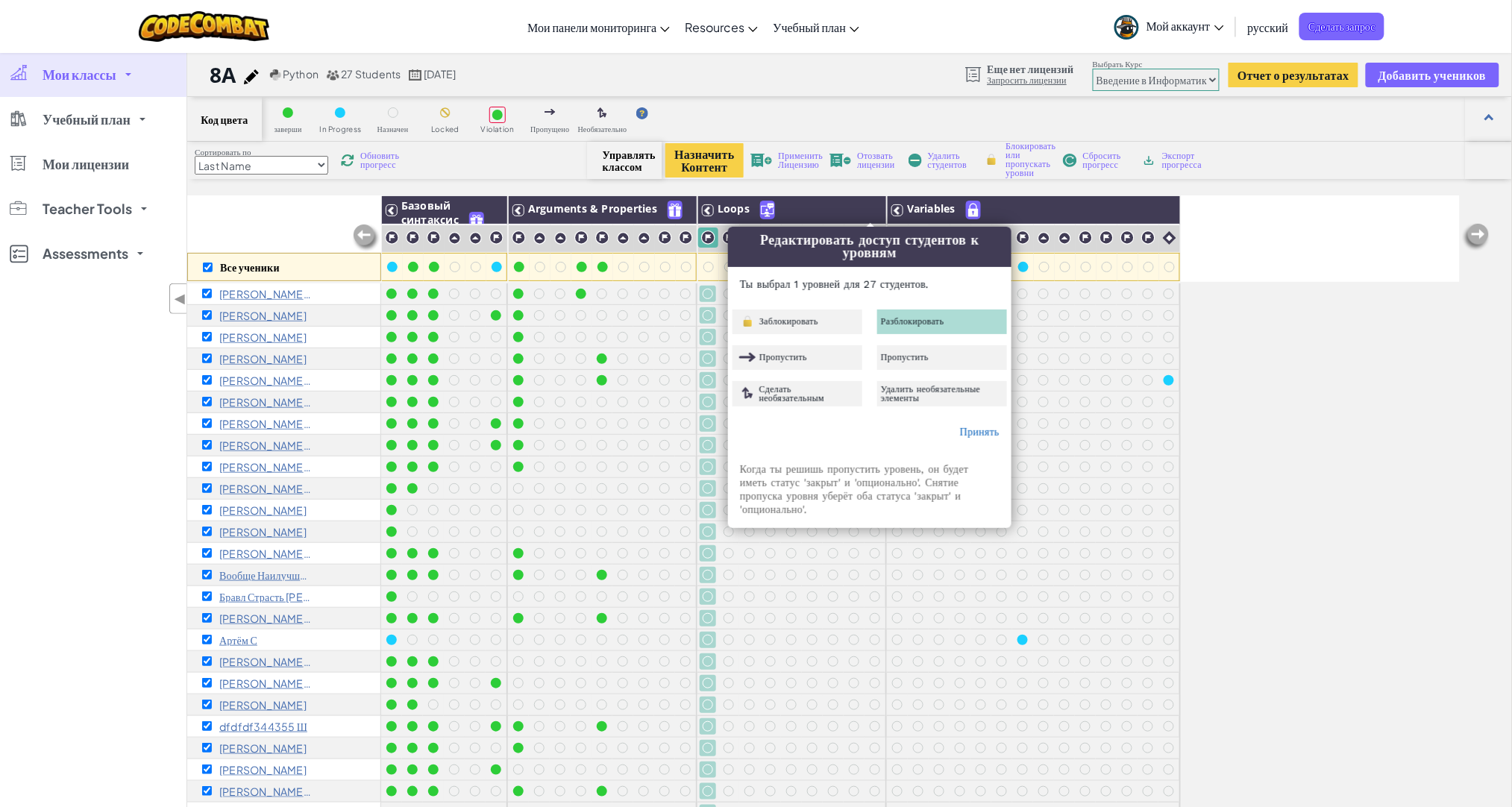
click at [922, 326] on span "Разблокировать" at bounding box center [913, 320] width 64 height 9
click at [979, 431] on link "Принять" at bounding box center [980, 432] width 39 height 12
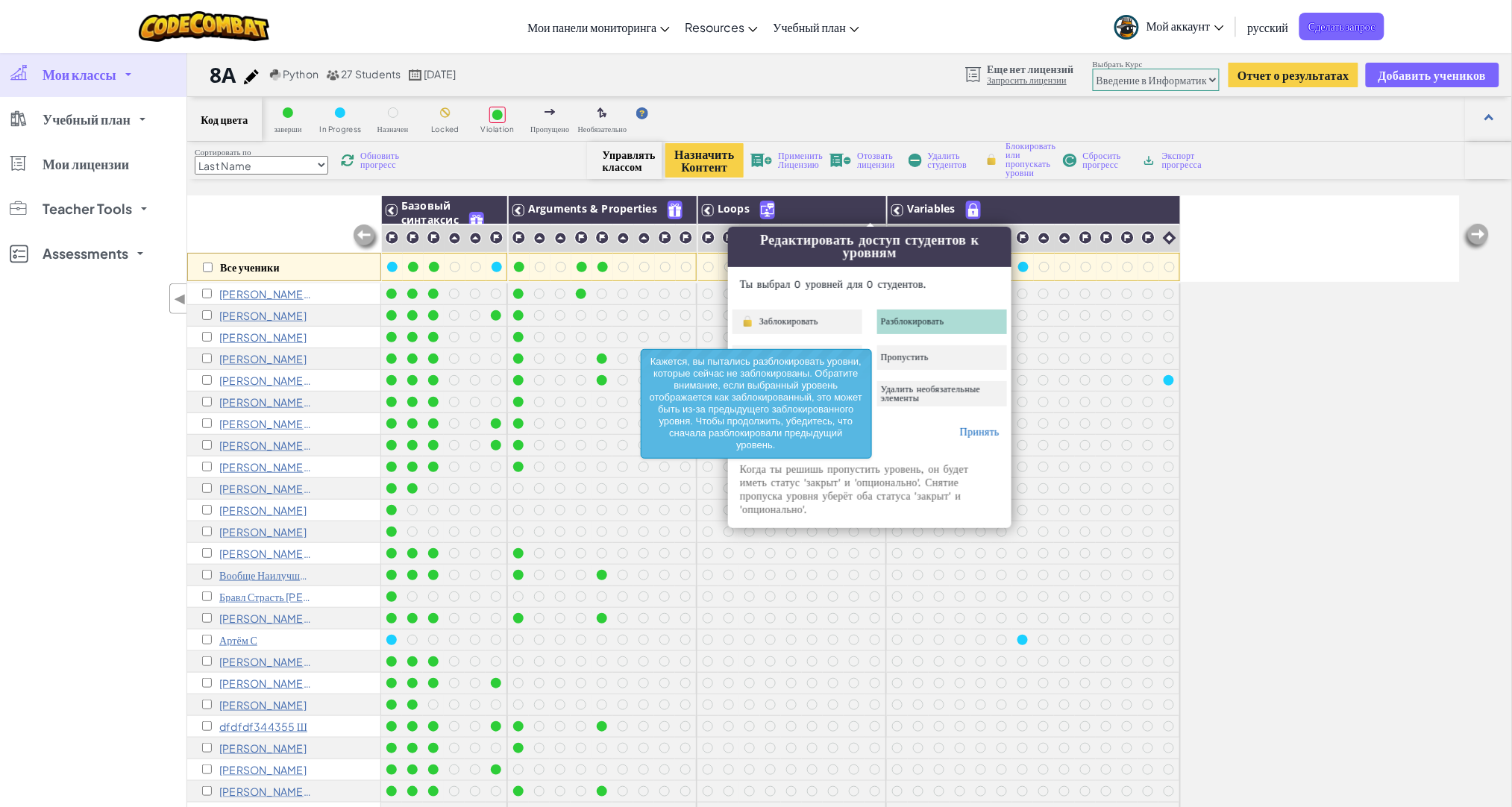
click at [1303, 432] on div "Все ученики Базовый синтаксис Arguments & Properties Loops Variables daniel 8 Д…" at bounding box center [824, 562] width 1273 height 733
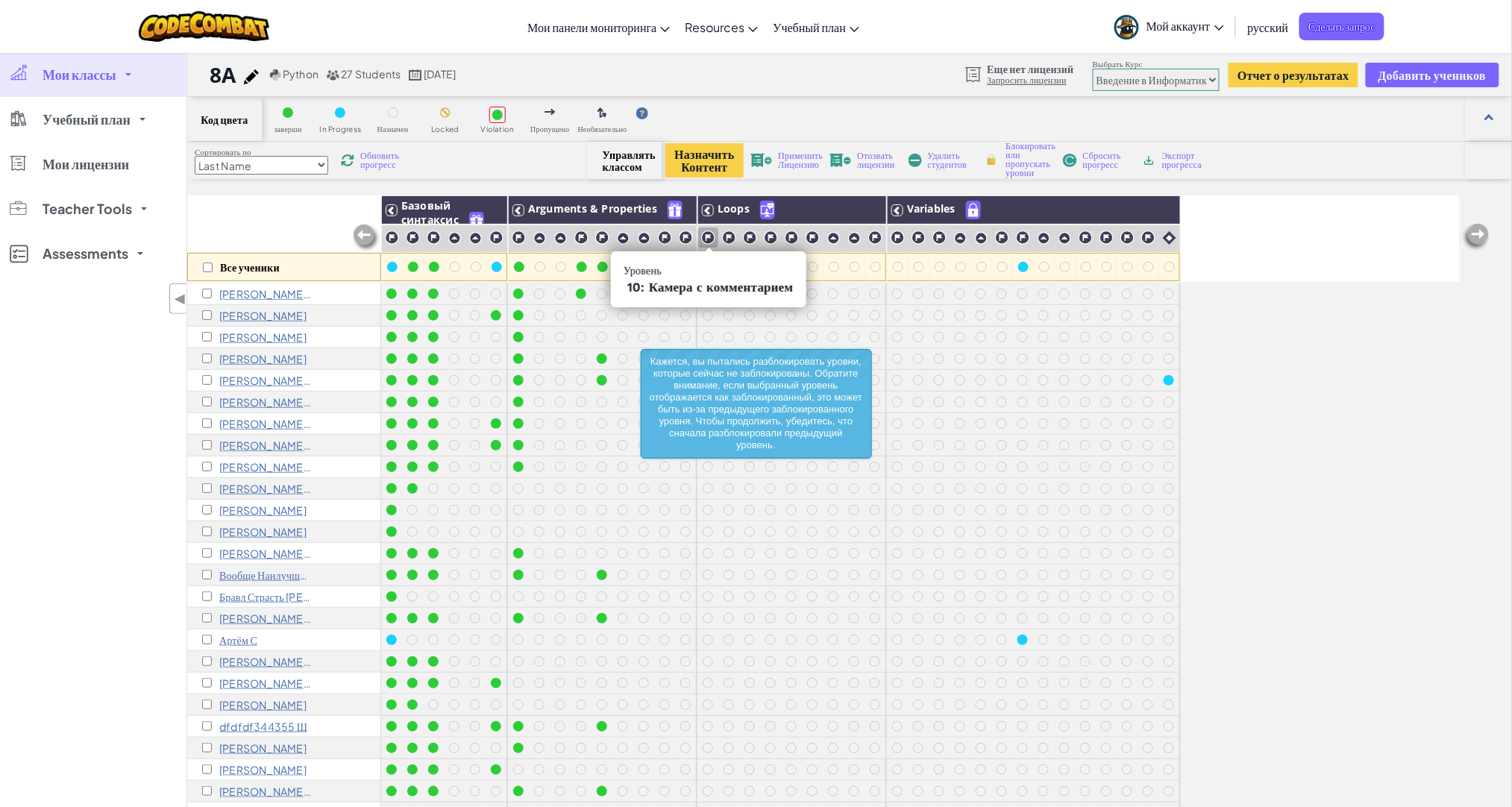
click at [710, 234] on img at bounding box center [709, 237] width 15 height 15
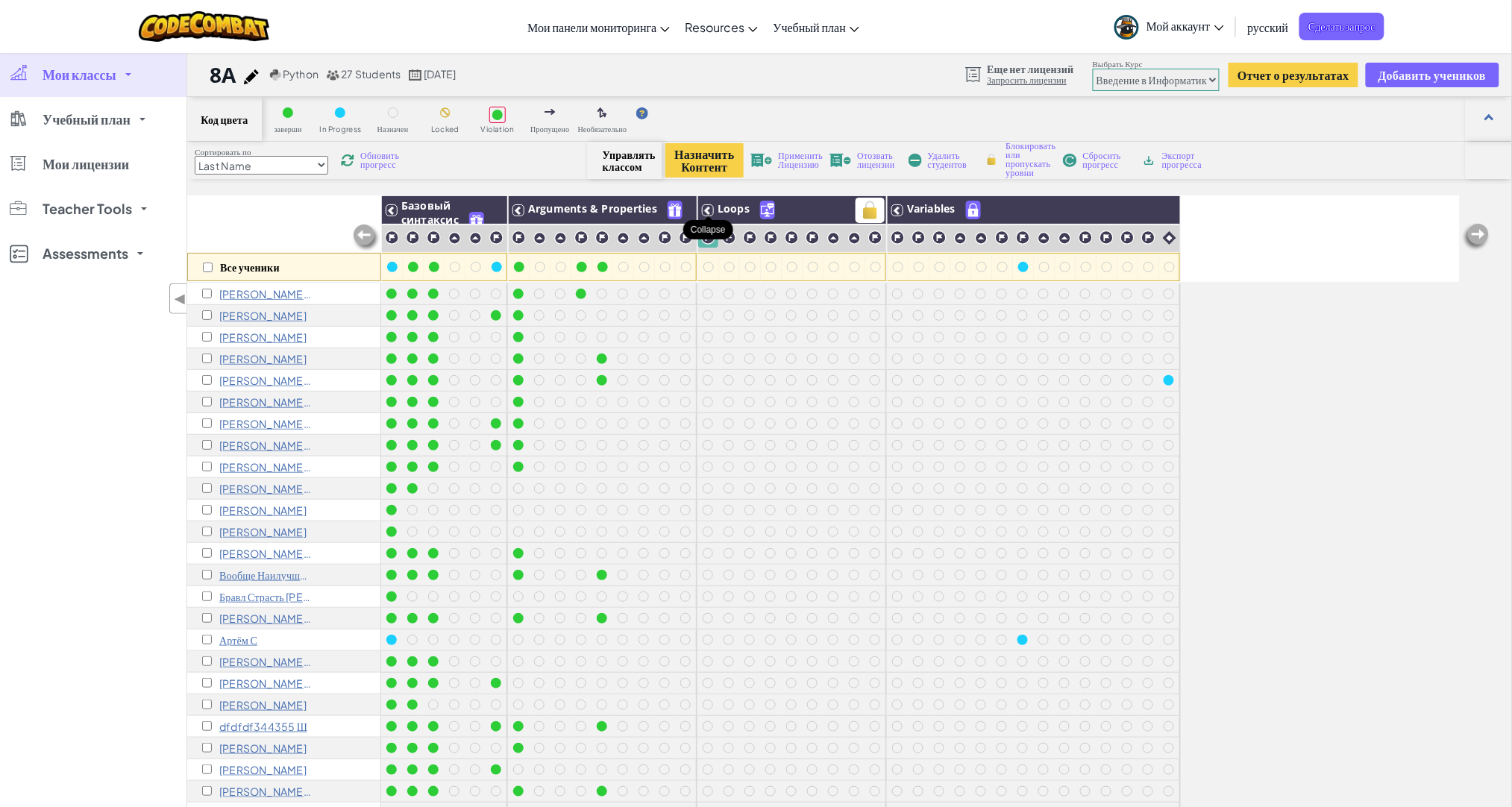
click at [712, 207] on icon at bounding box center [708, 210] width 11 height 11
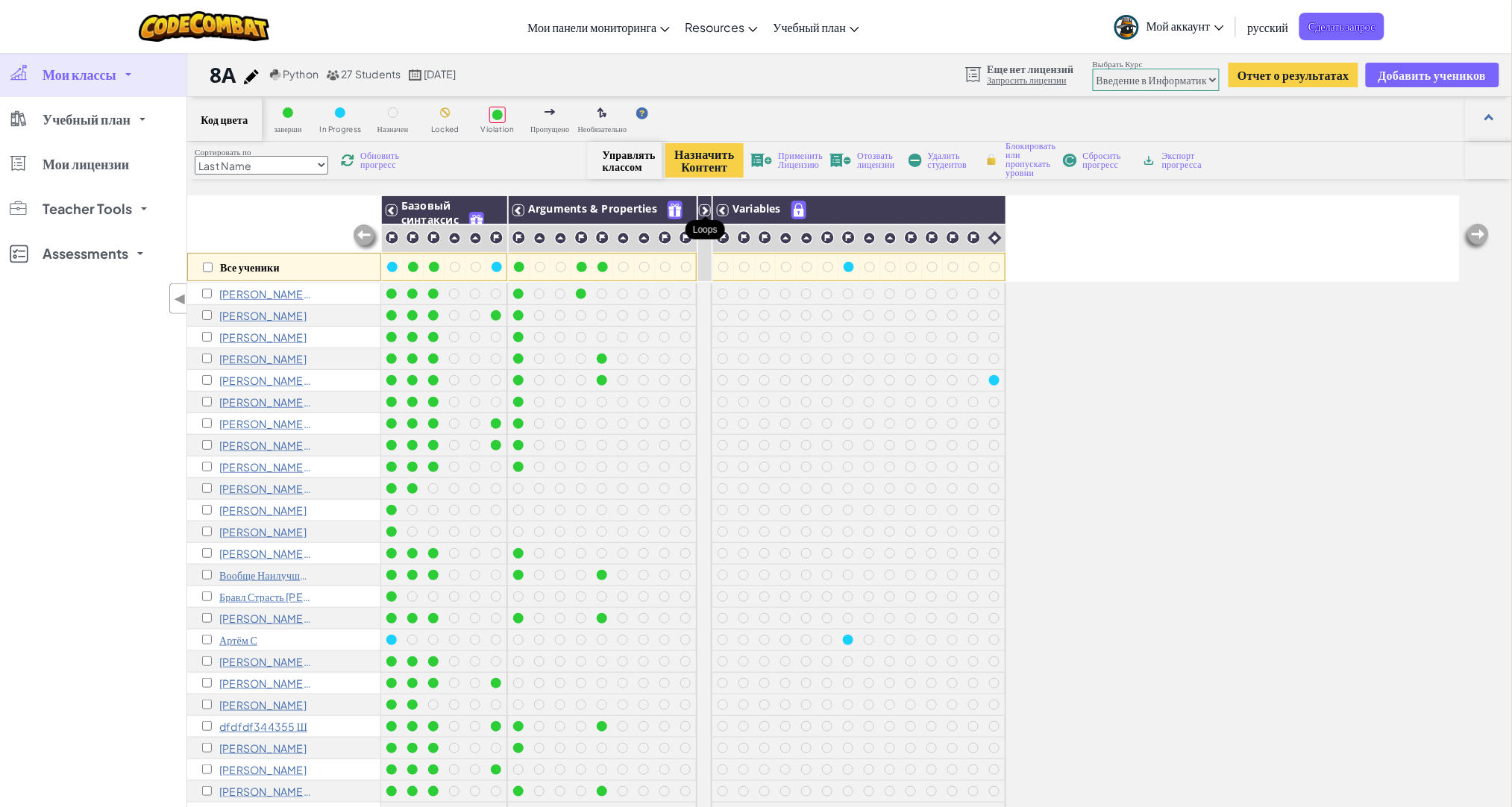
click at [705, 212] on icon at bounding box center [705, 210] width 11 height 11
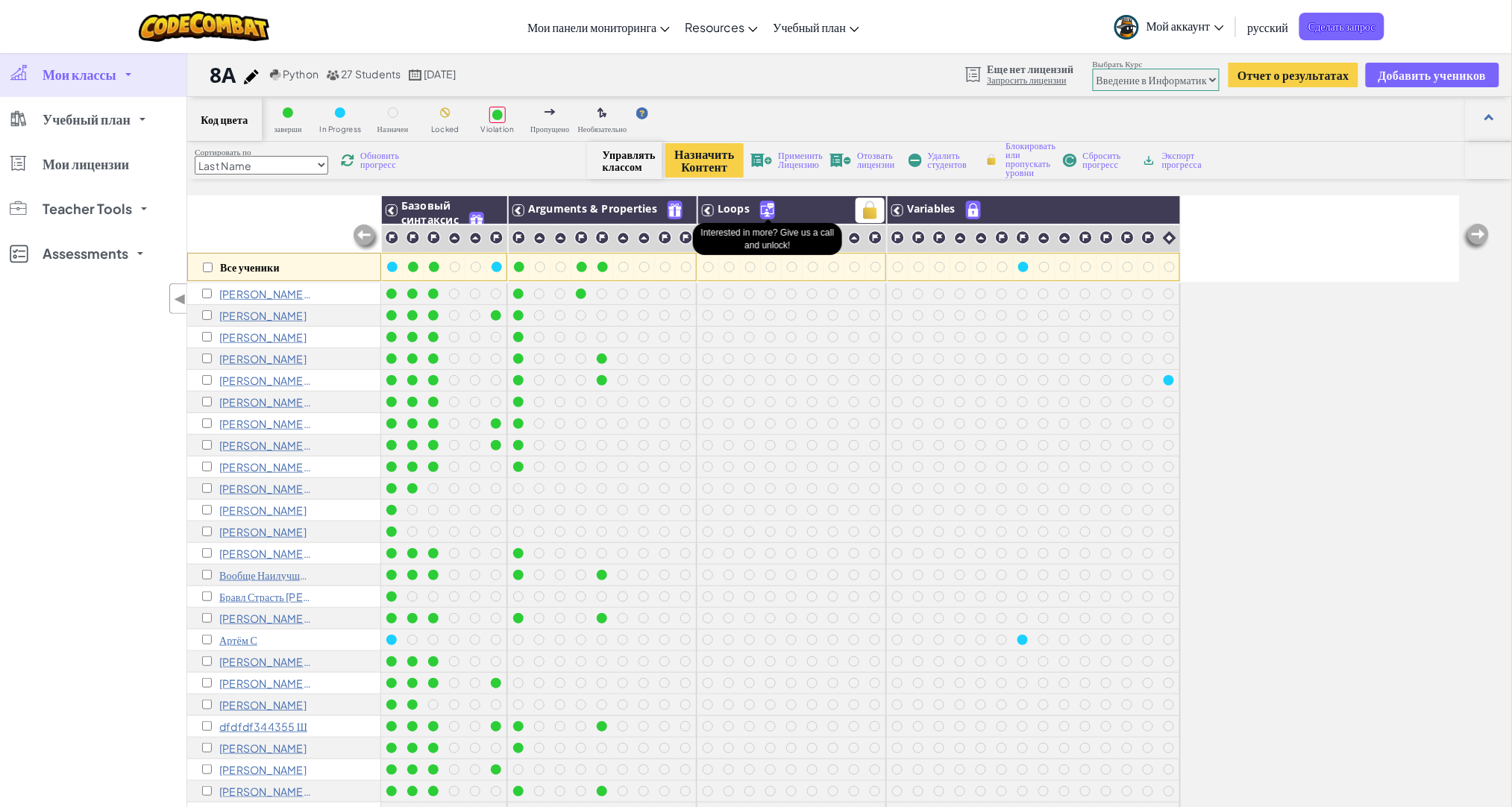
click at [769, 216] on img at bounding box center [768, 210] width 14 height 18
click at [78, 77] on span "Мои классы" at bounding box center [80, 74] width 74 height 14
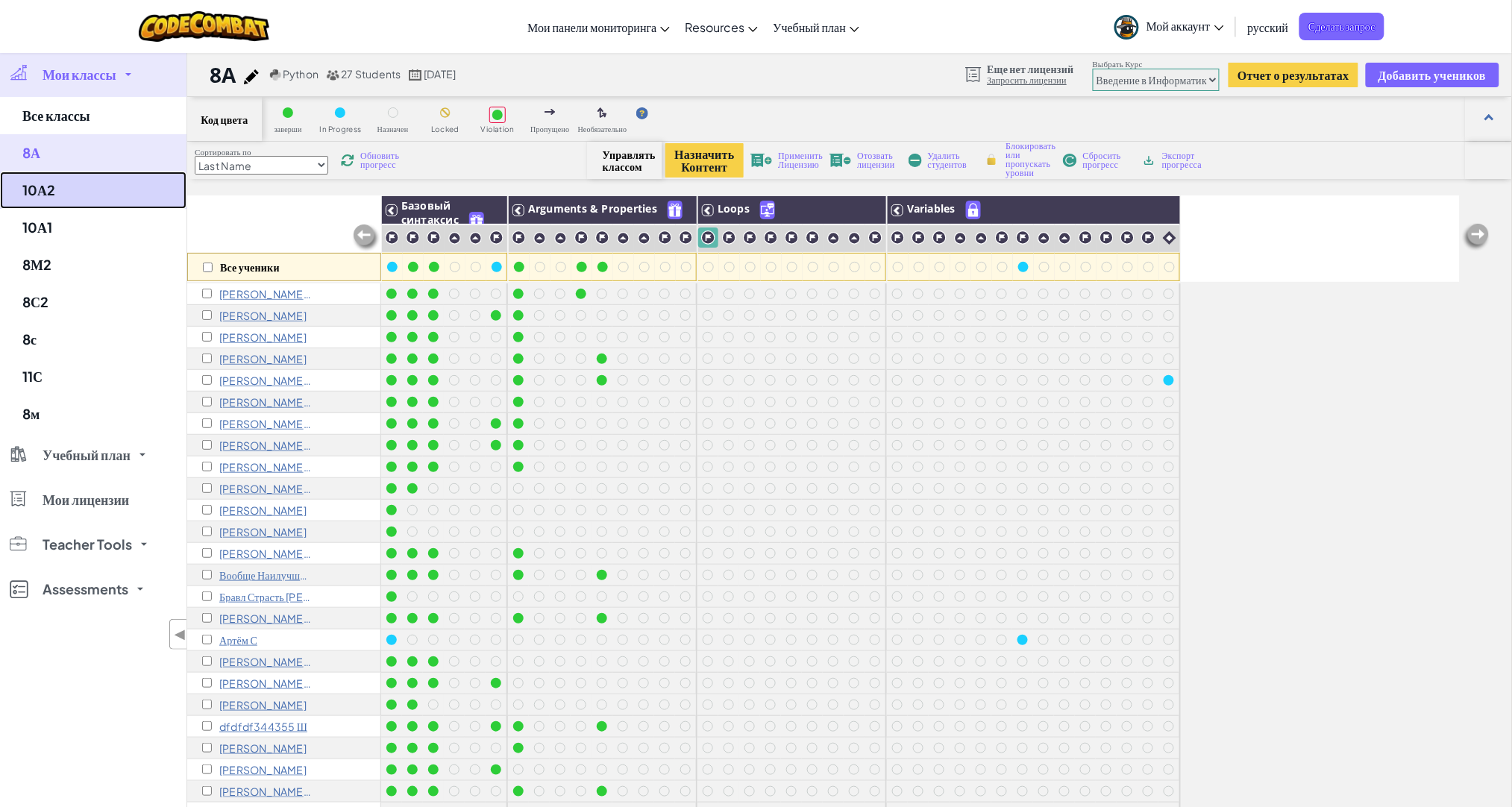
click at [89, 182] on link "10А2" at bounding box center [93, 191] width 187 height 37
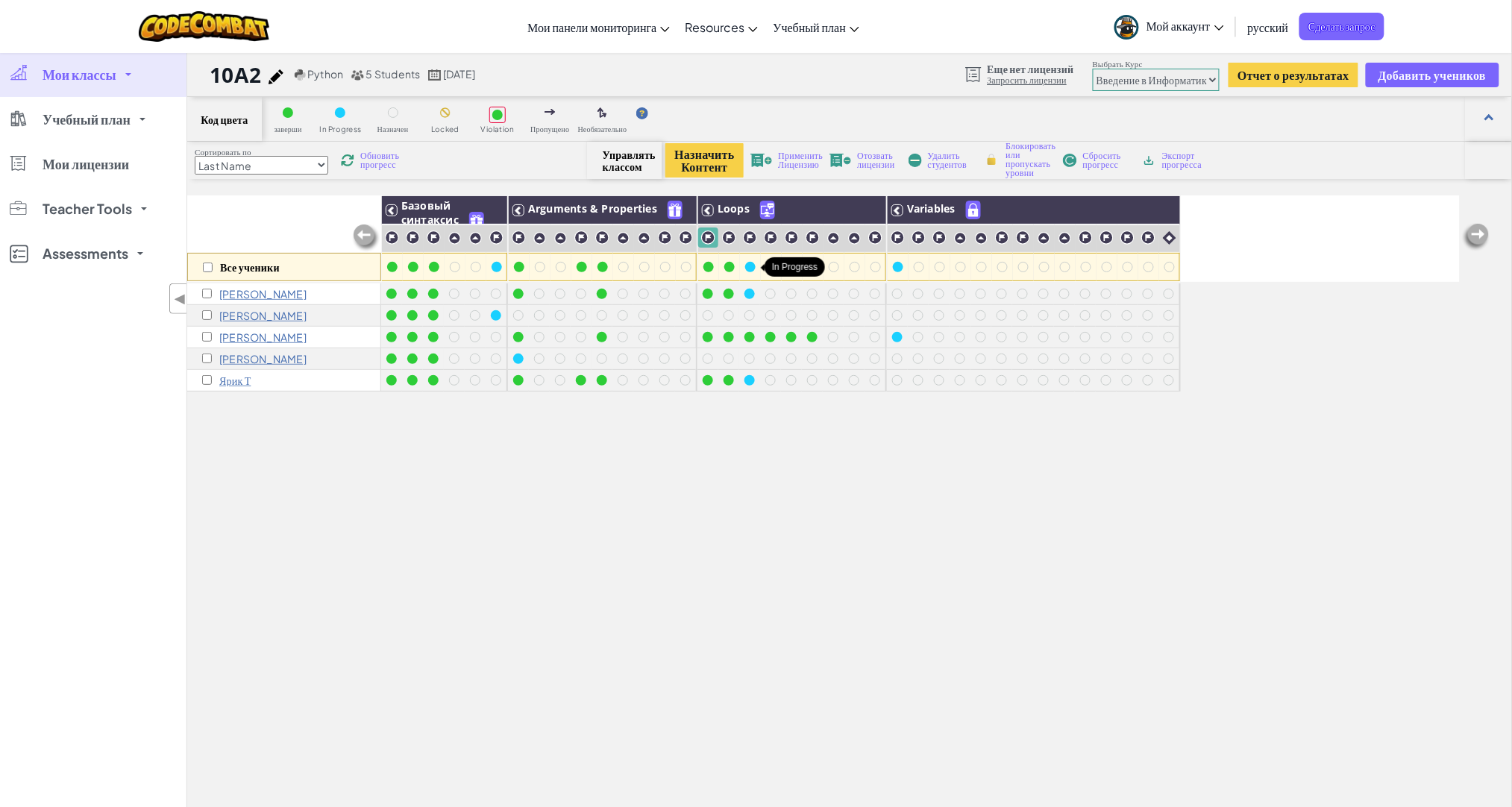
click at [748, 268] on div at bounding box center [751, 267] width 11 height 11
click at [725, 265] on div at bounding box center [729, 267] width 11 height 11
click at [90, 135] on link "Учебный план" at bounding box center [93, 119] width 187 height 45
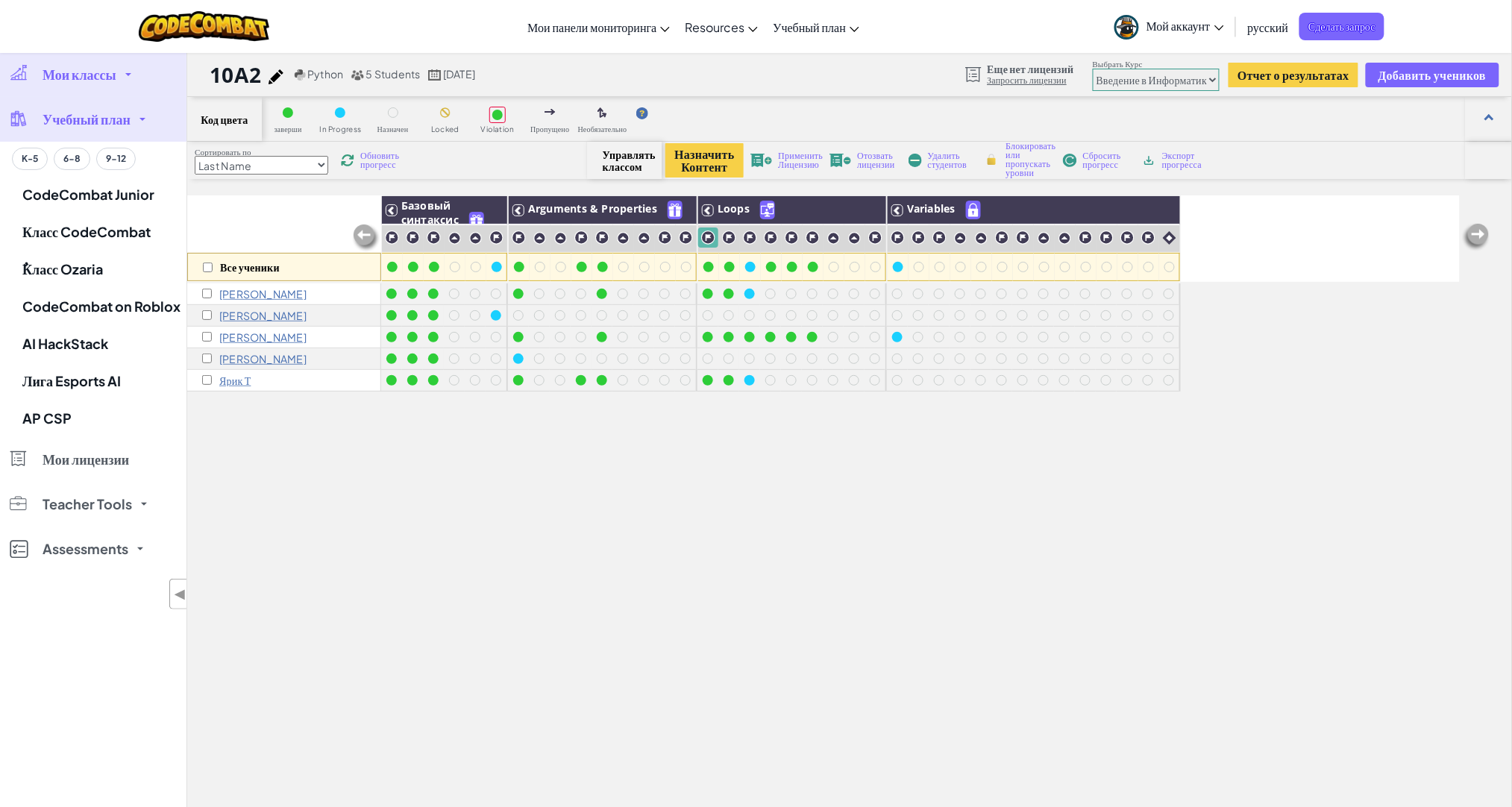
click at [100, 121] on span "Учебный план" at bounding box center [87, 119] width 88 height 14
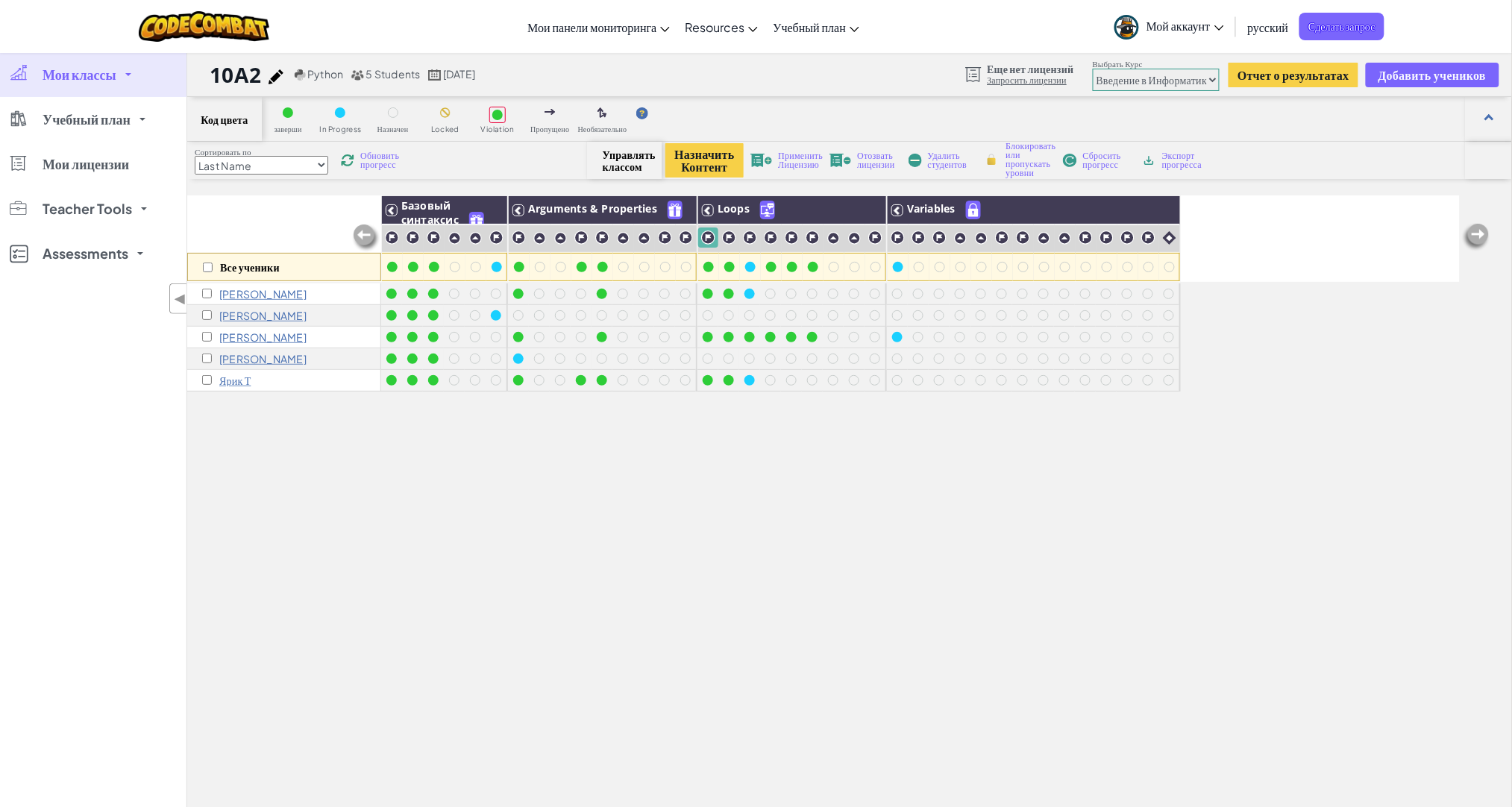
click at [232, 76] on h1 "10А2" at bounding box center [236, 74] width 52 height 28
click at [74, 84] on link "Мои классы" at bounding box center [93, 74] width 187 height 45
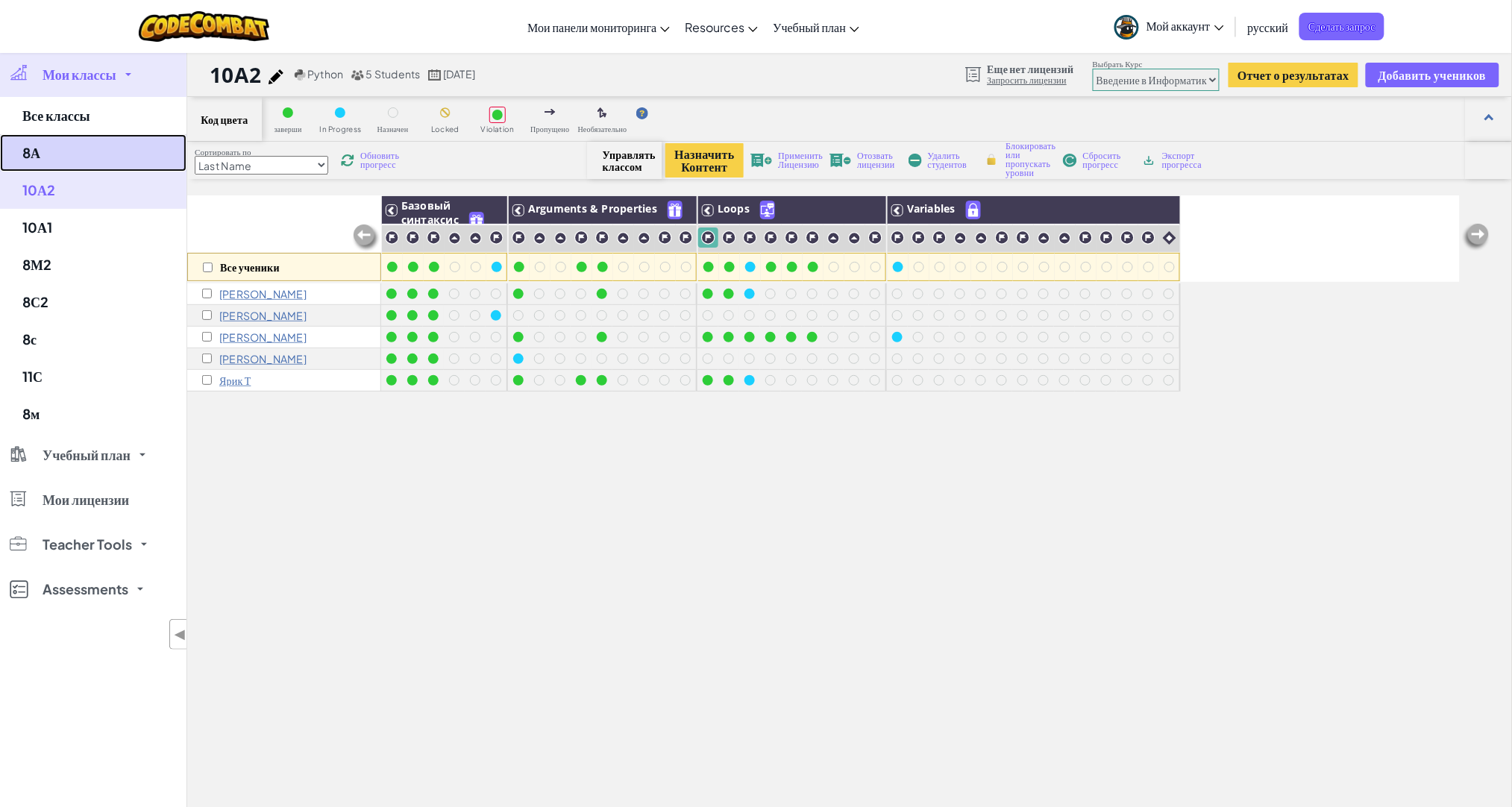
click at [78, 139] on link "8А" at bounding box center [93, 152] width 187 height 37
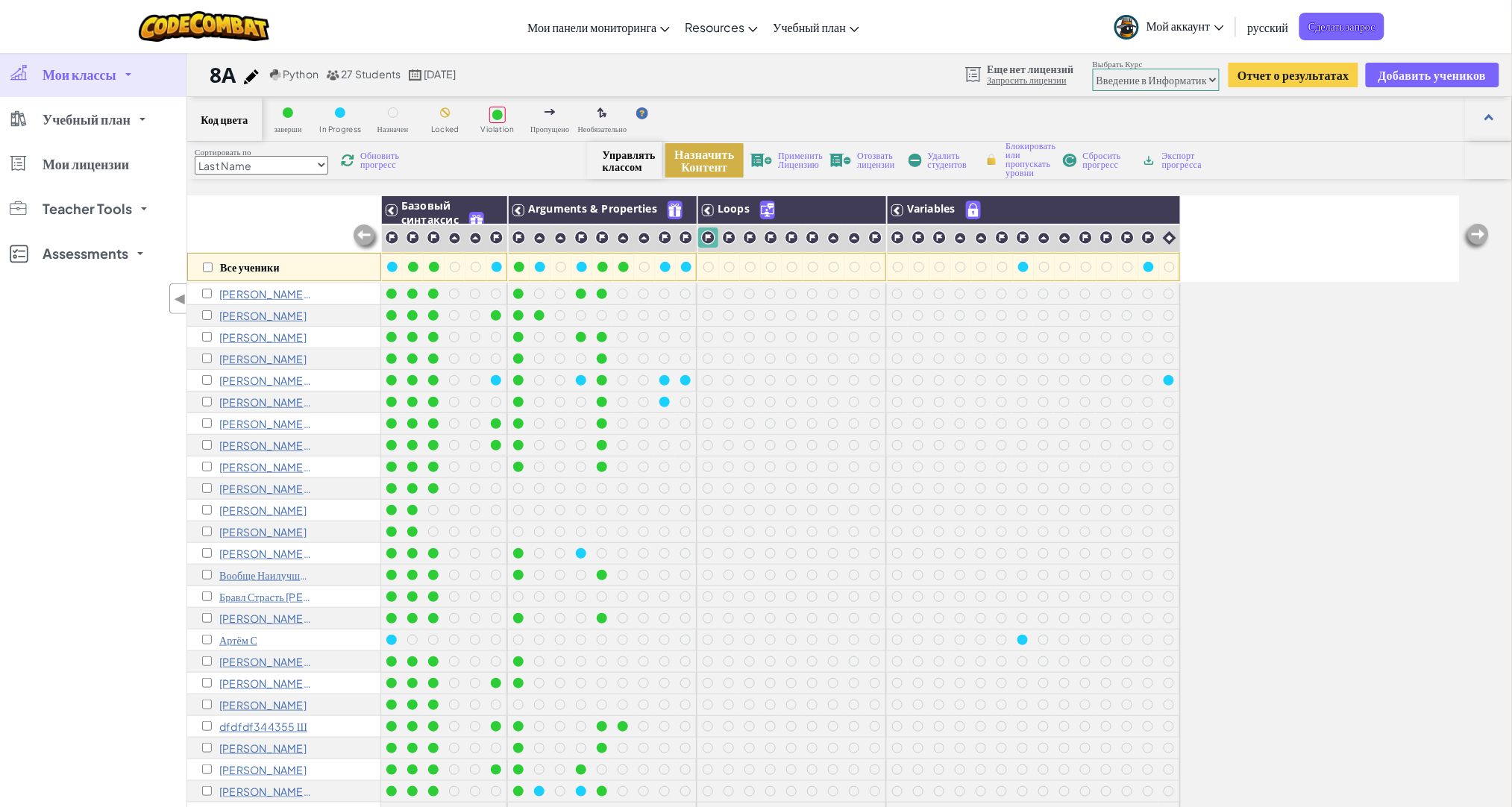
click at [699, 159] on button "Назначить Контент" at bounding box center [704, 160] width 77 height 34
click at [313, 165] on select "Last Name first Name Progress (High to Low) Progress (Low to Hight)" at bounding box center [261, 165] width 134 height 19
click at [1163, 77] on select "Юниор Введение в Информатику Разработка игр 1 Веб разработка 1 Информатика 2 Ра…" at bounding box center [1156, 79] width 127 height 22
click at [1093, 68] on select "Юниор Введение в Информатику Разработка игр 1 Веб разработка 1 Информатика 2 Ра…" at bounding box center [1156, 79] width 127 height 22
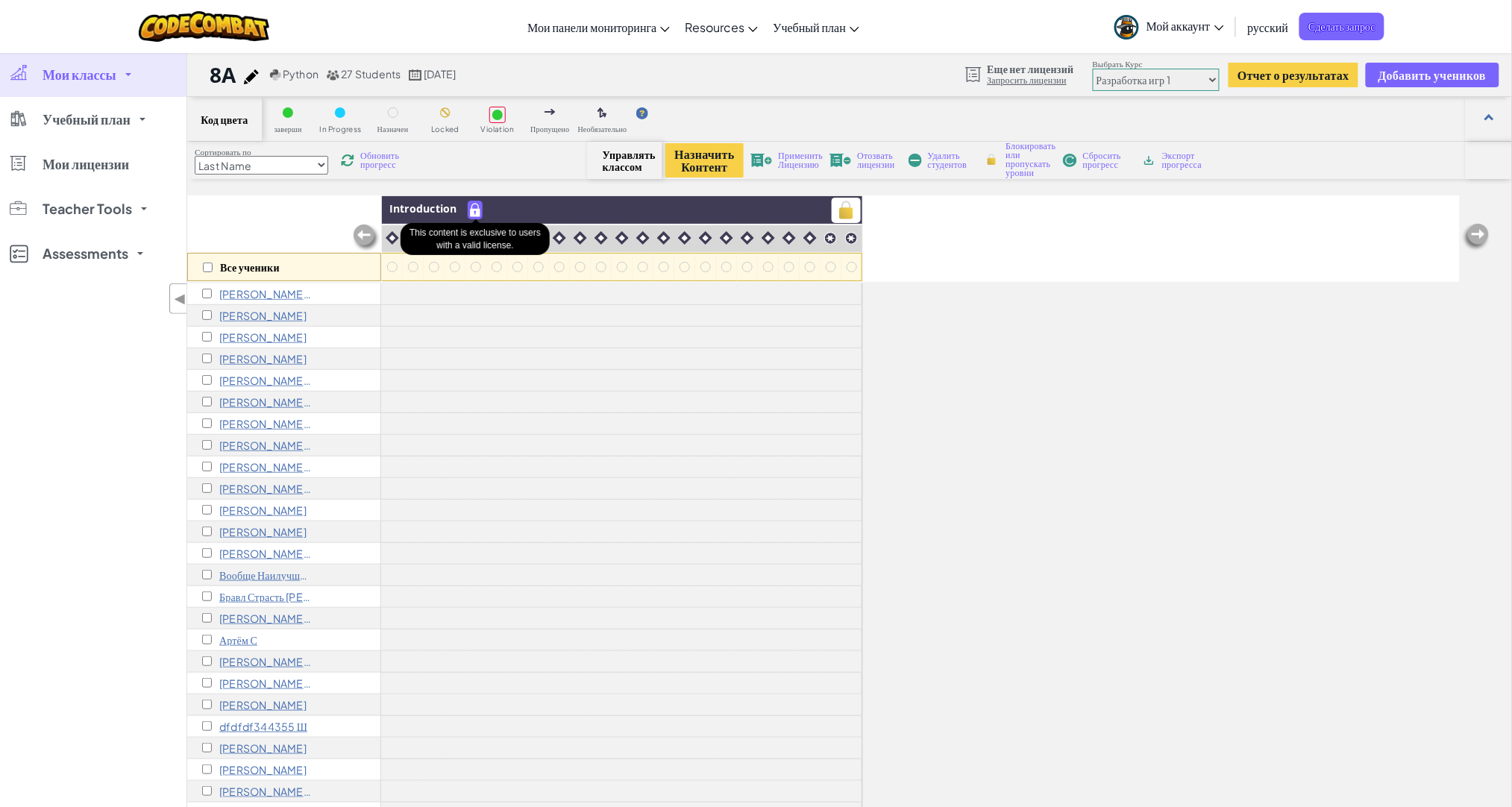
click at [479, 210] on img at bounding box center [475, 210] width 14 height 18
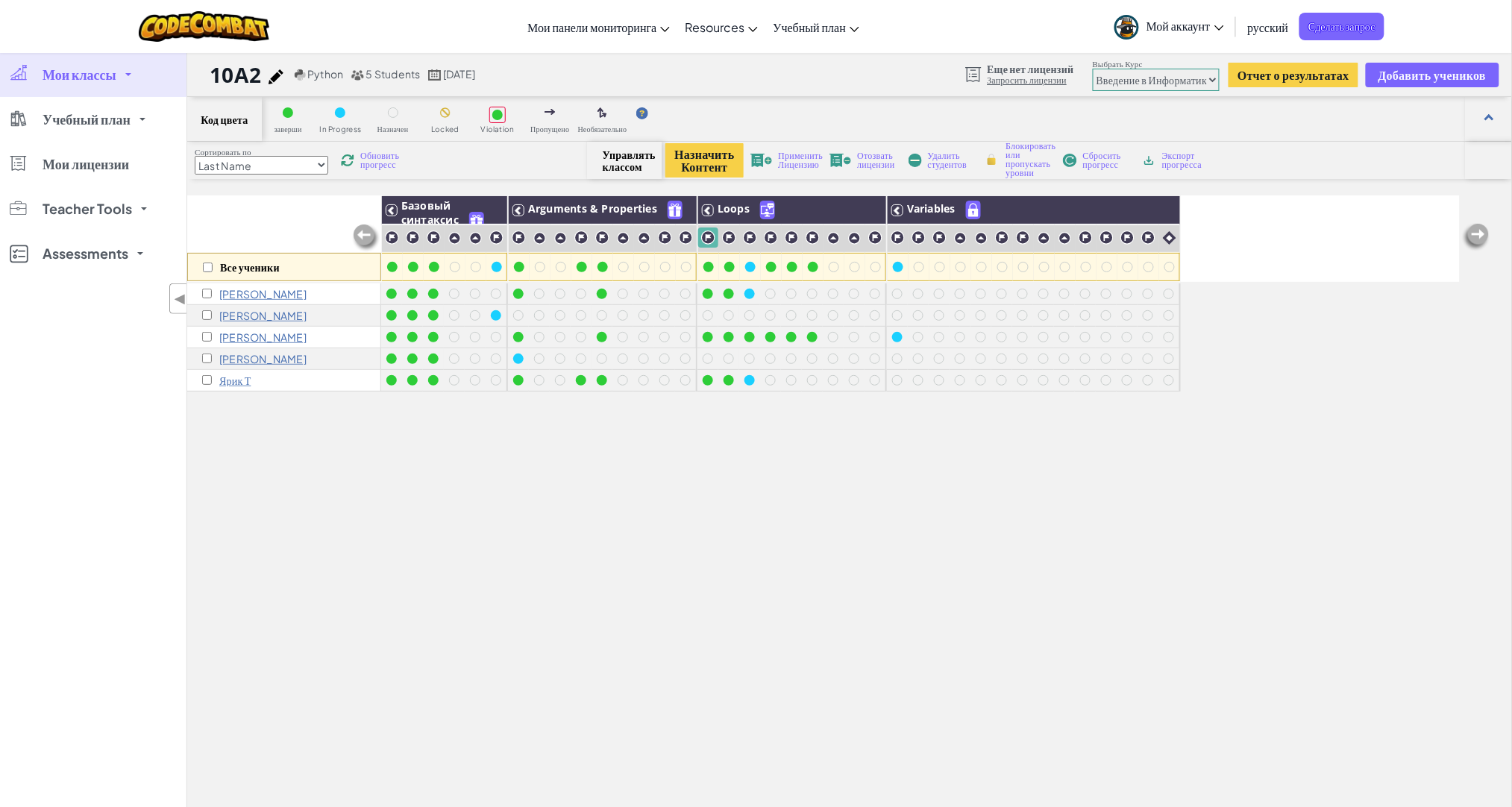
click at [97, 90] on link "Мои классы" at bounding box center [93, 74] width 187 height 45
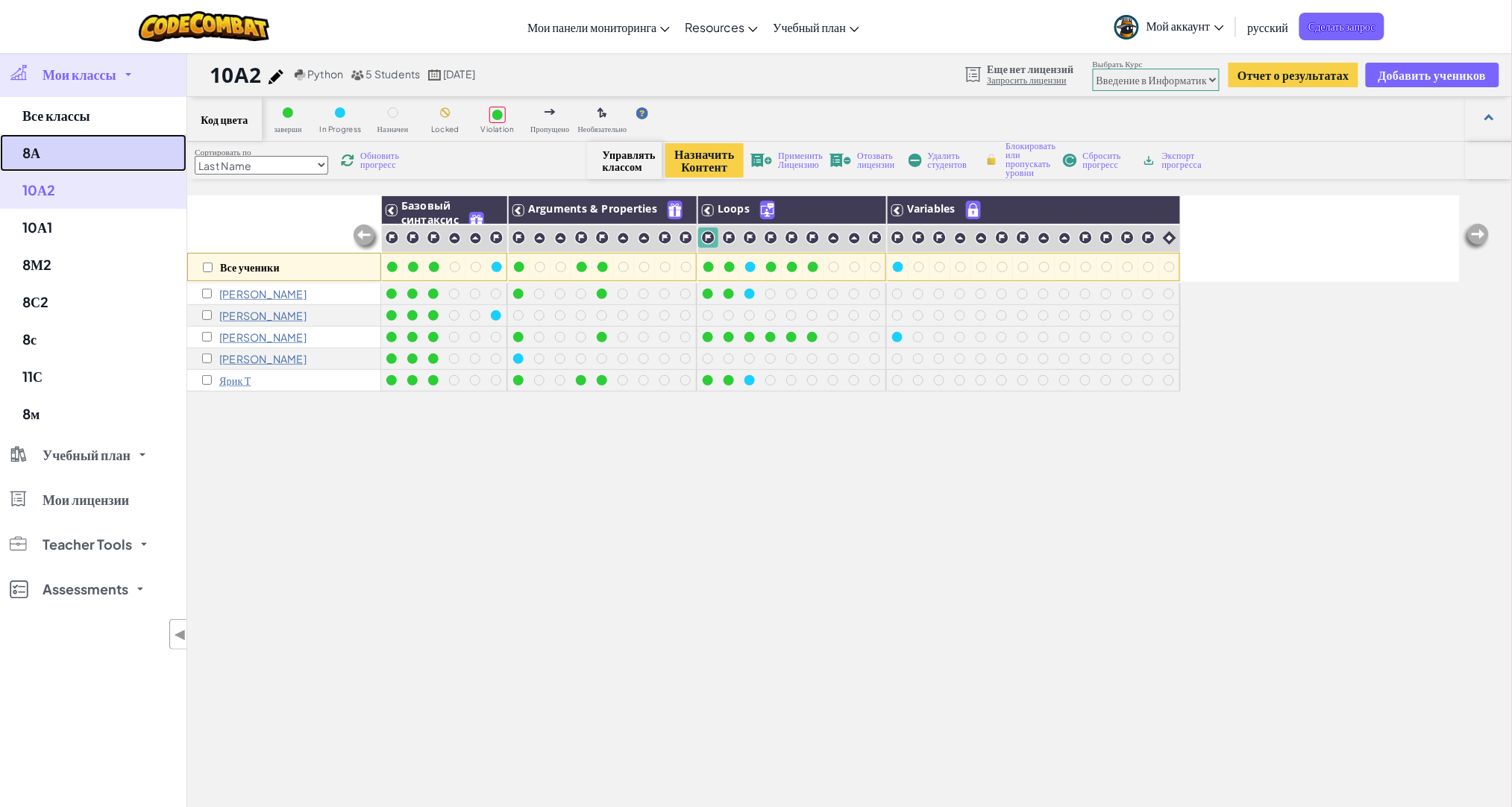
click at [74, 158] on link "8А" at bounding box center [93, 152] width 187 height 37
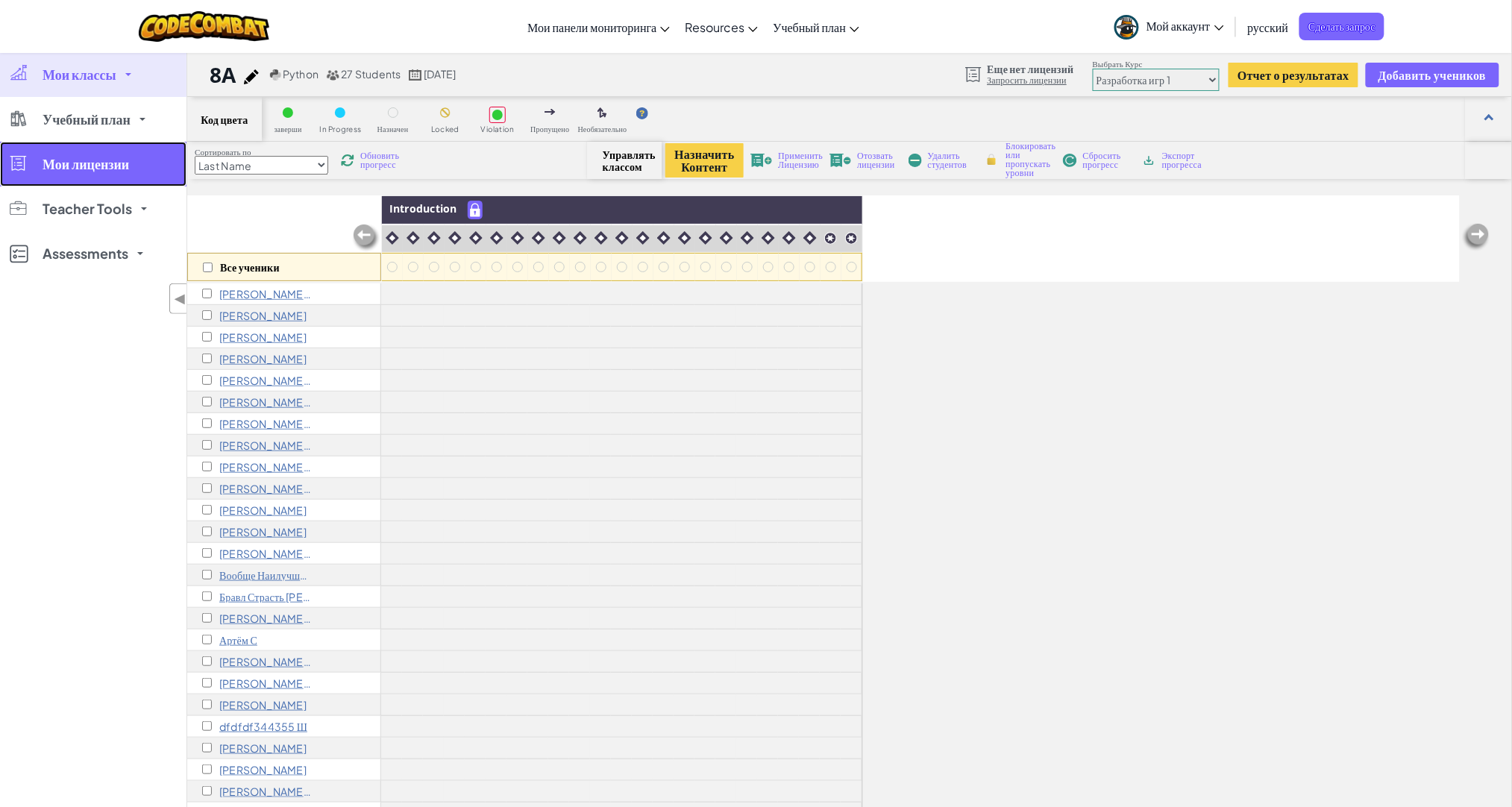
click at [80, 169] on span "Мои лицензии" at bounding box center [86, 164] width 87 height 14
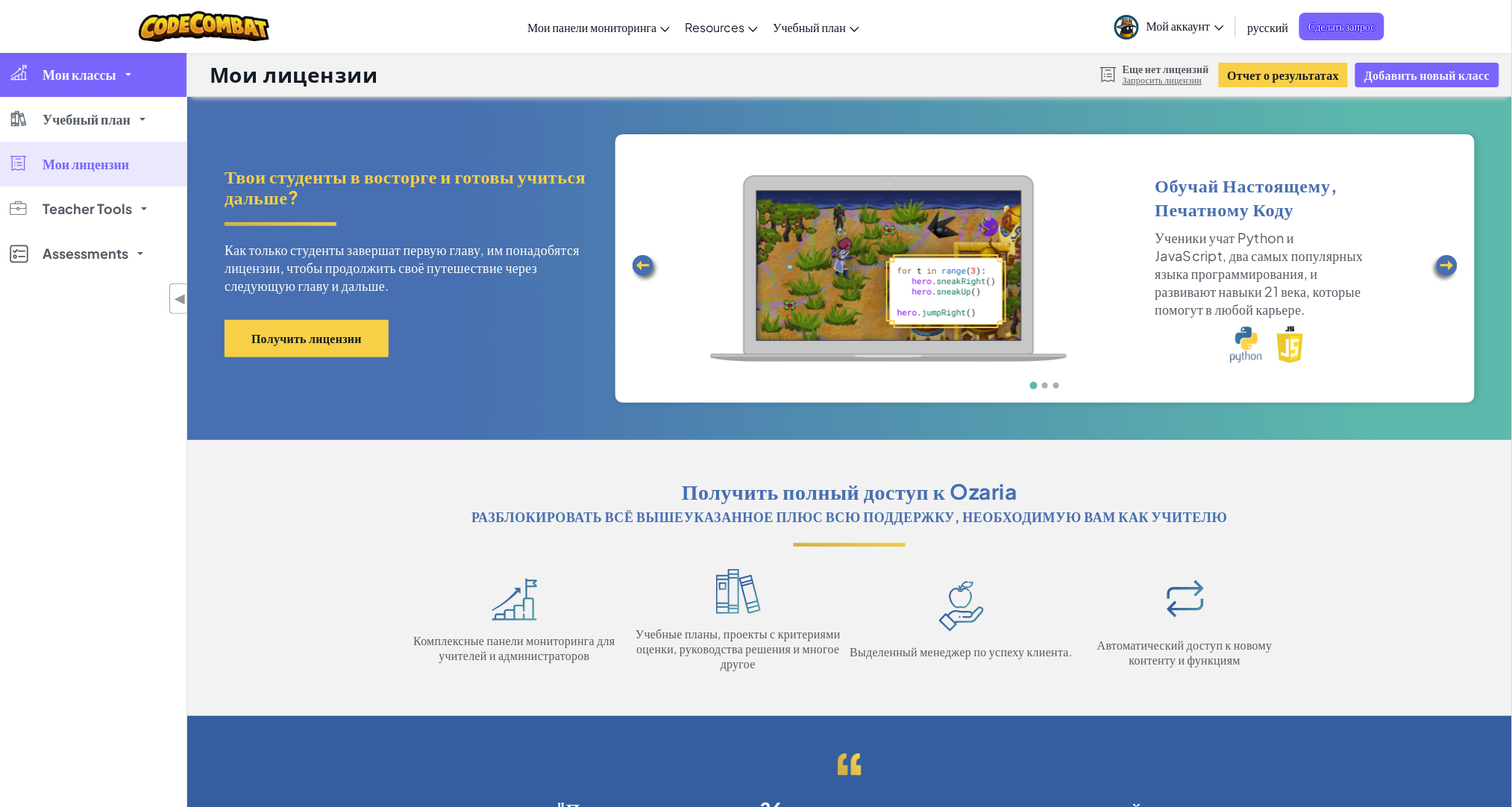
click at [66, 86] on link "Мои классы" at bounding box center [93, 74] width 187 height 45
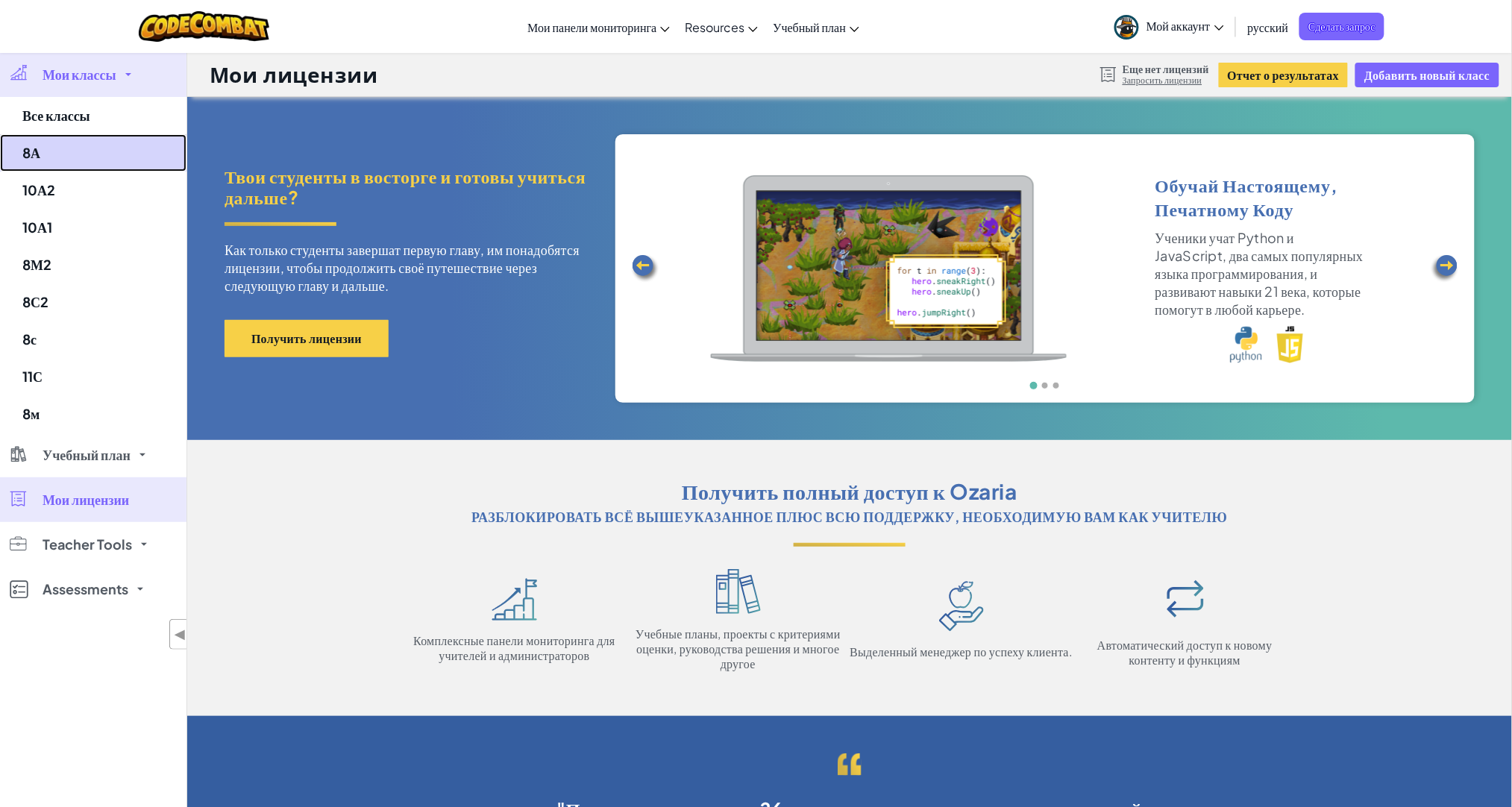
click at [70, 149] on link "8А" at bounding box center [93, 152] width 187 height 37
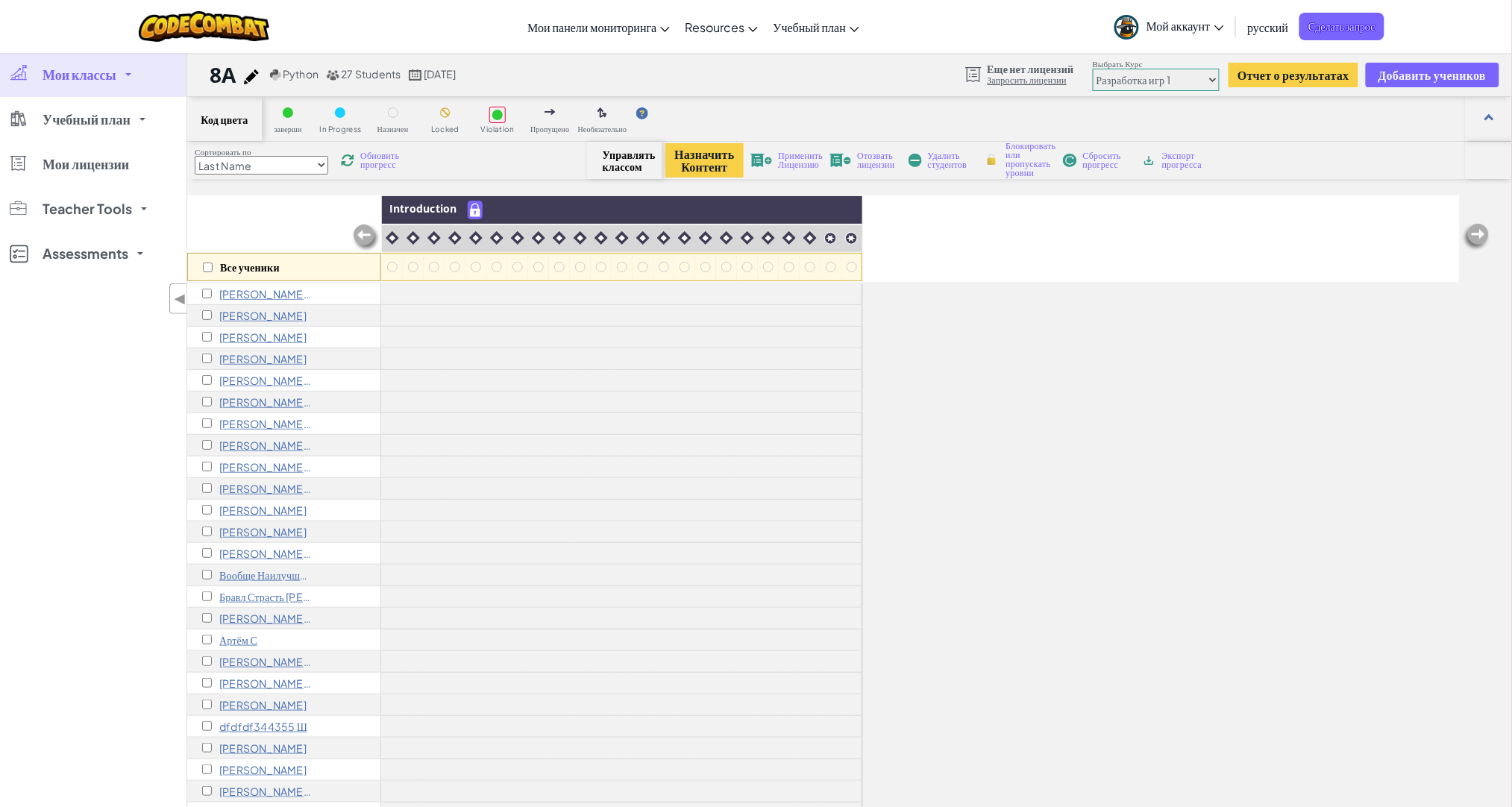
click at [1199, 77] on select "Юниор Введение в Информатику Разработка игр 1 Веб разработка 1 Информатика 2 Ра…" at bounding box center [1156, 79] width 127 height 22
click at [1093, 68] on select "Юниор Введение в Информатику Разработка игр 1 Веб разработка 1 Информатика 2 Ра…" at bounding box center [1156, 79] width 127 height 22
click at [1149, 78] on select "Юниор Введение в Информатику Разработка игр 1 Веб разработка 1 Информатика 2 Ра…" at bounding box center [1156, 79] width 127 height 22
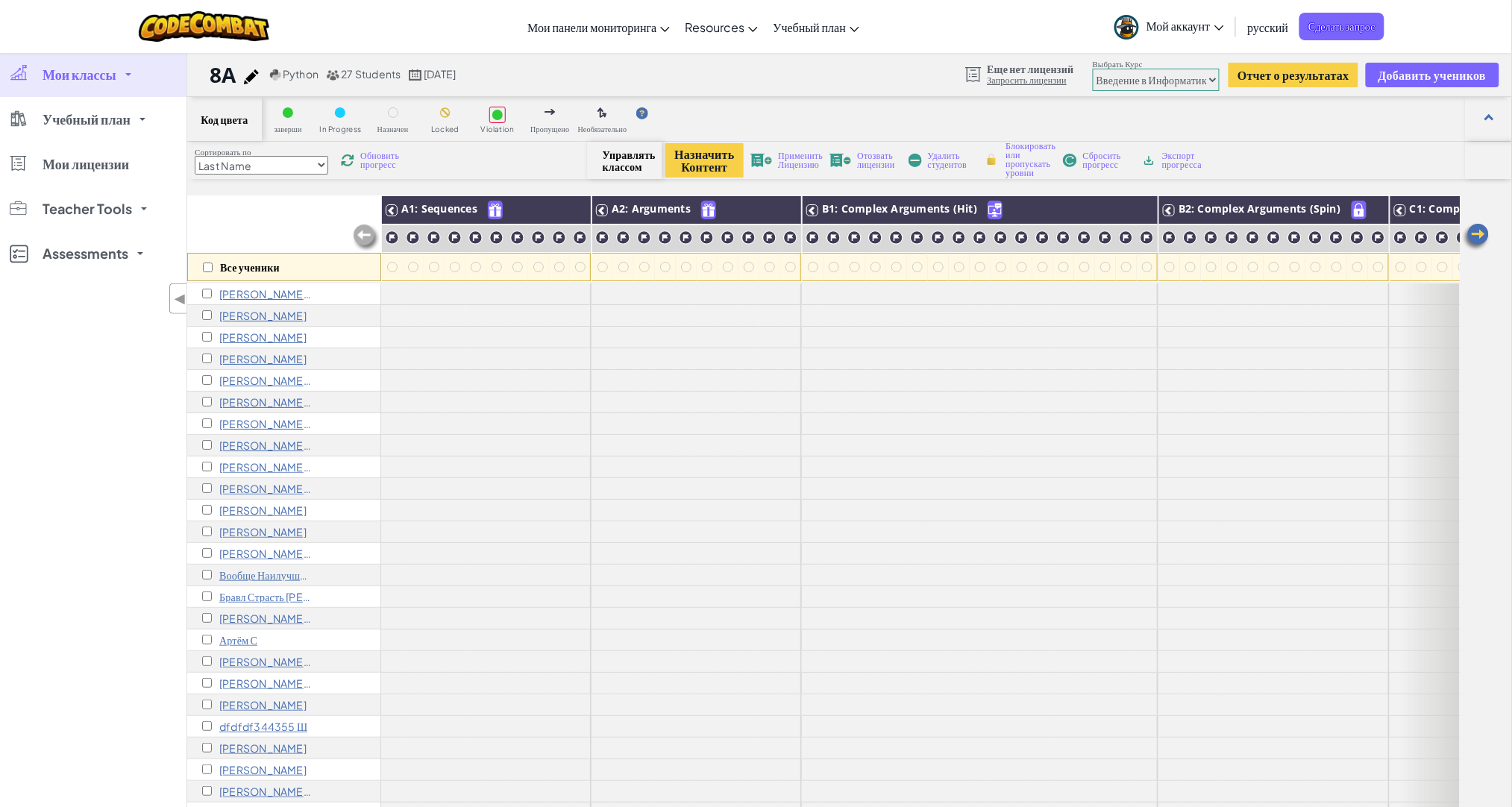
click at [1093, 68] on select "Юниор Введение в Информатику Разработка игр 1 Веб разработка 1 Информатика 2 Ра…" at bounding box center [1156, 79] width 127 height 22
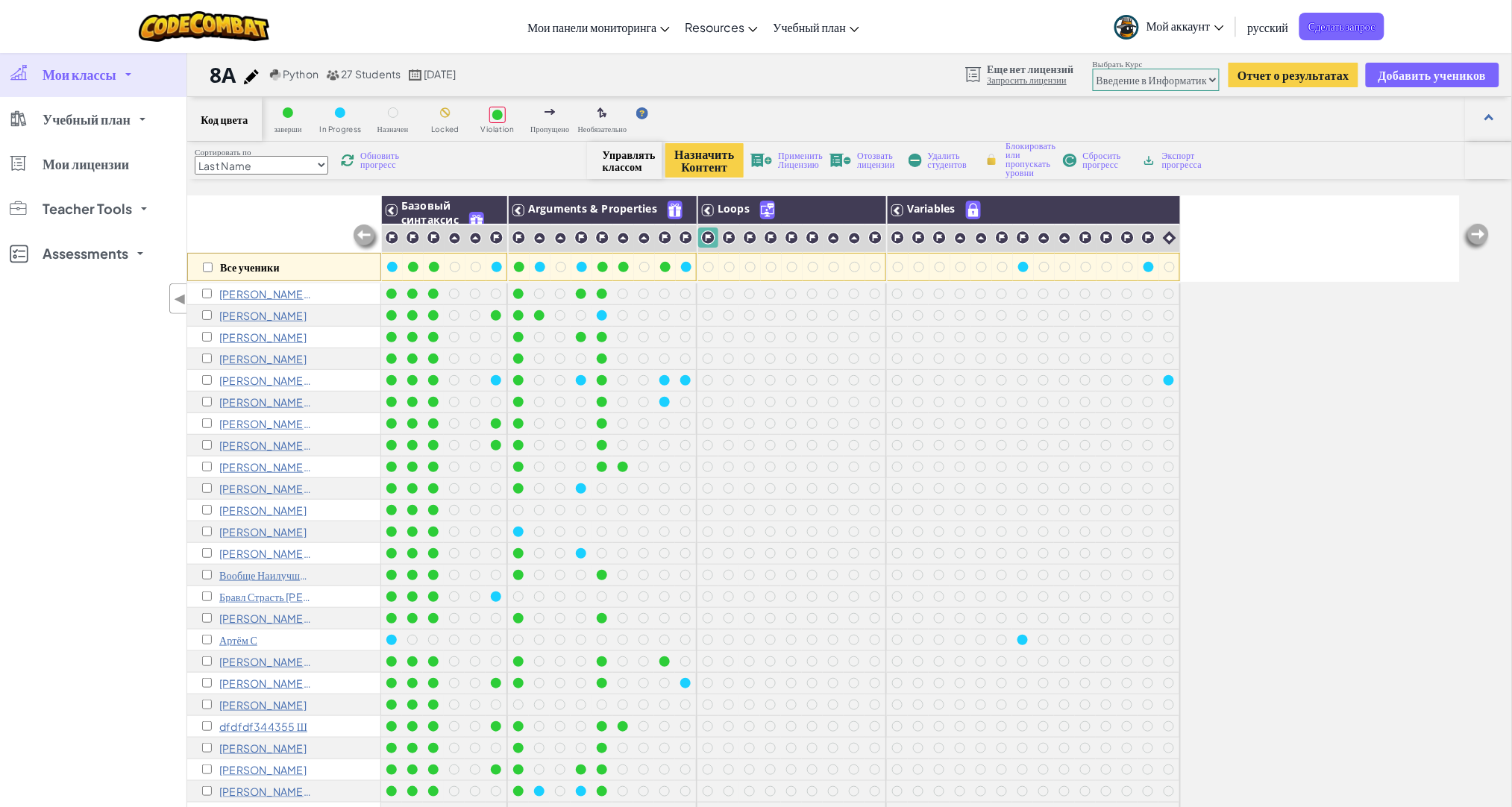
click at [808, 167] on span "Применить Лицензию" at bounding box center [800, 160] width 45 height 18
click at [204, 272] on div "Все ученики" at bounding box center [284, 267] width 194 height 28
click at [210, 268] on input "checkbox" at bounding box center [208, 268] width 10 height 10
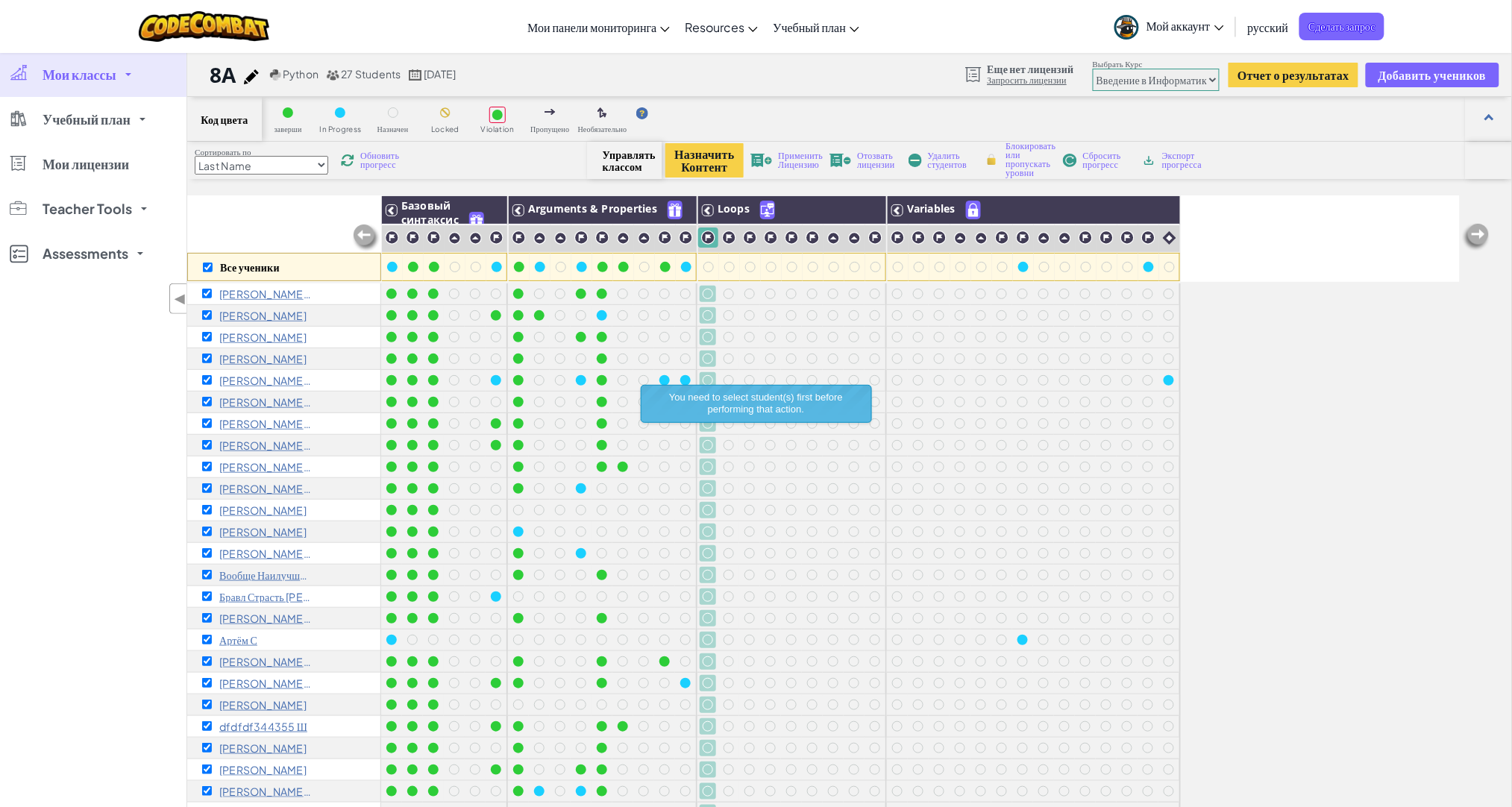
click at [801, 165] on span "Применить Лицензию" at bounding box center [800, 160] width 45 height 18
click at [682, 161] on button "Назначить Контент" at bounding box center [704, 160] width 77 height 34
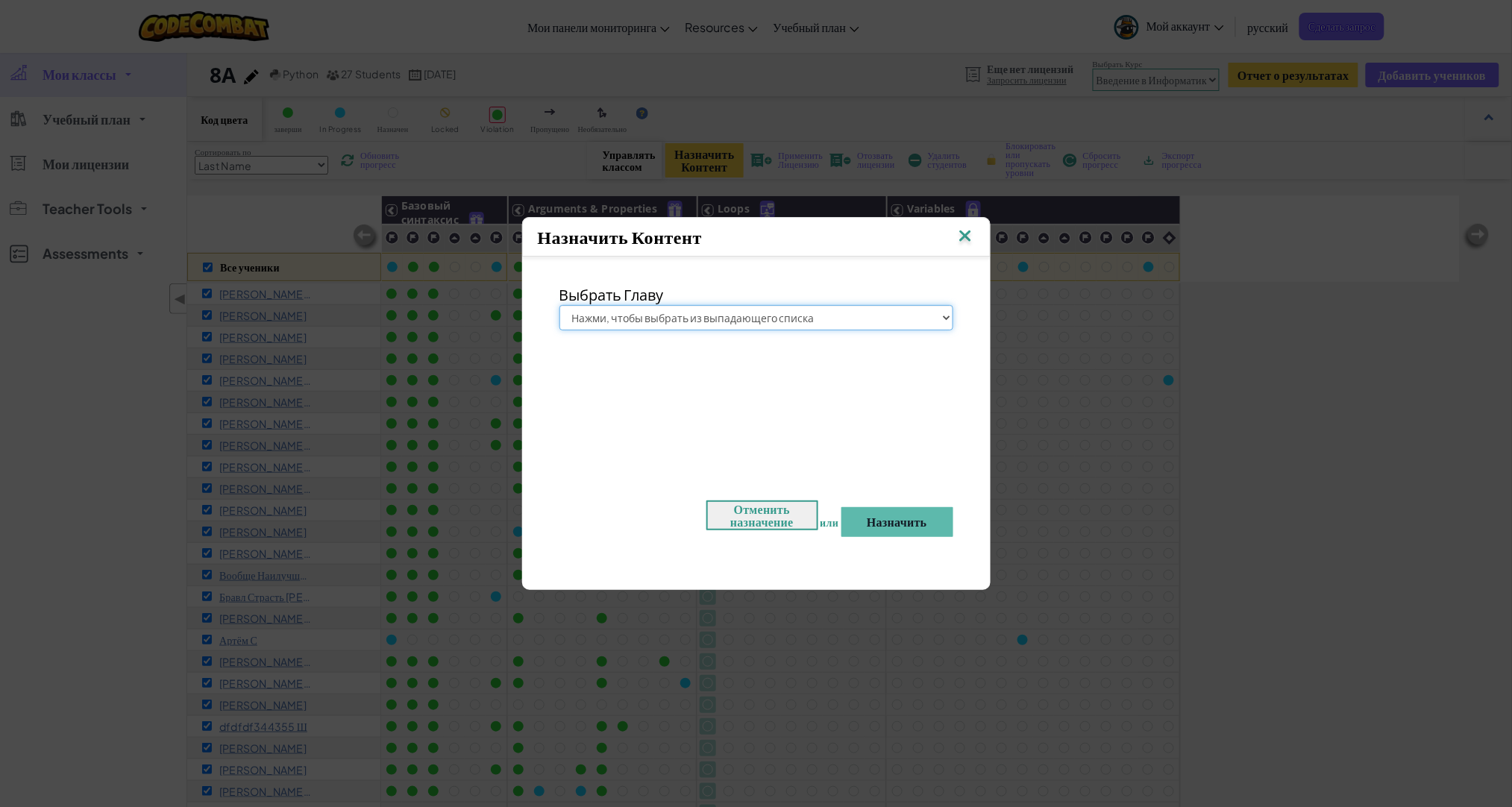
click at [730, 316] on select "Нажми, чтобы выбрать из выпадающего списка Юниор Введение в Информатику Разрабо…" at bounding box center [756, 318] width 394 height 25
click at [560, 305] on select "Нажми, чтобы выбрать из выпадающего списка Юниор Введение в Информатику Разрабо…" at bounding box center [756, 318] width 394 height 25
click at [891, 529] on button "Назначить" at bounding box center [897, 522] width 112 height 30
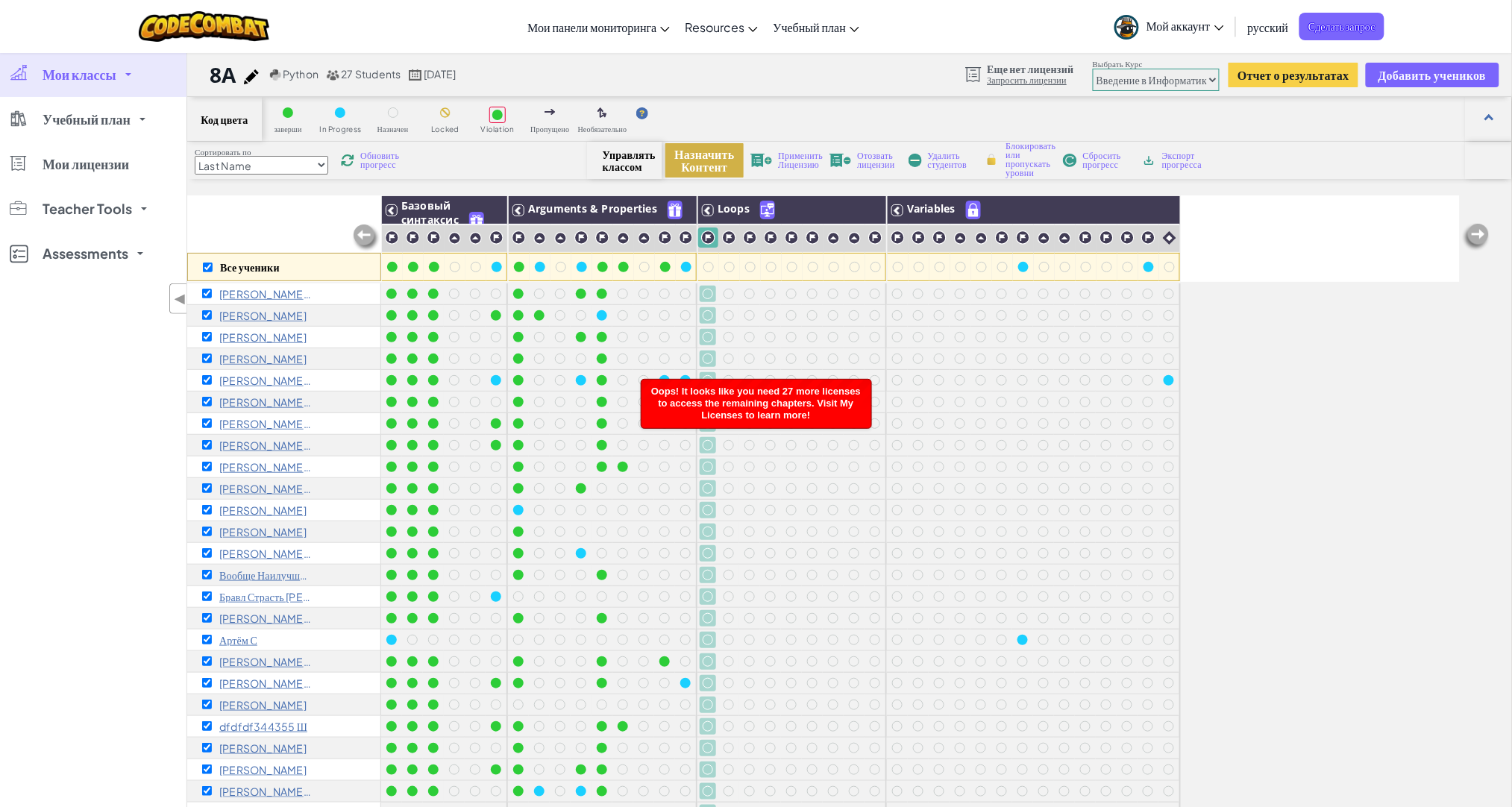
click at [692, 157] on button "Назначить Контент" at bounding box center [704, 160] width 77 height 34
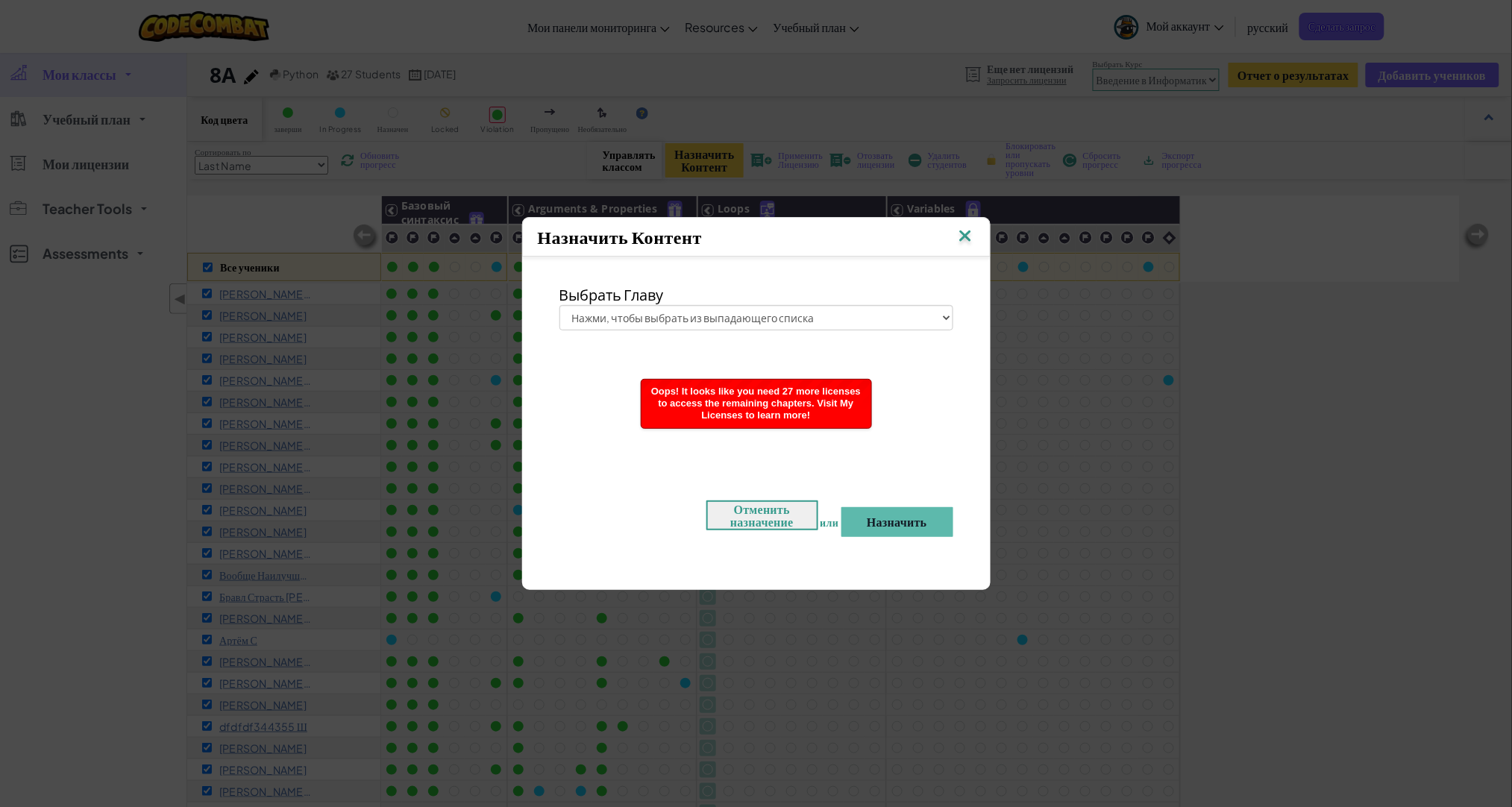
click at [710, 330] on div "Выбрать Главу Нажми, чтобы выбрать из выпадающего списка Юниор Введение в Инфор…" at bounding box center [756, 415] width 454 height 304
click at [712, 323] on select "Нажми, чтобы выбрать из выпадающего списка Юниор Введение в Информатику Разрабо…" at bounding box center [756, 318] width 394 height 25
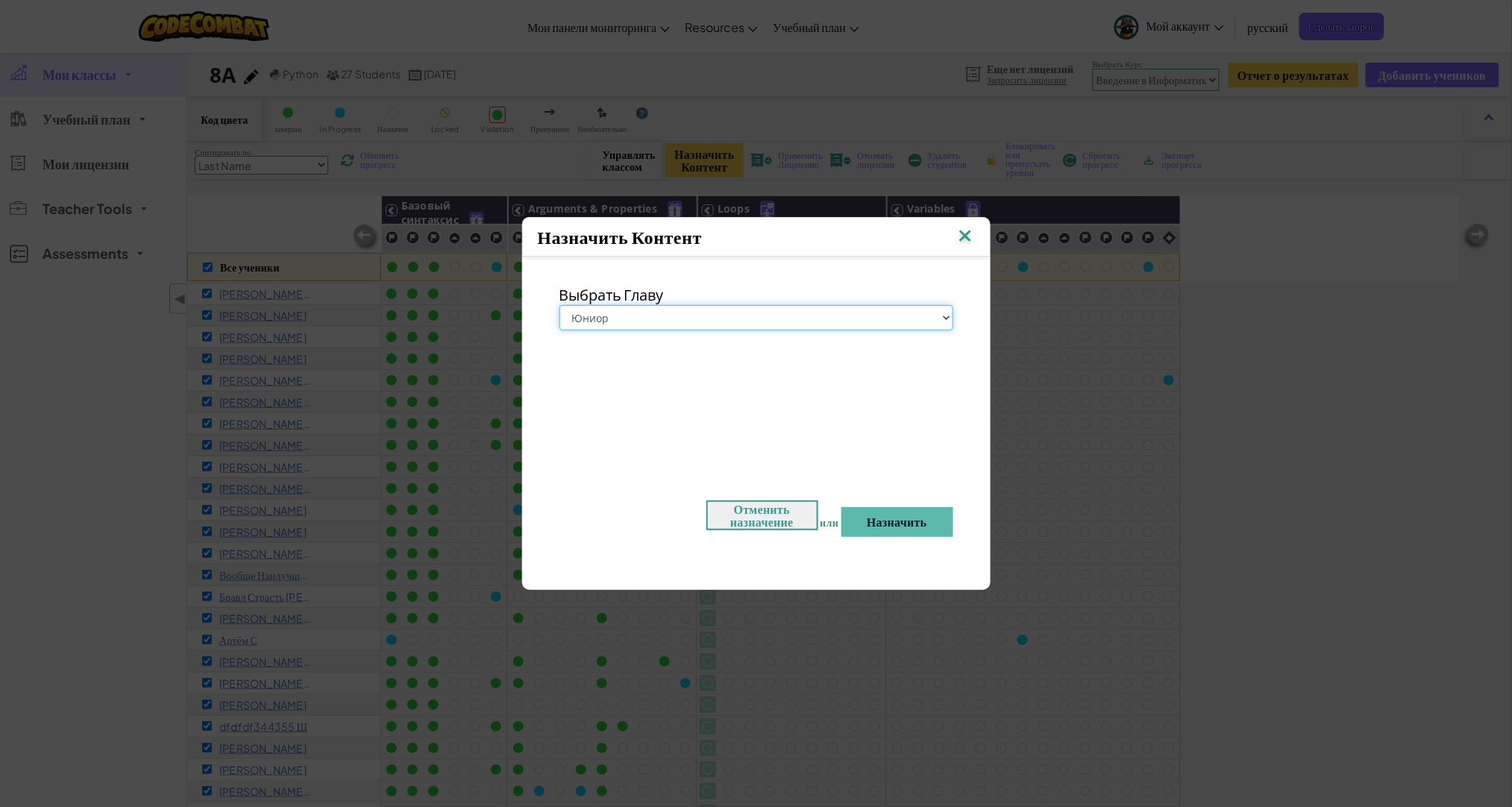
click at [560, 305] on select "Нажми, чтобы выбрать из выпадающего списка Юниор Введение в Информатику Разрабо…" at bounding box center [756, 318] width 394 height 25
click at [896, 531] on button "Назначить" at bounding box center [897, 522] width 112 height 30
click at [964, 231] on img at bounding box center [966, 236] width 20 height 22
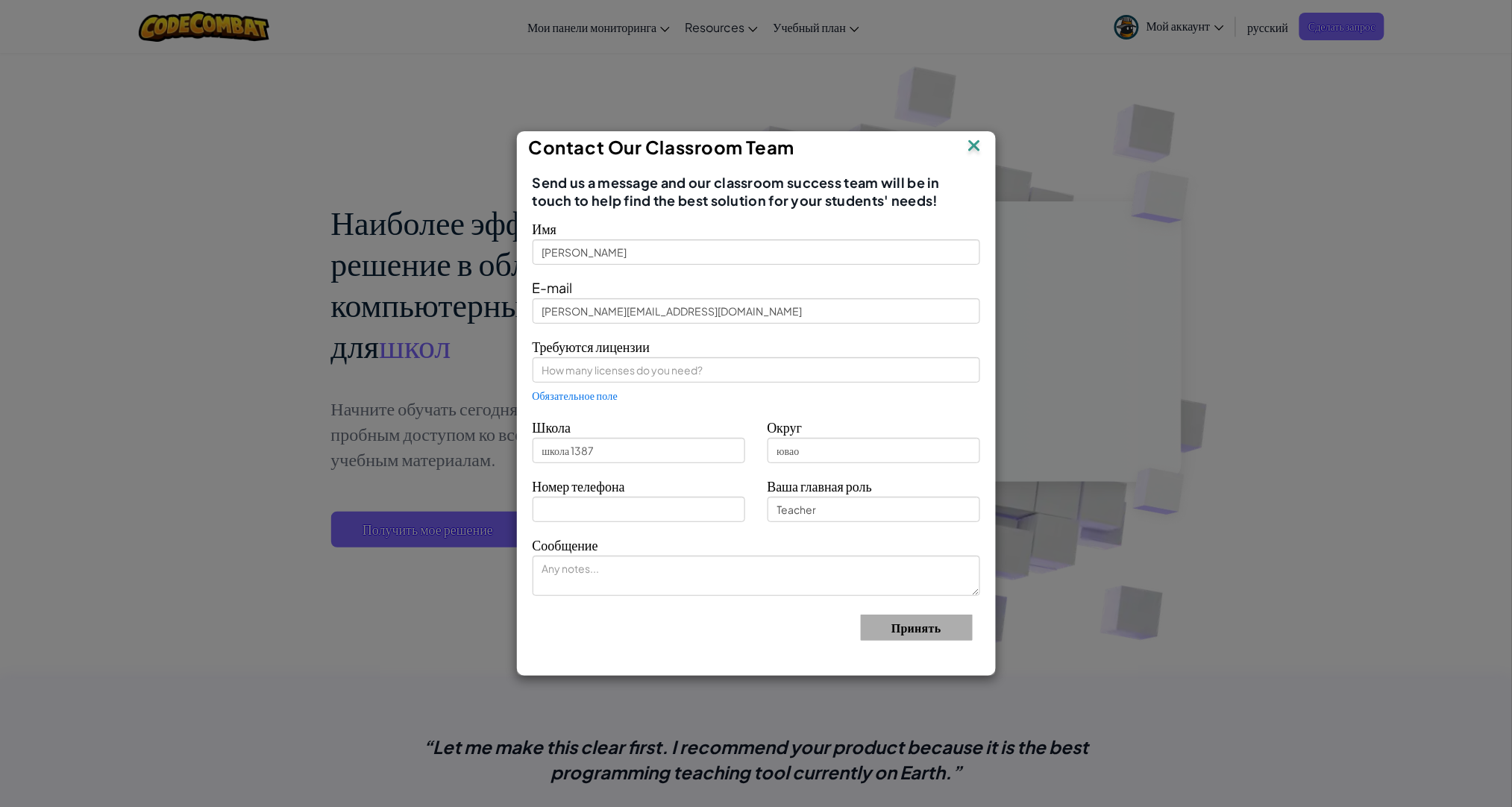
click at [974, 151] on img at bounding box center [974, 147] width 20 height 22
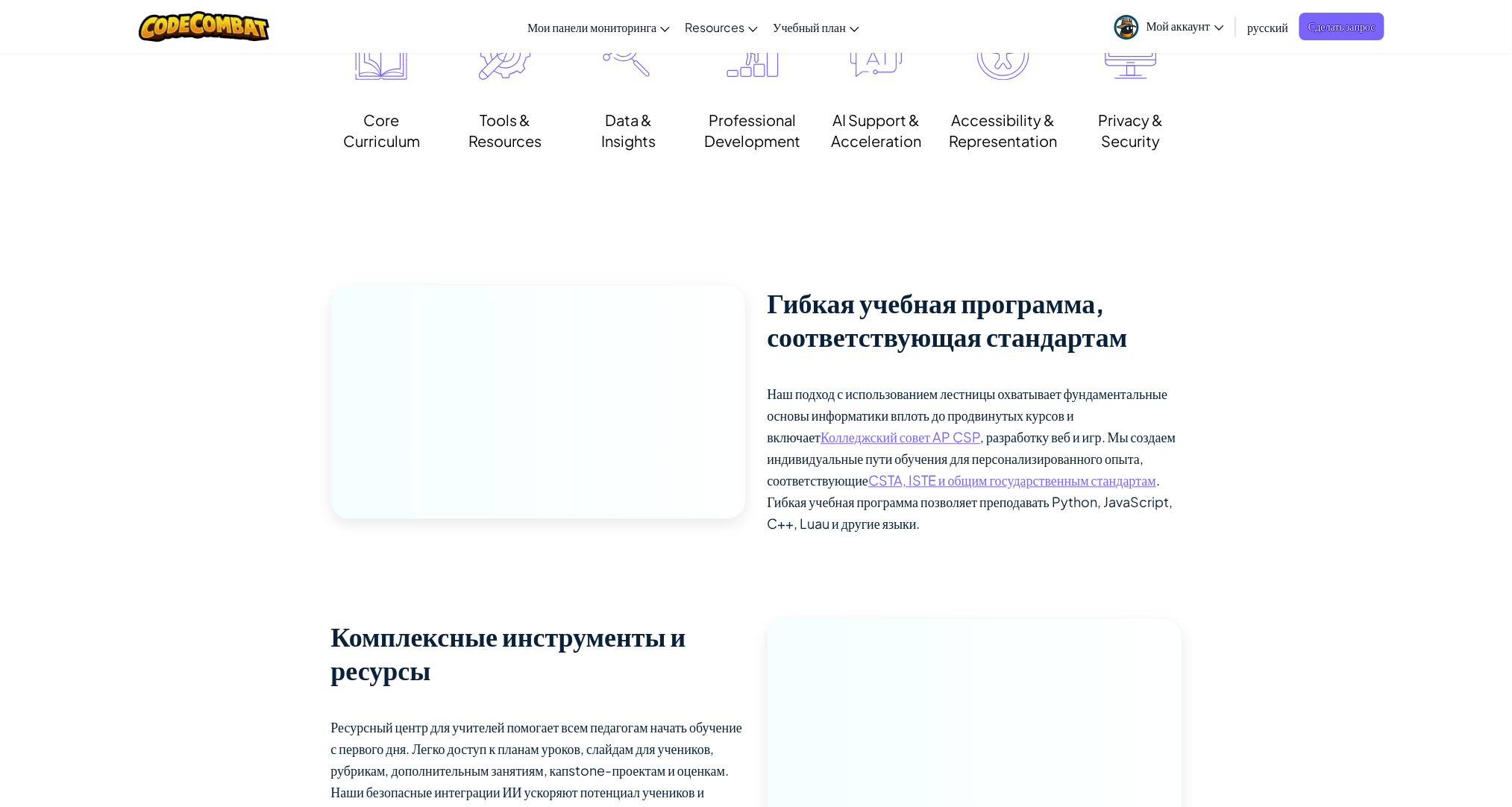
scroll to position [995, 0]
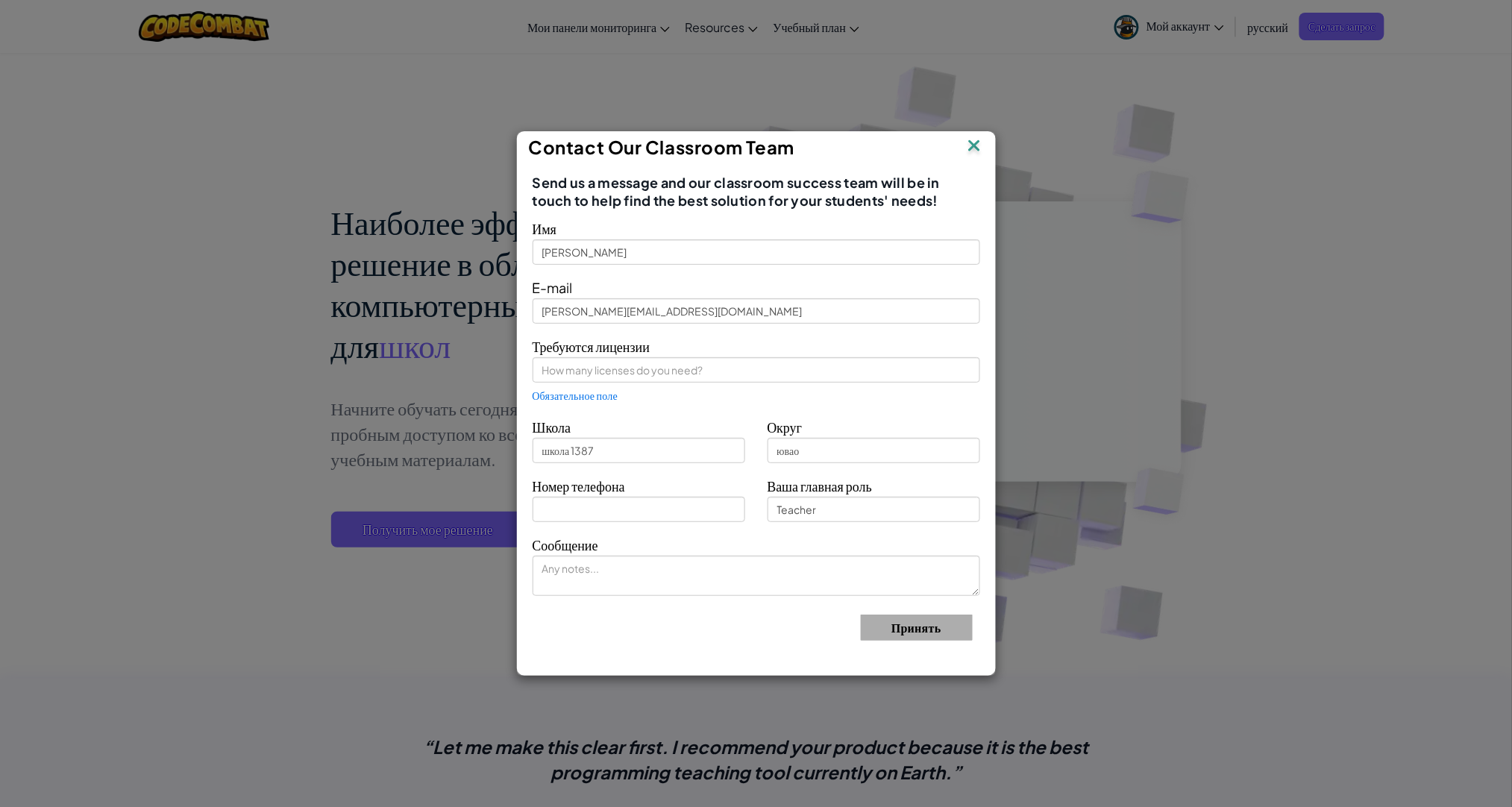
click at [974, 144] on img at bounding box center [974, 147] width 20 height 22
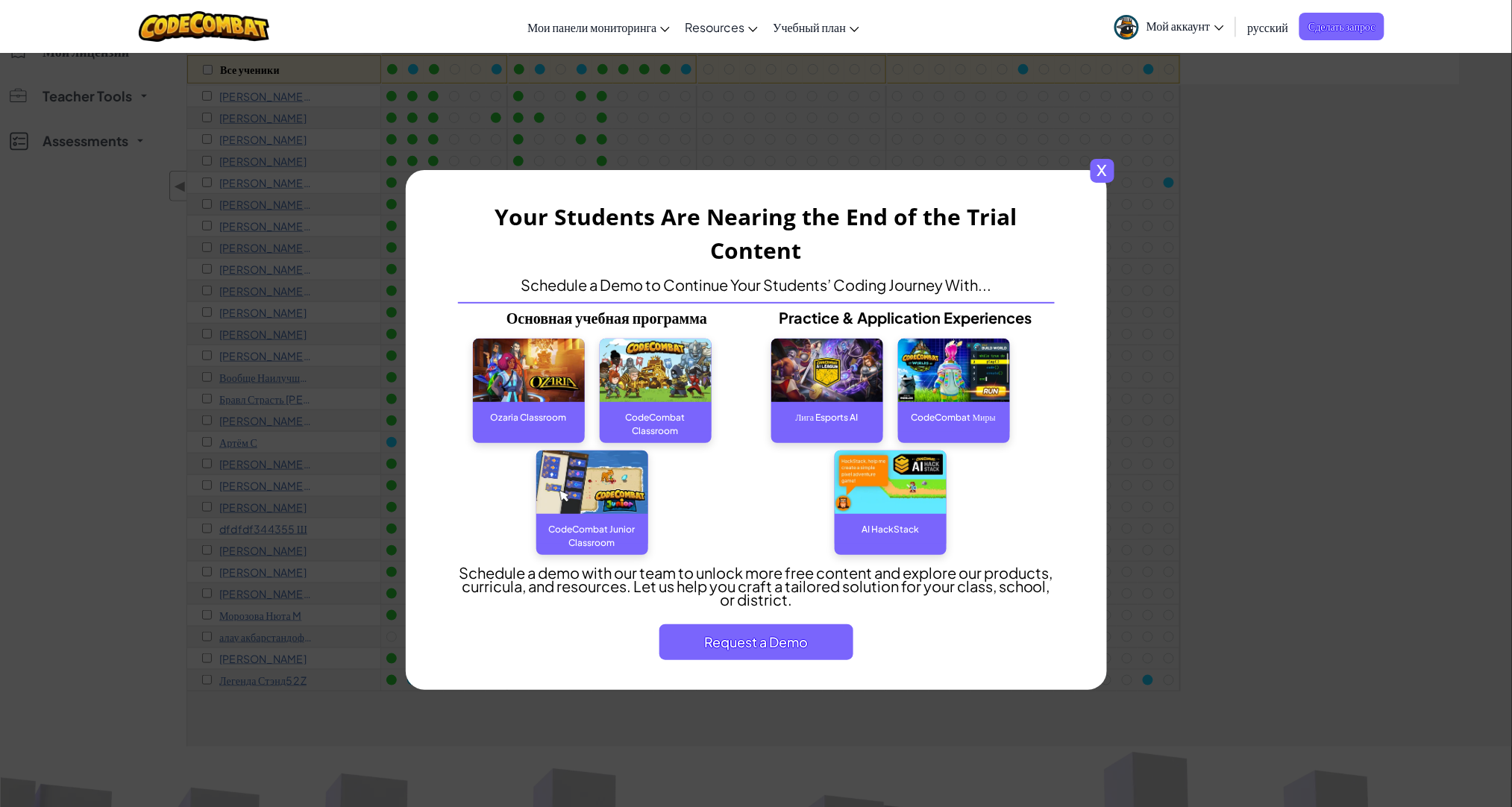
scroll to position [198, 0]
click at [1100, 172] on span "x" at bounding box center [1102, 171] width 23 height 23
